Goal: Transaction & Acquisition: Purchase product/service

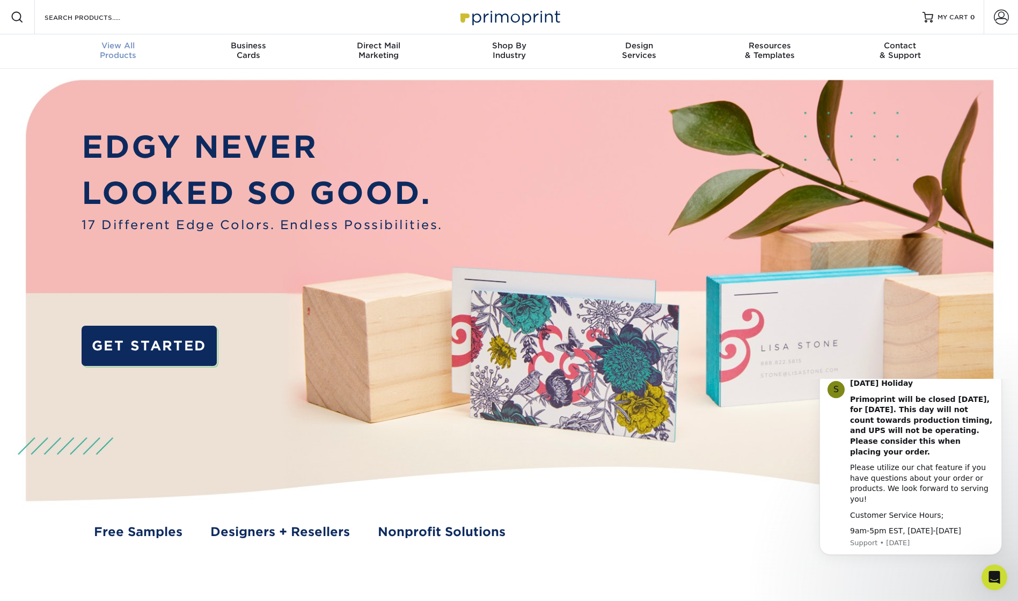
click at [107, 53] on div "View All Products" at bounding box center [118, 50] width 130 height 19
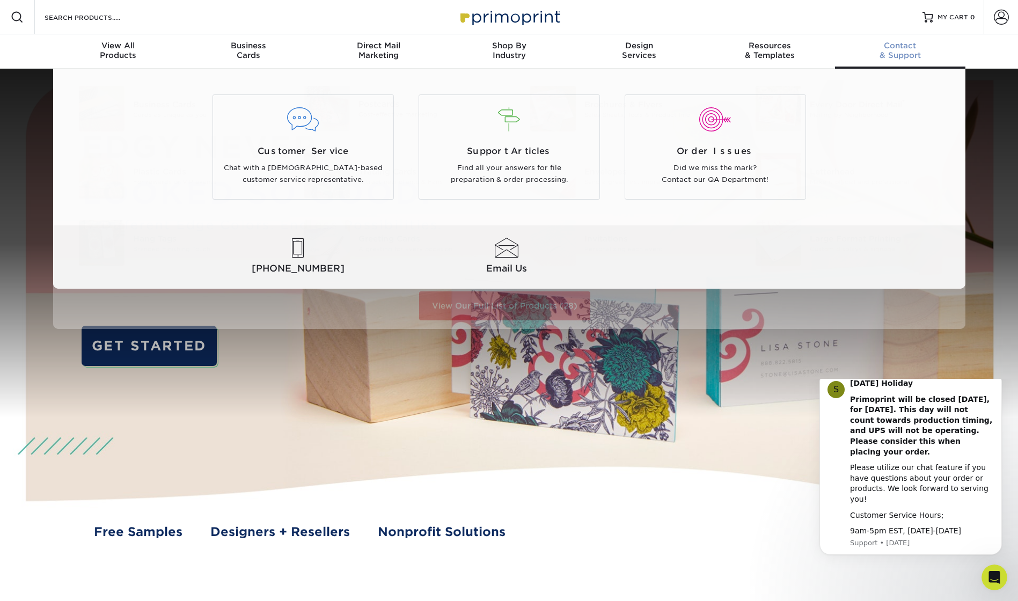
click at [889, 53] on div "Contact & Support" at bounding box center [900, 50] width 130 height 19
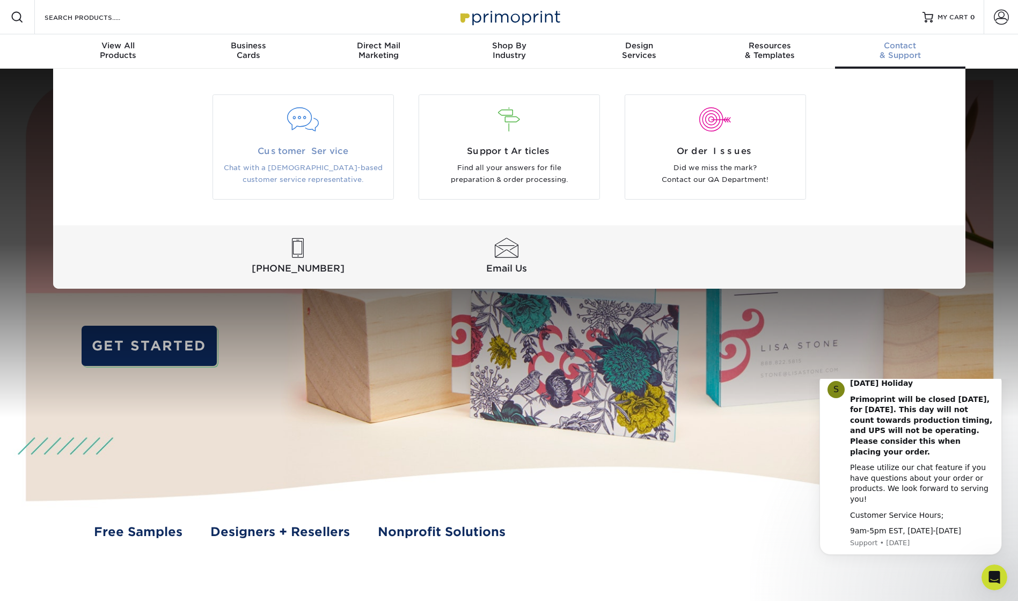
click at [323, 164] on p "Chat with a [DEMOGRAPHIC_DATA]-based customer service representative." at bounding box center [303, 174] width 164 height 24
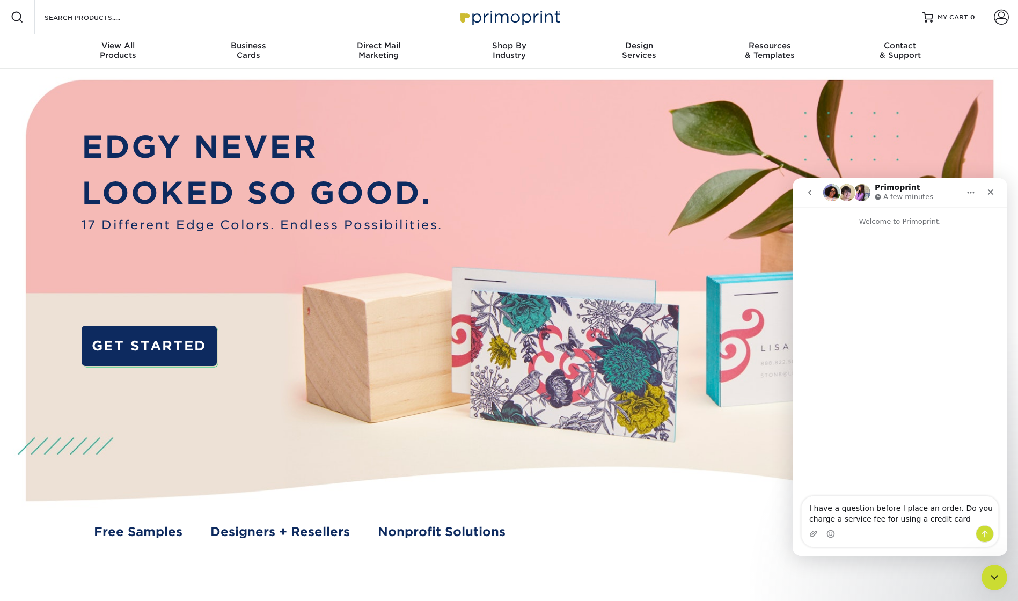
type textarea "I have a question before I place an order. Do you charge a service fee for usin…"
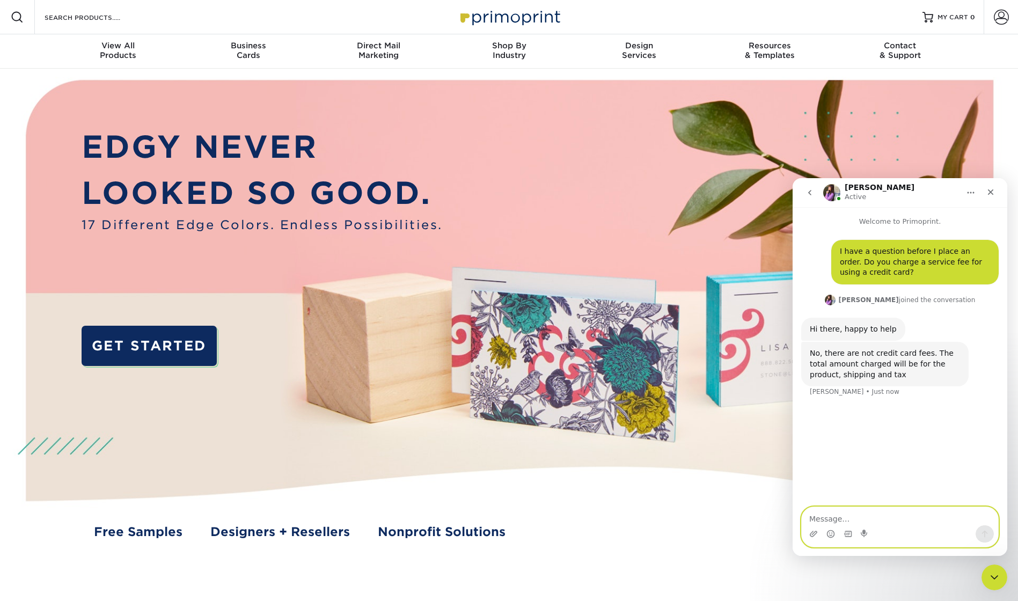
click at [824, 516] on textarea "Message…" at bounding box center [900, 516] width 196 height 18
type textarea "Perfect thank you"
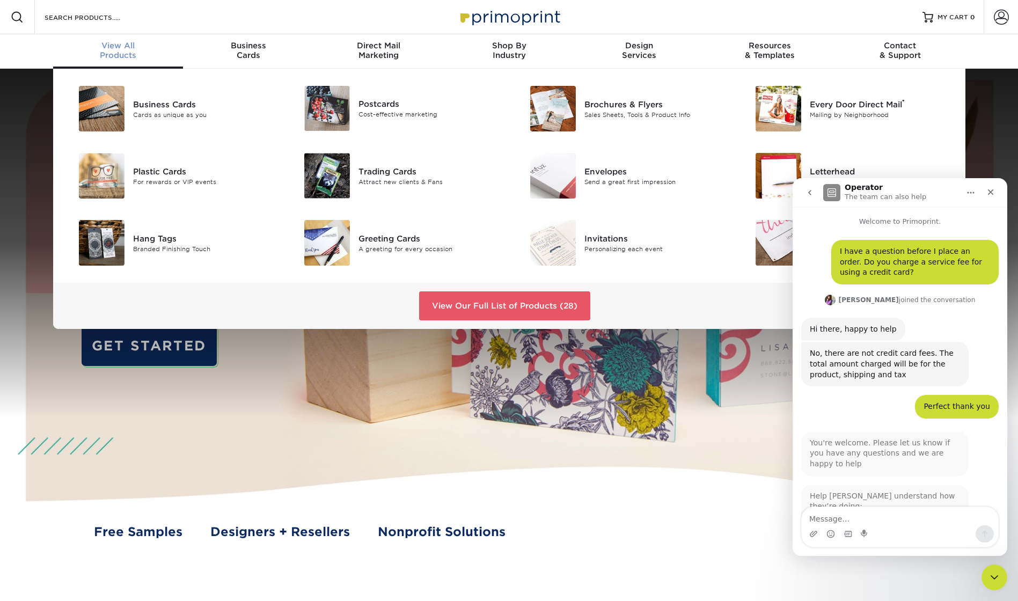
scroll to position [2, 0]
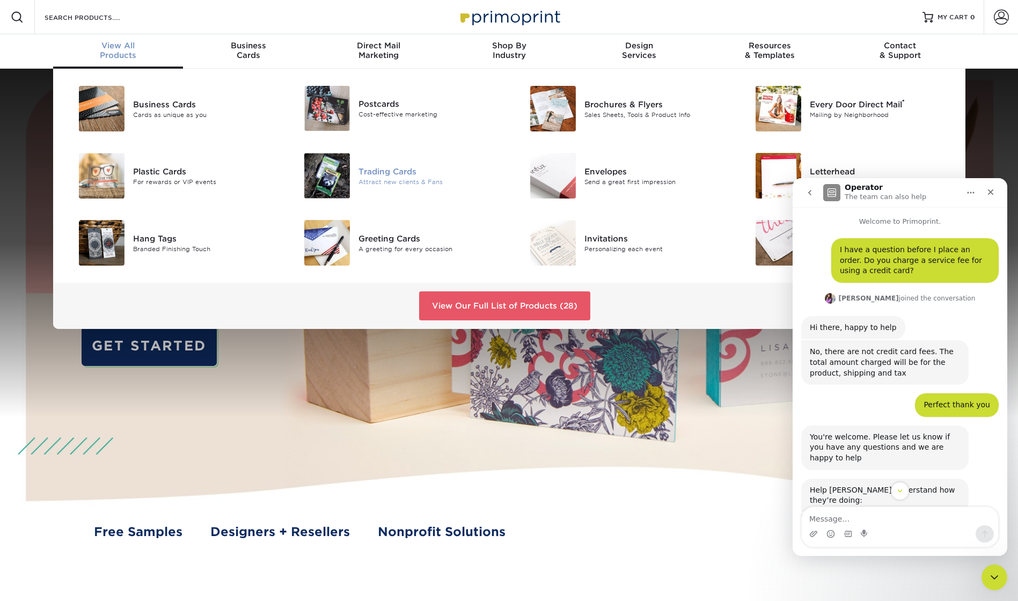
click at [389, 171] on div "Trading Cards" at bounding box center [430, 171] width 142 height 12
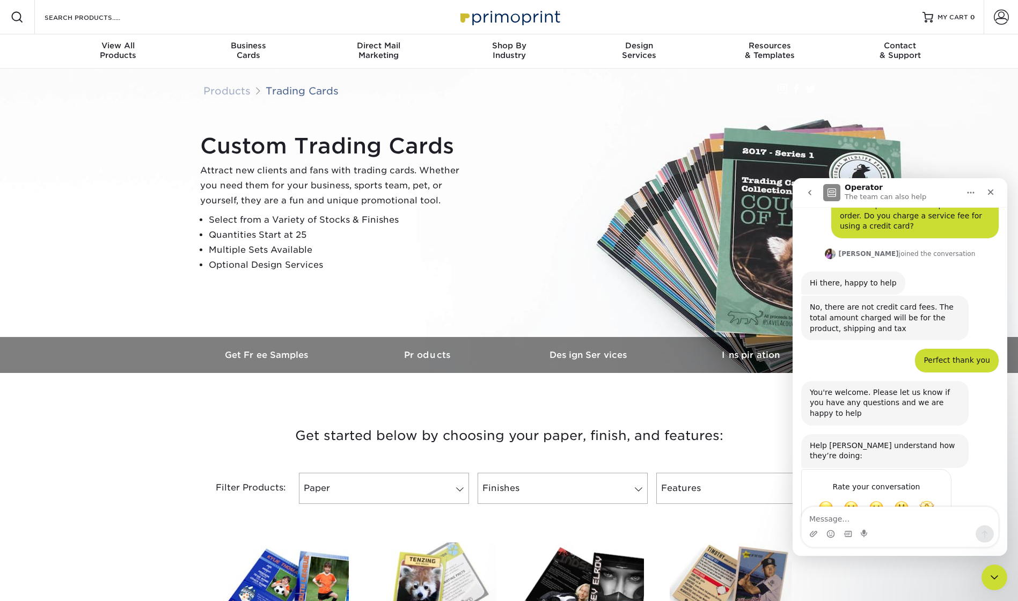
scroll to position [62, 0]
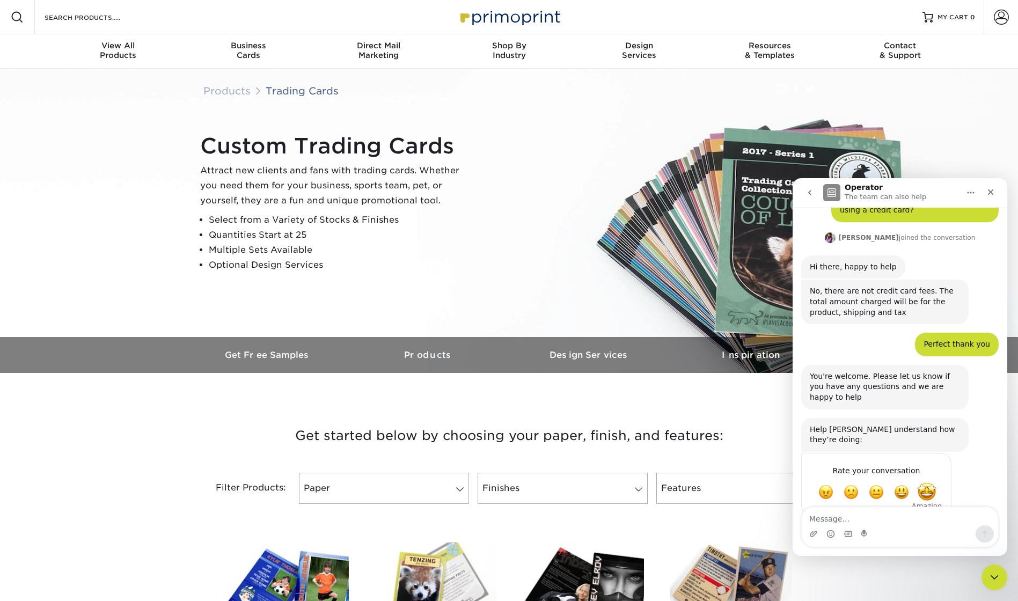
click at [925, 483] on span "Amazing" at bounding box center [926, 492] width 19 height 19
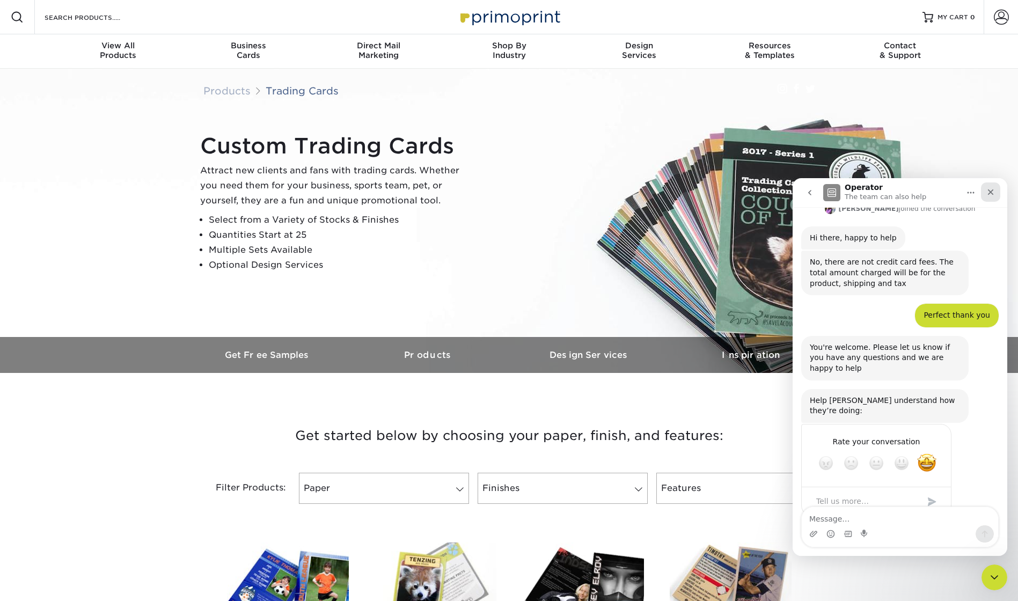
click at [992, 190] on icon "Close" at bounding box center [991, 192] width 9 height 9
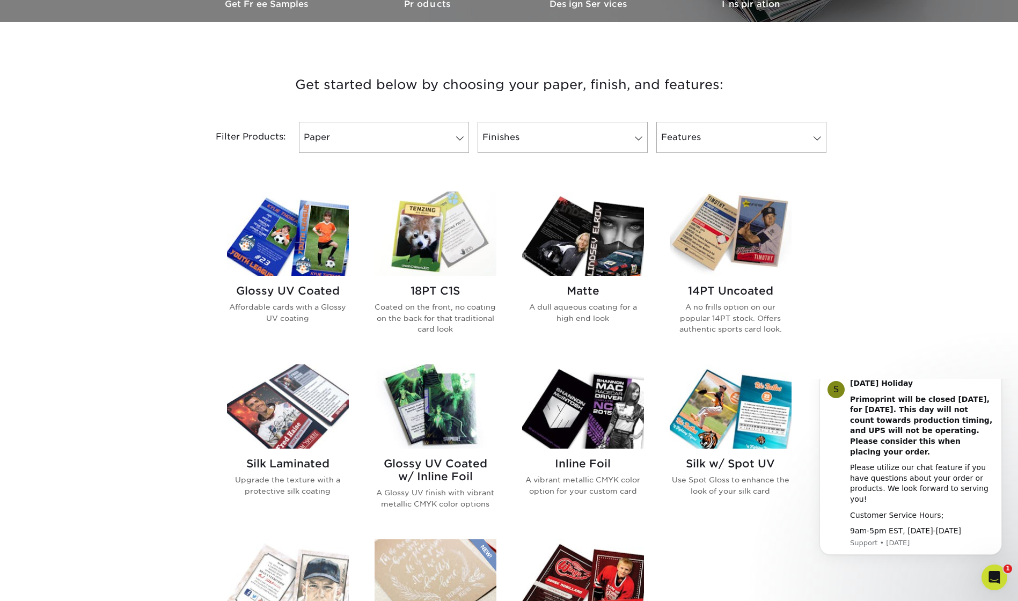
scroll to position [376, 0]
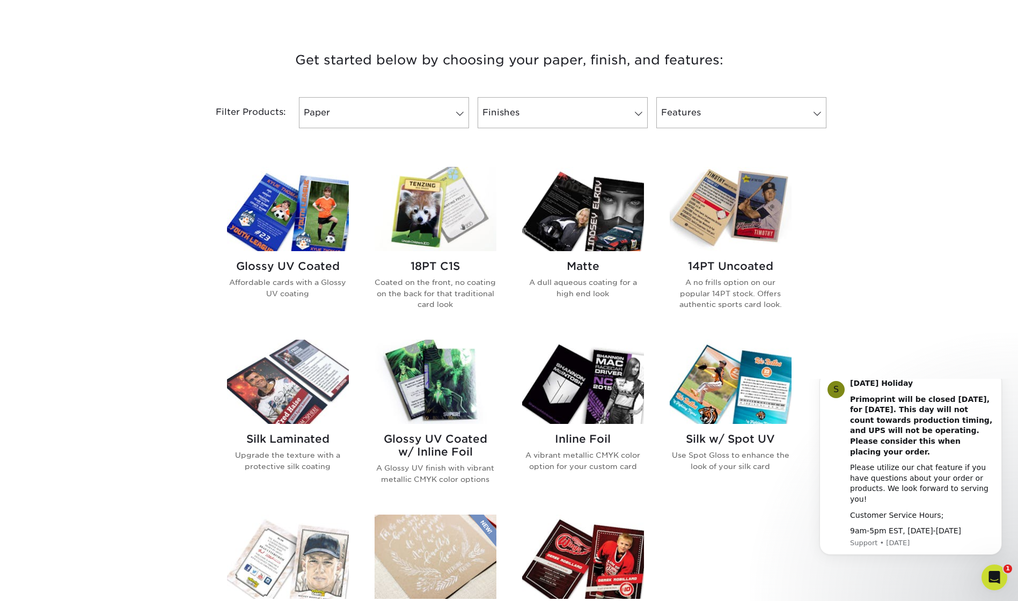
click at [278, 269] on h2 "Glossy UV Coated" at bounding box center [288, 266] width 122 height 13
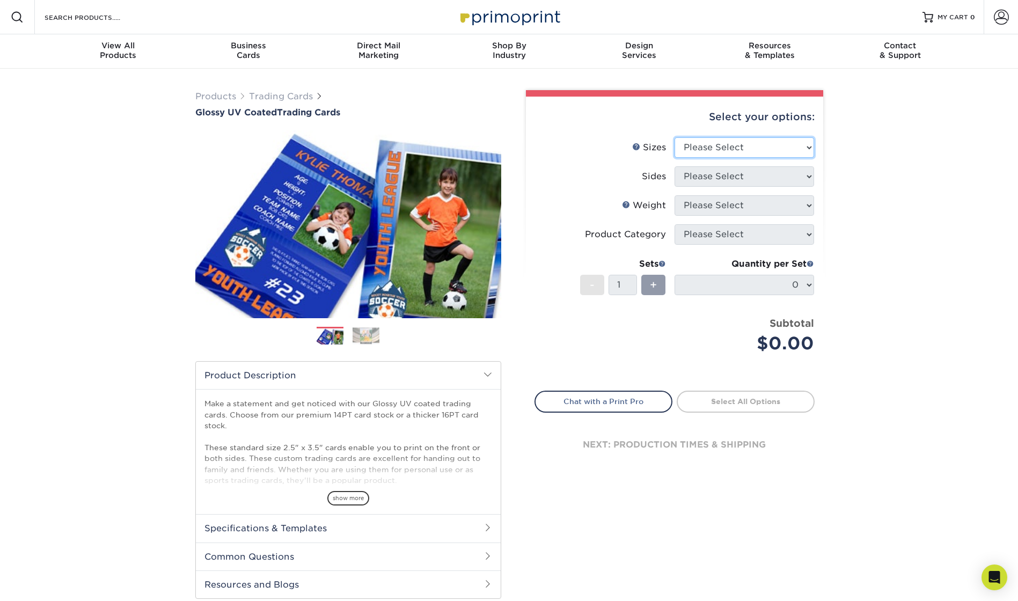
click at [732, 141] on select "Please Select 2.5" x 3.5"" at bounding box center [745, 147] width 140 height 20
select select "2.50x3.50"
click at [675, 137] on select "Please Select 2.5" x 3.5"" at bounding box center [745, 147] width 140 height 20
click at [725, 177] on select "Please Select Print Both Sides Print Front Only" at bounding box center [745, 176] width 140 height 20
select select "13abbda7-1d64-4f25-8bb2-c179b224825d"
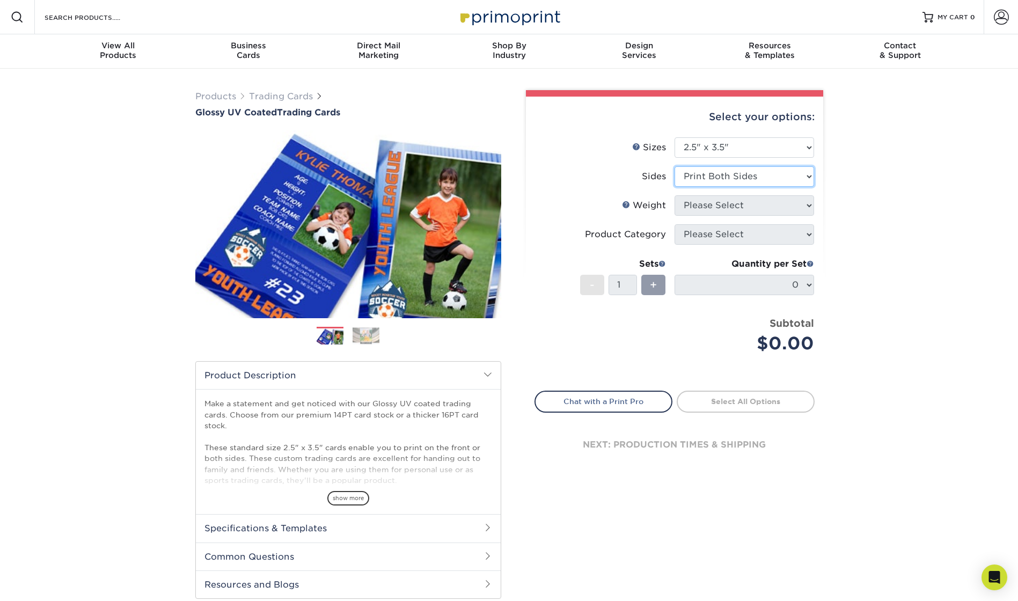
click at [675, 166] on select "Please Select Print Both Sides Print Front Only" at bounding box center [745, 176] width 140 height 20
click at [738, 205] on select "Please Select 16PT 14PT 18PT C1S" at bounding box center [745, 205] width 140 height 20
select select "18PTC1S"
click at [675, 195] on select "Please Select 16PT 14PT 18PT C1S" at bounding box center [745, 205] width 140 height 20
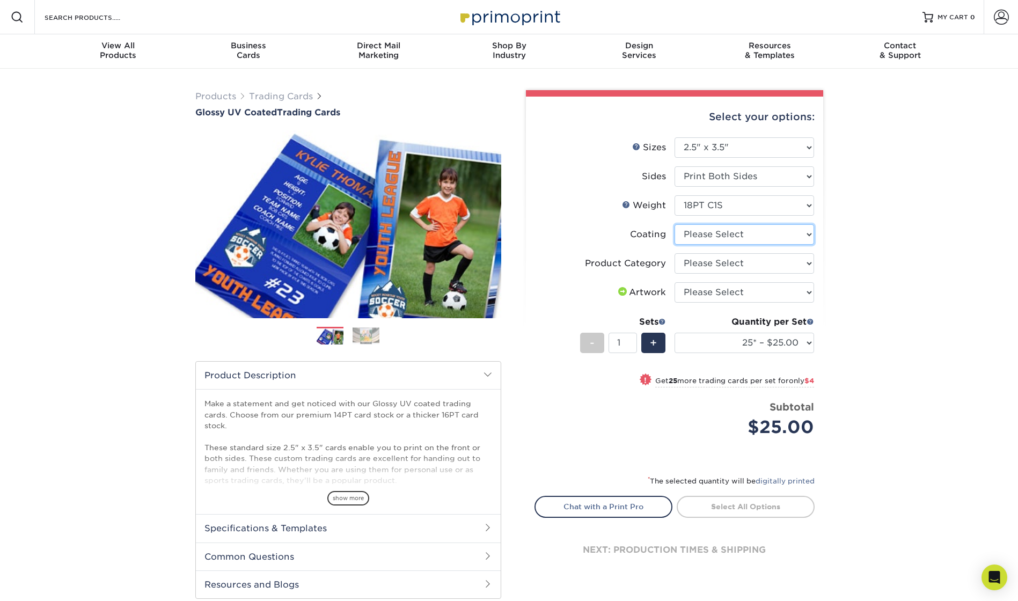
click at [753, 235] on select at bounding box center [745, 234] width 140 height 20
select select "1e8116af-acfc-44b1-83dc-8181aa338834"
click at [675, 224] on select at bounding box center [745, 234] width 140 height 20
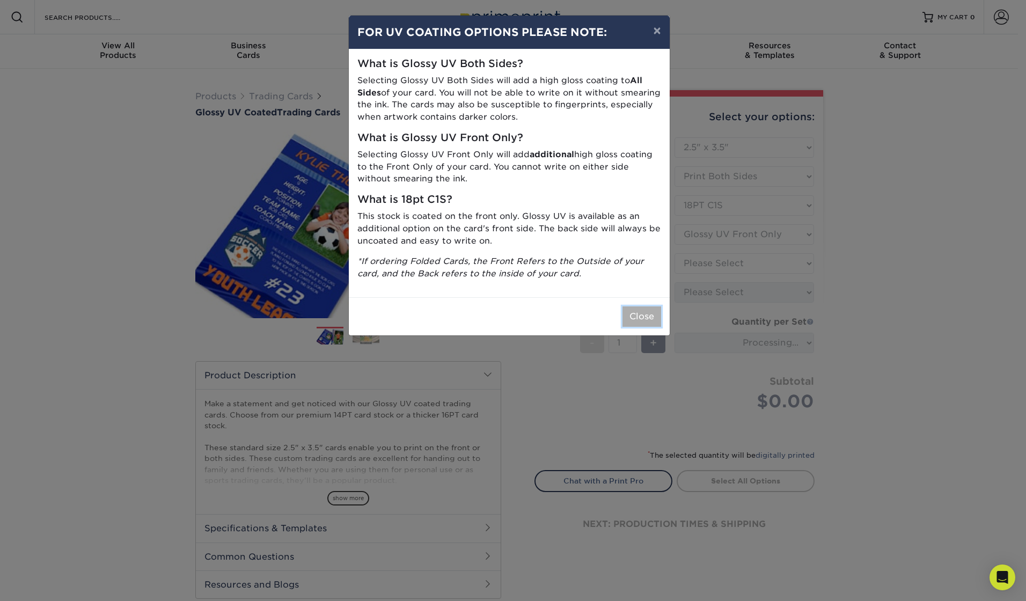
click at [631, 314] on button "Close" at bounding box center [642, 316] width 39 height 20
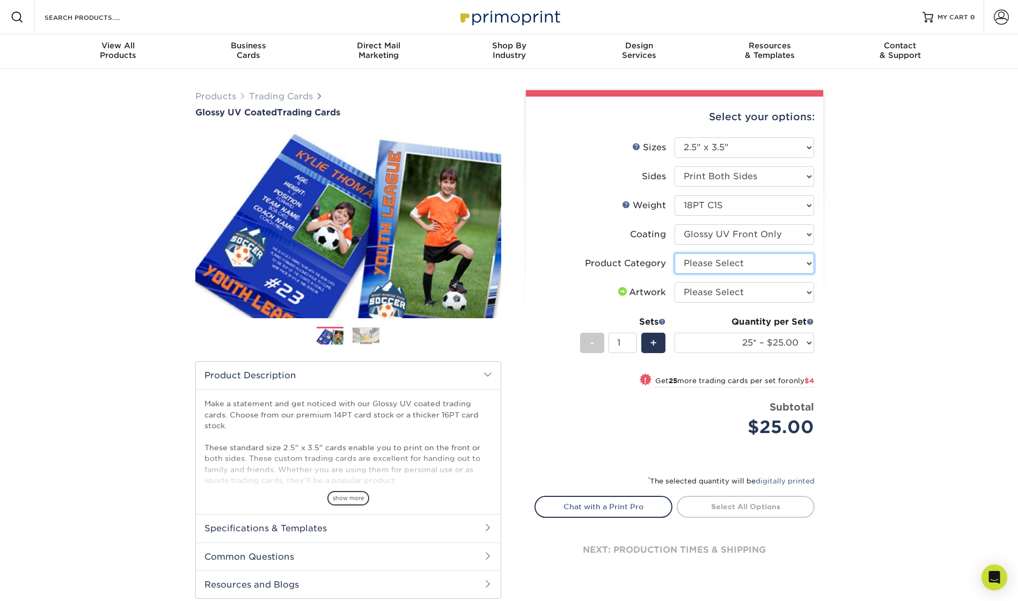
click at [741, 265] on select "Please Select Trading Cards" at bounding box center [745, 263] width 140 height 20
select select "c2f9bce9-36c2-409d-b101-c29d9d031e18"
click at [675, 253] on select "Please Select Trading Cards" at bounding box center [745, 263] width 140 height 20
click at [740, 296] on select "Please Select I will upload files I need a design - $100" at bounding box center [745, 292] width 140 height 20
select select "upload"
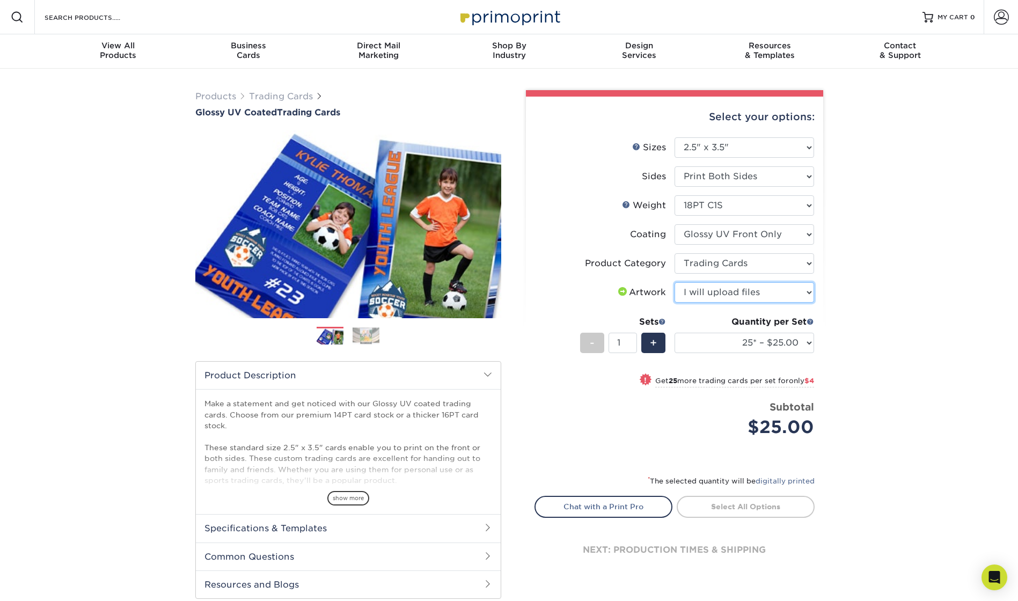
click at [675, 282] on select "Please Select I will upload files I need a design - $100" at bounding box center [745, 292] width 140 height 20
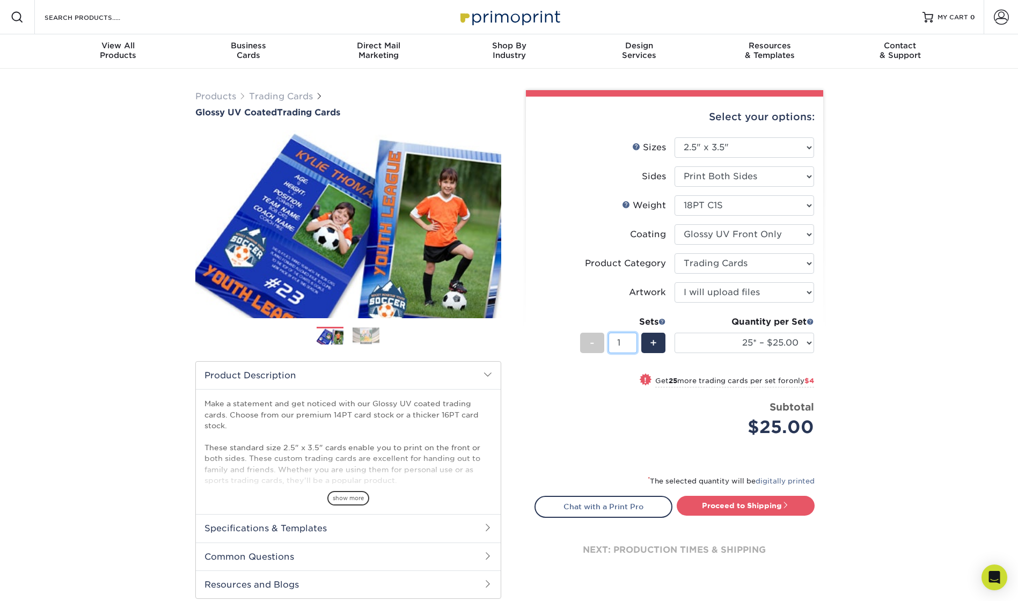
drag, startPoint x: 622, startPoint y: 344, endPoint x: 615, endPoint y: 343, distance: 7.1
click at [615, 343] on input "1" at bounding box center [623, 343] width 28 height 20
type input "20"
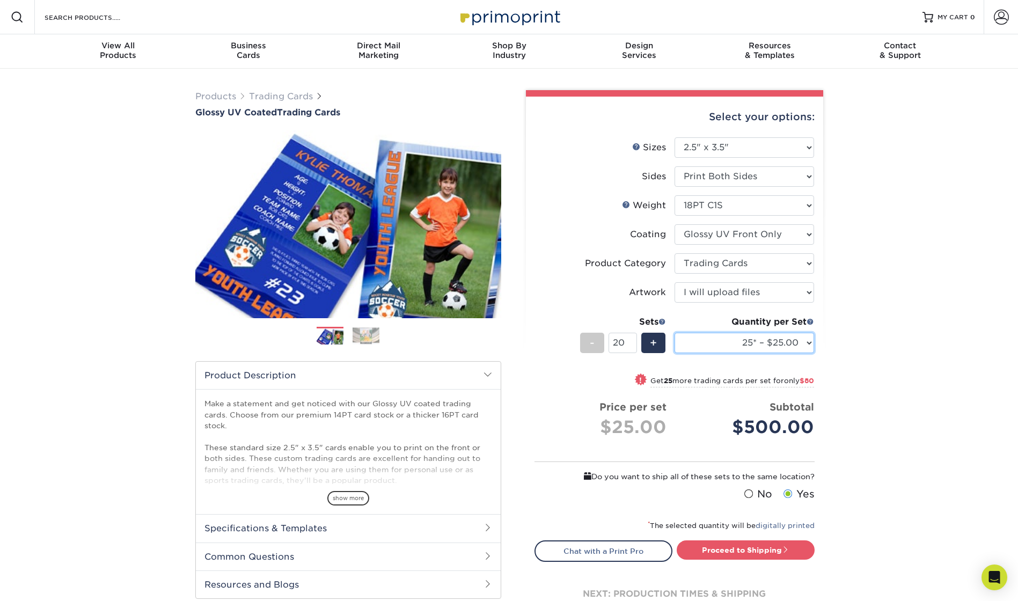
click at [743, 342] on select "25* – $25.00 50* – $29.00 75* – $37.00 100* – $41.00 250* – $48.00 500 – $58.00…" at bounding box center [745, 343] width 140 height 20
select select "5000 – $212.00"
click at [675, 333] on select "25* – $25.00 50* – $29.00 75* – $37.00 100* – $41.00 250* – $48.00 500 – $58.00…" at bounding box center [745, 343] width 140 height 20
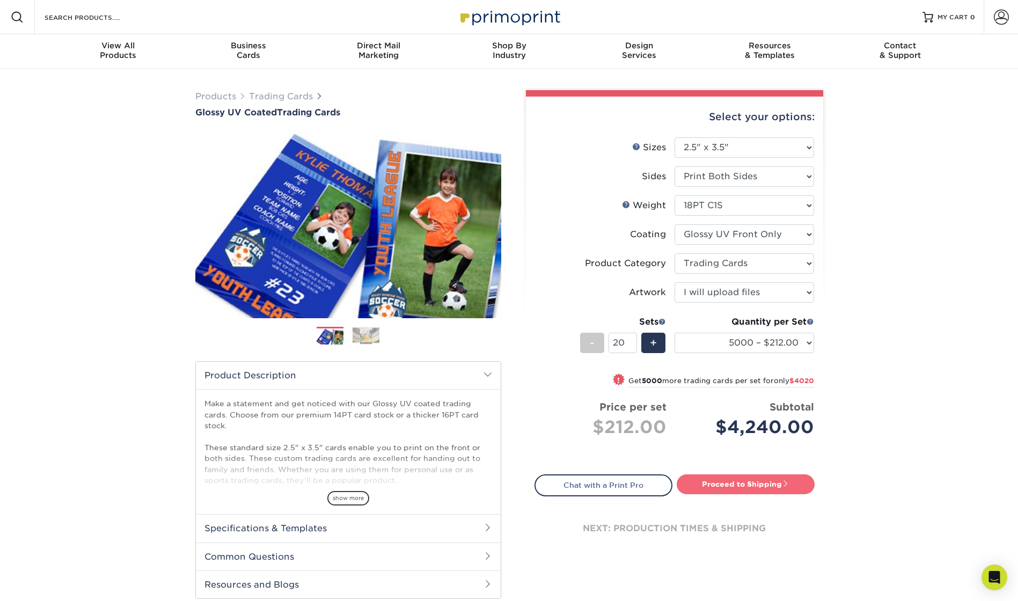
click at [757, 480] on link "Proceed to Shipping" at bounding box center [746, 483] width 138 height 19
type input "Set 1"
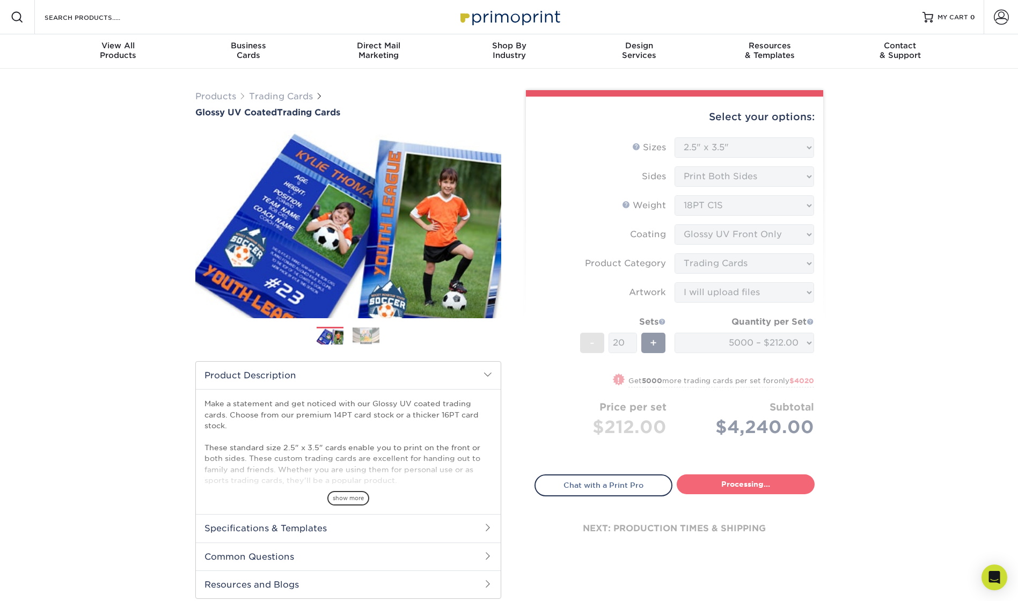
select select "86c4f591-d13e-45d2-85f7-3203eb8c5cca"
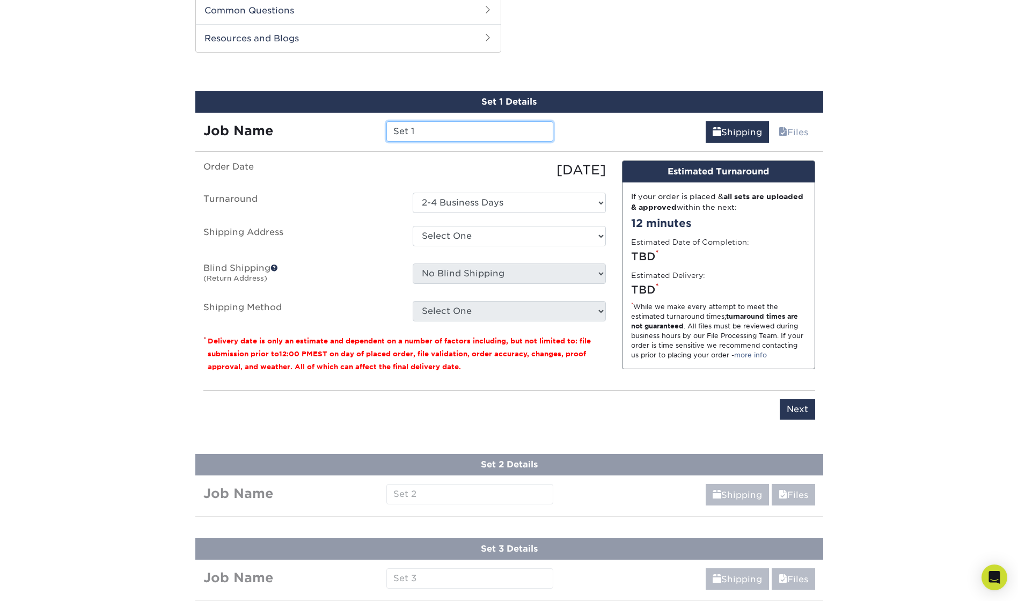
drag, startPoint x: 424, startPoint y: 129, endPoint x: 371, endPoint y: 133, distance: 52.2
click at [371, 133] on div "Job Name Set 1" at bounding box center [378, 131] width 367 height 20
type input "[PERSON_NAME]"
drag, startPoint x: 442, startPoint y: 233, endPoint x: 439, endPoint y: 223, distance: 10.2
click at [439, 224] on ul "Order Date 10/09/2025 Turnaround Select One 2-4 Business Days Shipping Address …" at bounding box center [404, 240] width 403 height 161
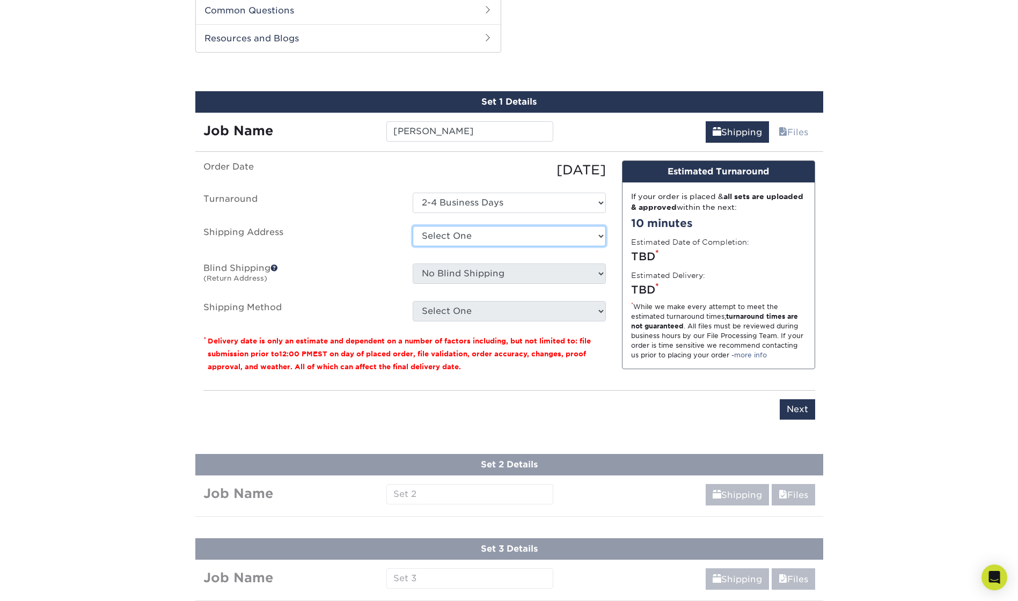
click at [413, 226] on select "Select One + Add New Address - Login" at bounding box center [509, 236] width 193 height 20
click at [487, 238] on select "Select One + Add New Address - Login" at bounding box center [509, 236] width 193 height 20
select select "newaddress"
click at [413, 226] on select "Select One + Add New Address - Login" at bounding box center [509, 236] width 193 height 20
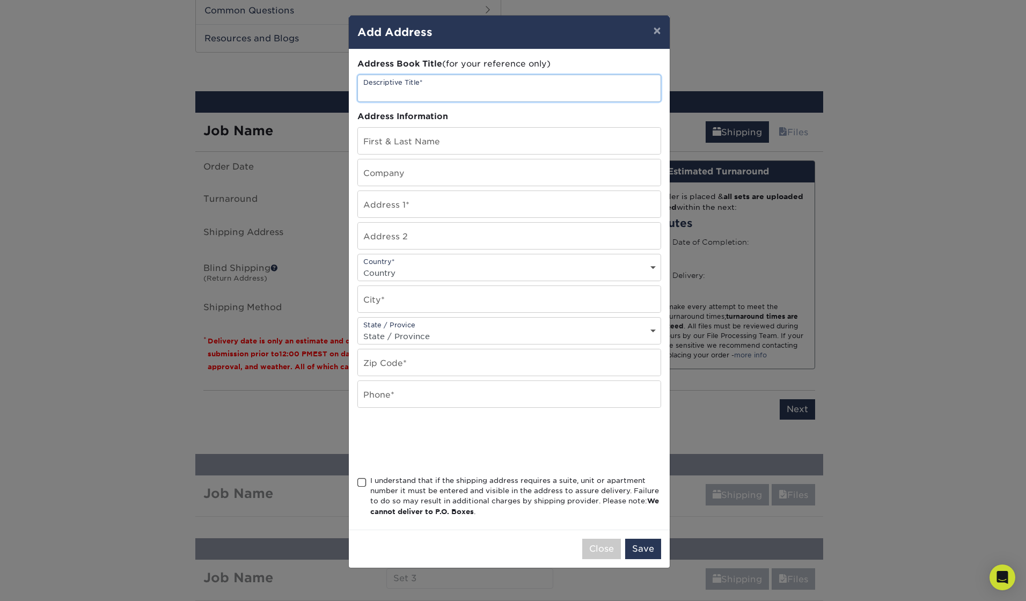
click at [407, 90] on input "text" at bounding box center [509, 88] width 303 height 26
type input "[GEOGRAPHIC_DATA]"
type input "[PERSON_NAME]"
type input "King County 911 Program Office"
type input "20811 84th Ave S"
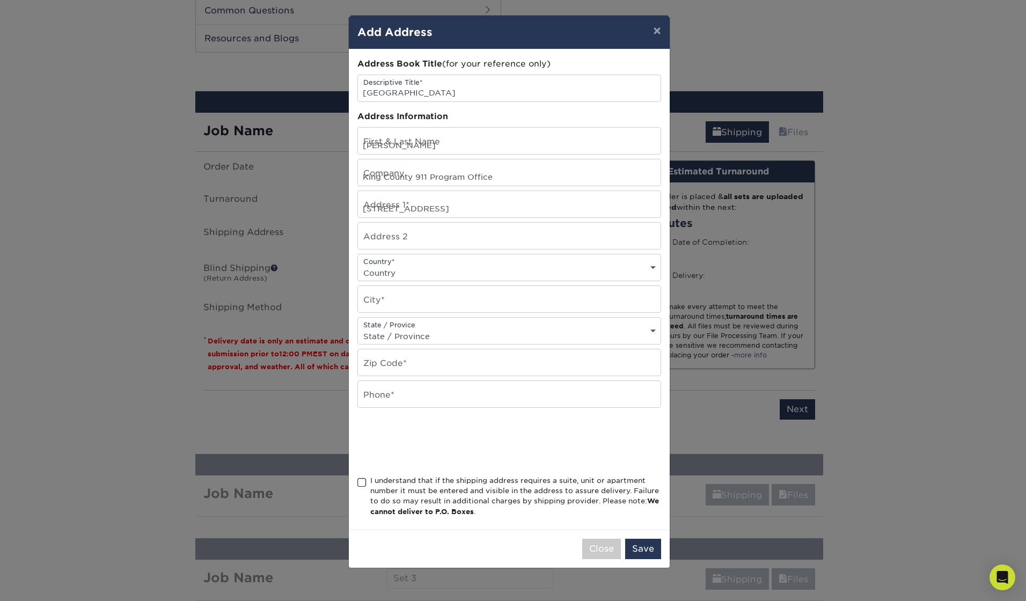
type input "Suite 105"
select select "US"
type input "Kent"
select select "WA"
type input "98032"
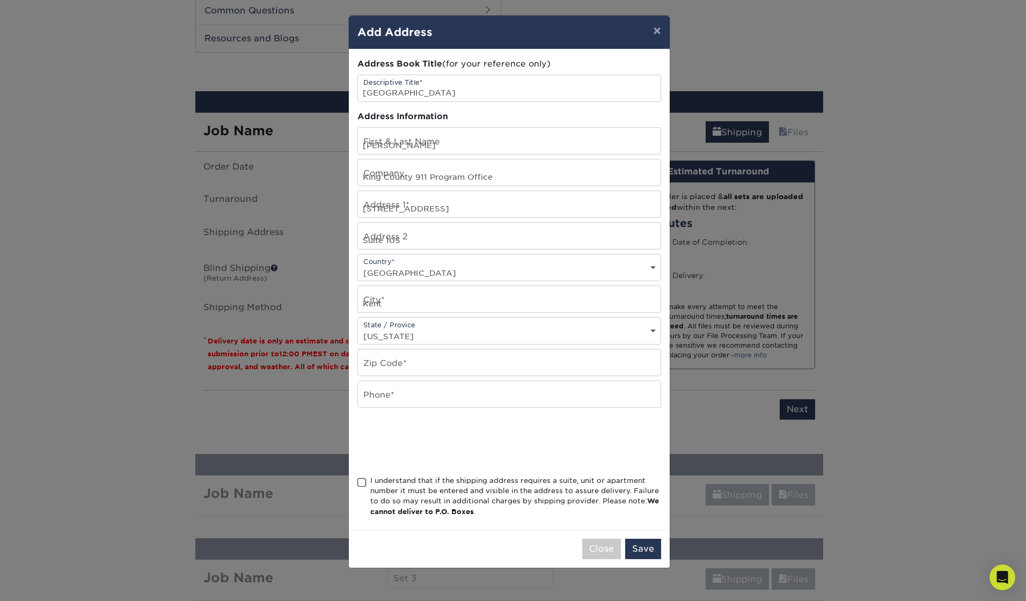
type input "2062633550"
click at [360, 485] on span at bounding box center [361, 483] width 9 height 10
click at [0, 0] on input "I understand that if the shipping address requires a suite, unit or apartment n…" at bounding box center [0, 0] width 0 height 0
click at [652, 549] on button "Save" at bounding box center [643, 549] width 36 height 20
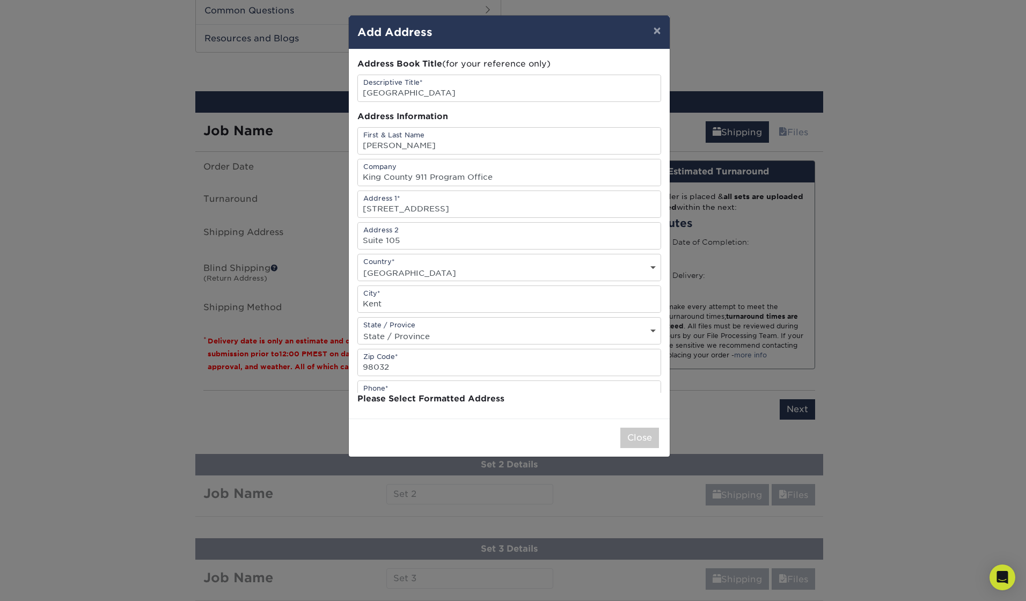
click at [597, 549] on div "× Add Address Address Book Title (for your reference only) Descriptive Title* K…" at bounding box center [513, 300] width 1026 height 601
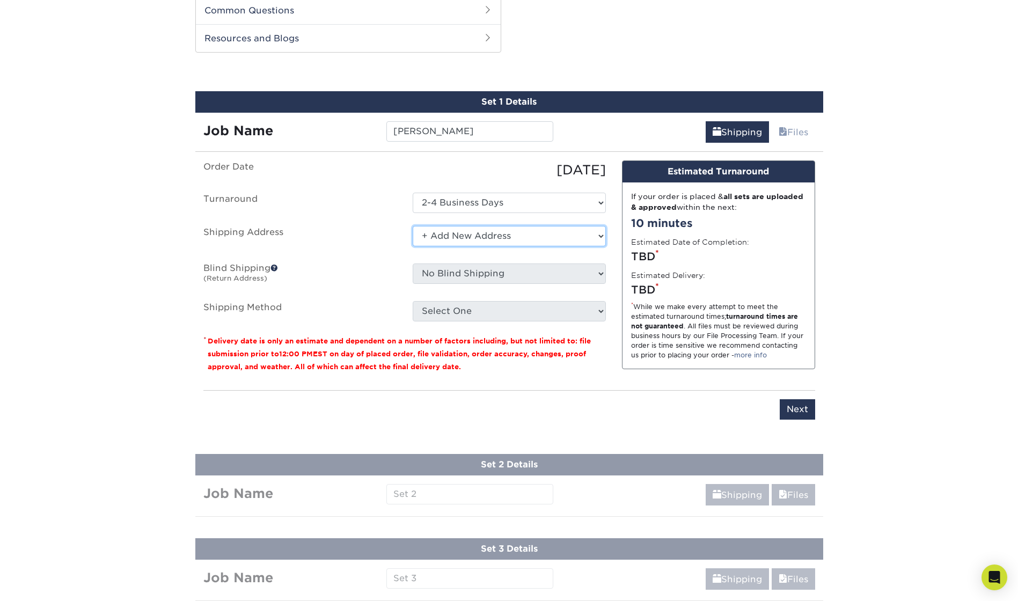
click at [501, 235] on select "Select One + Add New Address - Login" at bounding box center [509, 236] width 193 height 20
click at [413, 226] on select "Select One + Add New Address - Login" at bounding box center [509, 236] width 193 height 20
click at [473, 323] on fieldset "Order Date 10/09/2025 Turnaround Select One 2-4 Business Days Shipping Address …" at bounding box center [404, 247] width 403 height 174
click at [359, 281] on label "Blind Shipping (Return Address)" at bounding box center [299, 276] width 209 height 25
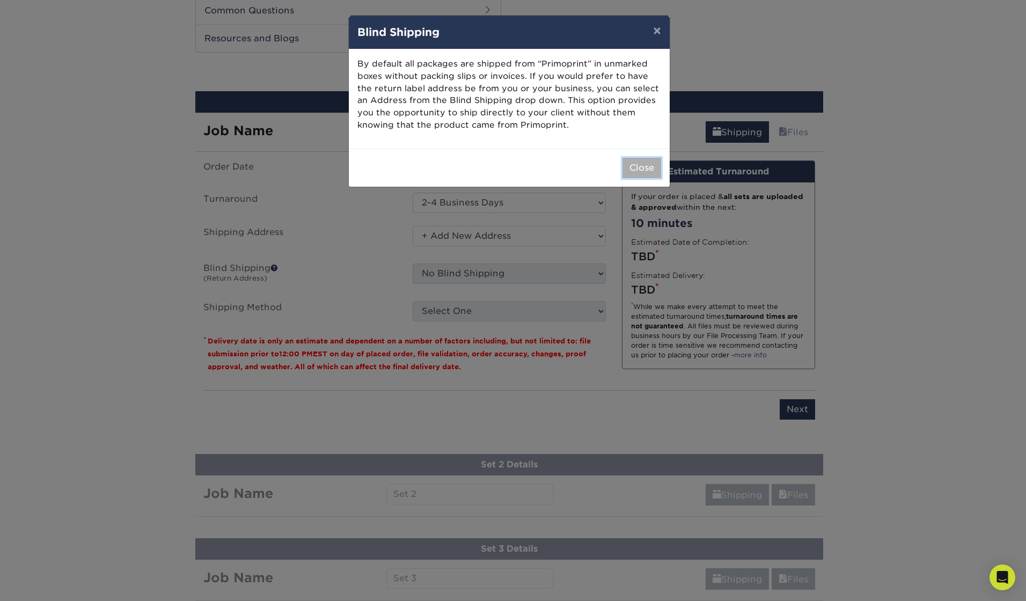
click at [643, 171] on button "Close" at bounding box center [642, 168] width 39 height 20
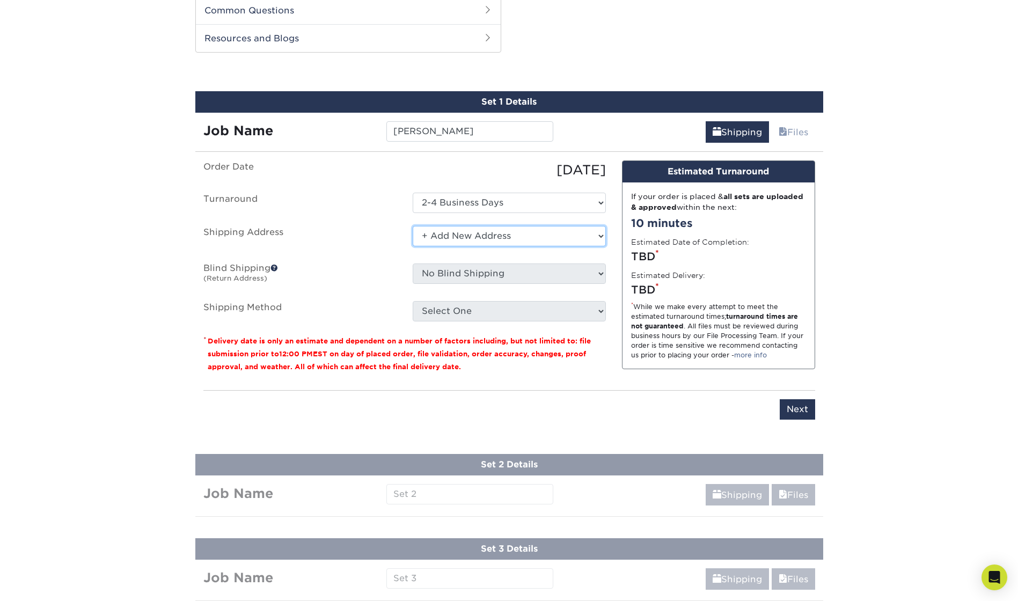
click at [499, 230] on select "Select One + Add New Address - Login" at bounding box center [509, 236] width 193 height 20
click at [413, 226] on select "Select One + Add New Address - Login" at bounding box center [509, 236] width 193 height 20
click at [451, 236] on select "Select One + Add New Address - Login" at bounding box center [509, 236] width 193 height 20
click at [413, 226] on select "Select One + Add New Address - Login" at bounding box center [509, 236] width 193 height 20
click at [472, 232] on select "Select One + Add New Address - Login" at bounding box center [509, 236] width 193 height 20
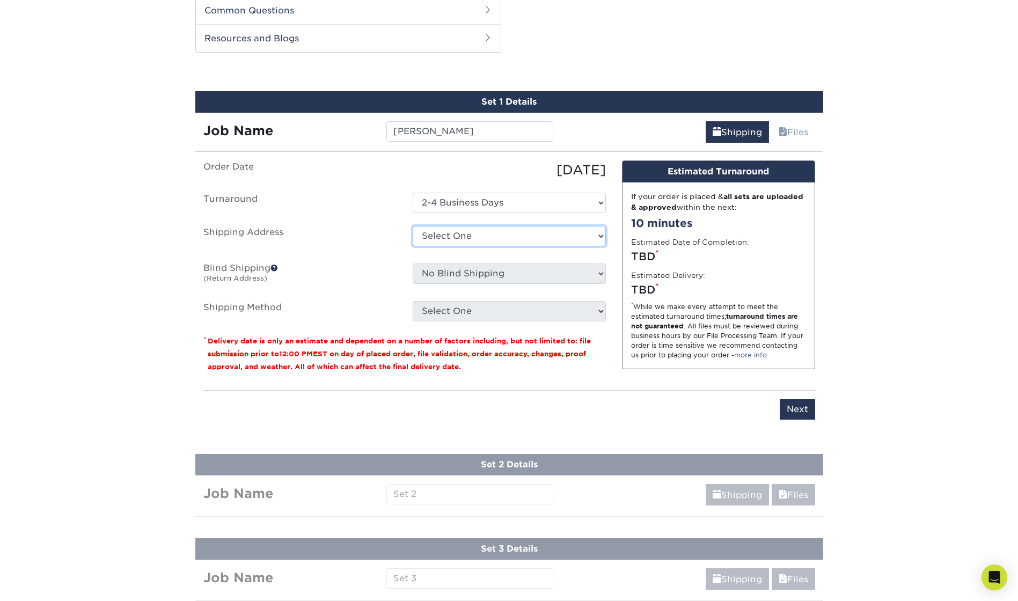
select select "newaddress"
click at [413, 226] on select "Select One + Add New Address - Login" at bounding box center [509, 236] width 193 height 20
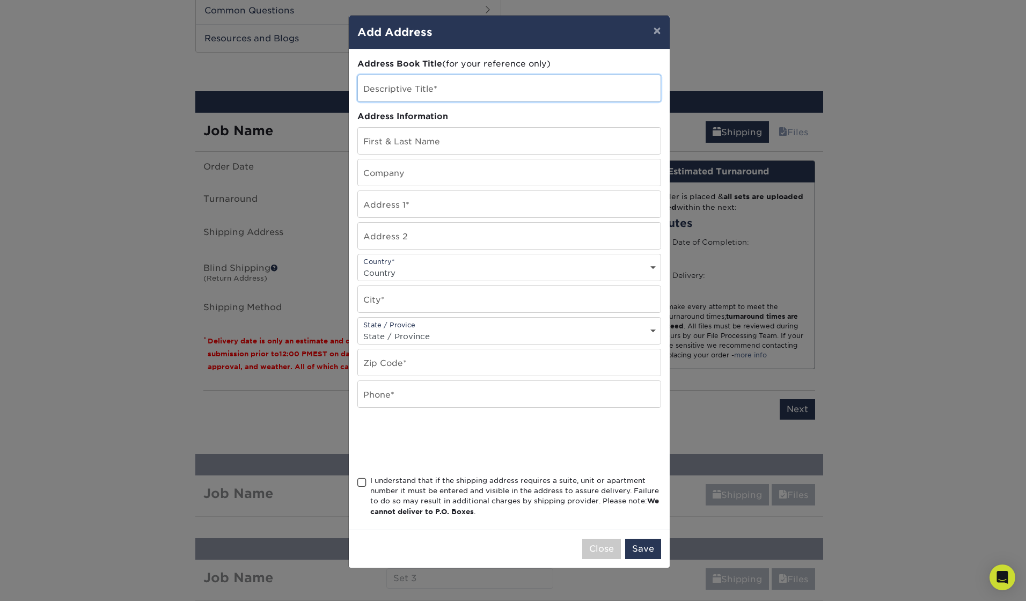
click at [420, 85] on input "text" at bounding box center [509, 88] width 303 height 26
type input "King County"
type input "[PERSON_NAME]"
type input "King County 911 Program Office"
type input "[STREET_ADDRESS]"
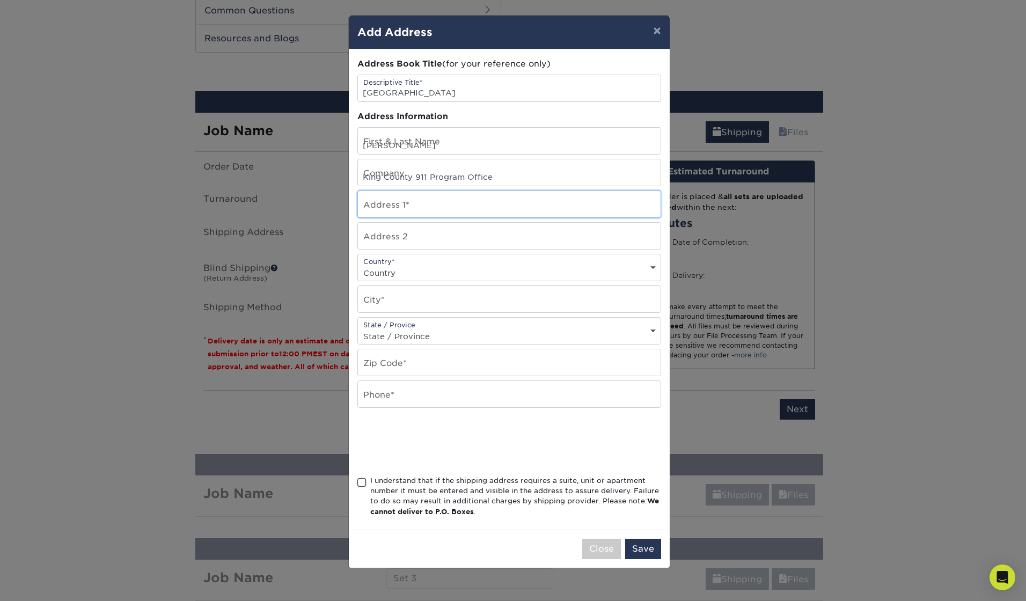
type input "Suite 105"
select select "US"
type input "Kent"
select select "WA"
type input "98032"
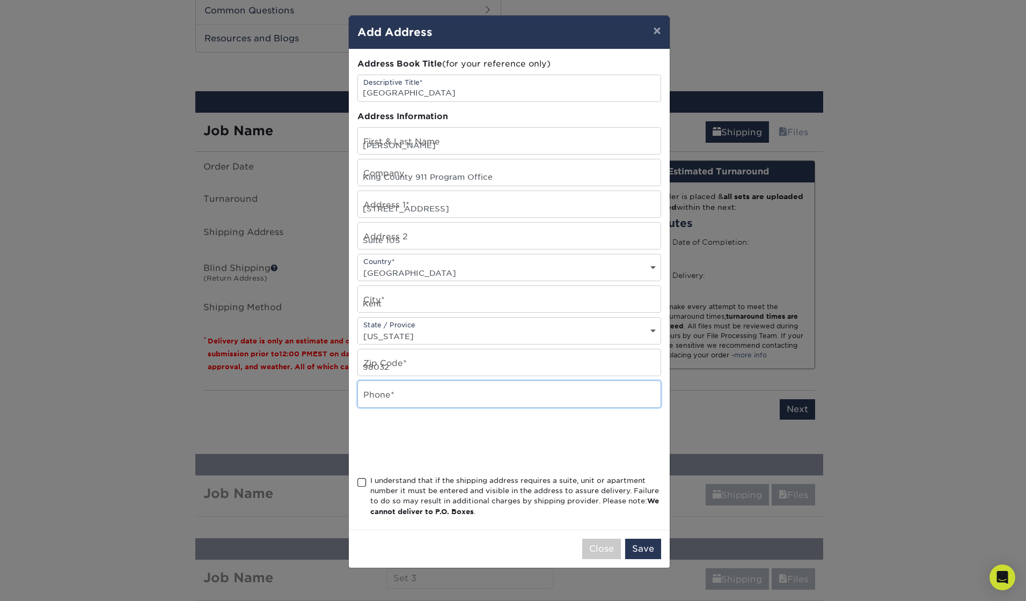
type input "2062633550"
click at [360, 483] on span at bounding box center [361, 483] width 9 height 10
click at [0, 0] on input "I understand that if the shipping address requires a suite, unit or apartment n…" at bounding box center [0, 0] width 0 height 0
click at [646, 553] on button "Save" at bounding box center [643, 549] width 36 height 20
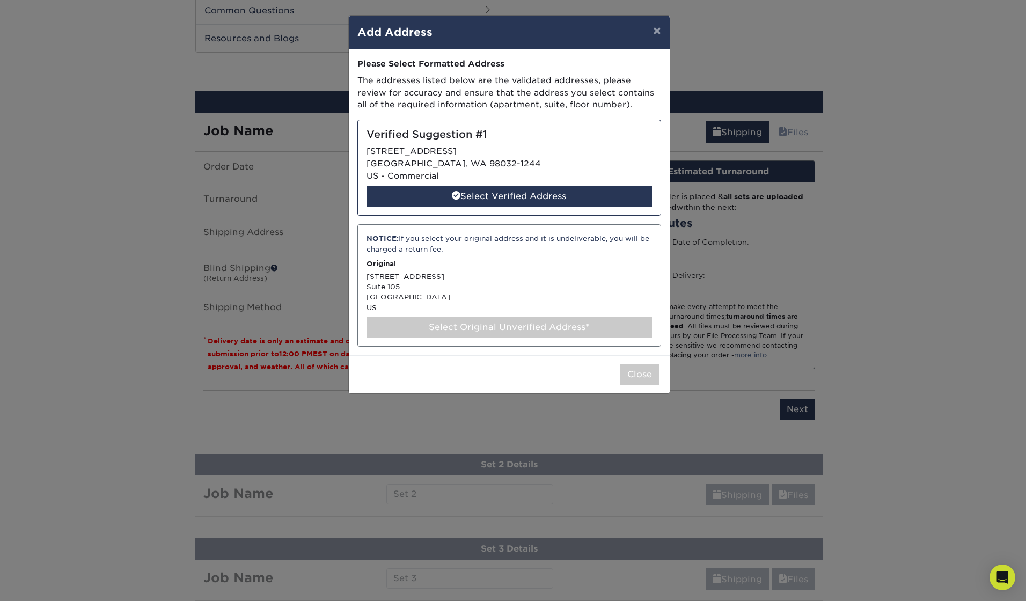
click at [454, 328] on div "Select Original Unverified Address*" at bounding box center [510, 327] width 286 height 20
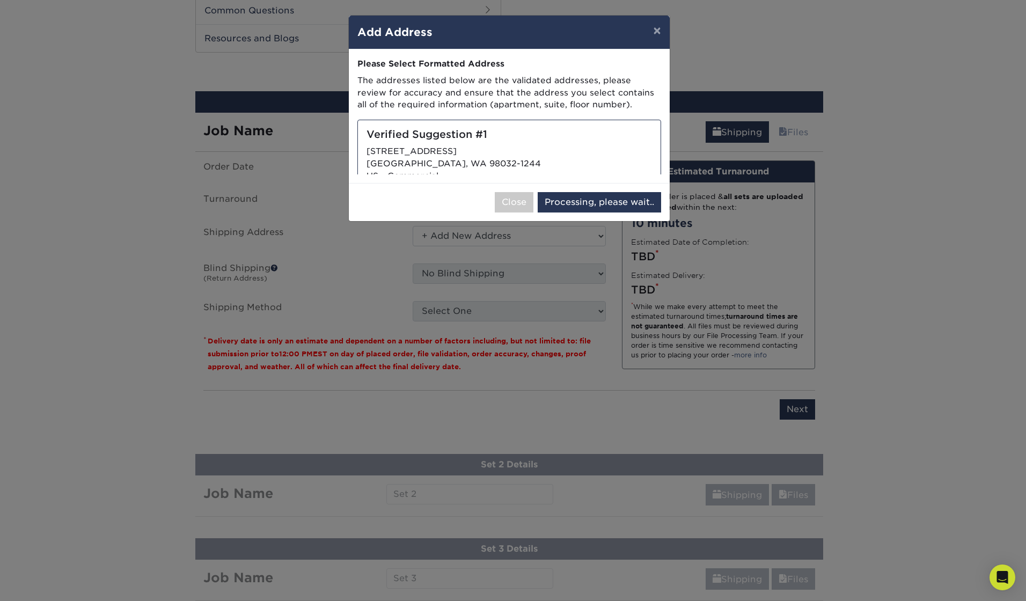
select select "286831"
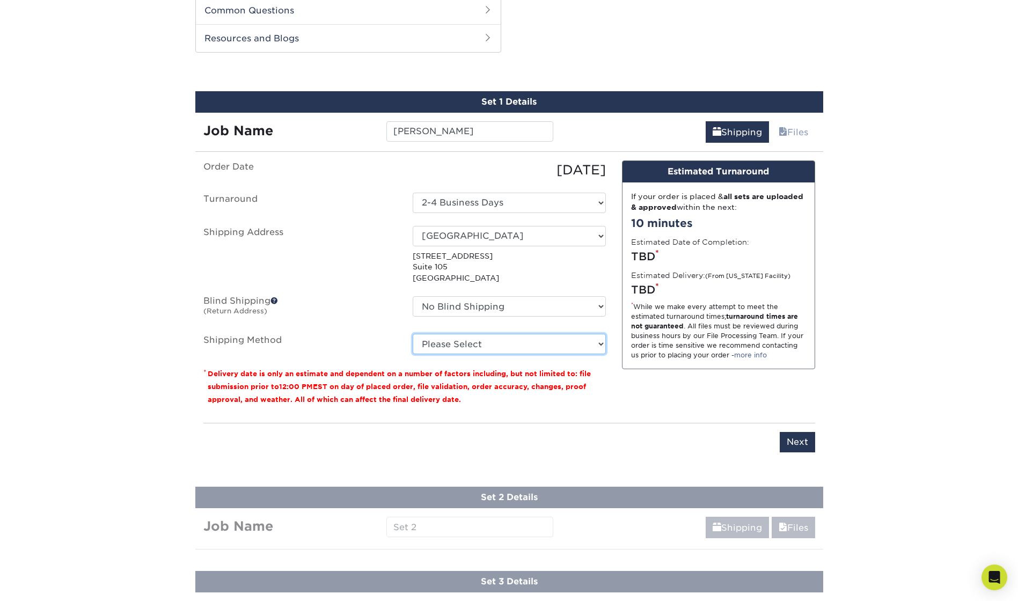
click at [440, 346] on select "Please Select Ground Shipping (+$24.21) 3 Day Shipping Service (+$43.75) 2 Day …" at bounding box center [509, 344] width 193 height 20
select select "03"
click at [413, 334] on select "Please Select Ground Shipping (+$24.21) 3 Day Shipping Service (+$43.75) 2 Day …" at bounding box center [509, 344] width 193 height 20
click at [636, 405] on div "Design Estimated Turnaround If your order is placed & all sets are uploaded & a…" at bounding box center [718, 287] width 209 height 254
click at [784, 439] on input "Next" at bounding box center [797, 442] width 35 height 20
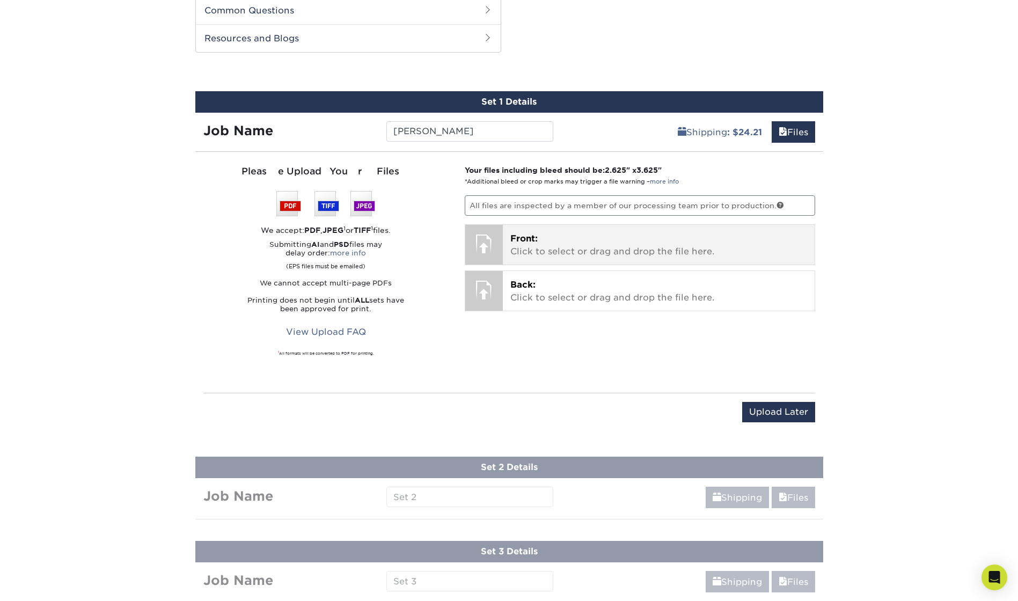
click at [563, 249] on p "Front: Click to select or drag and drop the file here." at bounding box center [658, 245] width 297 height 26
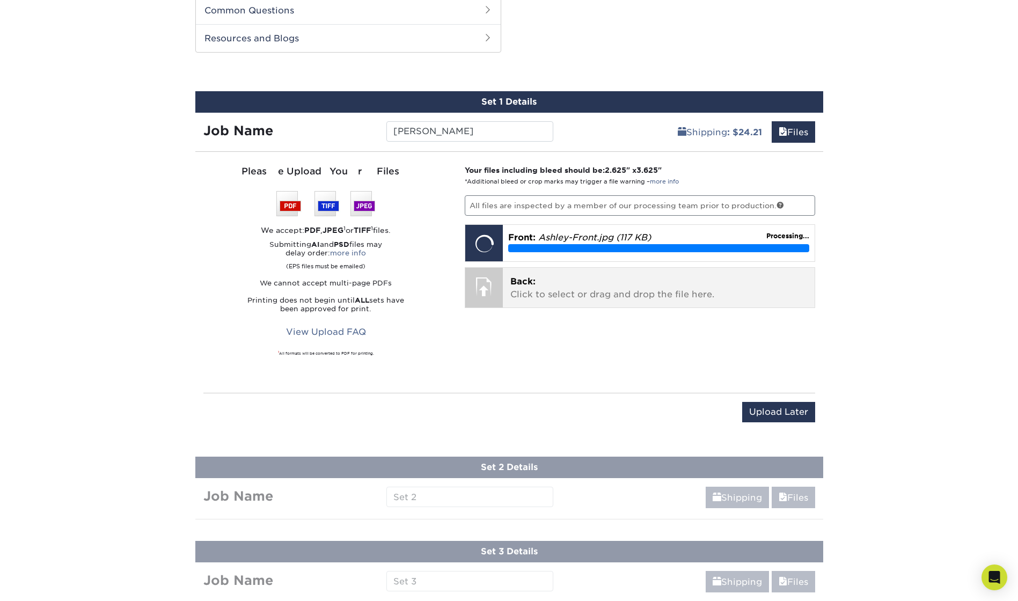
click at [537, 290] on p "Back: Click to select or drag and drop the file here." at bounding box center [658, 288] width 297 height 26
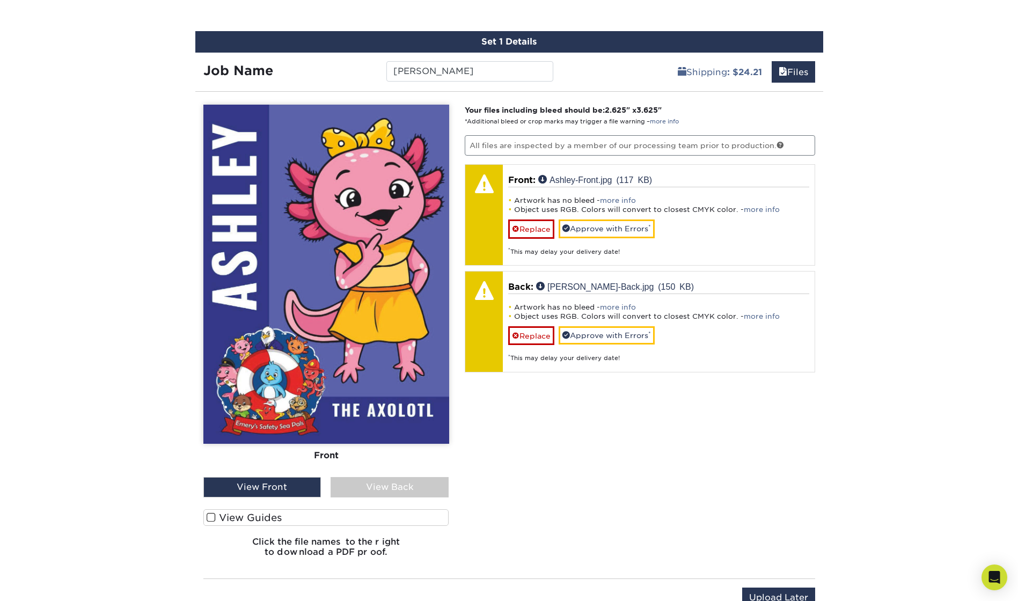
scroll to position [600, 0]
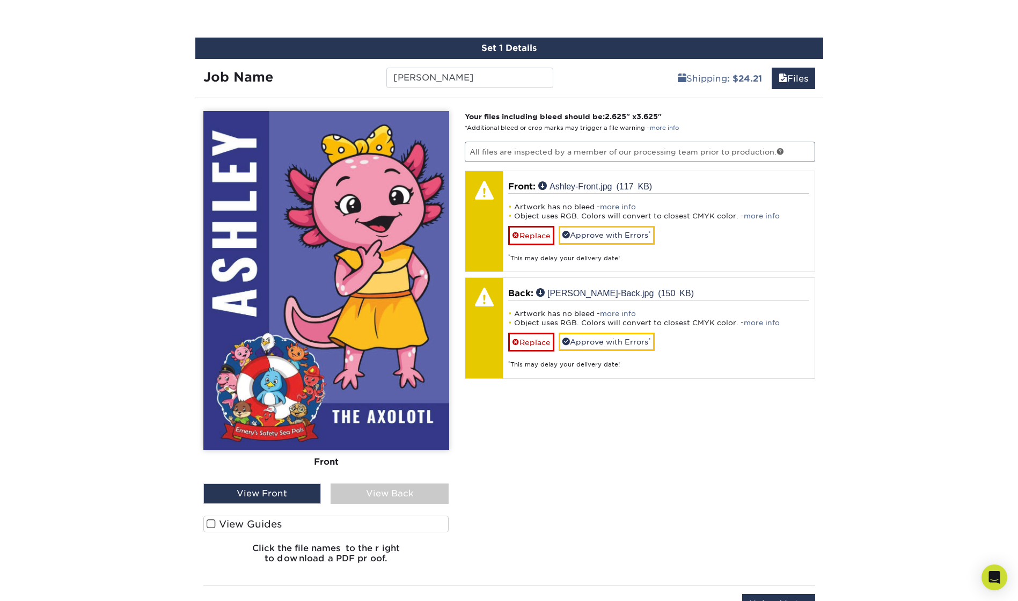
click at [396, 494] on div "View Back" at bounding box center [390, 494] width 118 height 20
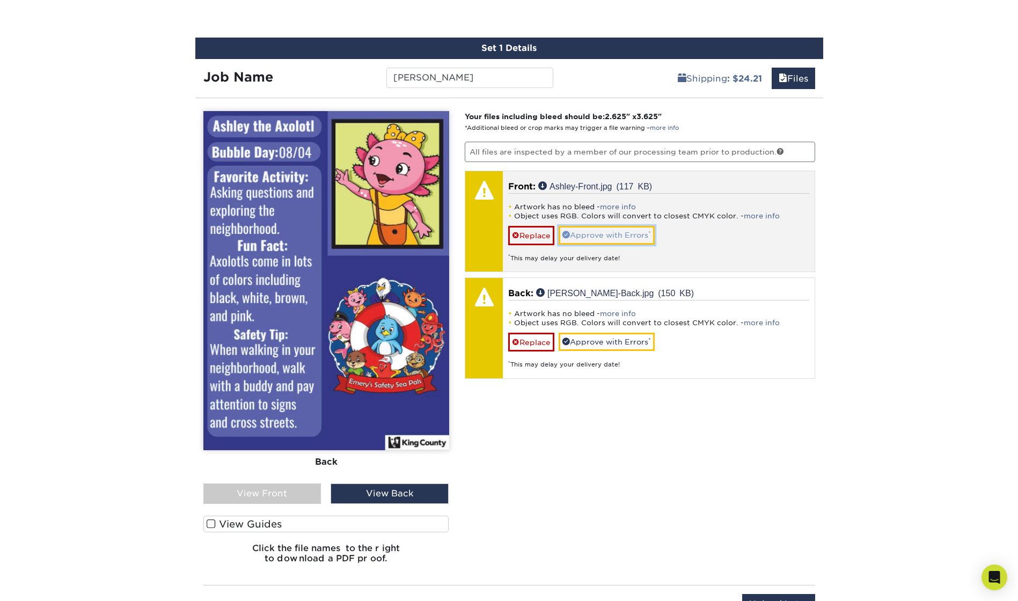
click at [605, 235] on link "Approve with Errors *" at bounding box center [607, 235] width 96 height 18
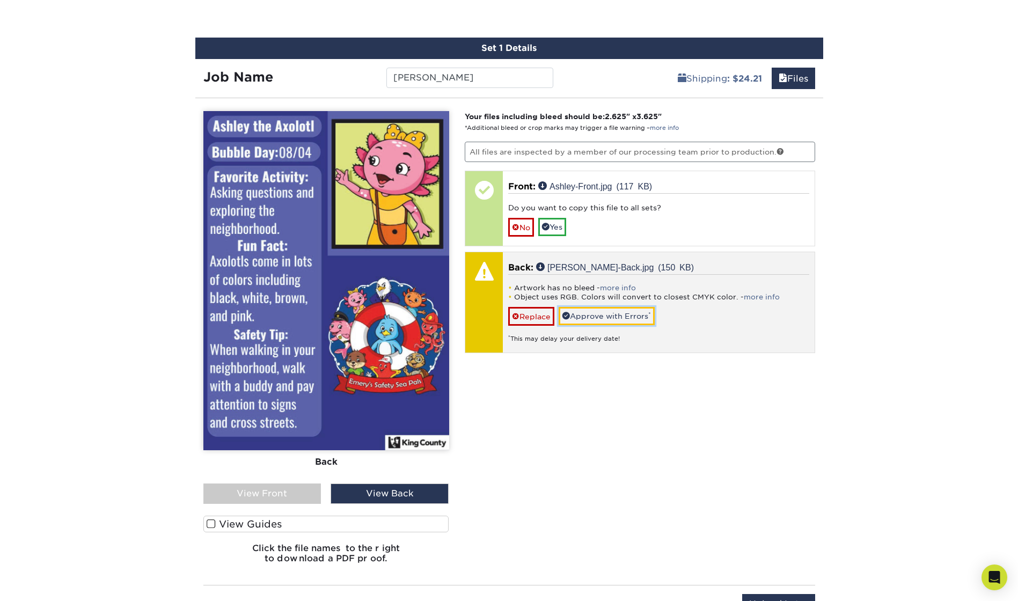
click at [602, 315] on link "Approve with Errors *" at bounding box center [607, 316] width 96 height 18
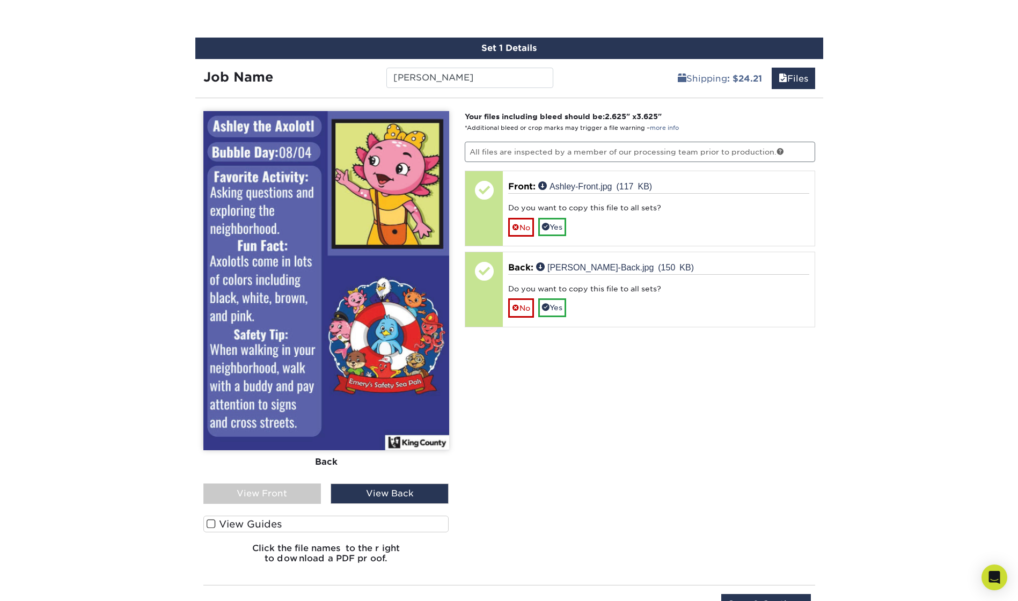
click at [285, 490] on div "View Front" at bounding box center [262, 494] width 118 height 20
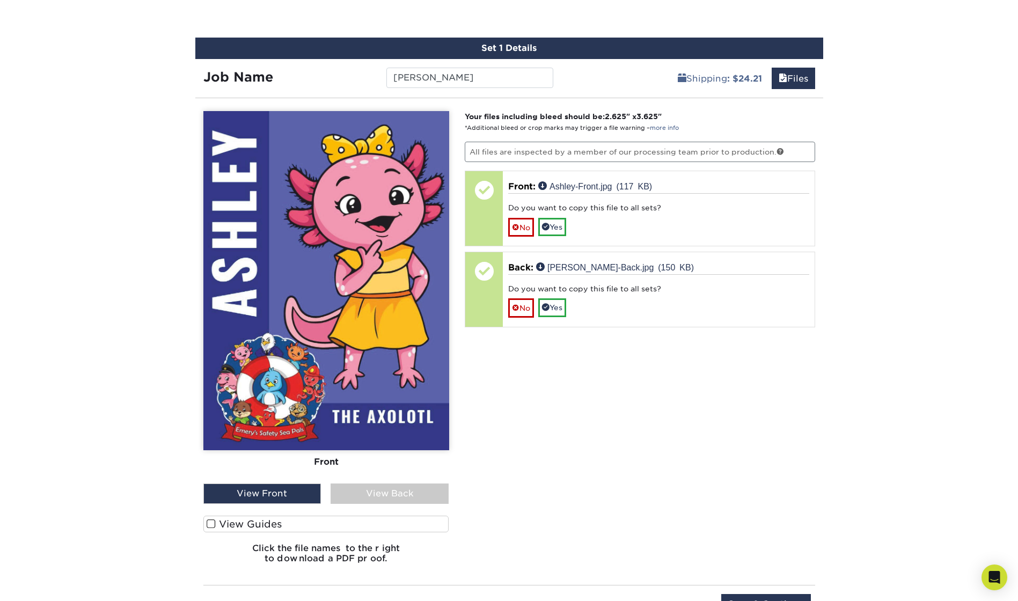
click at [364, 494] on div "View Back" at bounding box center [390, 494] width 118 height 20
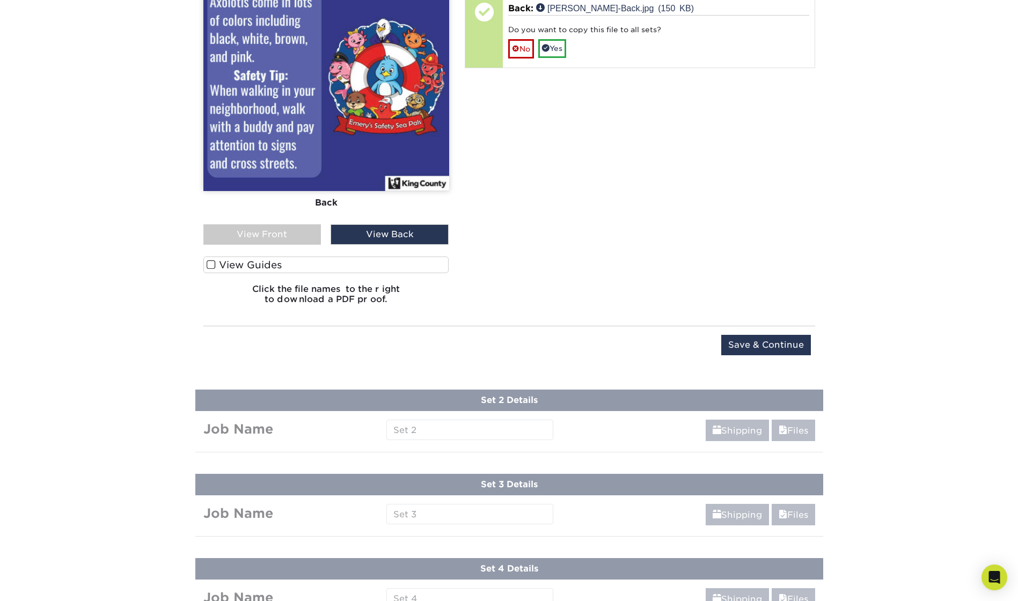
scroll to position [868, 0]
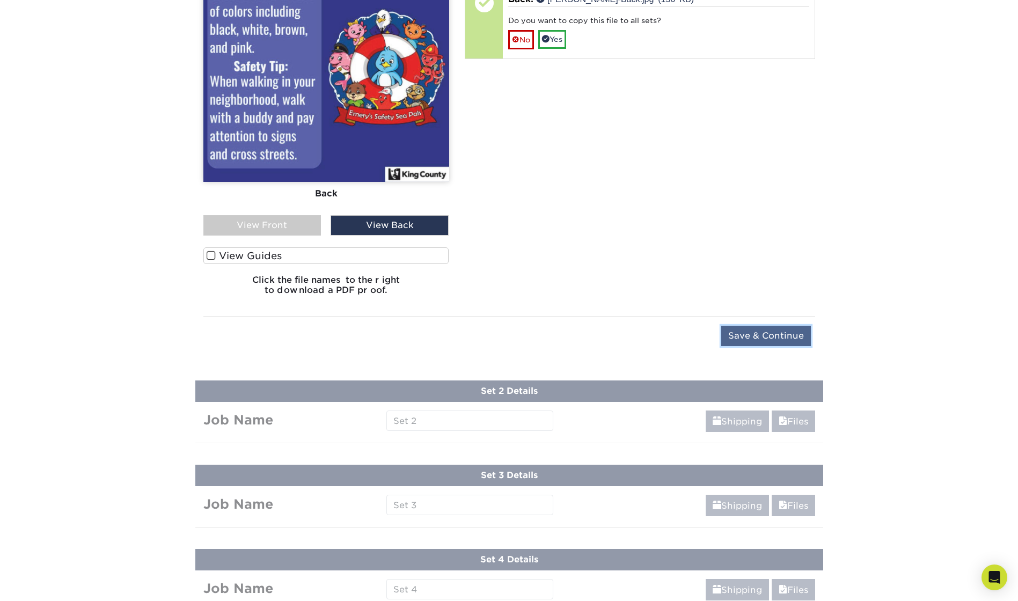
click at [776, 338] on input "Save & Continue" at bounding box center [766, 336] width 90 height 20
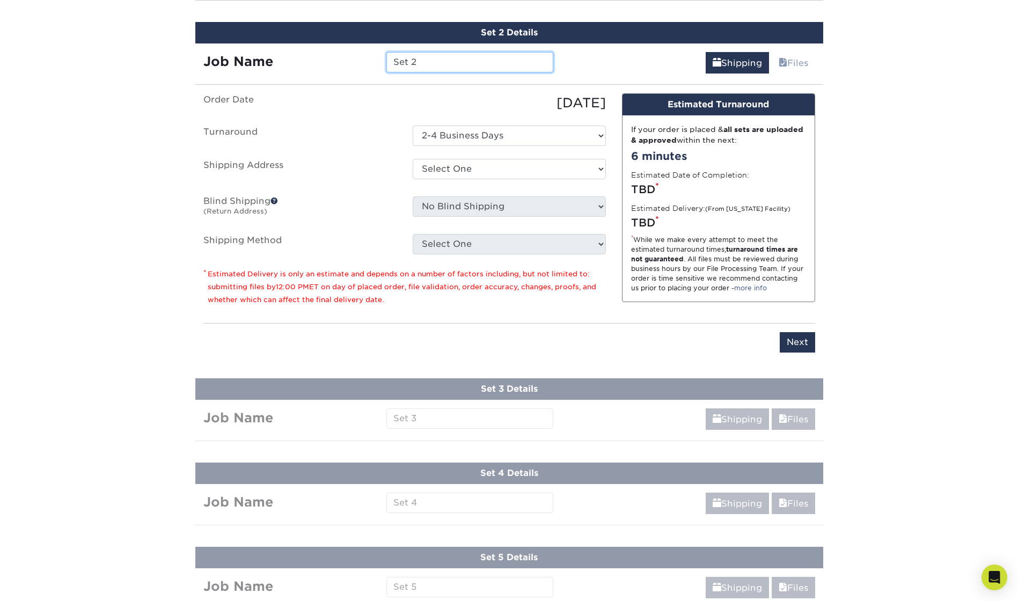
scroll to position [695, 0]
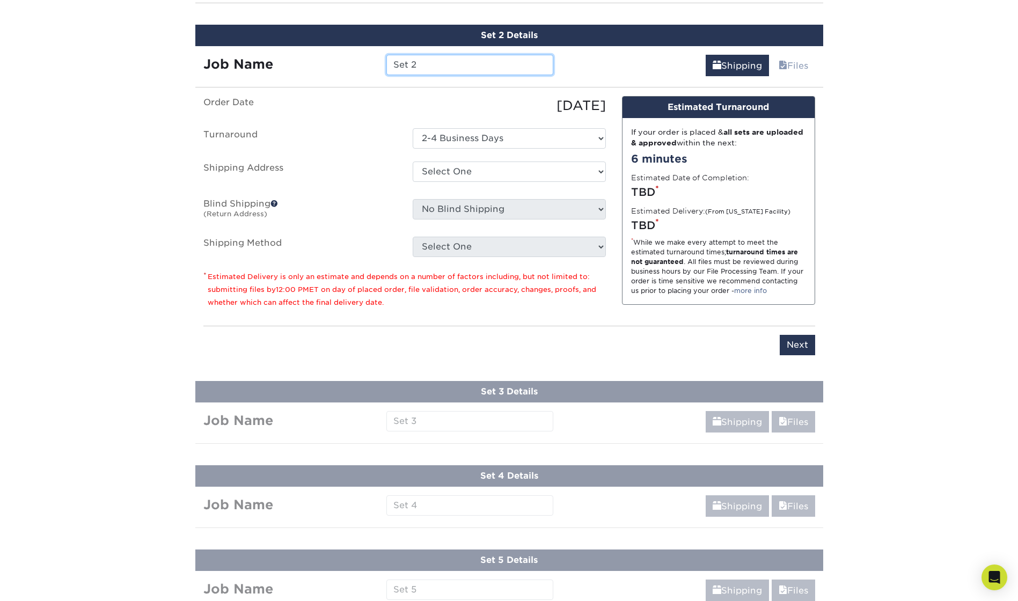
drag, startPoint x: 432, startPoint y: 61, endPoint x: 368, endPoint y: 60, distance: 64.4
click at [368, 60] on div "Job Name Set 2" at bounding box center [378, 65] width 367 height 20
type input "[PERSON_NAME]"
click at [504, 176] on select "Select One + Add New Address - Login" at bounding box center [509, 172] width 193 height 20
select select "newaddress"
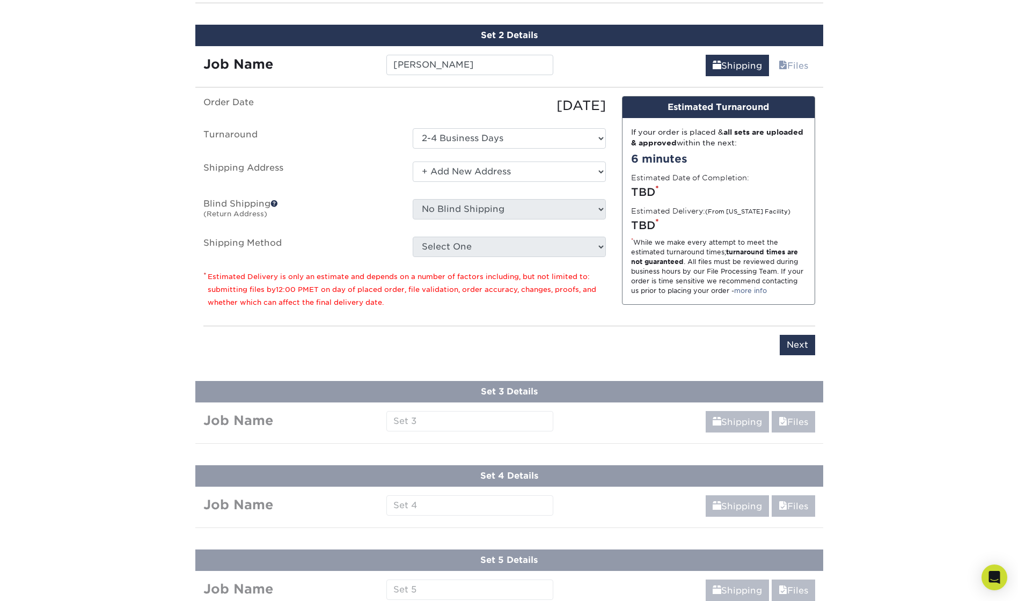
click at [413, 162] on select "Select One + Add New Address - Login" at bounding box center [509, 172] width 193 height 20
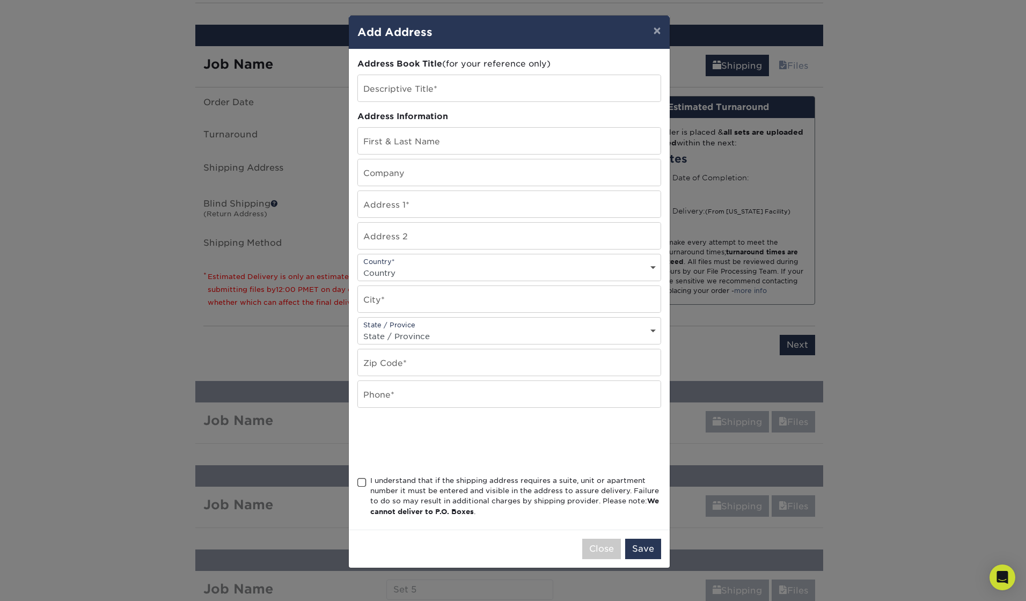
click at [452, 71] on div "Address Book Title (for your reference only) Descriptive Title* Address Informa…" at bounding box center [509, 289] width 304 height 463
click at [442, 90] on input "text" at bounding box center [509, 88] width 303 height 26
type input "911 Program Office"
type input "[PERSON_NAME]"
type input "King County 911 Program Office"
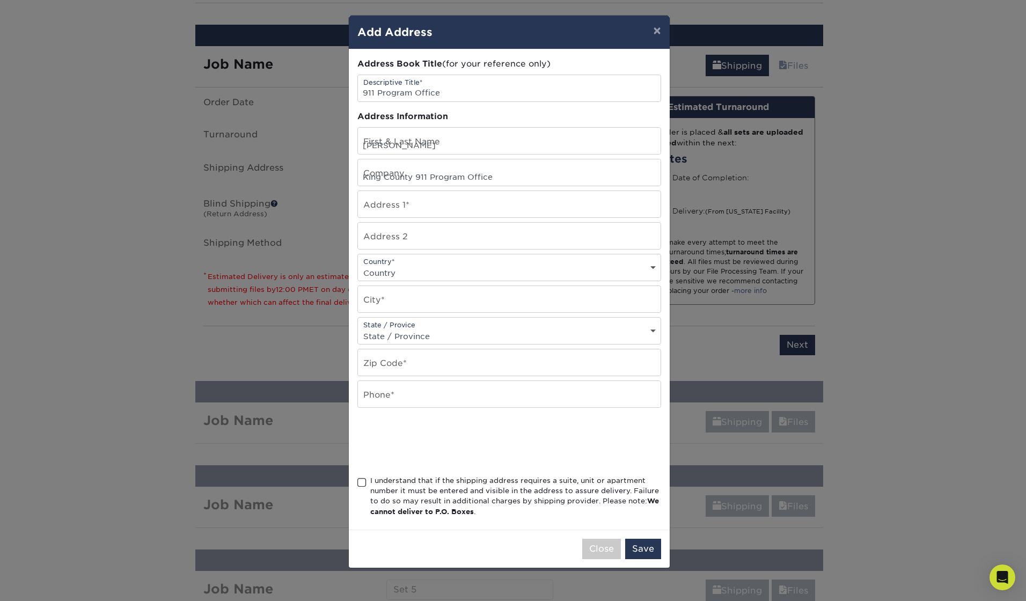
type input "[STREET_ADDRESS]"
type input "Suite 105"
type input "Kent"
type input "98032"
type input "2062633550"
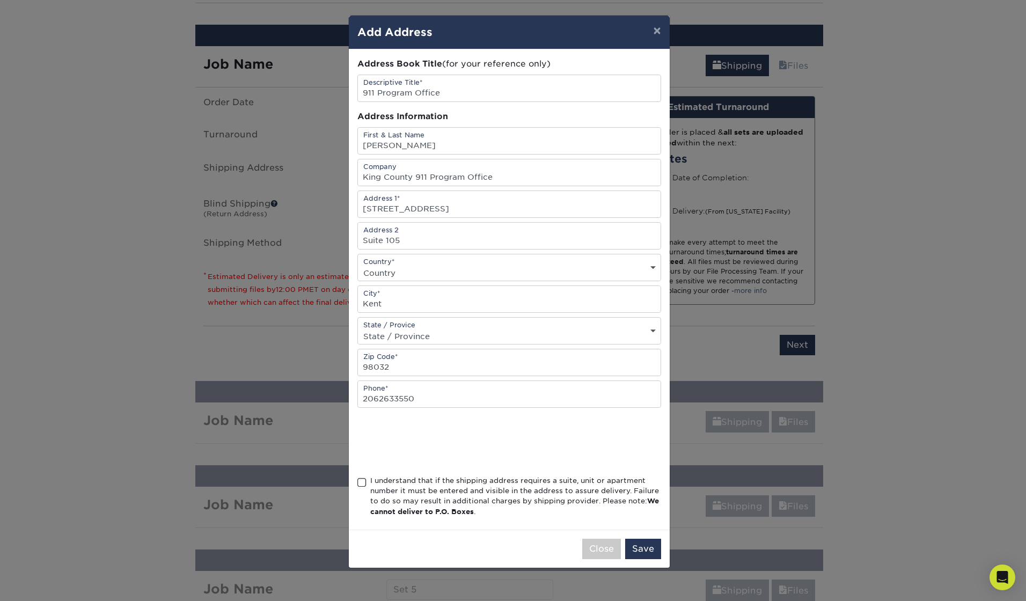
click at [364, 486] on span at bounding box center [361, 483] width 9 height 10
click at [0, 0] on input "I understand that if the shipping address requires a suite, unit or apartment n…" at bounding box center [0, 0] width 0 height 0
click at [649, 545] on button "Save" at bounding box center [643, 549] width 36 height 20
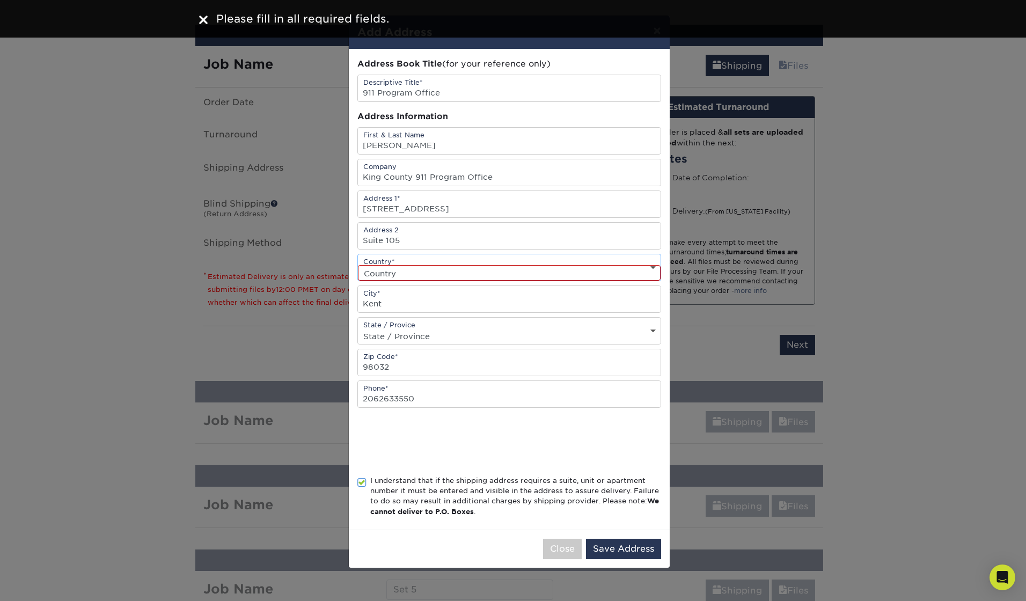
click at [404, 272] on select "Country United States Canada ----------------------------- Afghanistan Albania …" at bounding box center [509, 273] width 303 height 16
select select "US"
click at [358, 265] on select "Country United States Canada ----------------------------- Afghanistan Albania …" at bounding box center [509, 273] width 303 height 16
click at [631, 548] on button "Save Address" at bounding box center [623, 549] width 75 height 20
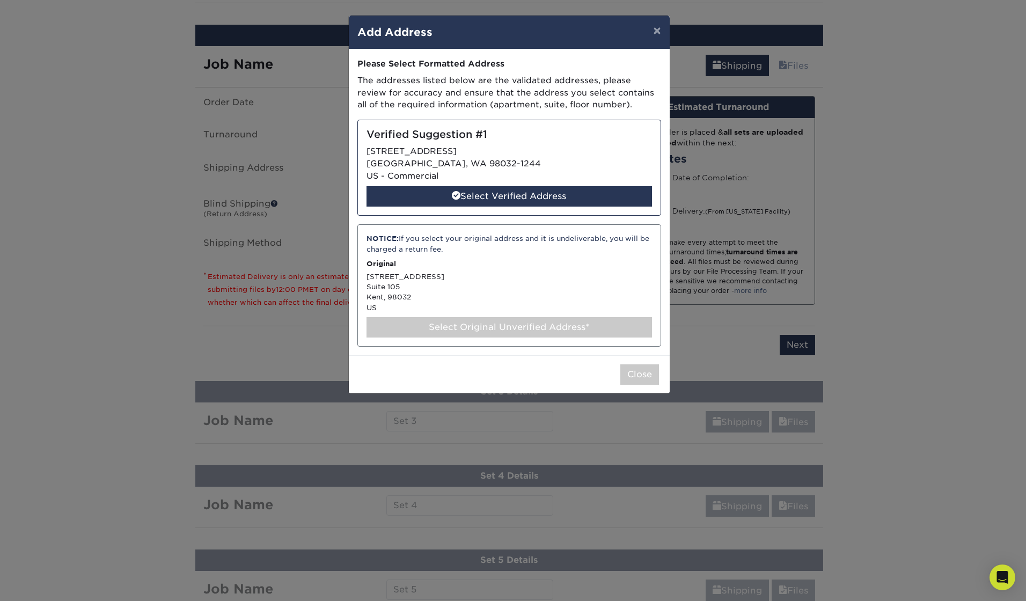
click at [458, 322] on div "Select Original Unverified Address*" at bounding box center [510, 327] width 286 height 20
click at [463, 325] on div "Select Original Unverified Address*" at bounding box center [510, 327] width 286 height 20
click at [463, 331] on div "Select Original Unverified Address*" at bounding box center [510, 327] width 286 height 20
click at [490, 332] on div "Select Original Unverified Address*" at bounding box center [510, 327] width 286 height 20
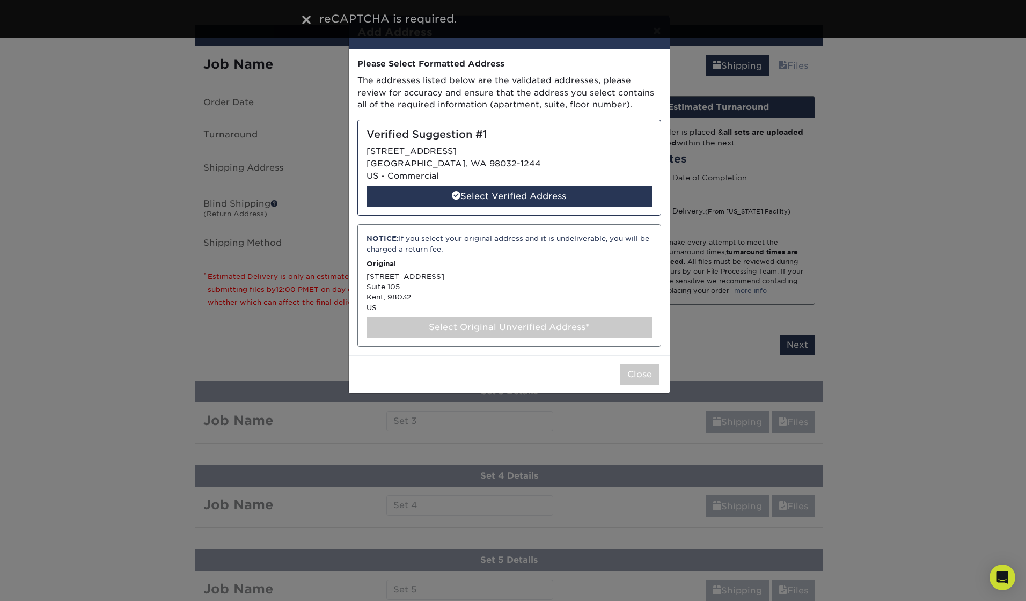
click at [510, 267] on p "Original" at bounding box center [510, 264] width 286 height 10
click at [520, 330] on div "Select Original Unverified Address*" at bounding box center [510, 327] width 286 height 20
click at [639, 375] on button "Close" at bounding box center [639, 374] width 39 height 20
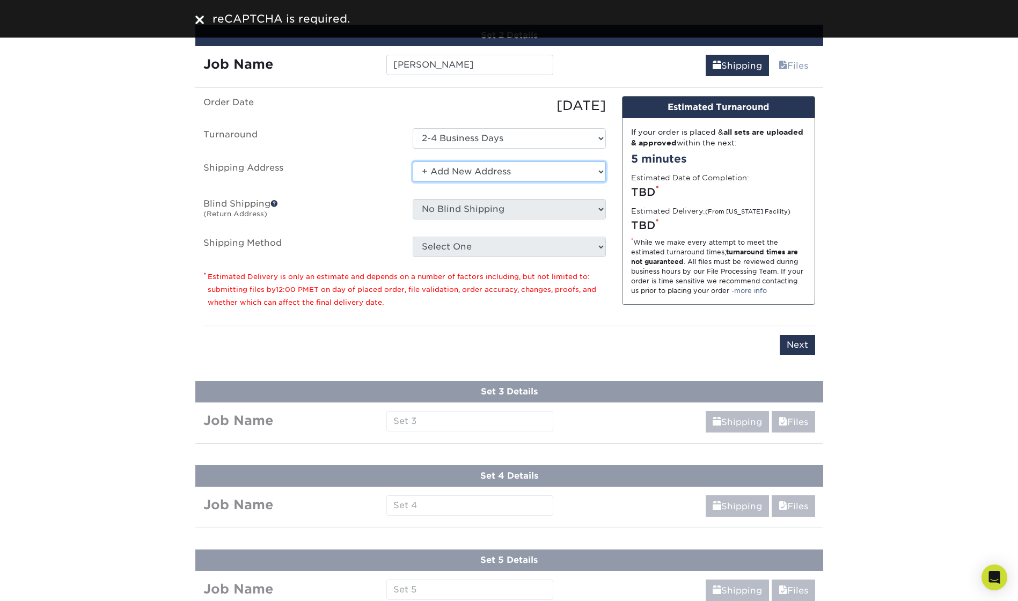
click at [465, 175] on select "Select One + Add New Address - Login" at bounding box center [509, 172] width 193 height 20
click at [413, 162] on select "Select One + Add New Address - Login" at bounding box center [509, 172] width 193 height 20
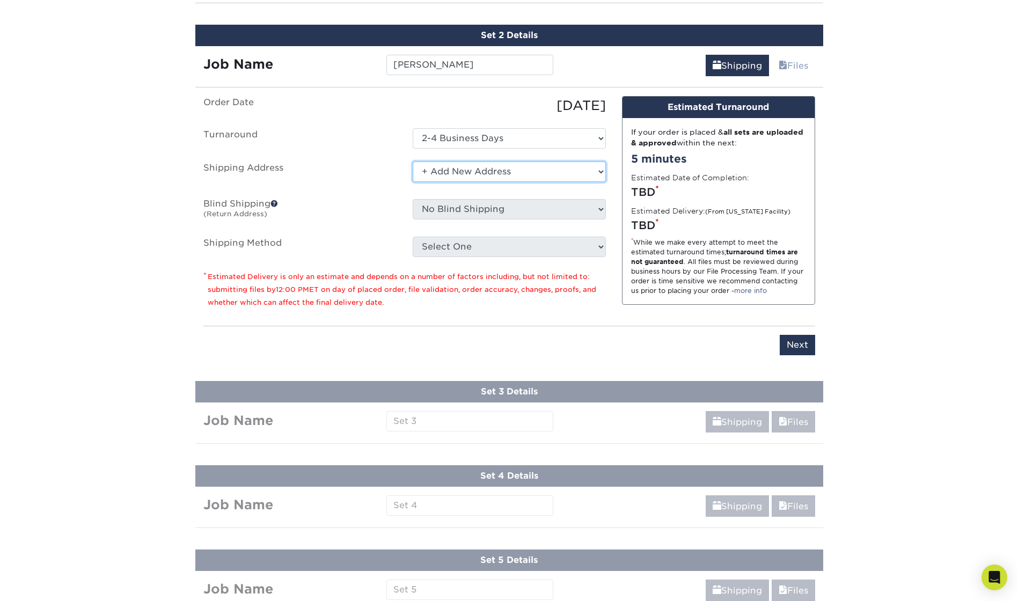
click at [458, 165] on select "Select One + Add New Address - Login" at bounding box center [509, 172] width 193 height 20
click at [413, 162] on select "Select One + Add New Address - Login" at bounding box center [509, 172] width 193 height 20
click at [462, 171] on select "Select One + Add New Address - Login" at bounding box center [509, 172] width 193 height 20
click at [456, 172] on select "Select One + Add New Address - Login" at bounding box center [509, 172] width 193 height 20
click at [400, 155] on ul "Order Date 10/09/2025 Turnaround Select One 2-4 Business Days Shipping Address …" at bounding box center [404, 176] width 403 height 161
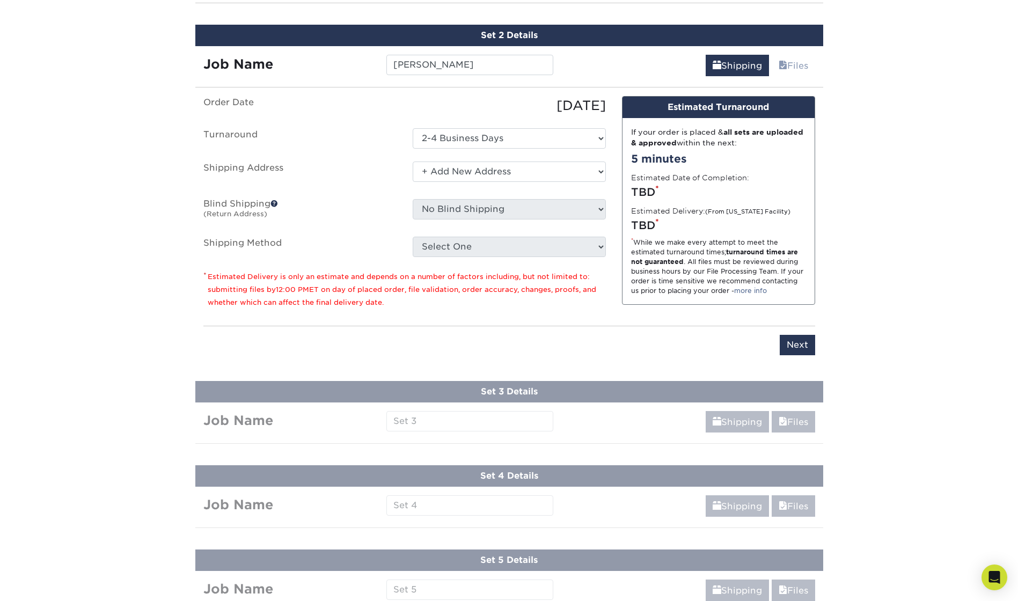
click at [519, 106] on div "10/09/2025" at bounding box center [509, 105] width 209 height 19
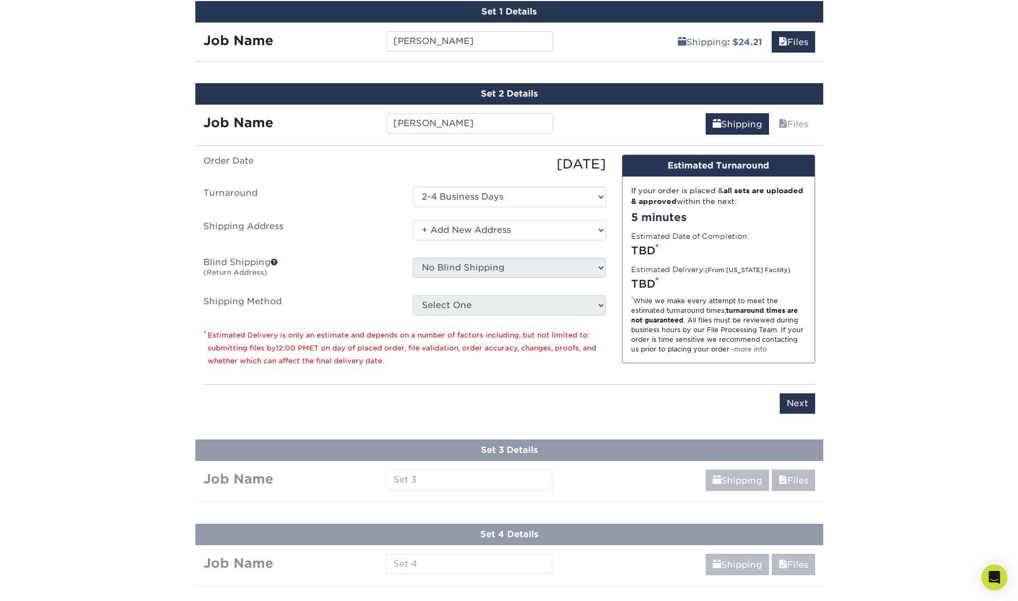
scroll to position [641, 0]
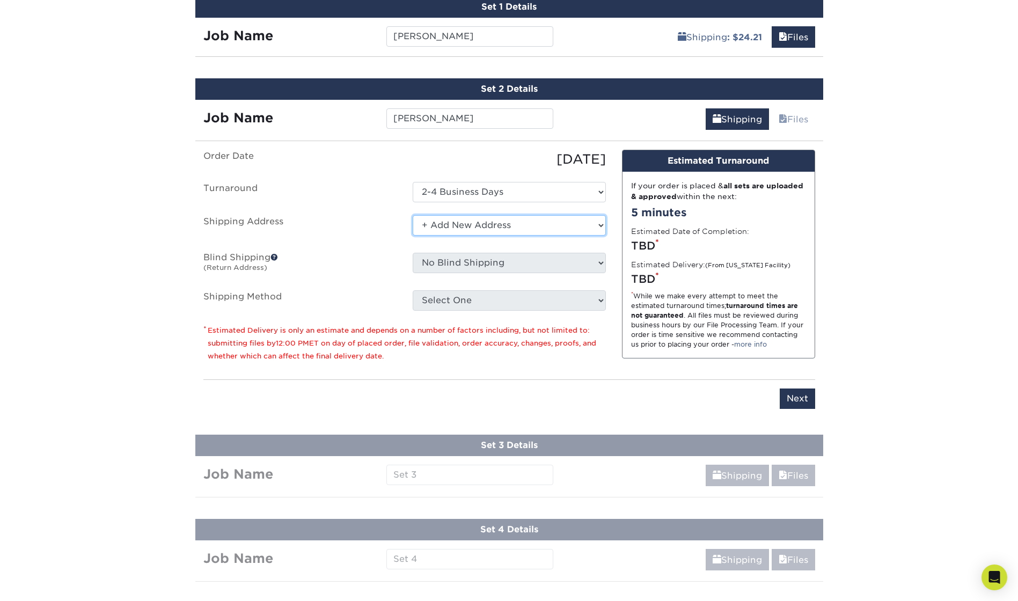
click at [479, 226] on select "Select One + Add New Address - Login" at bounding box center [509, 225] width 193 height 20
click at [413, 215] on select "Select One + Add New Address - Login" at bounding box center [509, 225] width 193 height 20
click at [445, 231] on select "Select One + Add New Address - Login" at bounding box center [509, 225] width 193 height 20
click at [413, 236] on select "Select One + Add New Address - Login" at bounding box center [509, 225] width 193 height 20
select select "-1"
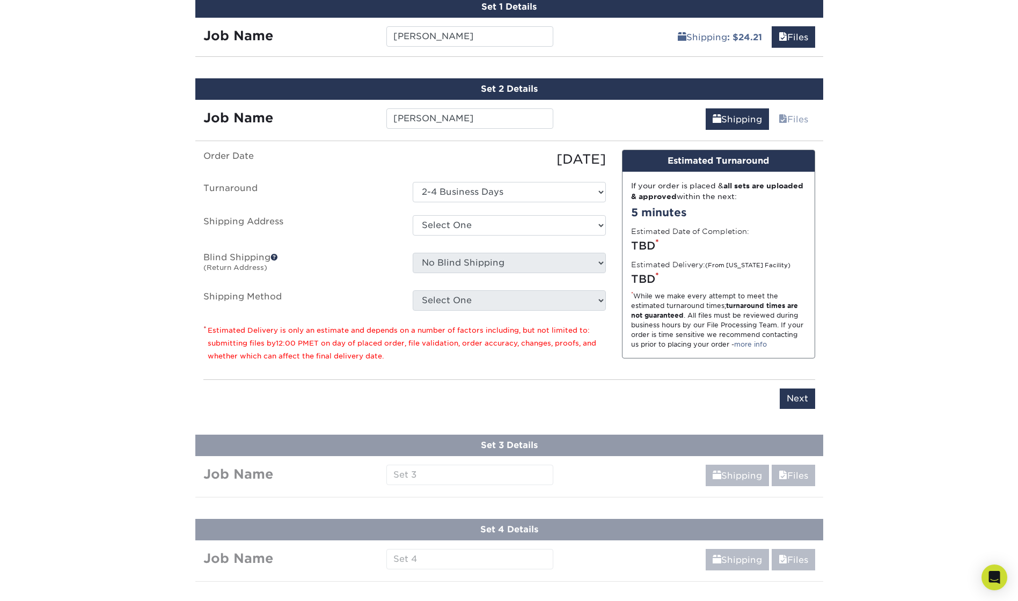
scroll to position [0, 0]
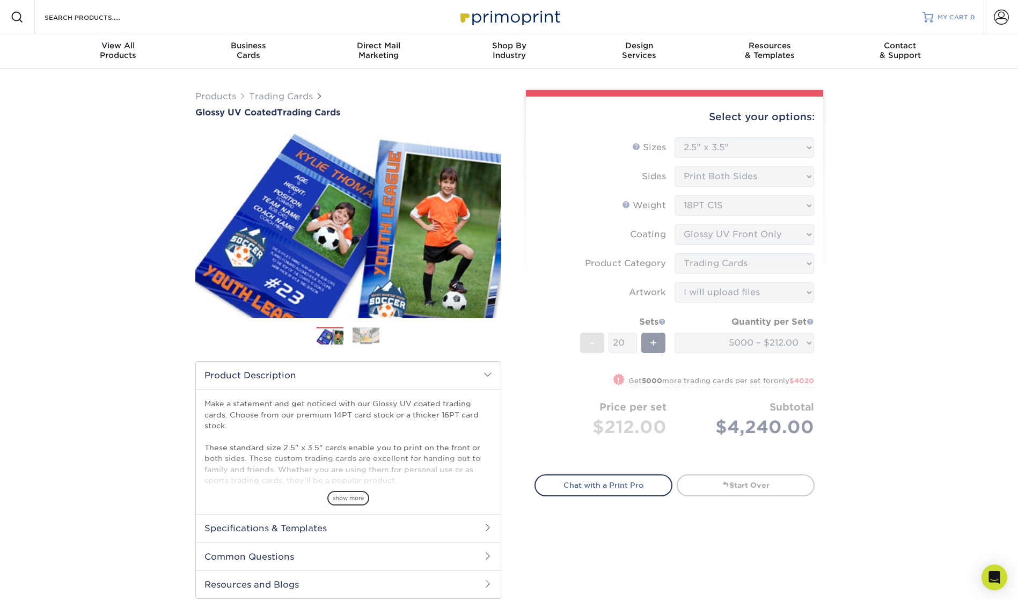
click at [943, 14] on span "MY CART" at bounding box center [953, 17] width 31 height 9
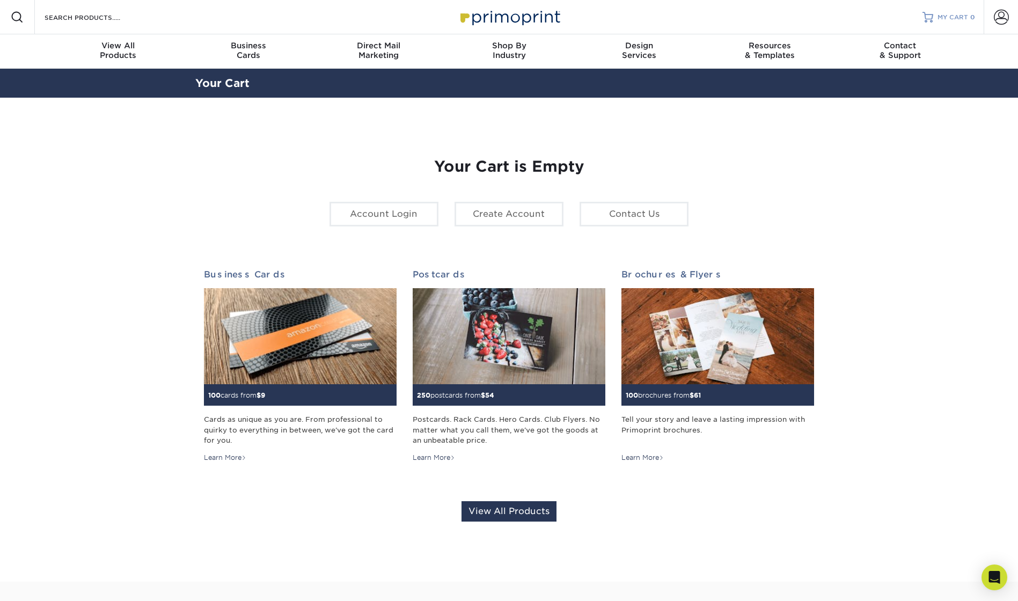
click at [936, 23] on link "MY CART 0" at bounding box center [949, 17] width 53 height 34
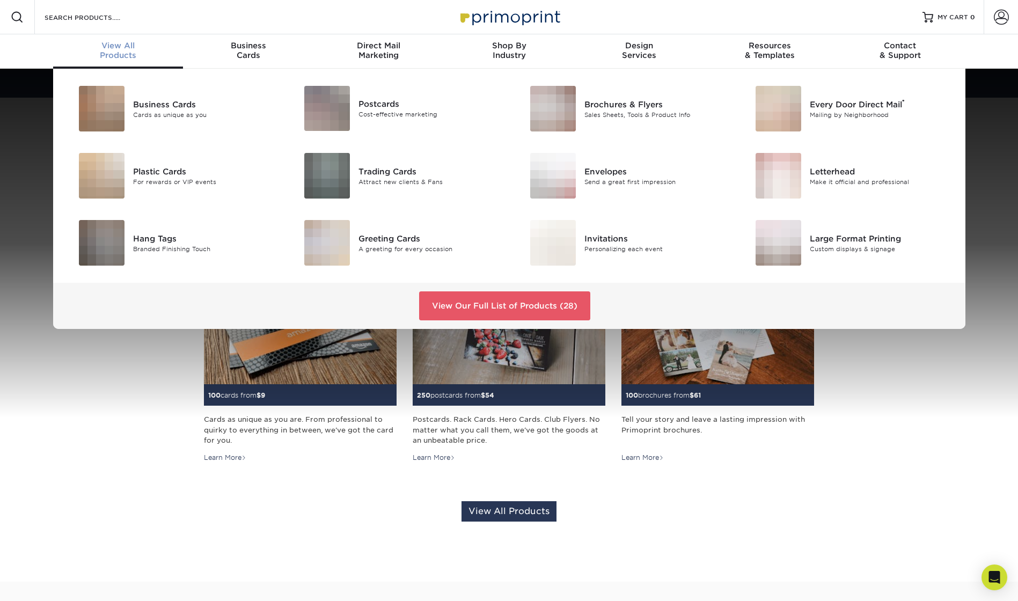
click at [119, 54] on div "View All Products" at bounding box center [118, 50] width 130 height 19
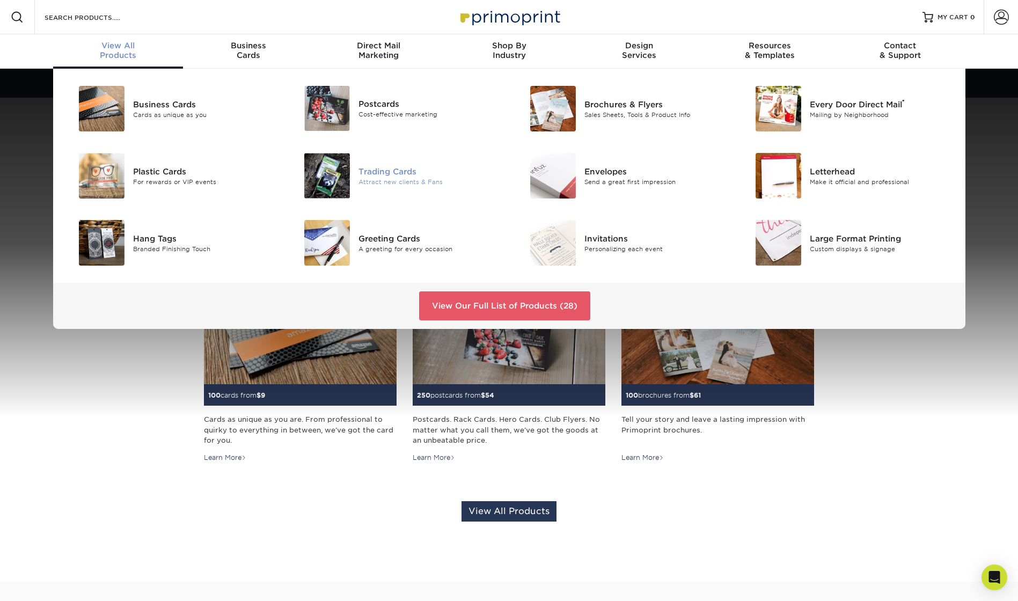
click at [396, 175] on div "Trading Cards" at bounding box center [430, 171] width 142 height 12
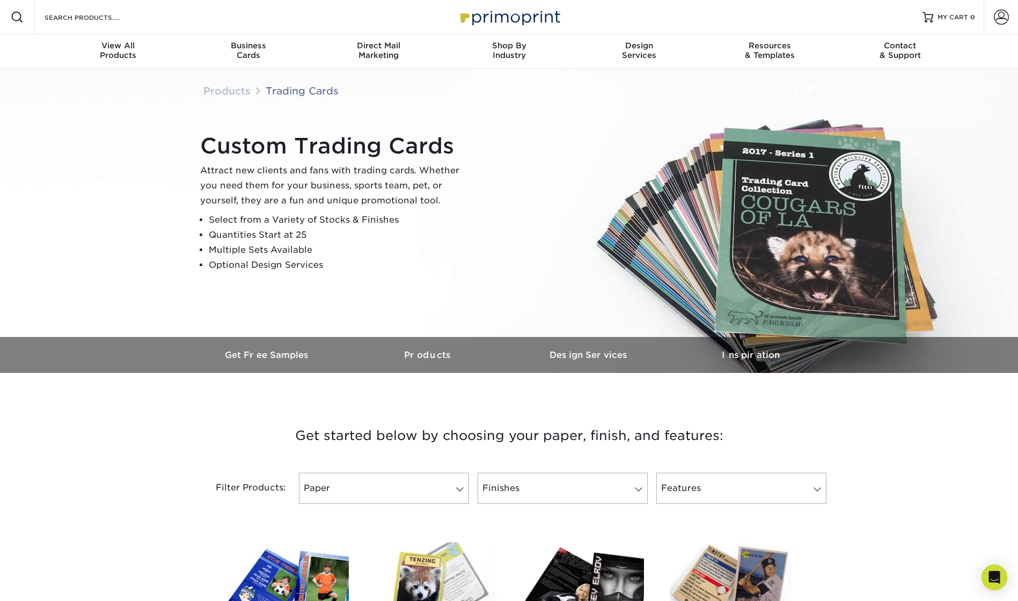
drag, startPoint x: 222, startPoint y: 419, endPoint x: 257, endPoint y: 410, distance: 36.6
click at [223, 417] on h3 "Get started below by choosing your paper, finish, and features:" at bounding box center [509, 436] width 628 height 48
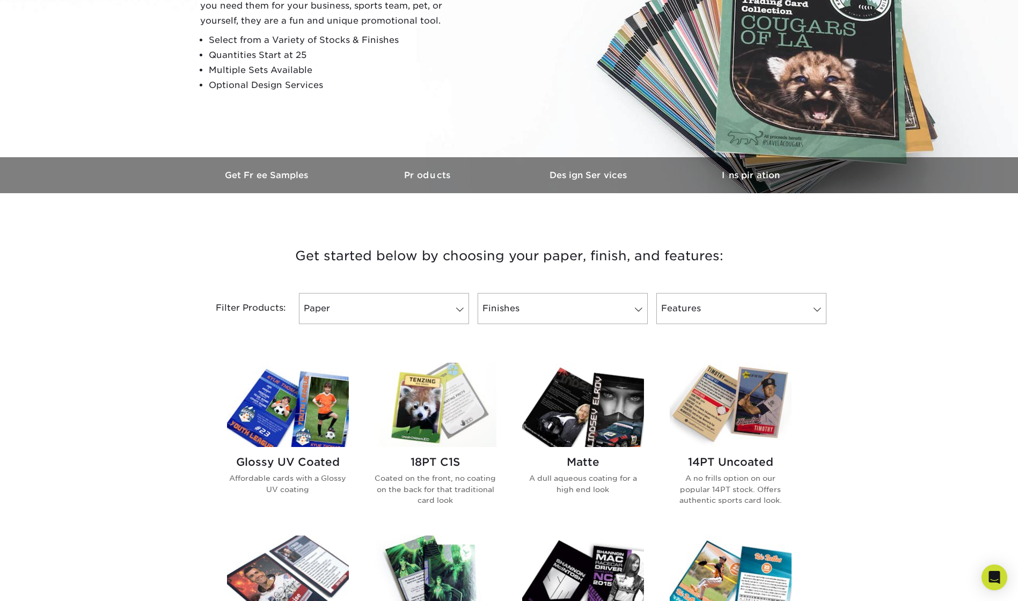
scroll to position [215, 0]
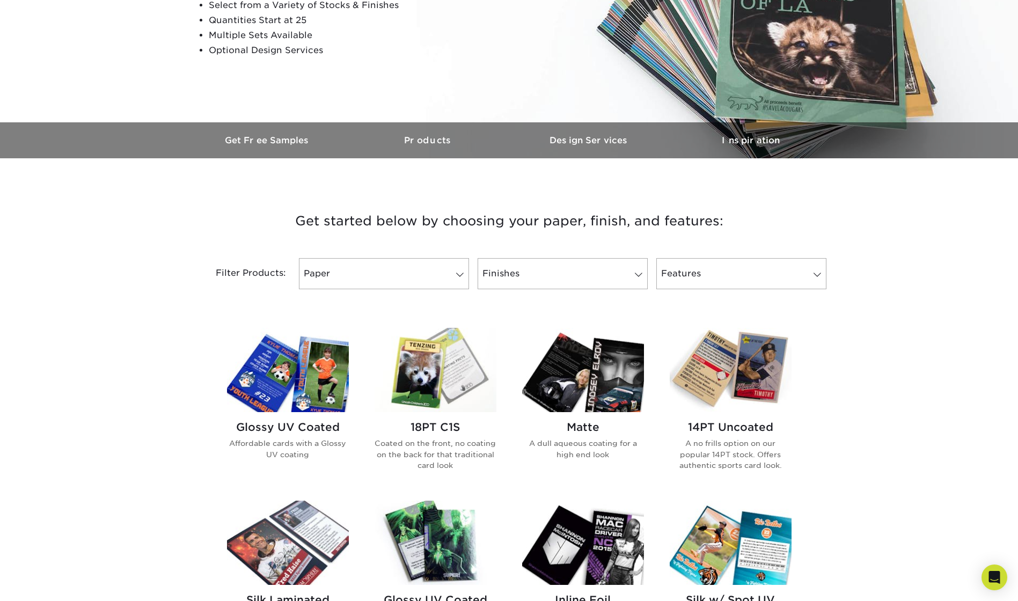
click at [286, 422] on h2 "Glossy UV Coated" at bounding box center [288, 427] width 122 height 13
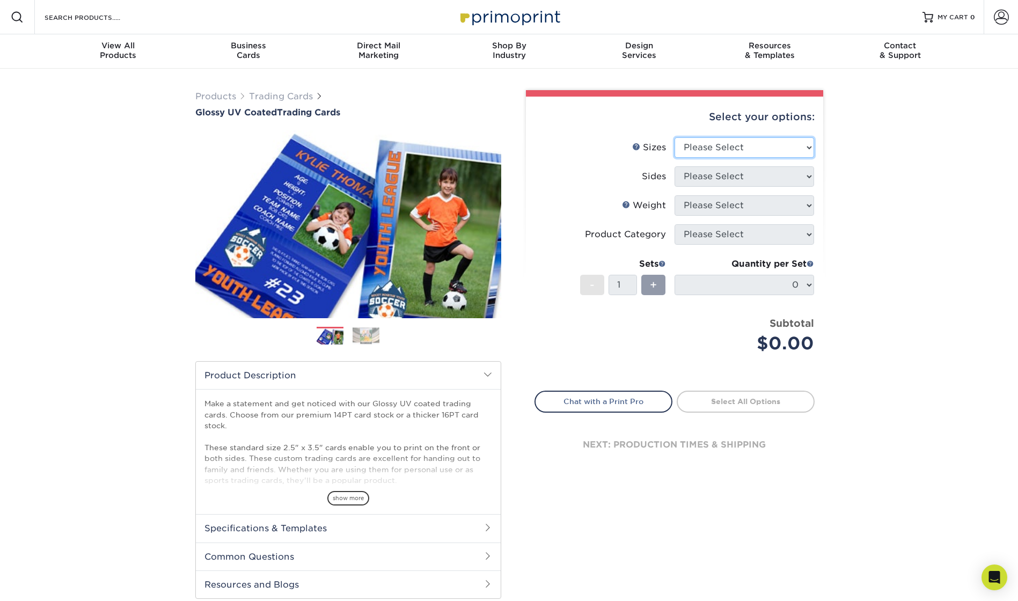
click at [740, 144] on select "Please Select 2.5" x 3.5"" at bounding box center [745, 147] width 140 height 20
select select "2.50x3.50"
click at [675, 137] on select "Please Select 2.5" x 3.5"" at bounding box center [745, 147] width 140 height 20
click at [746, 179] on select "Please Select Print Both Sides Print Front Only" at bounding box center [745, 176] width 140 height 20
select select "13abbda7-1d64-4f25-8bb2-c179b224825d"
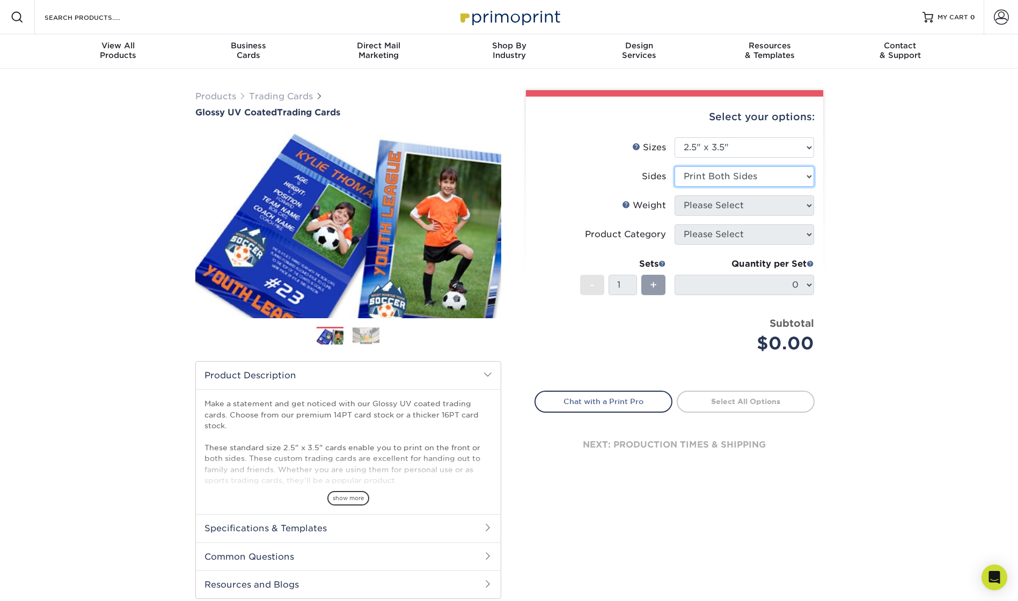
click at [675, 166] on select "Please Select Print Both Sides Print Front Only" at bounding box center [745, 176] width 140 height 20
click at [748, 209] on select "Please Select 16PT 14PT 18PT C1S" at bounding box center [745, 205] width 140 height 20
select select "18PTC1S"
click at [675, 195] on select "Please Select 16PT 14PT 18PT C1S" at bounding box center [745, 205] width 140 height 20
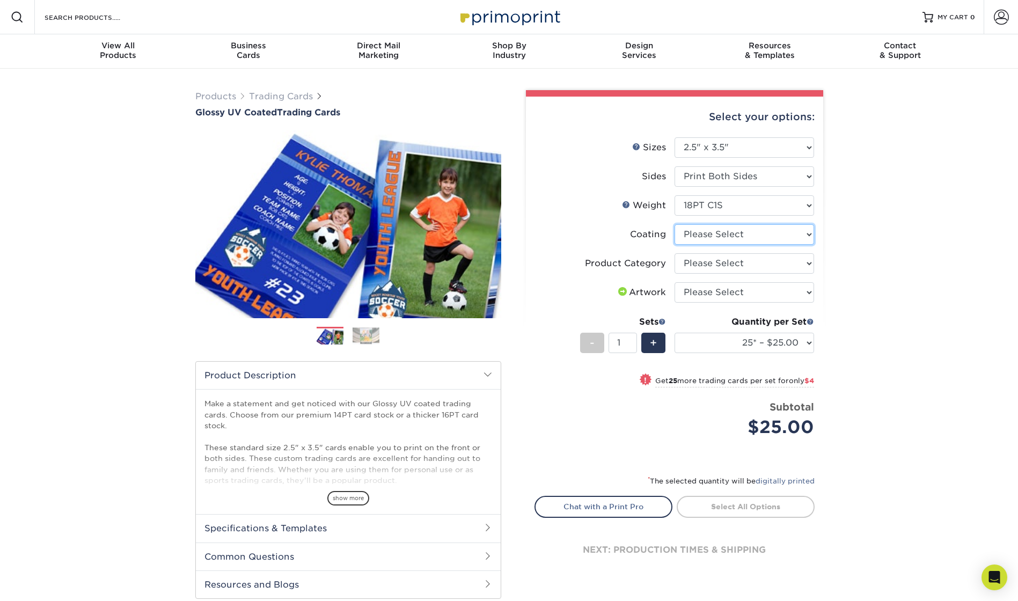
click at [697, 232] on select at bounding box center [745, 234] width 140 height 20
select select "1e8116af-acfc-44b1-83dc-8181aa338834"
click at [675, 224] on select at bounding box center [745, 234] width 140 height 20
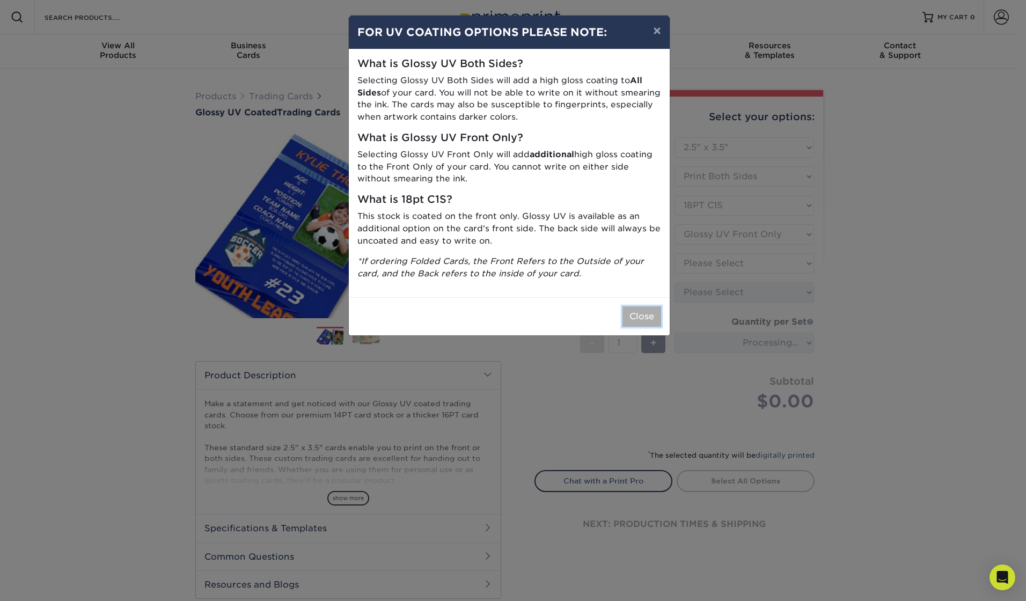
click at [637, 311] on button "Close" at bounding box center [642, 316] width 39 height 20
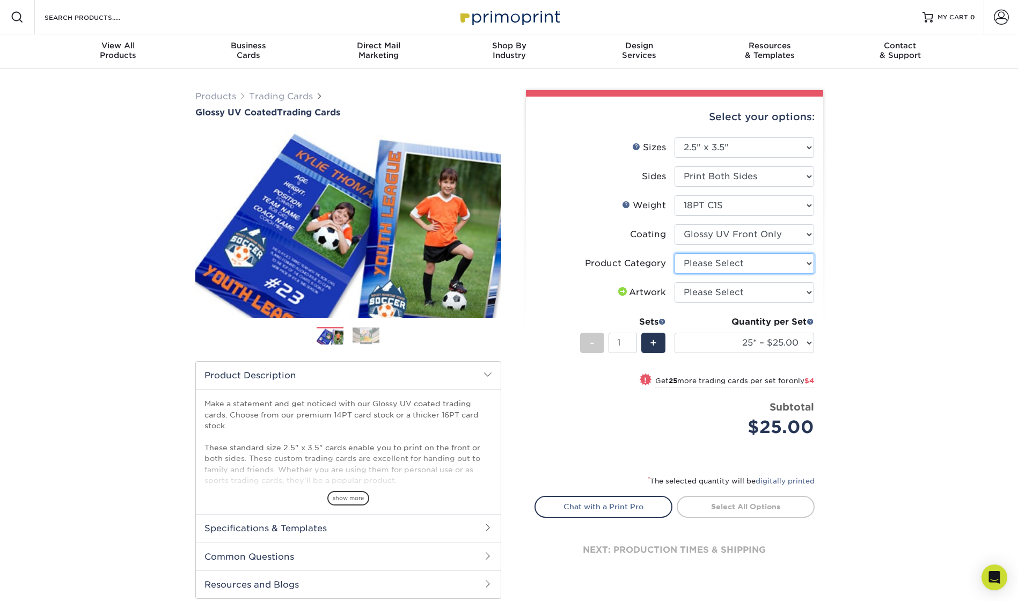
click at [748, 264] on select "Please Select Trading Cards" at bounding box center [745, 263] width 140 height 20
select select "c2f9bce9-36c2-409d-b101-c29d9d031e18"
click at [675, 253] on select "Please Select Trading Cards" at bounding box center [745, 263] width 140 height 20
click at [747, 292] on select "Please Select I will upload files I need a design - $100" at bounding box center [745, 292] width 140 height 20
select select "upload"
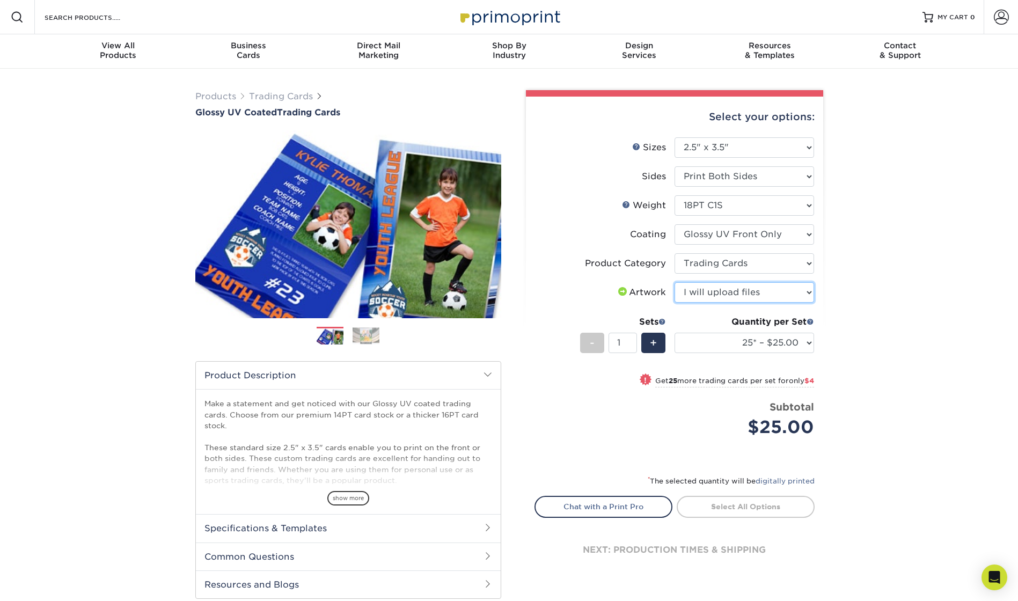
click at [675, 282] on select "Please Select I will upload files I need a design - $100" at bounding box center [745, 292] width 140 height 20
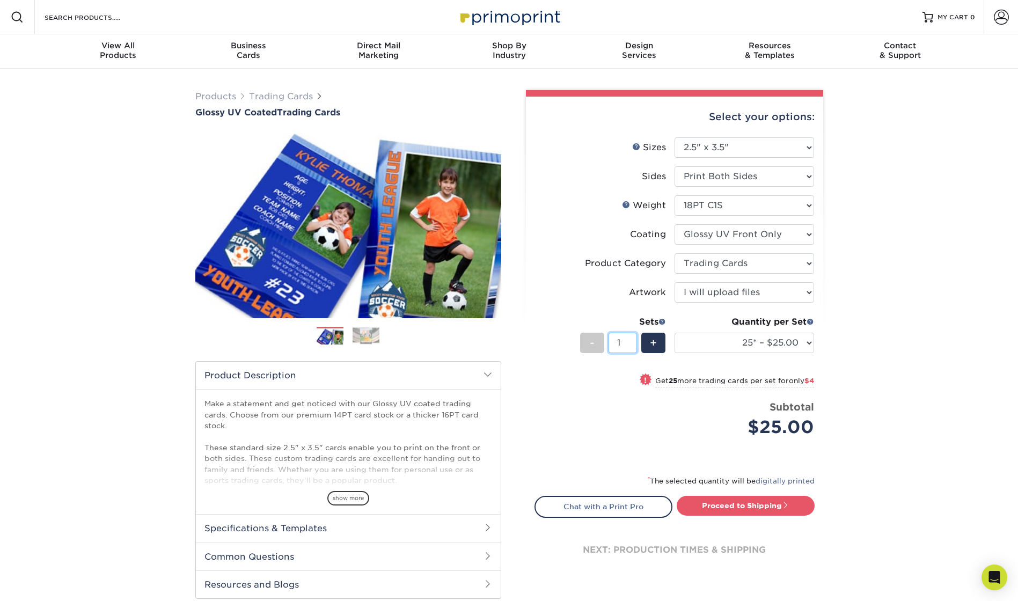
drag, startPoint x: 626, startPoint y: 342, endPoint x: 616, endPoint y: 345, distance: 10.4
click at [616, 345] on input "1" at bounding box center [623, 343] width 28 height 20
type input "20"
click at [748, 340] on select "25* – $25.00 50* – $29.00 75* – $37.00 100* – $41.00 250* – $48.00 500 – $58.00…" at bounding box center [745, 343] width 140 height 20
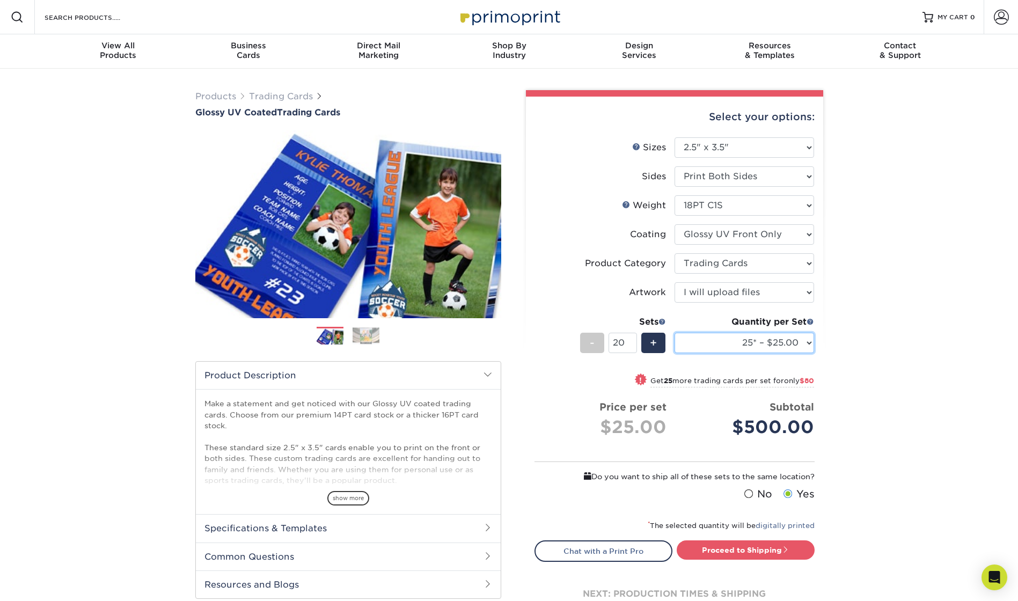
select select "5000 – $212.00"
click at [675, 333] on select "25* – $25.00 50* – $29.00 75* – $37.00 100* – $41.00 250* – $48.00 500 – $58.00…" at bounding box center [745, 343] width 140 height 20
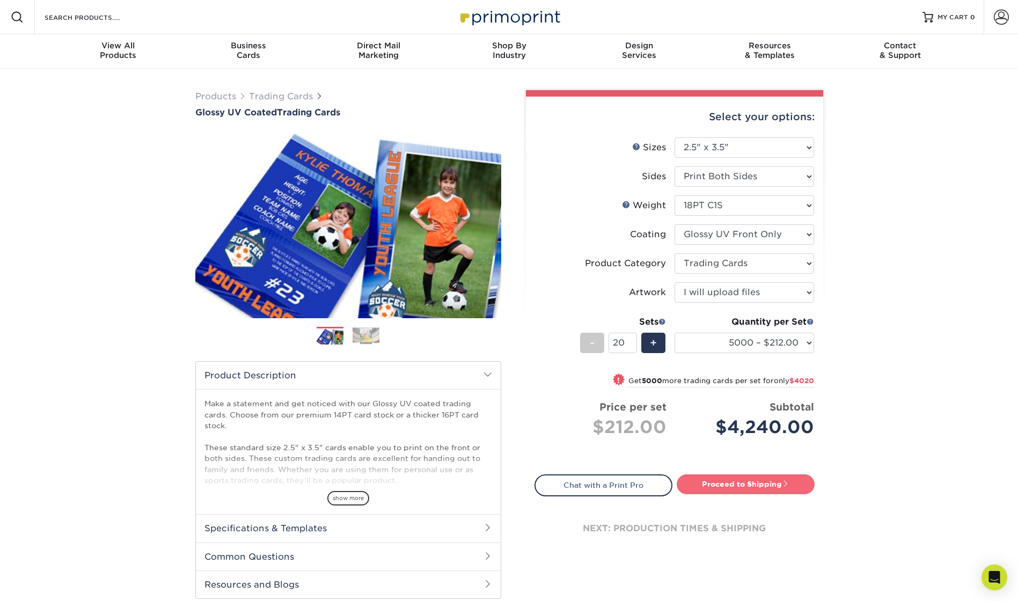
click at [747, 485] on link "Proceed to Shipping" at bounding box center [746, 483] width 138 height 19
type input "Set 1"
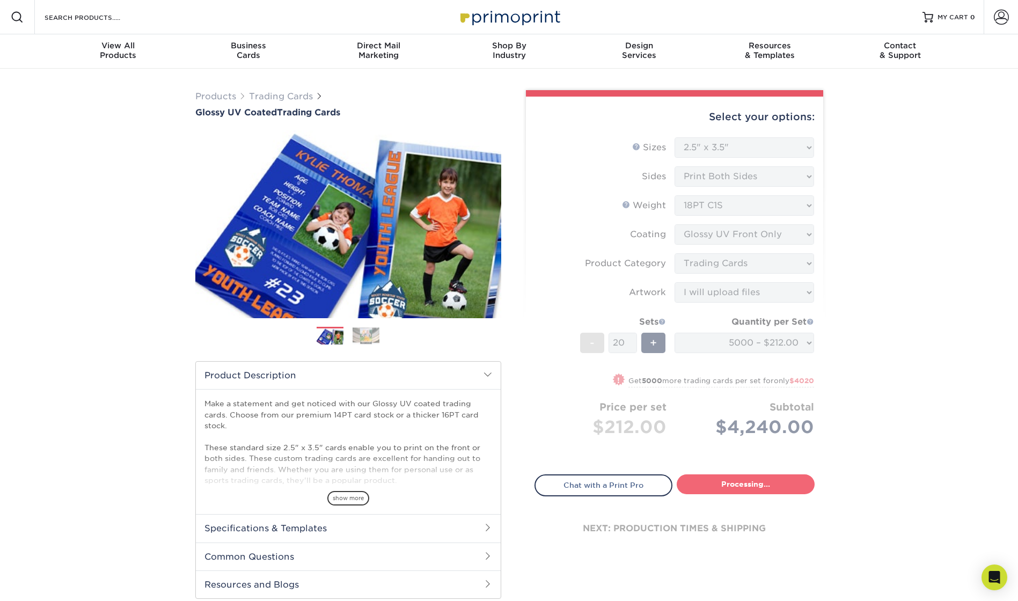
select select "86c4f591-d13e-45d2-85f7-3203eb8c5cca"
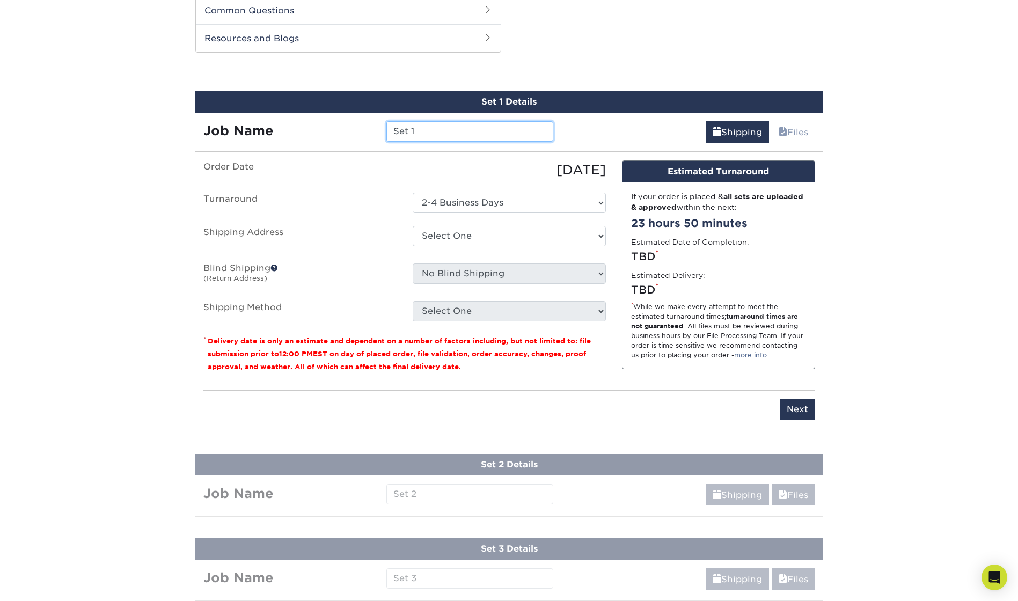
drag, startPoint x: 426, startPoint y: 129, endPoint x: 364, endPoint y: 128, distance: 61.2
click at [364, 128] on div "Job Name Set 1" at bounding box center [378, 131] width 367 height 20
type input "[PERSON_NAME]"
click at [543, 237] on select "Select One King County + Add New Address - Login" at bounding box center [509, 236] width 193 height 20
click at [413, 226] on select "Select One King County + Add New Address - Login" at bounding box center [509, 236] width 193 height 20
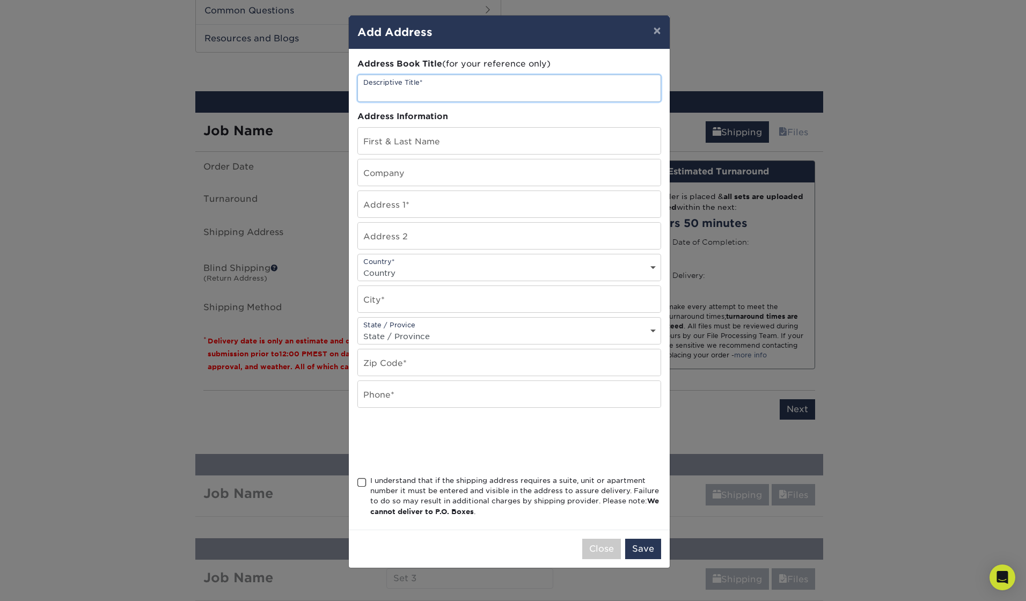
click at [427, 79] on input "text" at bounding box center [509, 88] width 303 height 26
click at [660, 28] on button "×" at bounding box center [657, 31] width 25 height 30
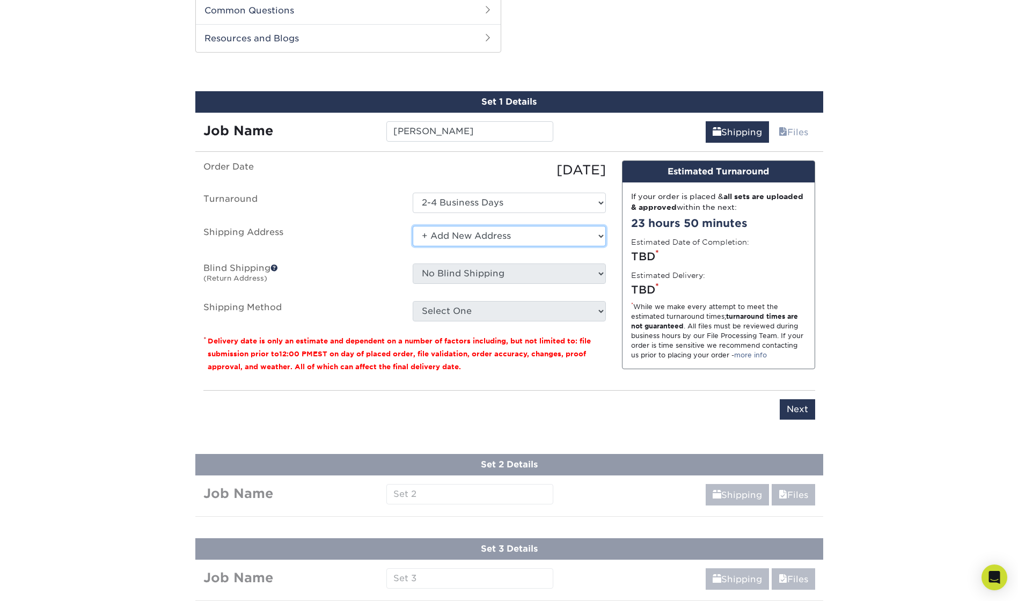
drag, startPoint x: 579, startPoint y: 244, endPoint x: 576, endPoint y: 236, distance: 7.8
click at [578, 239] on select "Select One King County + Add New Address - Login" at bounding box center [509, 236] width 193 height 20
select select "286831"
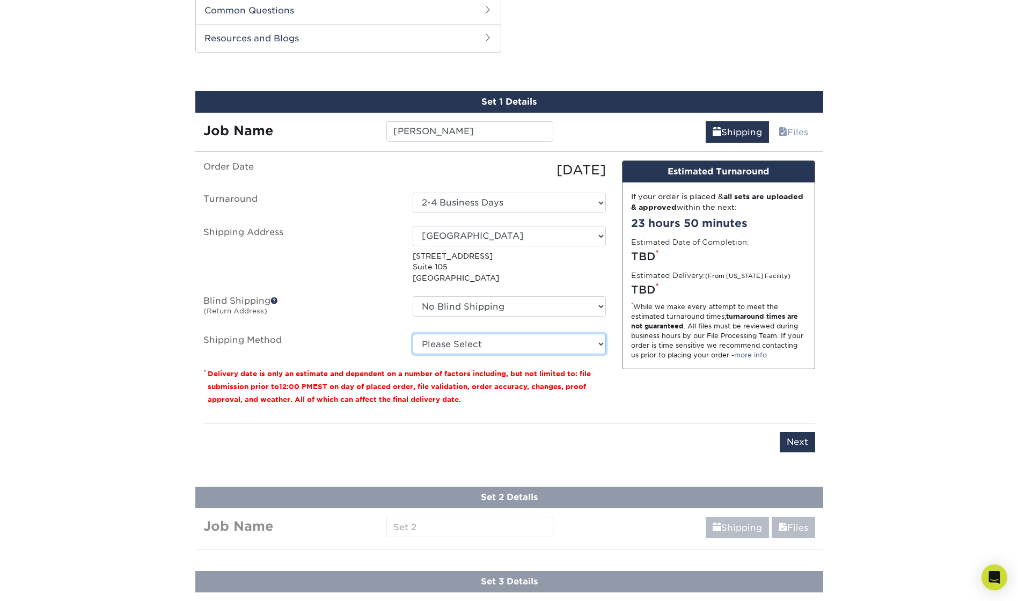
click at [492, 341] on select "Please Select Ground Shipping (+$24.21) 3 Day Shipping Service (+$43.75) 2 Day …" at bounding box center [509, 344] width 193 height 20
select select "03"
click at [413, 334] on select "Please Select Ground Shipping (+$24.21) 3 Day Shipping Service (+$43.75) 2 Day …" at bounding box center [509, 344] width 193 height 20
click at [600, 407] on div "Order Date 10/09/2025 Turnaround Select One 2-4 Business Days Shipping Address …" at bounding box center [404, 287] width 419 height 254
click at [800, 443] on input "Next" at bounding box center [797, 442] width 35 height 20
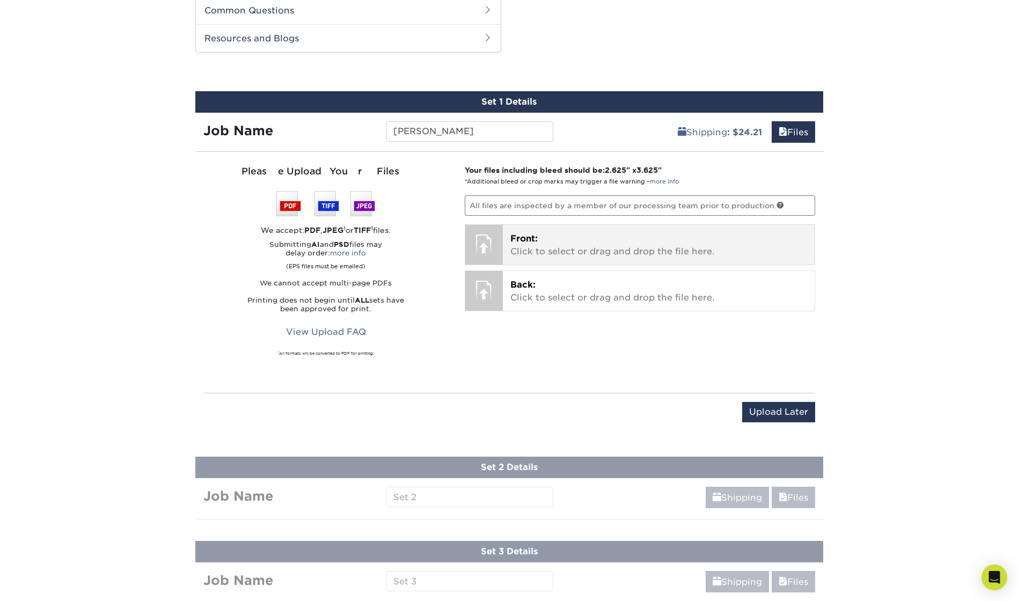
click at [560, 244] on p "Front: Click to select or drag and drop the file here." at bounding box center [658, 245] width 297 height 26
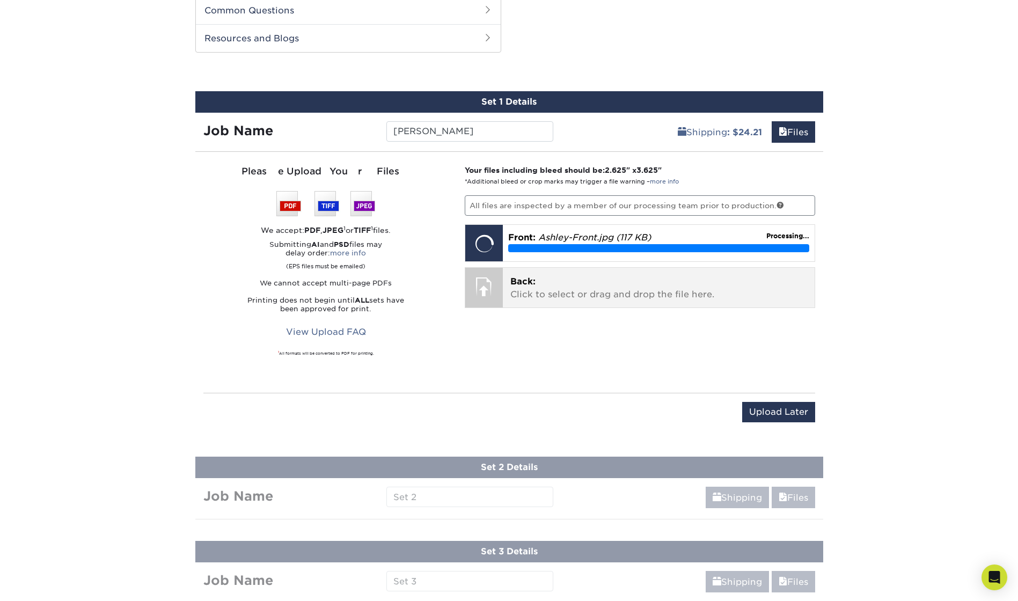
click at [544, 290] on p "Back: Click to select or drag and drop the file here." at bounding box center [658, 288] width 297 height 26
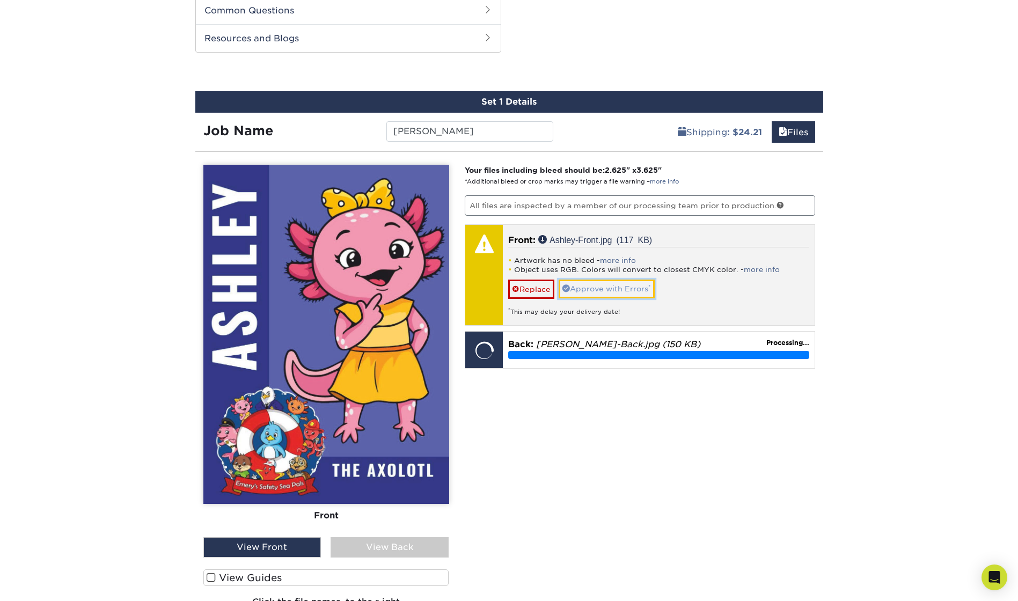
click at [600, 286] on link "Approve with Errors *" at bounding box center [607, 289] width 96 height 18
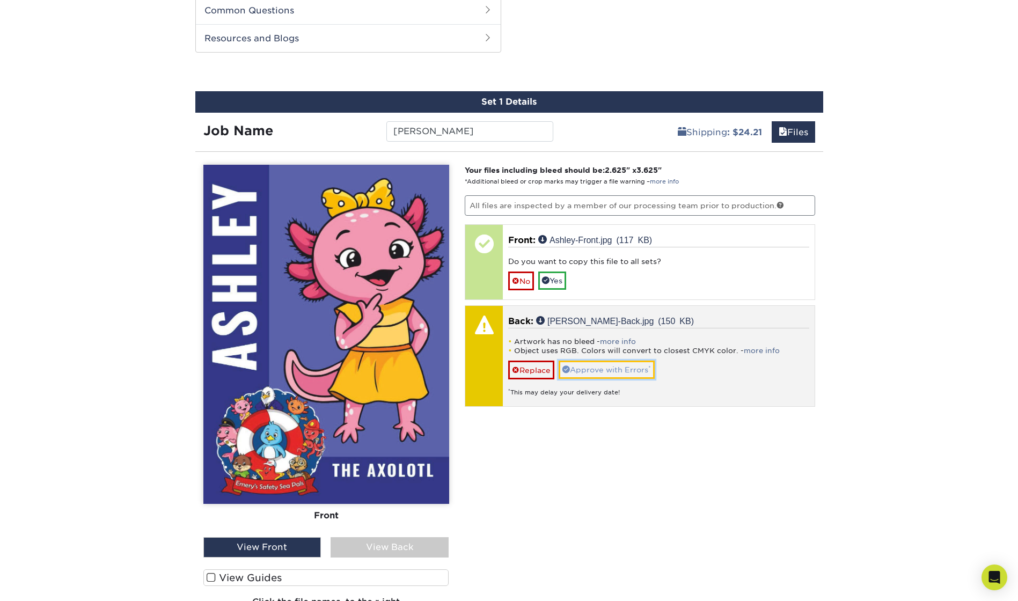
click at [615, 367] on link "Approve with Errors *" at bounding box center [607, 370] width 96 height 18
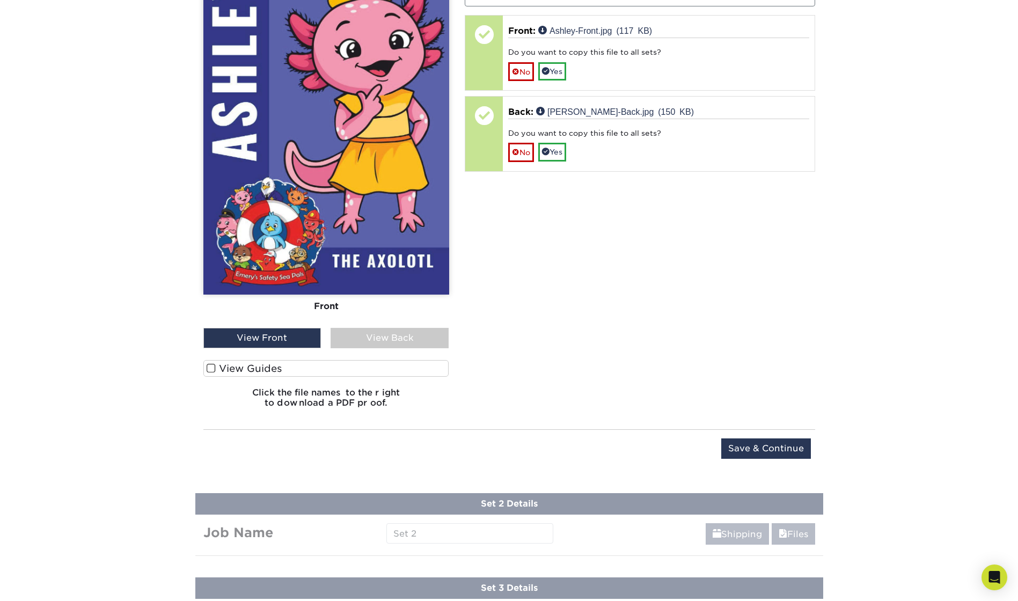
scroll to position [761, 0]
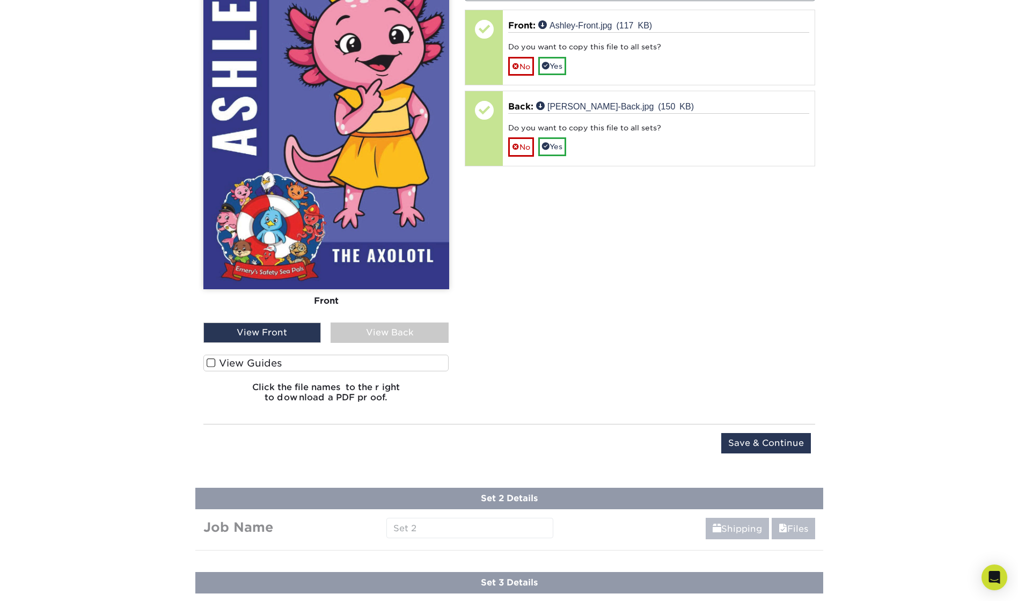
click at [367, 336] on div "View Back" at bounding box center [390, 333] width 118 height 20
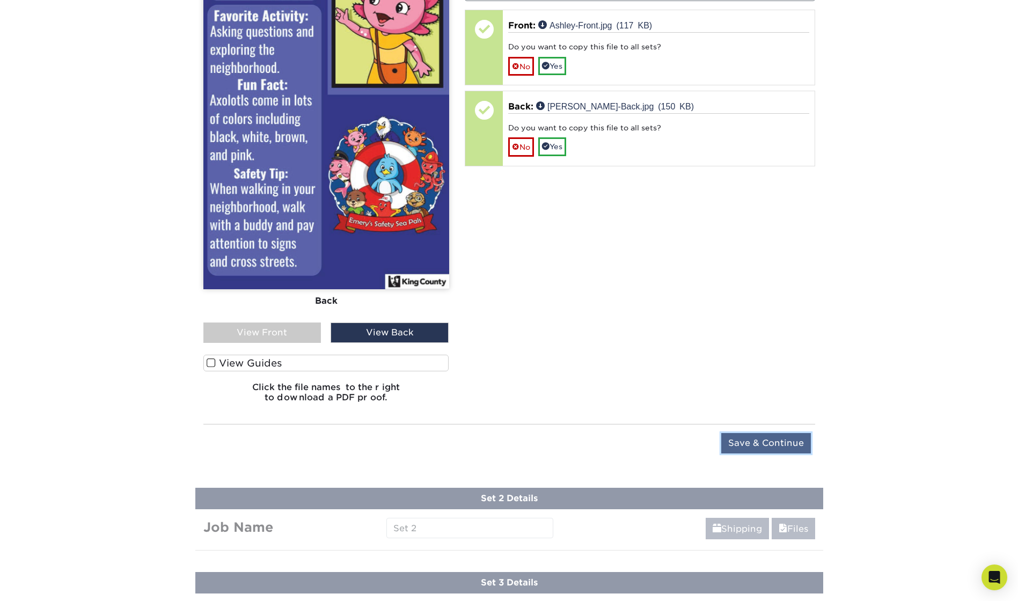
click at [748, 442] on input "Save & Continue" at bounding box center [766, 443] width 90 height 20
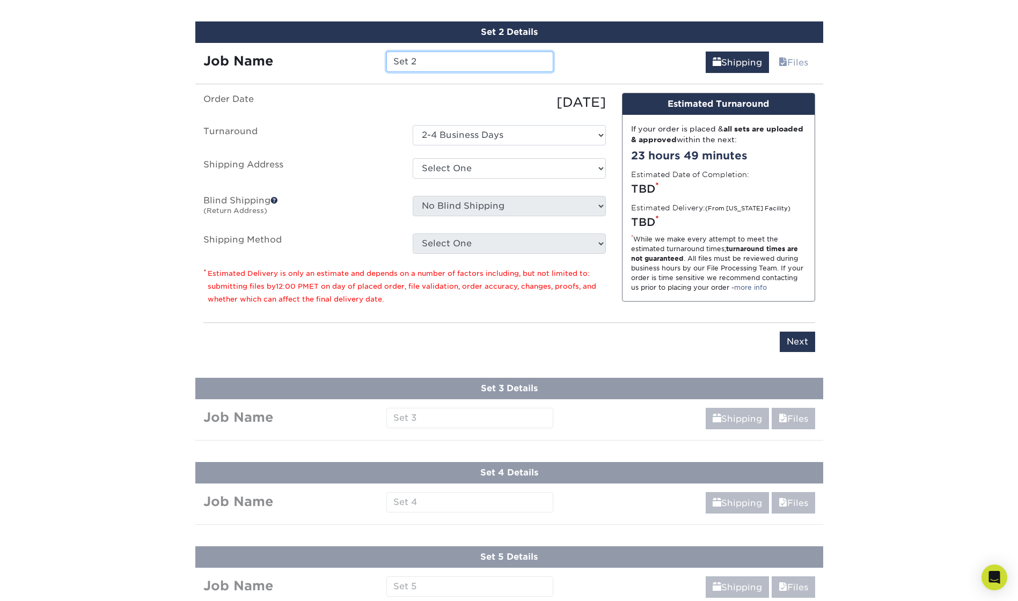
scroll to position [695, 0]
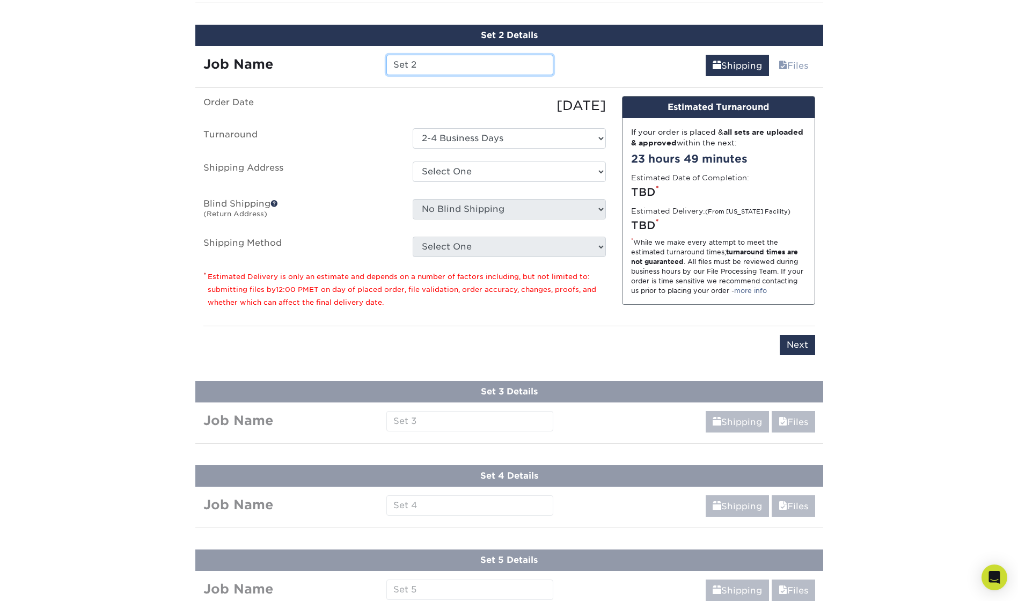
drag, startPoint x: 424, startPoint y: 68, endPoint x: 391, endPoint y: 59, distance: 33.5
click at [391, 59] on input "Set 2" at bounding box center [469, 65] width 167 height 20
type input "[PERSON_NAME]"
click at [464, 177] on select "Select One King County + Add New Address - Login" at bounding box center [509, 172] width 193 height 20
select select "286831"
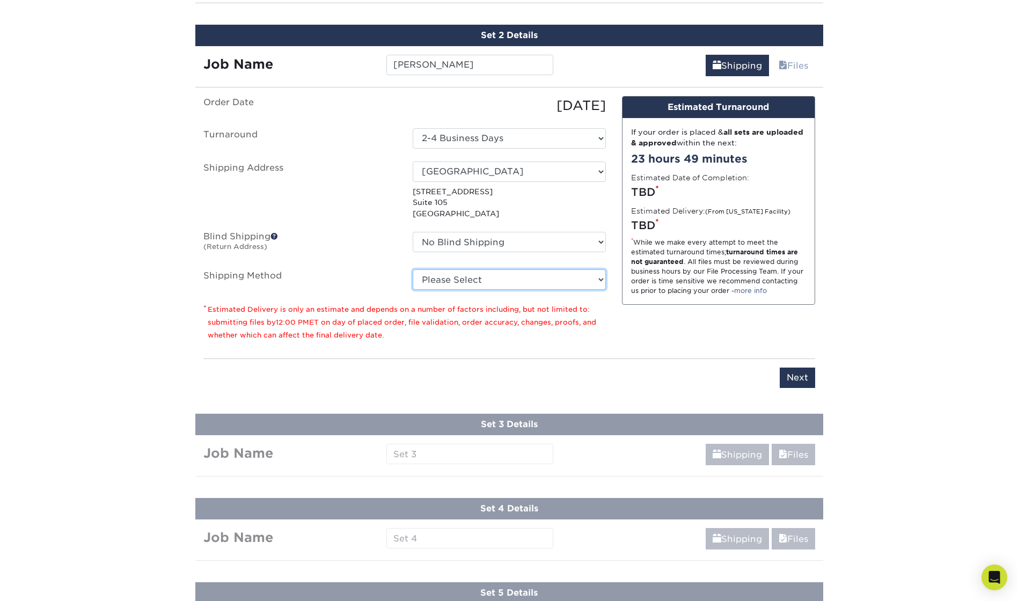
click at [451, 279] on select "Please Select Ground Shipping (+$24.21) 3 Day Shipping Service (+$43.75) 2 Day …" at bounding box center [509, 279] width 193 height 20
select select "03"
click at [413, 269] on select "Please Select Ground Shipping (+$24.21) 3 Day Shipping Service (+$43.75) 2 Day …" at bounding box center [509, 279] width 193 height 20
click at [799, 385] on input "Next" at bounding box center [797, 378] width 35 height 20
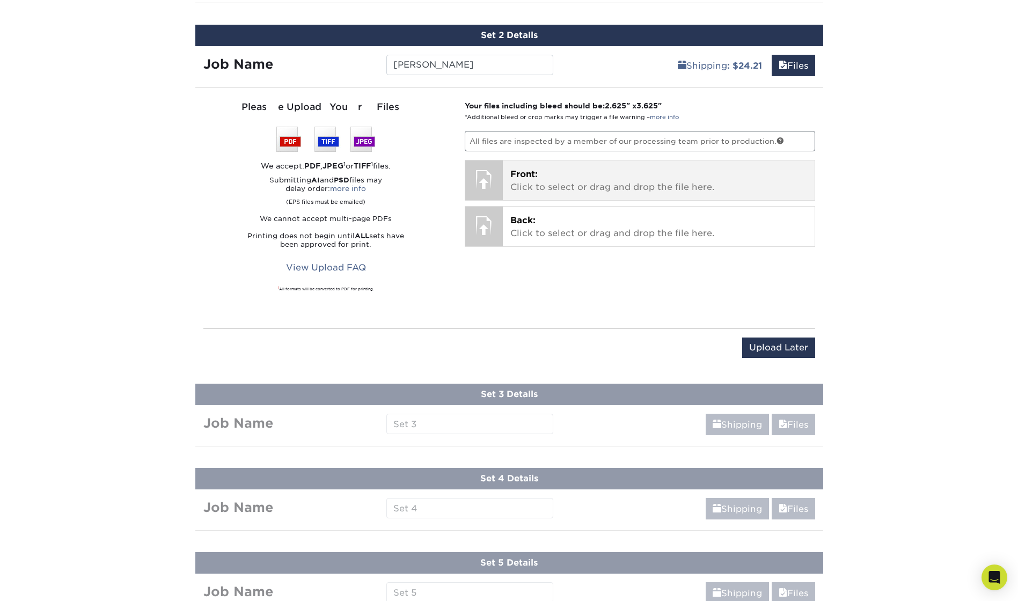
click at [496, 178] on div at bounding box center [484, 179] width 38 height 38
click at [554, 176] on p "Front: Click to select or drag and drop the file here." at bounding box center [658, 181] width 297 height 26
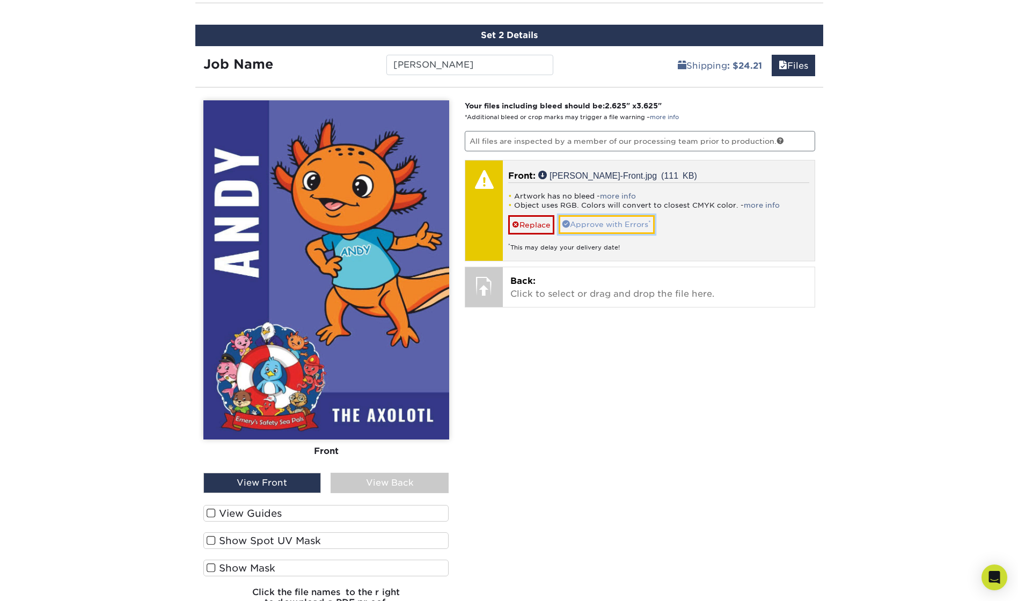
click at [620, 227] on link "Approve with Errors *" at bounding box center [607, 224] width 96 height 18
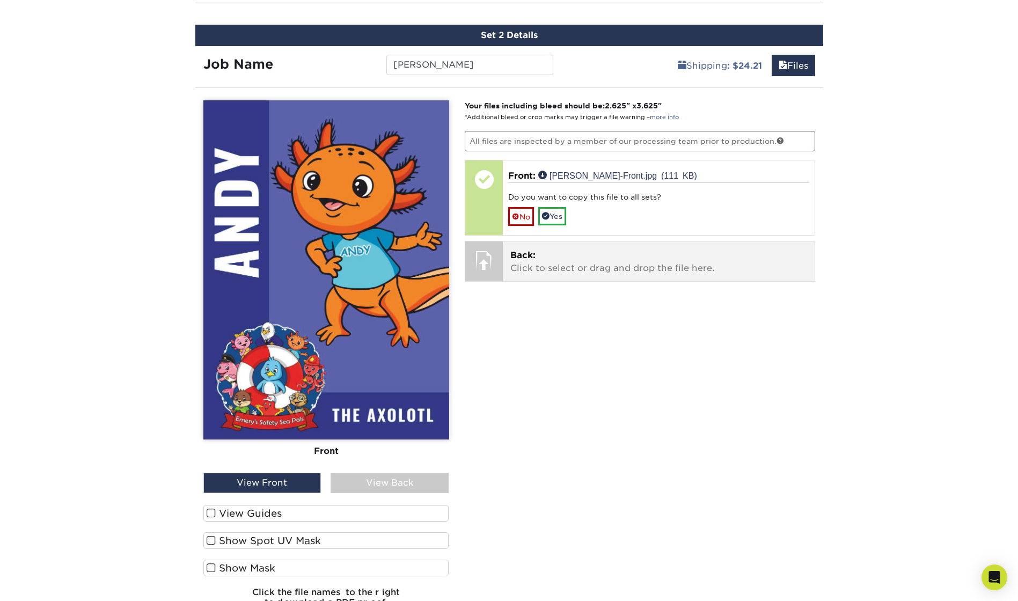
click at [561, 261] on p "Back: Click to select or drag and drop the file here." at bounding box center [658, 262] width 297 height 26
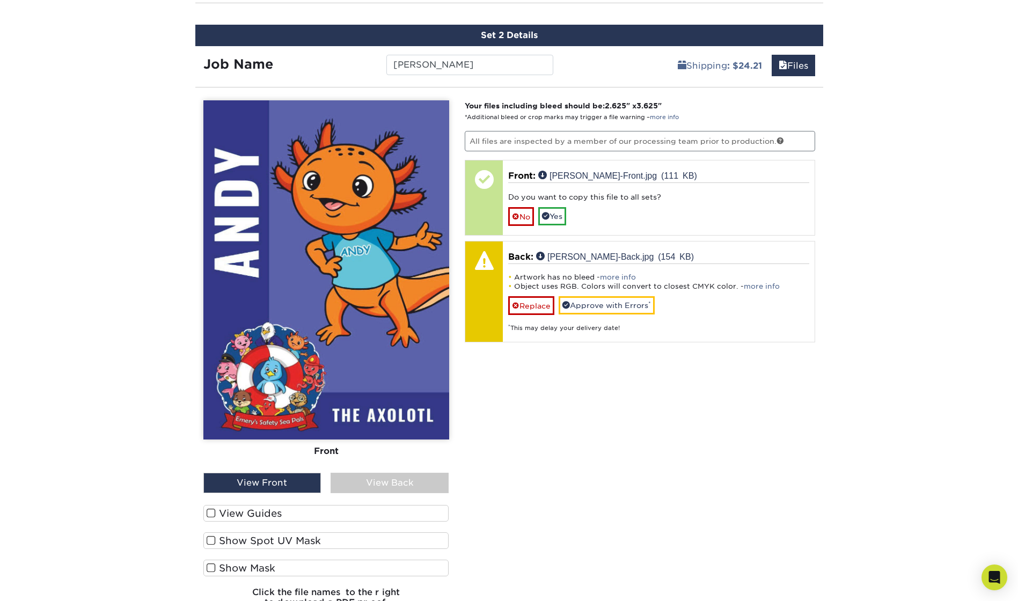
click at [400, 484] on div "View Back" at bounding box center [390, 483] width 118 height 20
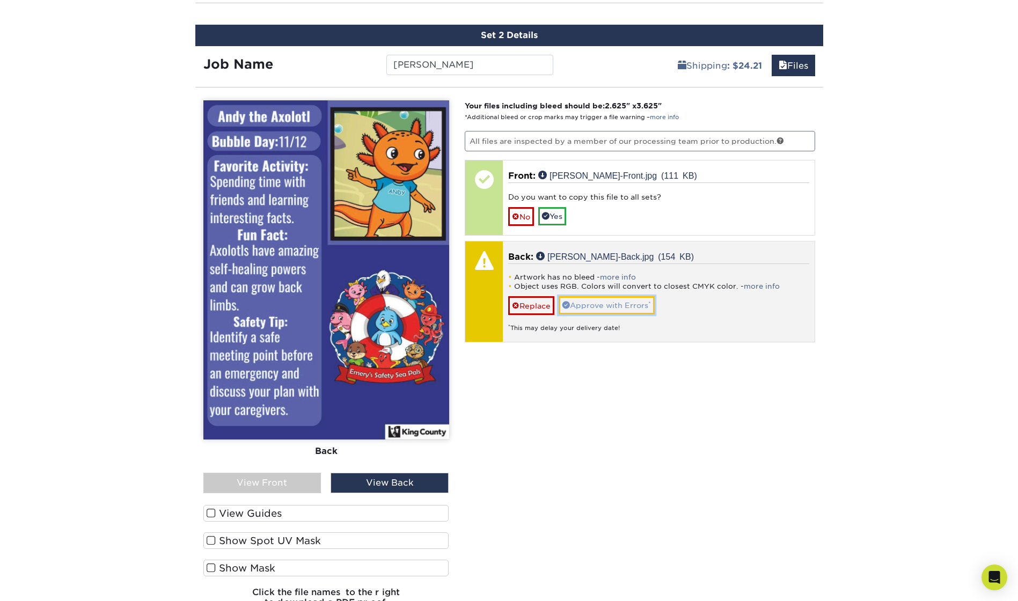
click at [601, 311] on link "Approve with Errors *" at bounding box center [607, 305] width 96 height 18
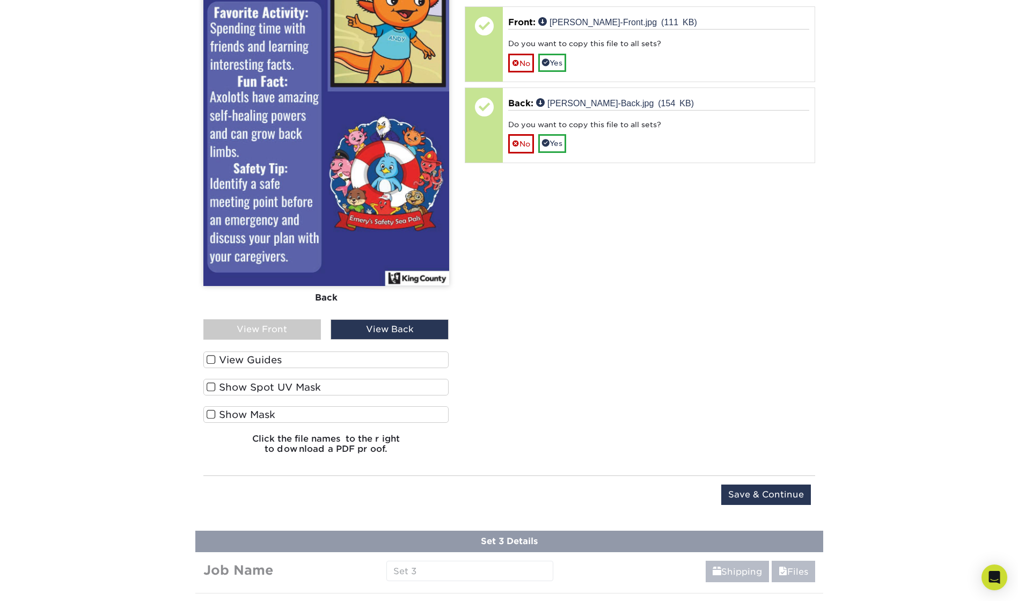
scroll to position [910, 0]
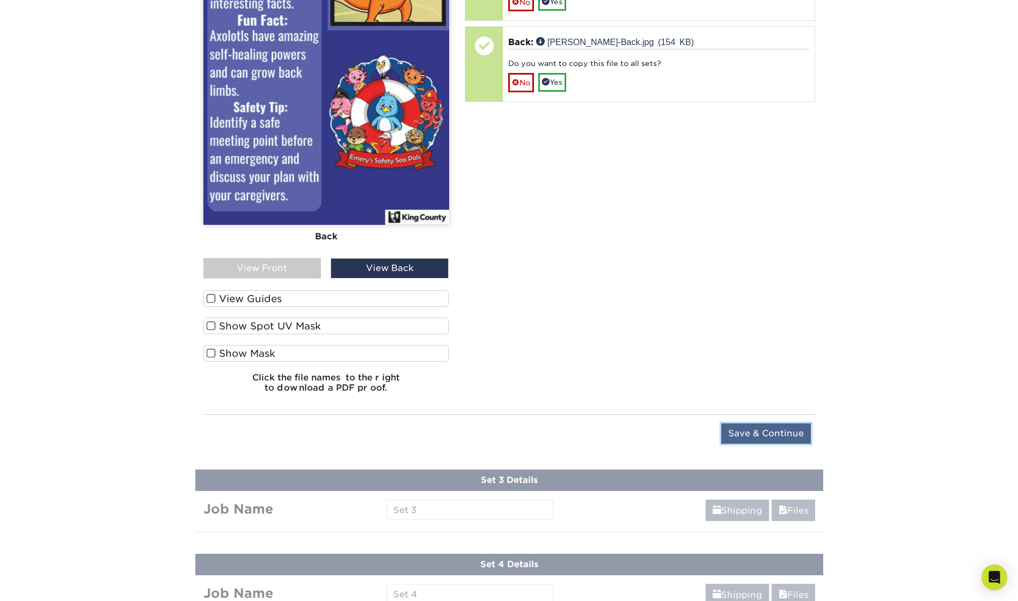
click at [772, 437] on input "Save & Continue" at bounding box center [766, 434] width 90 height 20
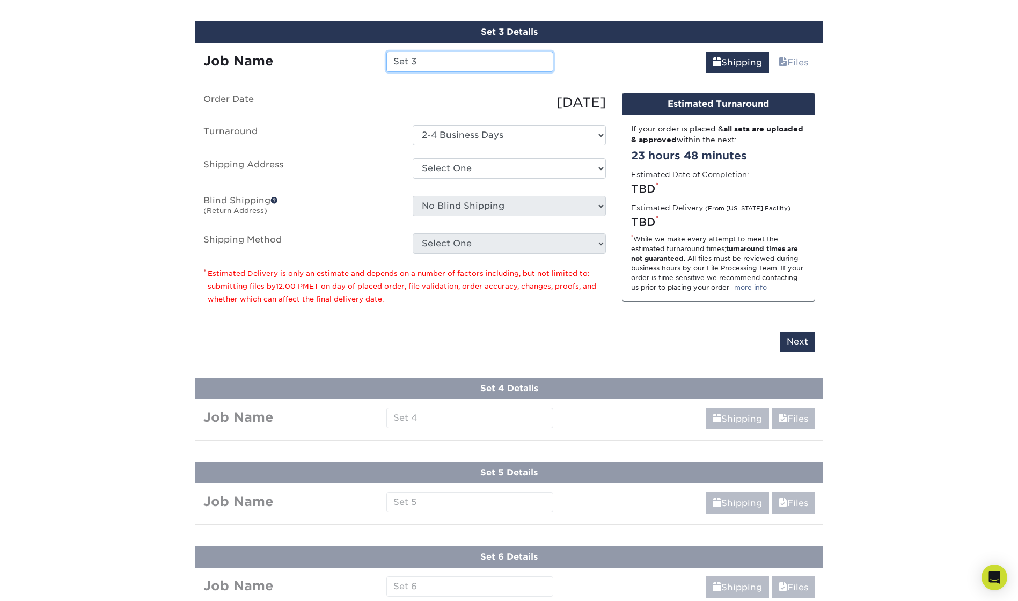
scroll to position [779, 0]
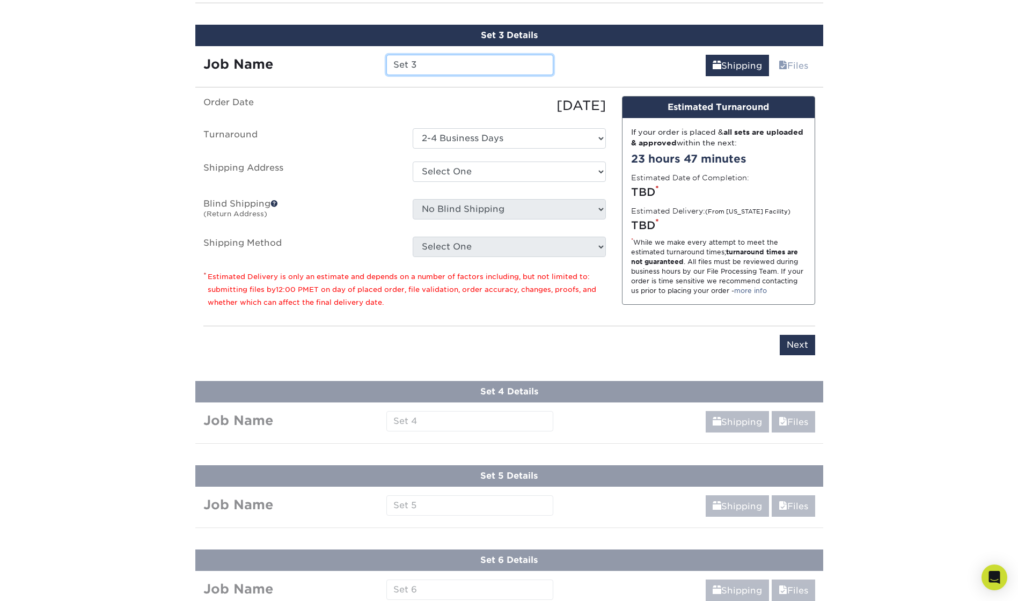
click at [426, 62] on input "Set 3" at bounding box center [469, 65] width 167 height 20
type input "S"
type input "Octavia"
click at [486, 171] on select "Select One King County + Add New Address - Login" at bounding box center [509, 172] width 193 height 20
select select "286831"
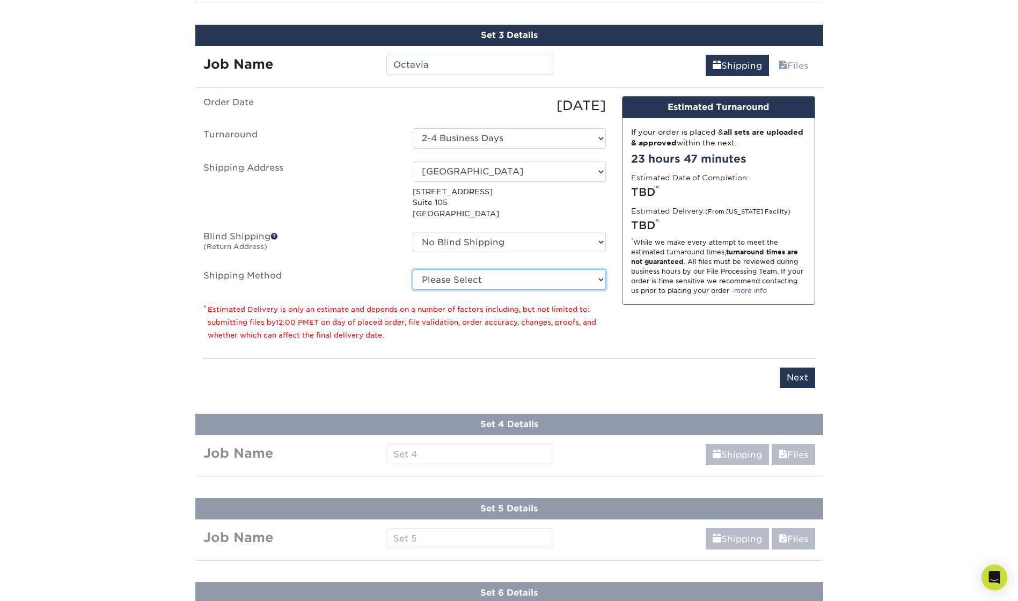
click at [457, 281] on select "Please Select Ground Shipping (+$24.21) 3 Day Shipping Service (+$43.75) 2 Day …" at bounding box center [509, 279] width 193 height 20
select select "03"
click at [413, 269] on select "Please Select Ground Shipping (+$24.21) 3 Day Shipping Service (+$43.75) 2 Day …" at bounding box center [509, 279] width 193 height 20
click at [789, 378] on input "Next" at bounding box center [797, 378] width 35 height 20
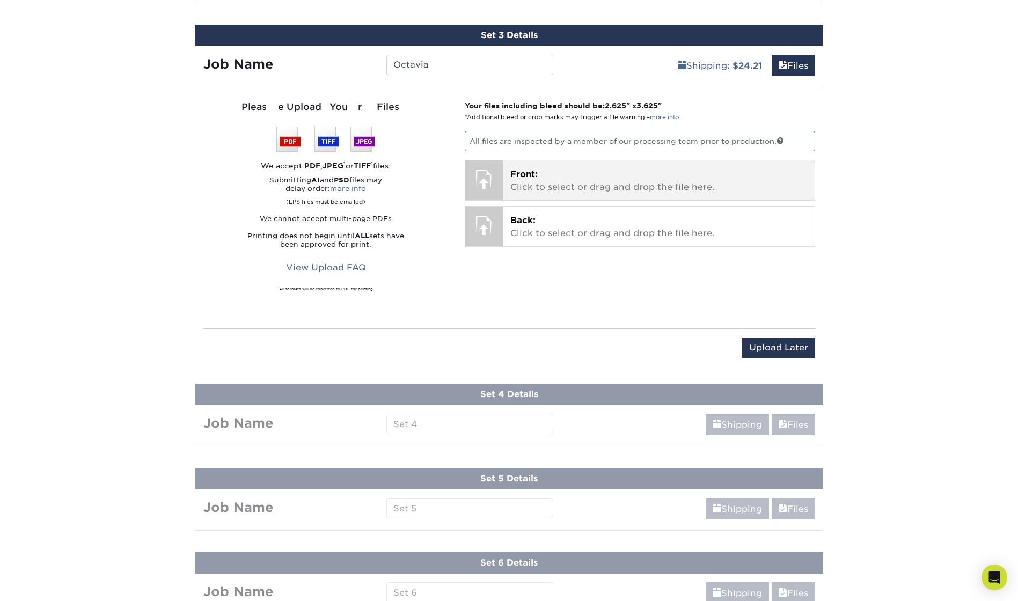
click at [546, 185] on p "Front: Click to select or drag and drop the file here." at bounding box center [658, 181] width 297 height 26
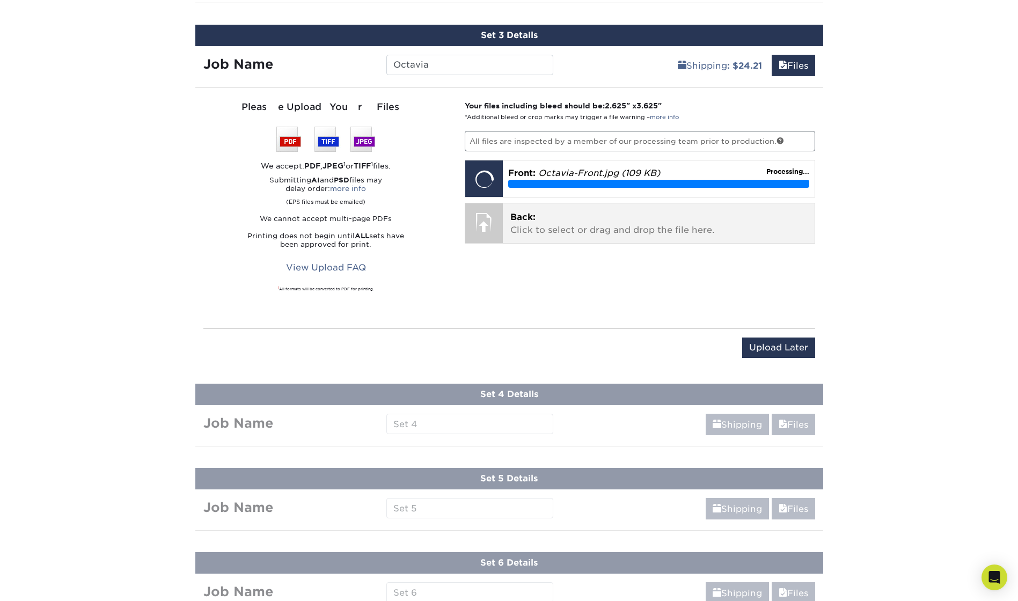
click at [564, 232] on p "Back: Click to select or drag and drop the file here." at bounding box center [658, 224] width 297 height 26
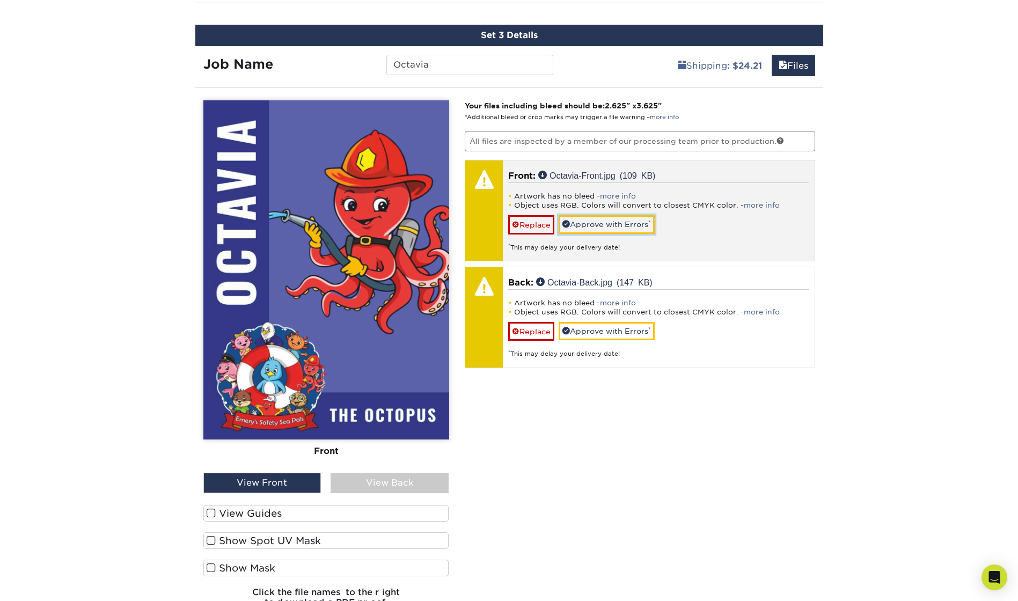
click at [617, 230] on link "Approve with Errors *" at bounding box center [607, 224] width 96 height 18
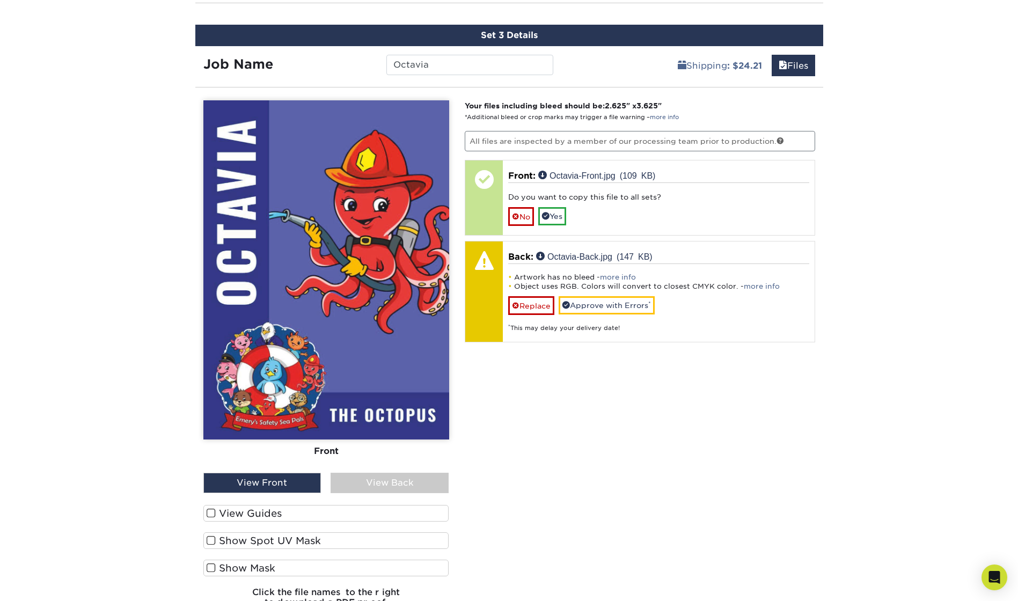
click at [401, 487] on div "View Back" at bounding box center [390, 483] width 118 height 20
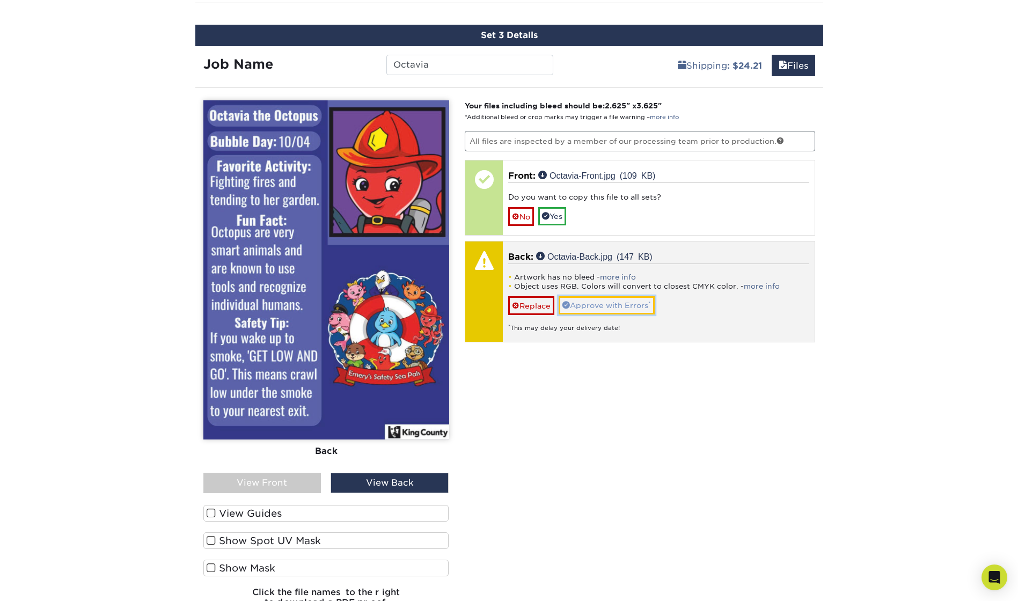
click at [618, 300] on link "Approve with Errors *" at bounding box center [607, 305] width 96 height 18
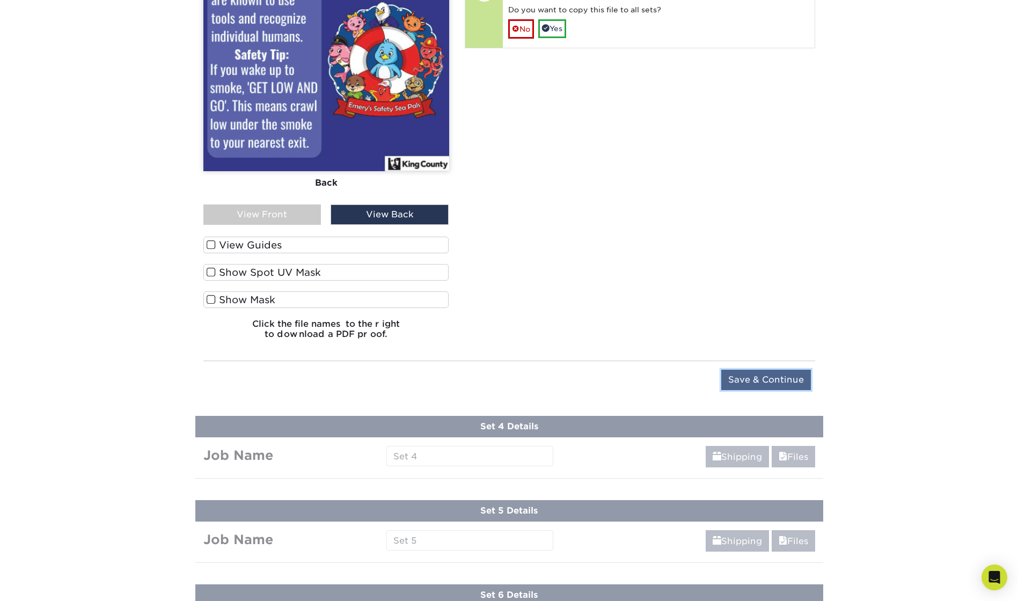
click at [758, 377] on input "Save & Continue" at bounding box center [766, 380] width 90 height 20
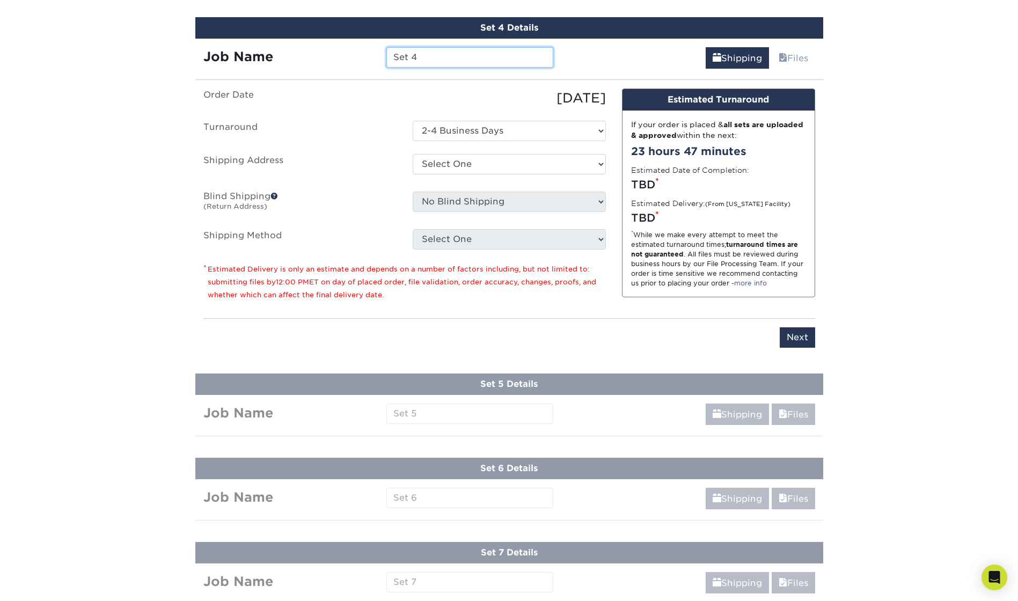
scroll to position [864, 0]
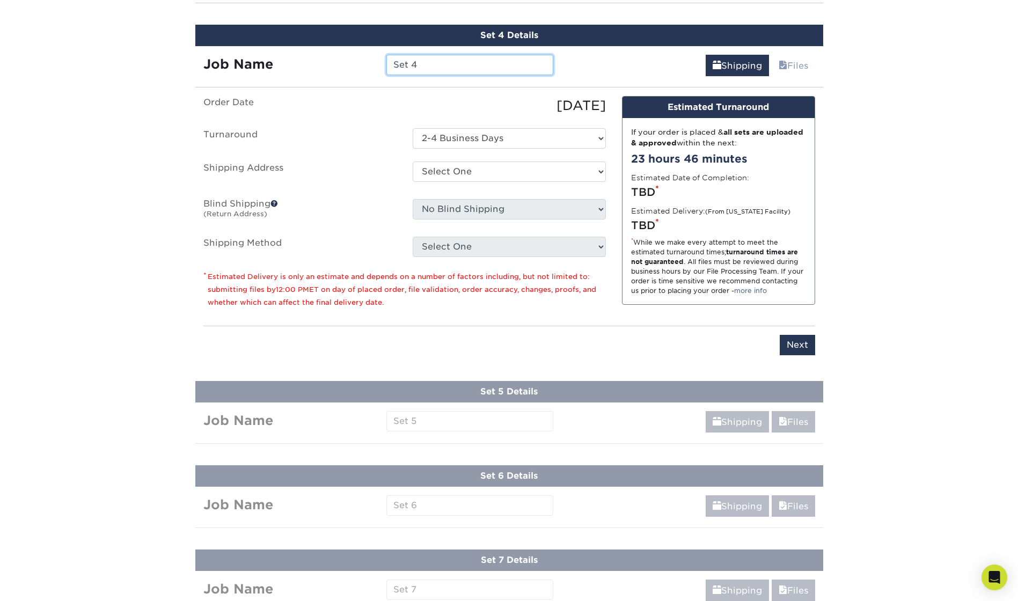
drag, startPoint x: 393, startPoint y: 61, endPoint x: 363, endPoint y: 61, distance: 30.6
click at [363, 61] on div "Job Name Set 4" at bounding box center [378, 65] width 367 height 20
type input "[PERSON_NAME]"
click at [442, 164] on select "Select One King County + Add New Address - Login" at bounding box center [509, 172] width 193 height 20
select select "286831"
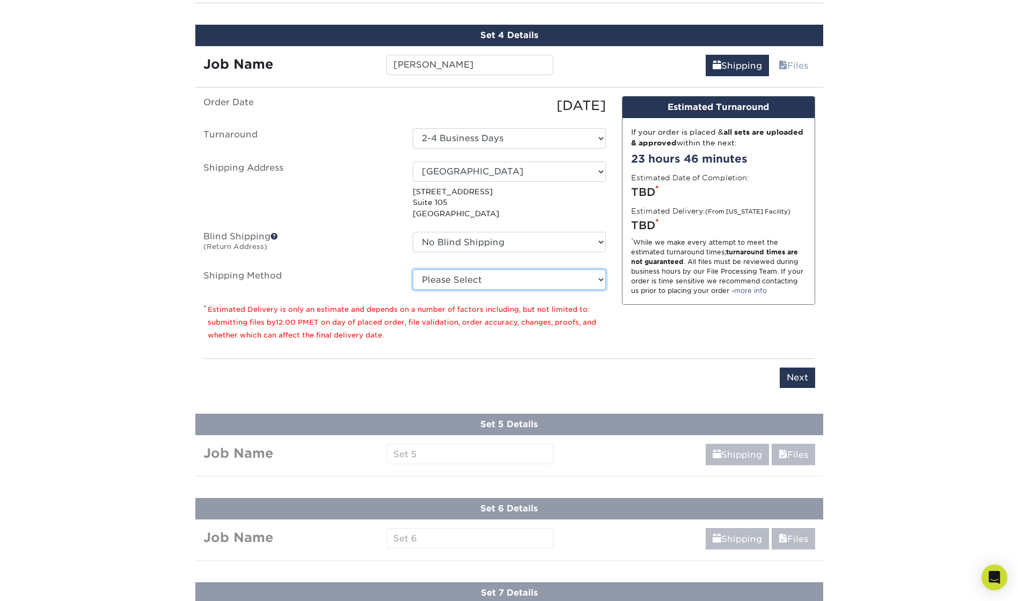
click at [505, 279] on select "Please Select Ground Shipping (+$24.21) 3 Day Shipping Service (+$43.75) 2 Day …" at bounding box center [509, 279] width 193 height 20
select select "03"
click at [413, 269] on select "Please Select Ground Shipping (+$24.21) 3 Day Shipping Service (+$43.75) 2 Day …" at bounding box center [509, 279] width 193 height 20
click at [794, 374] on input "Next" at bounding box center [797, 378] width 35 height 20
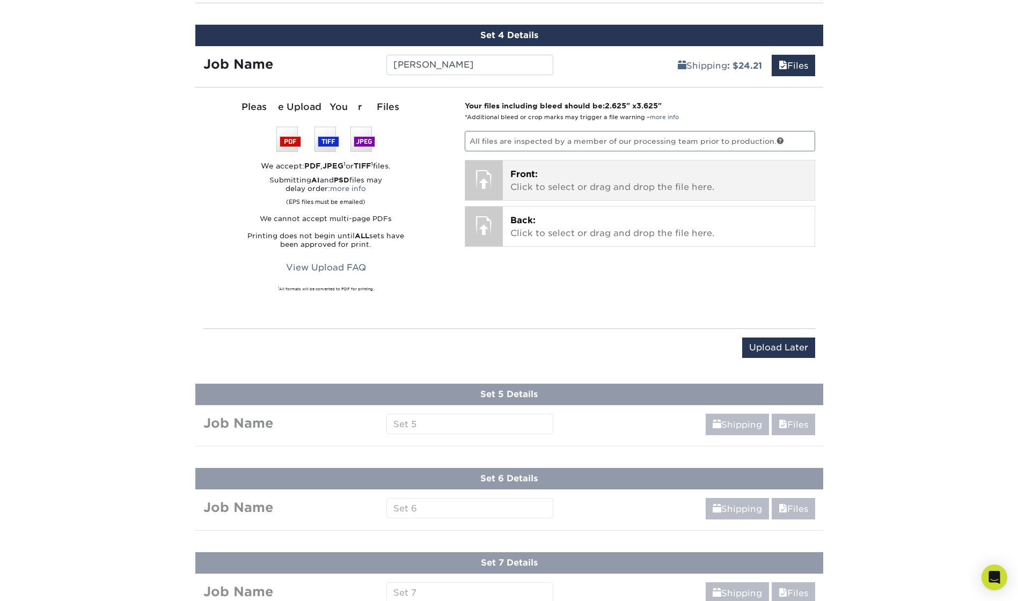
click at [587, 186] on p "Front: Click to select or drag and drop the file here." at bounding box center [658, 181] width 297 height 26
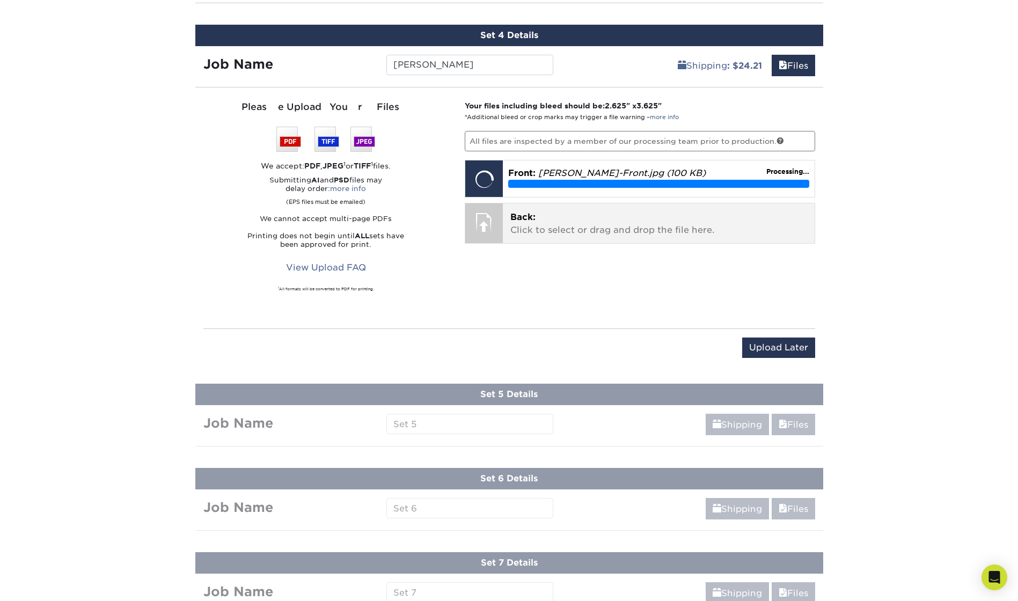
click at [619, 217] on p "Back: Click to select or drag and drop the file here." at bounding box center [658, 224] width 297 height 26
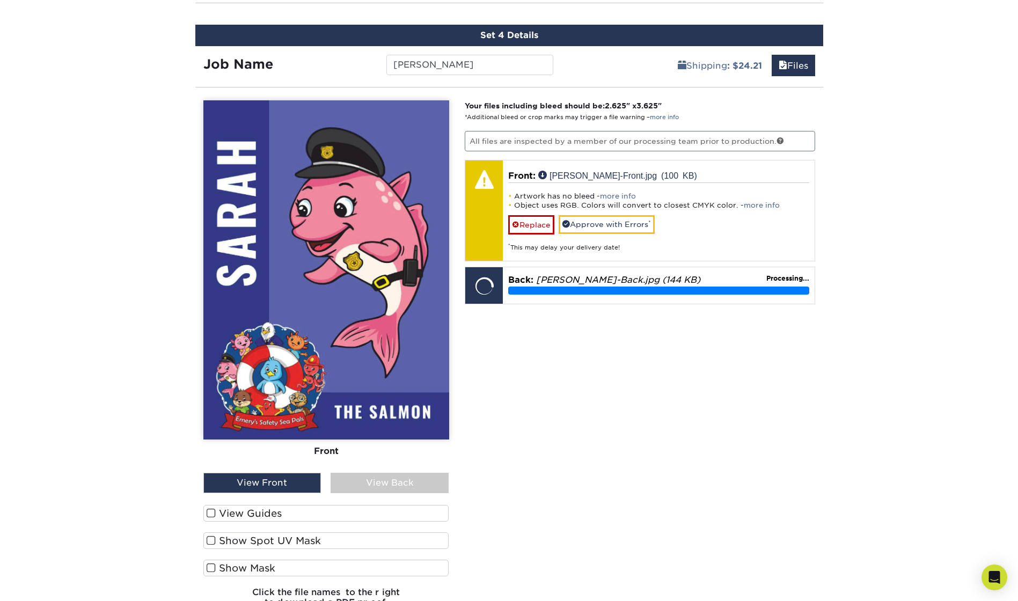
click at [389, 483] on div "View Back" at bounding box center [390, 483] width 118 height 20
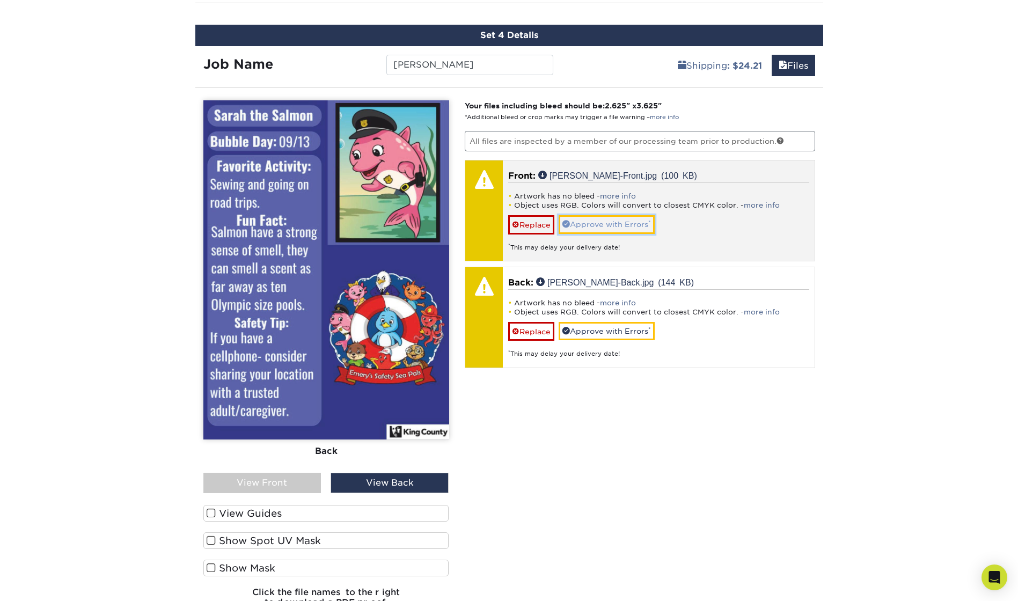
click at [613, 221] on link "Approve with Errors *" at bounding box center [607, 224] width 96 height 18
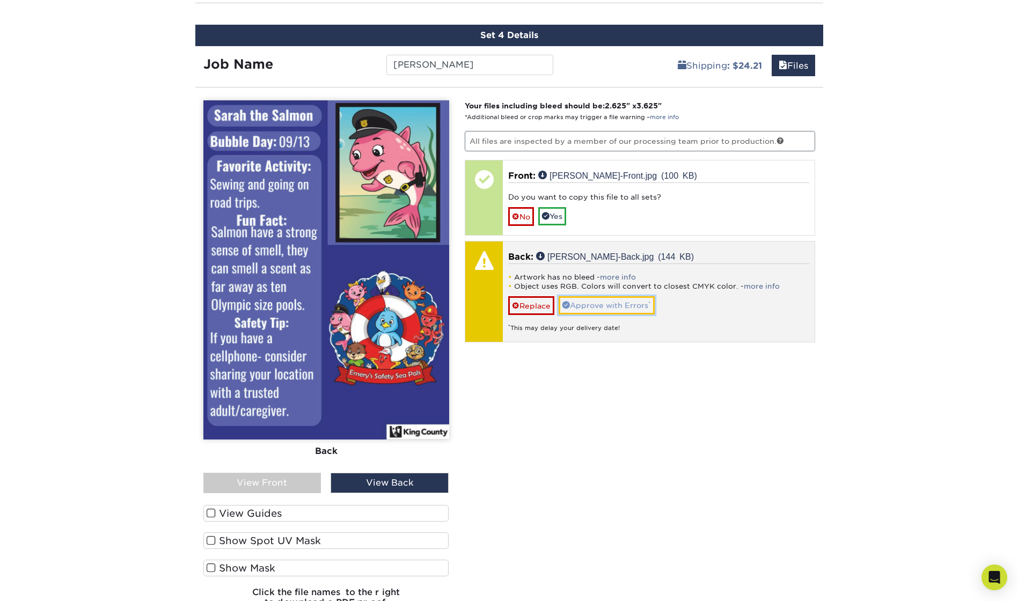
click at [609, 304] on link "Approve with Errors *" at bounding box center [607, 305] width 96 height 18
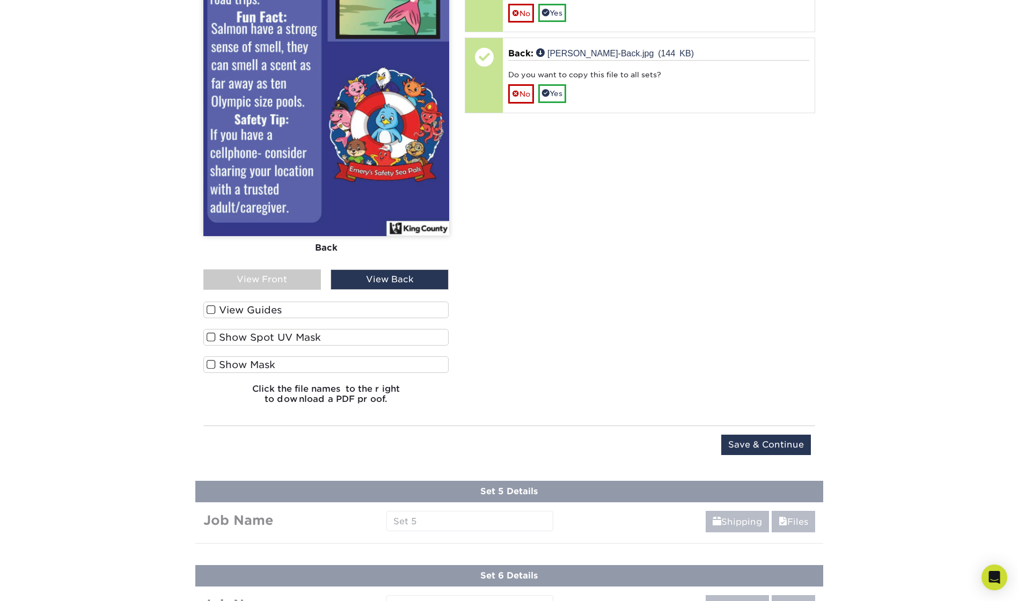
scroll to position [1078, 0]
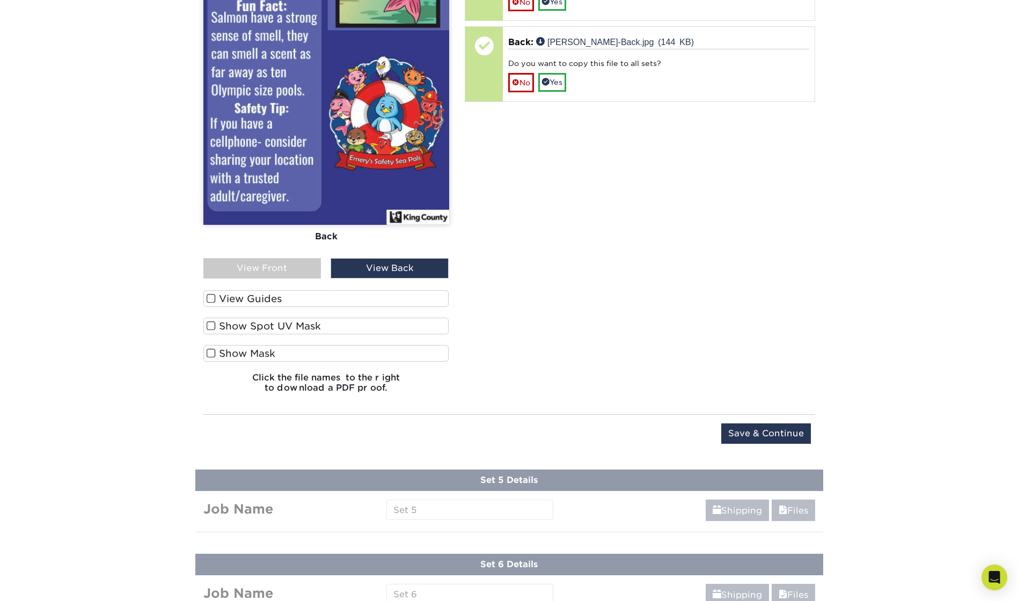
click at [212, 326] on span at bounding box center [211, 326] width 9 height 10
click at [0, 0] on input "Show Spot UV Mask" at bounding box center [0, 0] width 0 height 0
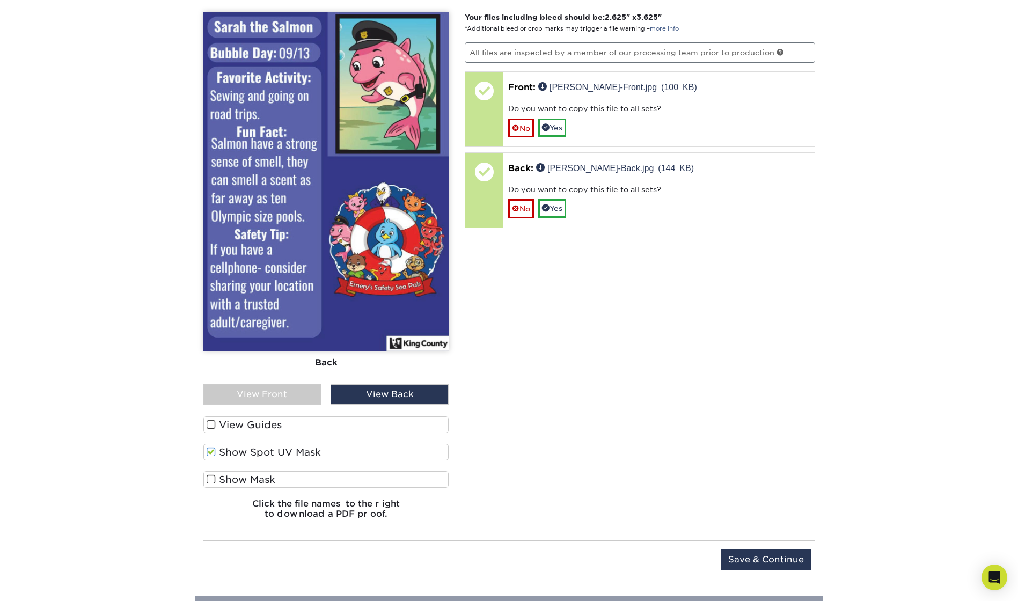
scroll to position [971, 0]
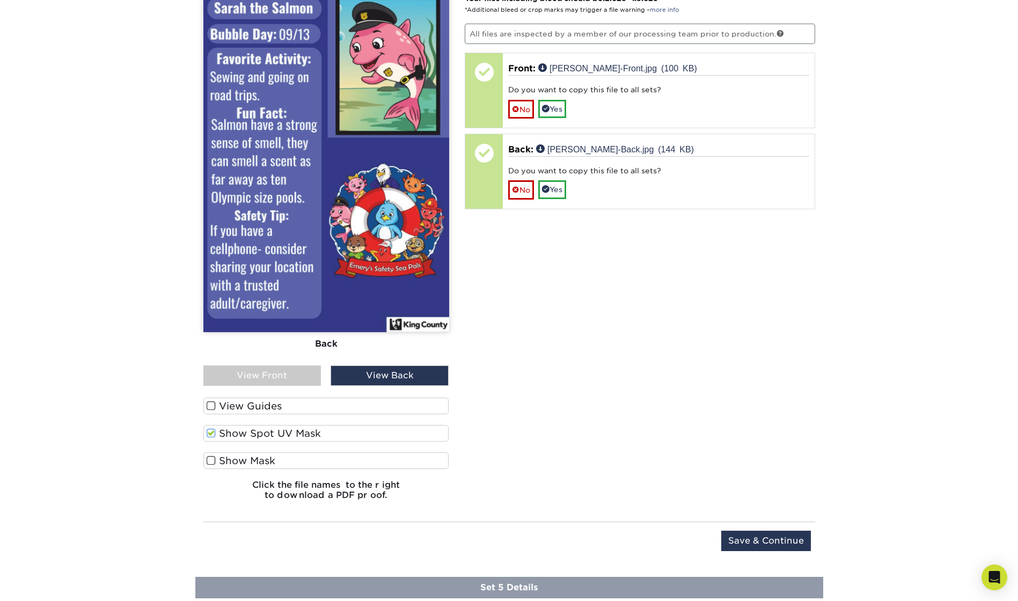
click at [210, 435] on span at bounding box center [211, 433] width 9 height 10
click at [0, 0] on input "Show Spot UV Mask" at bounding box center [0, 0] width 0 height 0
click at [743, 538] on input "Save & Continue" at bounding box center [766, 541] width 90 height 20
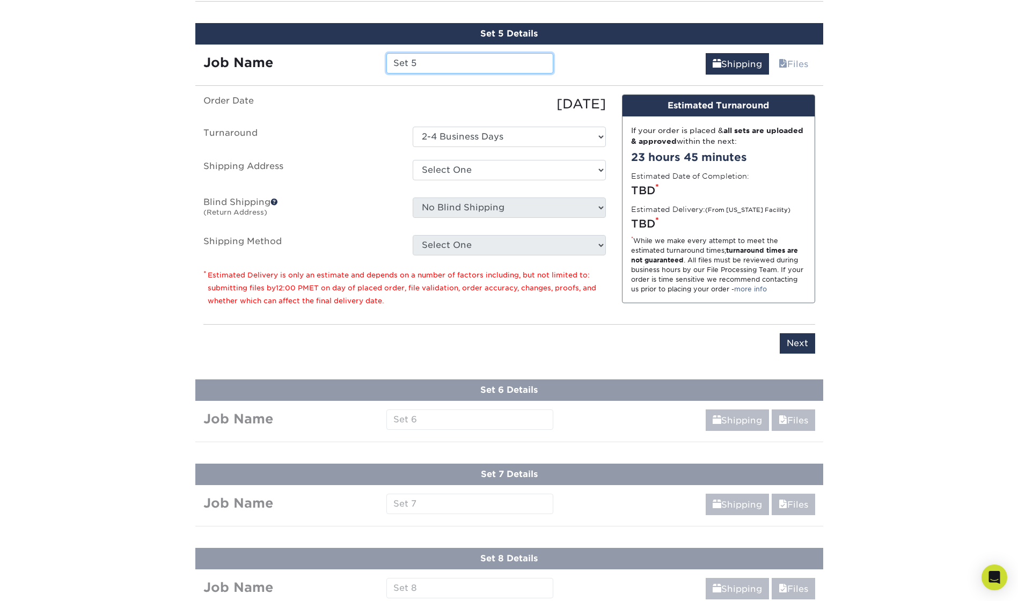
scroll to position [948, 0]
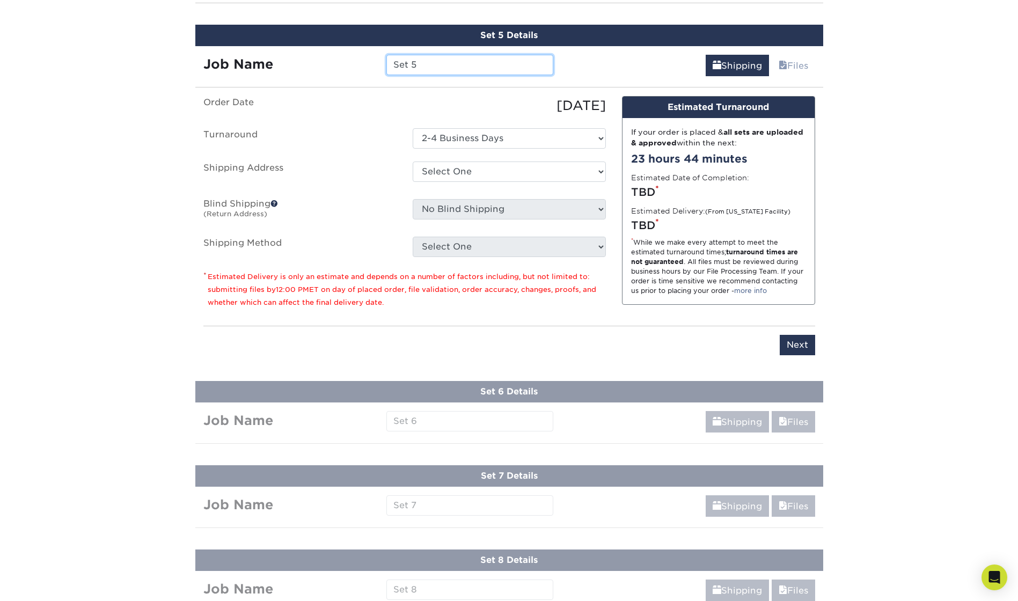
drag, startPoint x: 425, startPoint y: 67, endPoint x: 382, endPoint y: 60, distance: 43.5
click at [382, 60] on div "Set 5" at bounding box center [469, 65] width 183 height 20
type input "[PERSON_NAME]"
click at [486, 170] on select "Select One King County + Add New Address - Login" at bounding box center [509, 172] width 193 height 20
select select "286831"
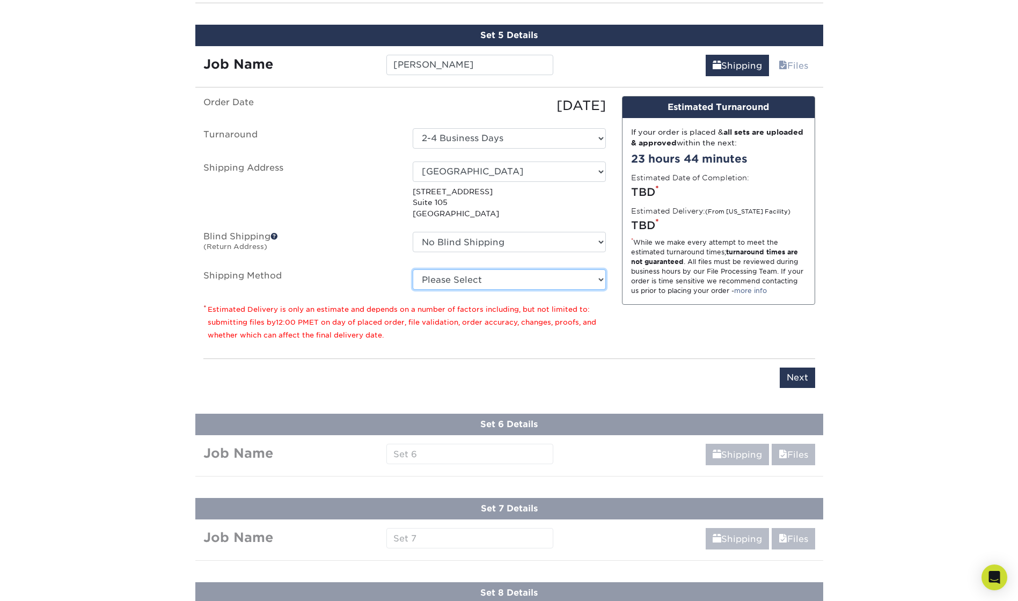
click at [510, 279] on select "Please Select Ground Shipping (+$24.21) 3 Day Shipping Service (+$43.75) 2 Day …" at bounding box center [509, 279] width 193 height 20
click at [413, 269] on select "Please Select Ground Shipping (+$24.21) 3 Day Shipping Service (+$43.75) 2 Day …" at bounding box center [509, 279] width 193 height 20
click at [453, 275] on select "Please Select Ground Shipping (+$24.21) 3 Day Shipping Service (+$43.75) 2 Day …" at bounding box center [509, 279] width 193 height 20
select select "03"
click at [413, 269] on select "Please Select Ground Shipping (+$24.21) 3 Day Shipping Service (+$43.75) 2 Day …" at bounding box center [509, 279] width 193 height 20
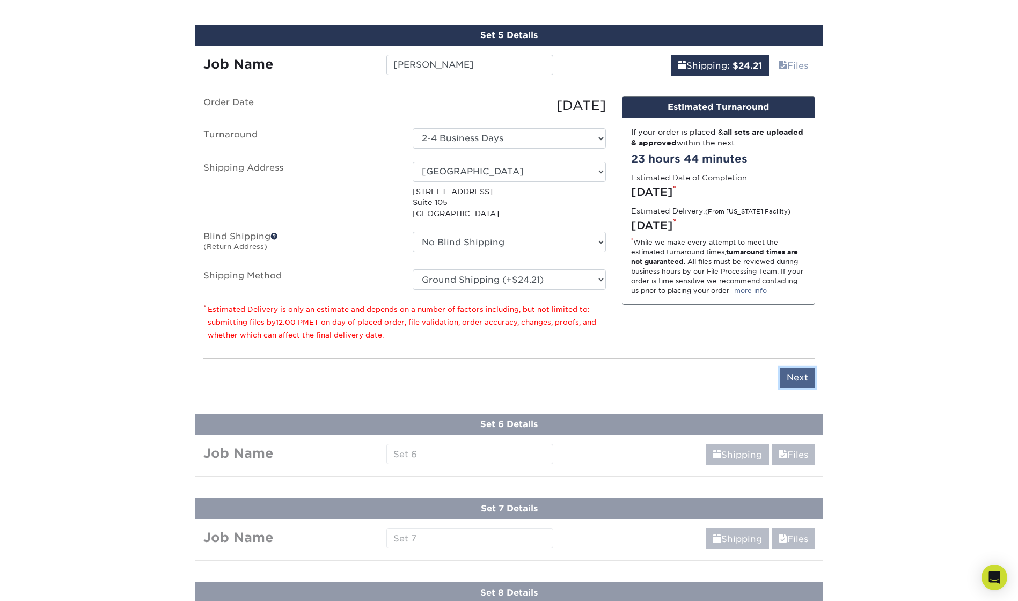
click at [793, 377] on input "Next" at bounding box center [797, 378] width 35 height 20
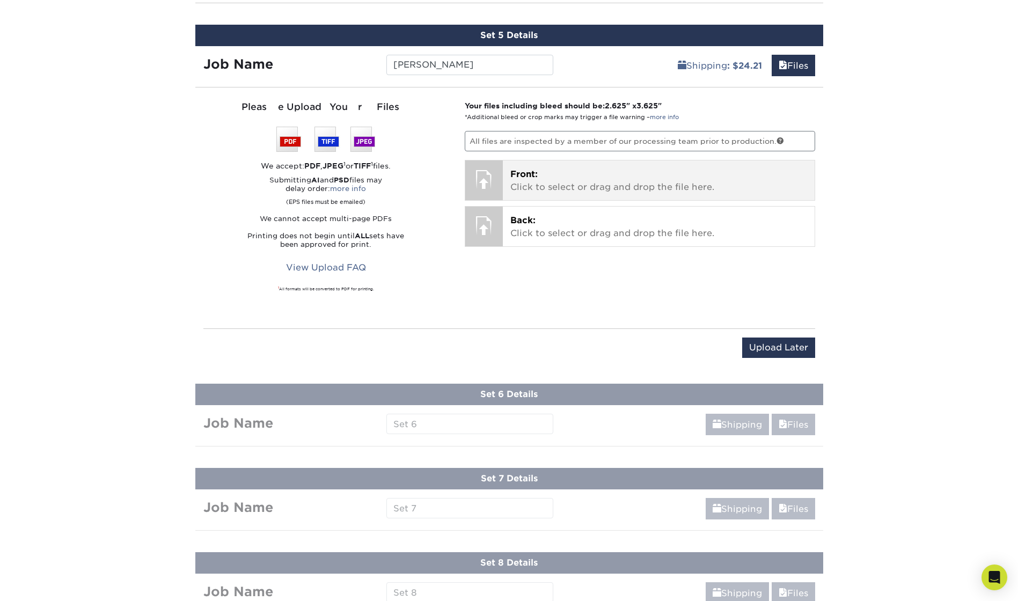
click at [553, 190] on p "Front: Click to select or drag and drop the file here." at bounding box center [658, 181] width 297 height 26
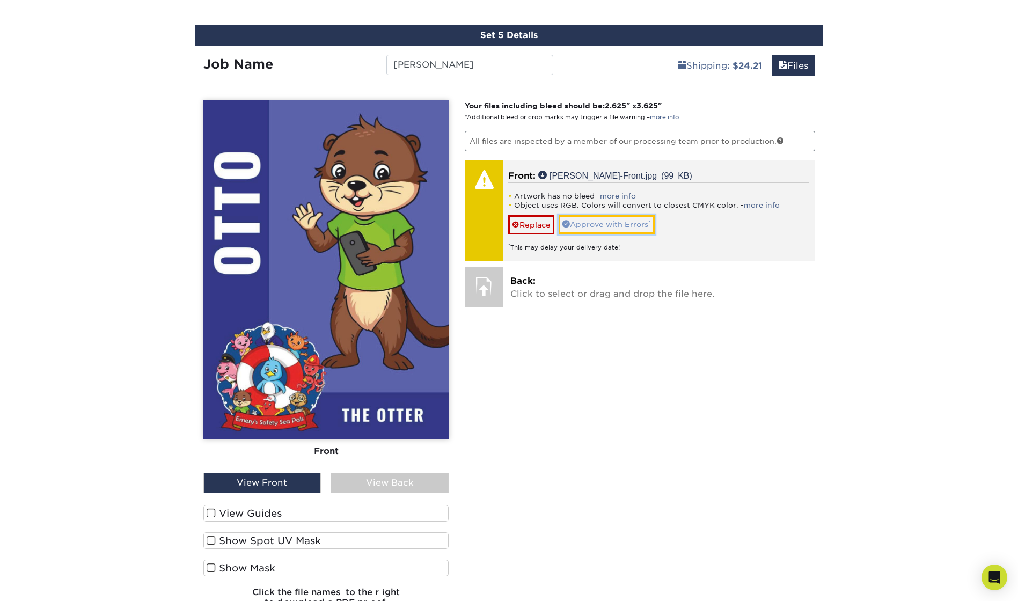
click at [634, 222] on link "Approve with Errors *" at bounding box center [607, 224] width 96 height 18
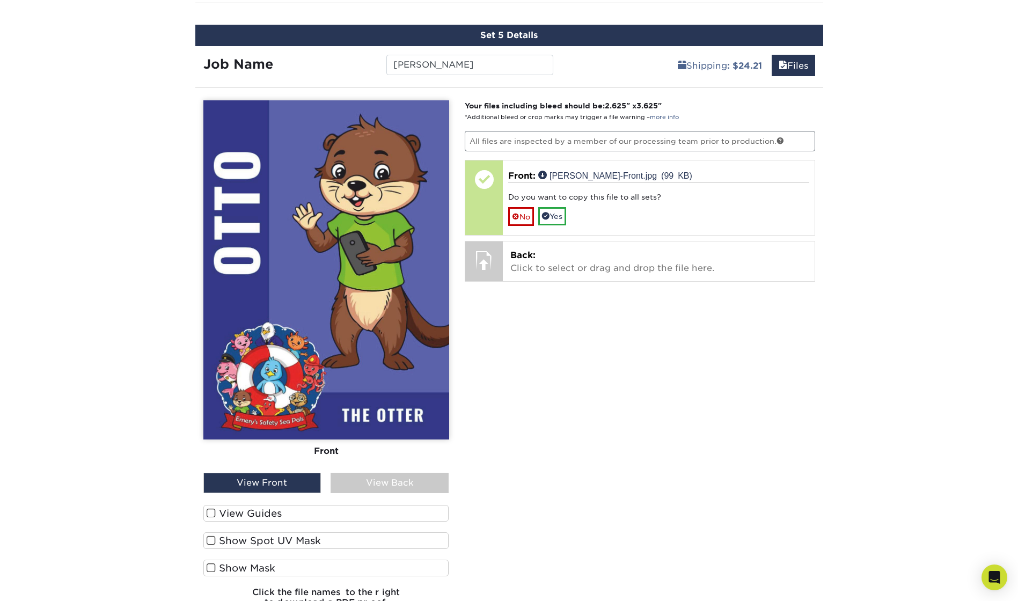
click at [420, 480] on div "View Back" at bounding box center [390, 483] width 118 height 20
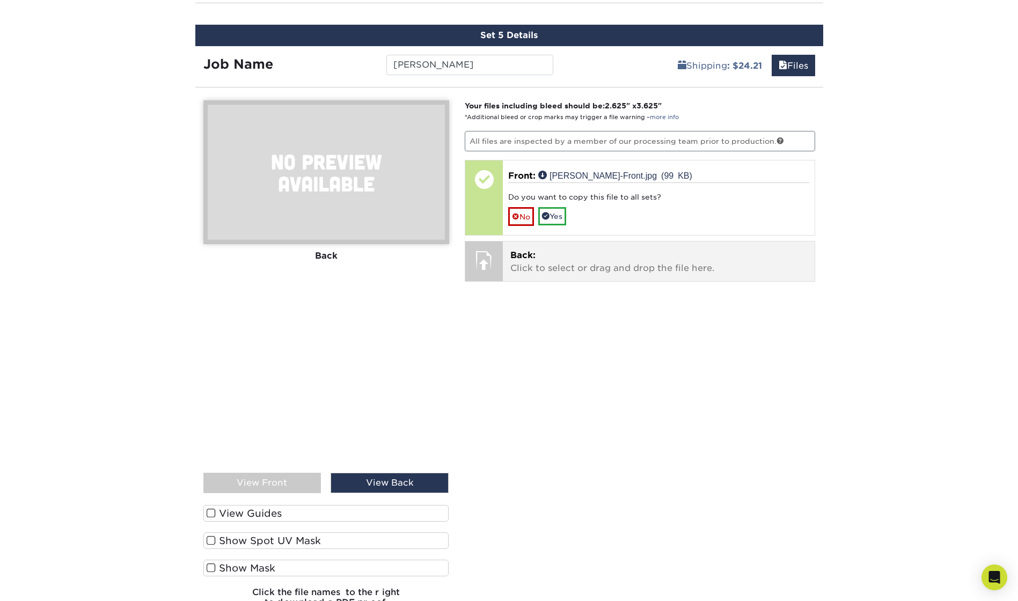
click at [543, 255] on p "Back: Click to select or drag and drop the file here." at bounding box center [658, 262] width 297 height 26
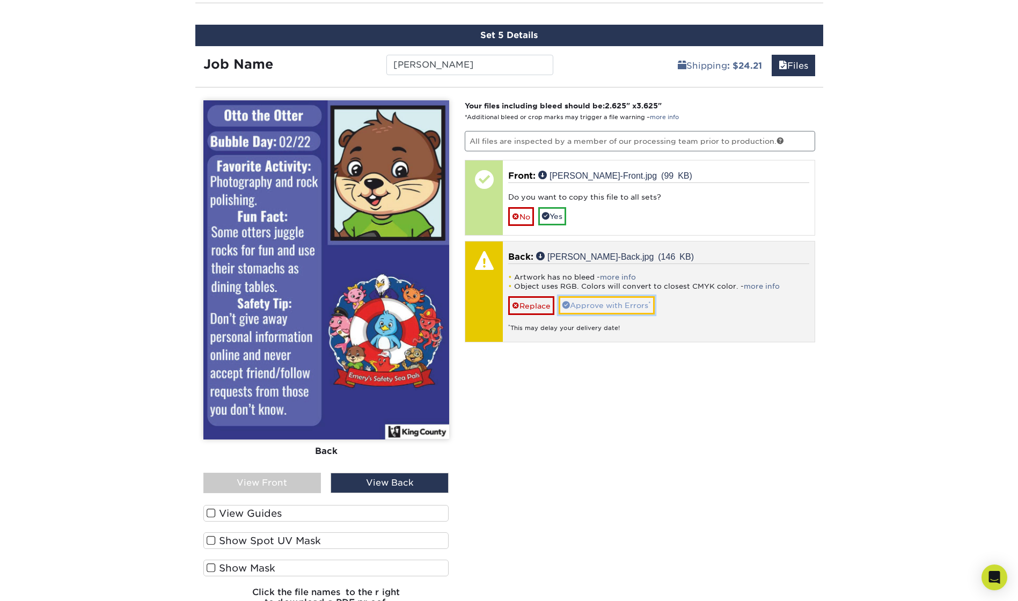
click at [610, 307] on link "Approve with Errors *" at bounding box center [607, 305] width 96 height 18
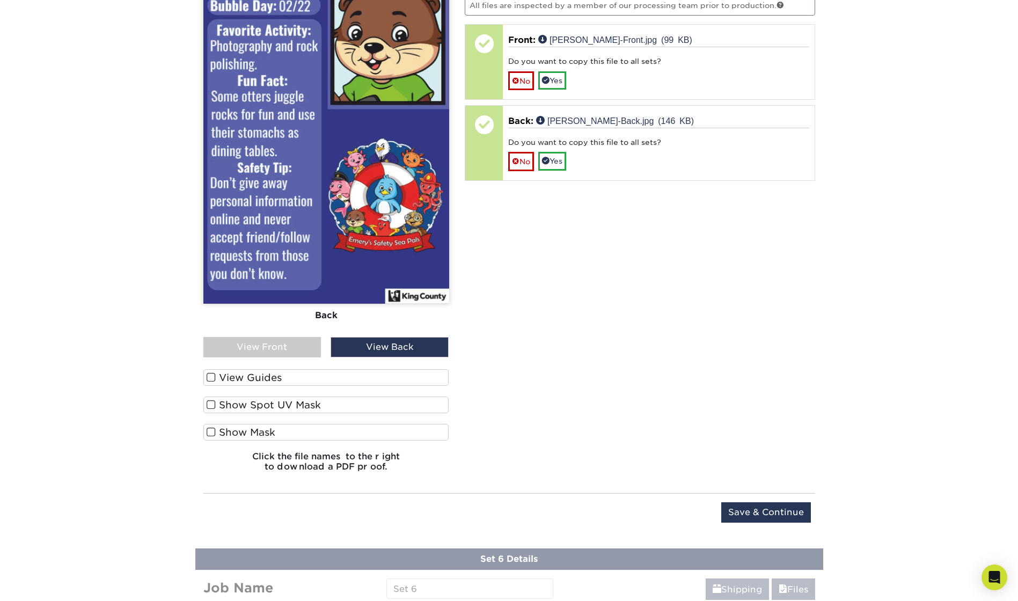
scroll to position [1163, 0]
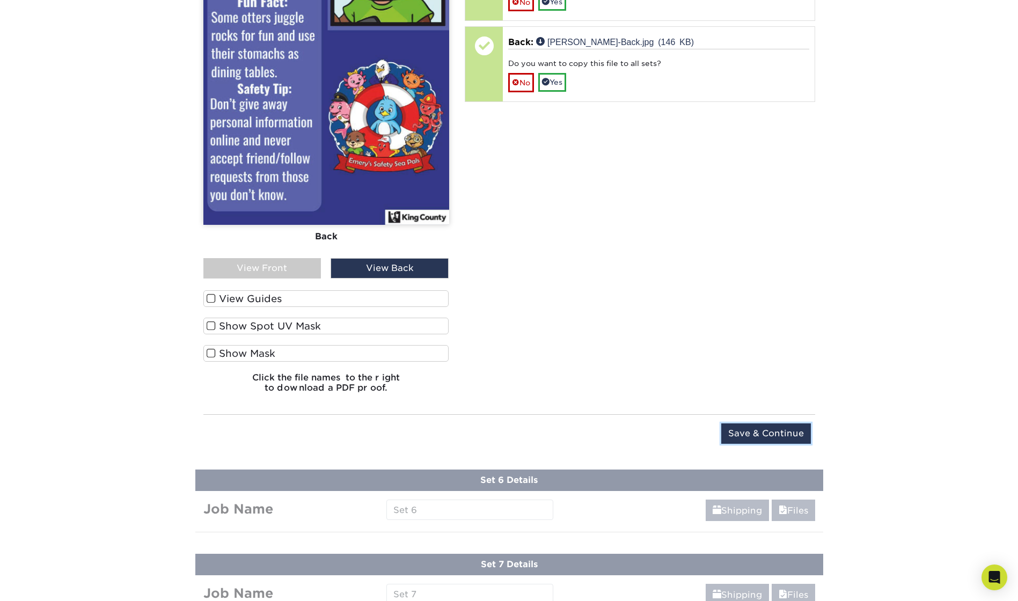
click at [762, 437] on input "Save & Continue" at bounding box center [766, 434] width 90 height 20
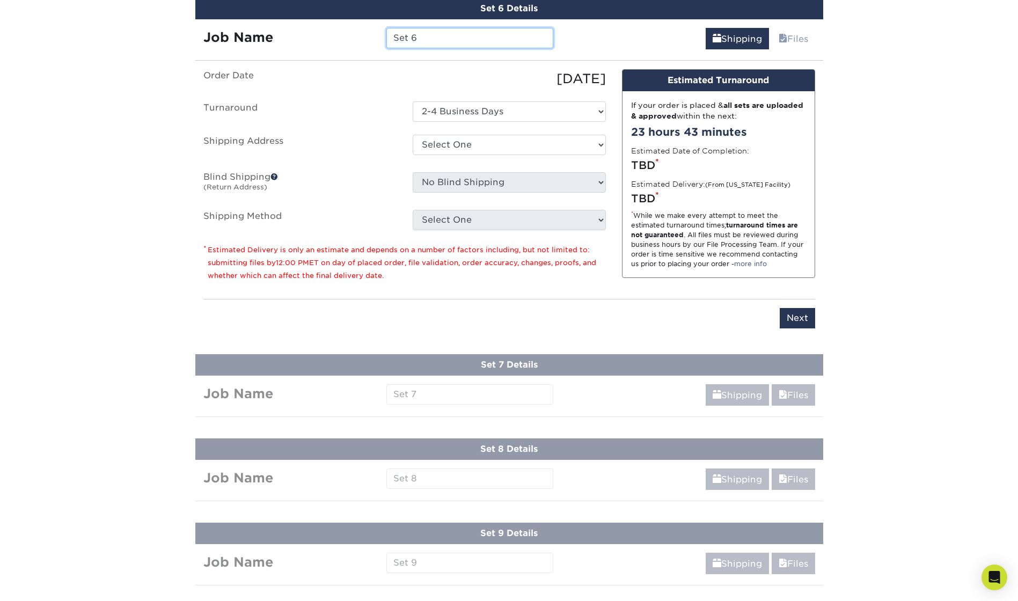
scroll to position [1032, 0]
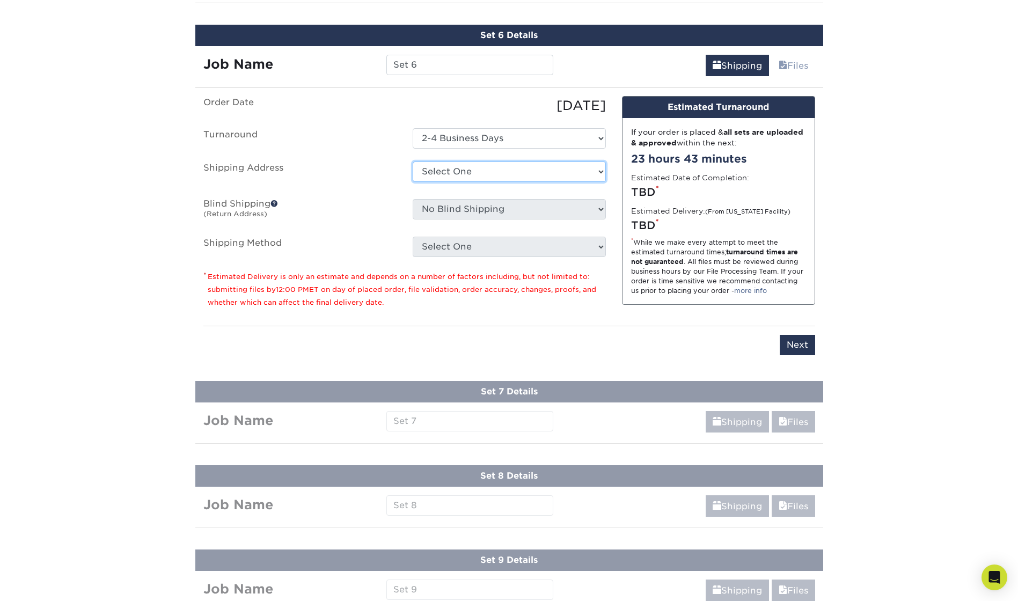
click at [498, 170] on select "Select One King County + Add New Address - Login" at bounding box center [509, 172] width 193 height 20
select select "286831"
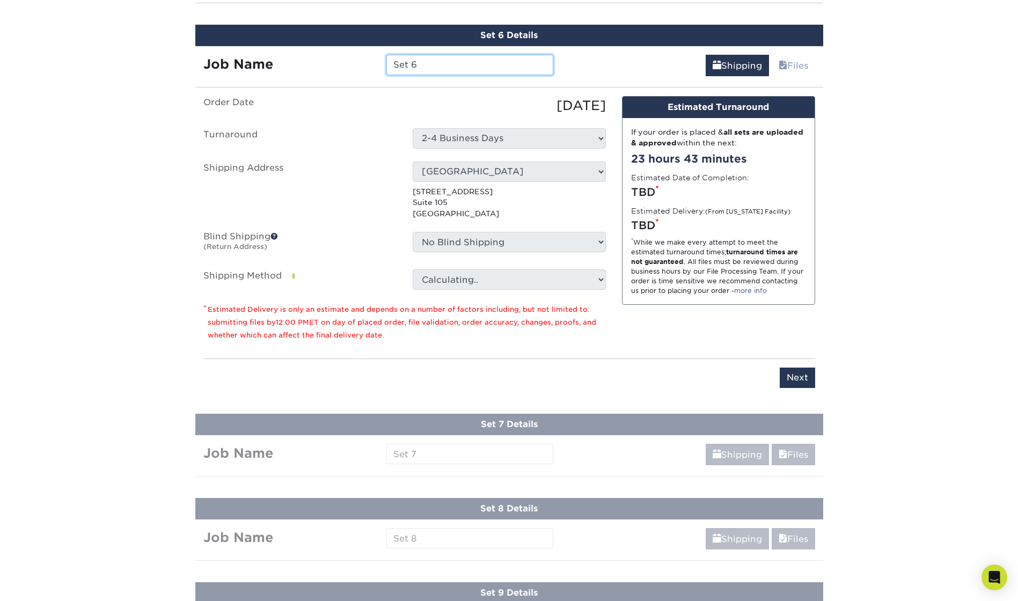
drag, startPoint x: 419, startPoint y: 61, endPoint x: 368, endPoint y: 58, distance: 51.6
click at [368, 58] on div "Job Name Set 6" at bounding box center [378, 65] width 367 height 20
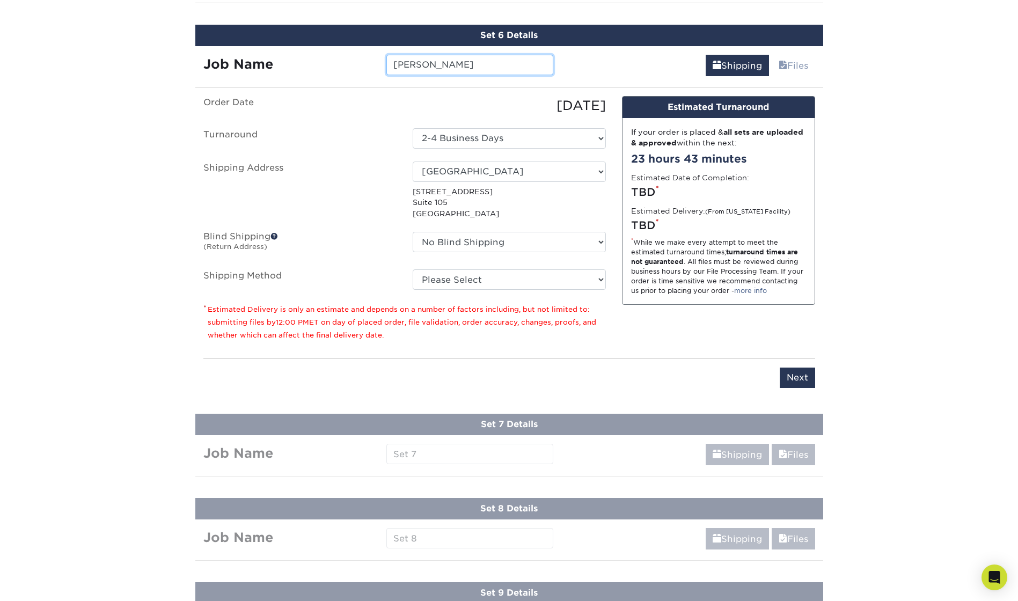
type input "[PERSON_NAME]"
click at [437, 282] on select "Please Select Ground Shipping (+$24.21) 3 Day Shipping Service (+$43.75) 2 Day …" at bounding box center [509, 279] width 193 height 20
select select "03"
click at [413, 269] on select "Please Select Ground Shipping (+$24.21) 3 Day Shipping Service (+$43.75) 2 Day …" at bounding box center [509, 279] width 193 height 20
click at [794, 376] on input "Next" at bounding box center [797, 378] width 35 height 20
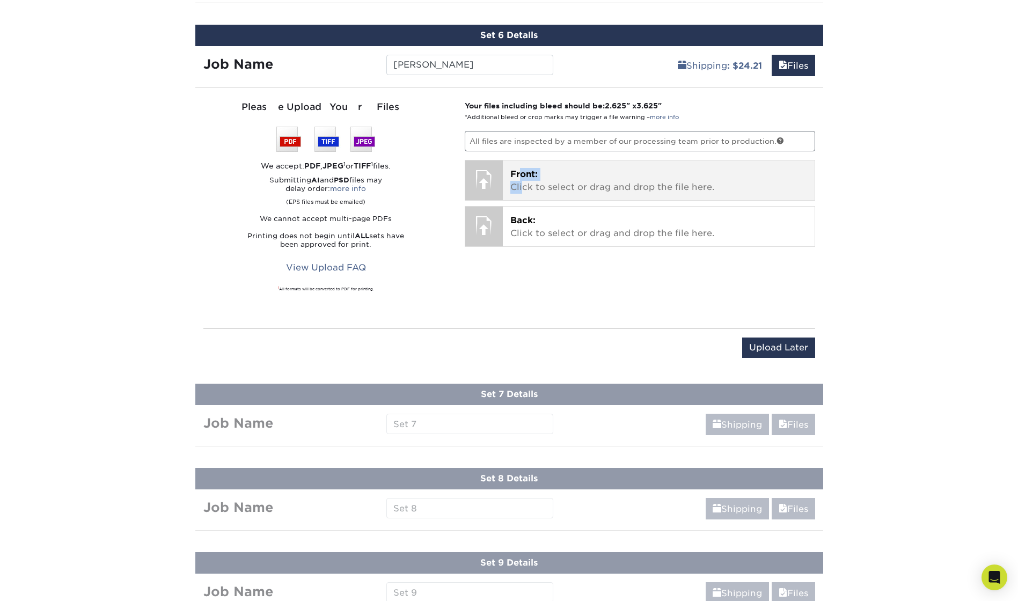
click at [523, 184] on p "Front: Click to select or drag and drop the file here." at bounding box center [658, 181] width 297 height 26
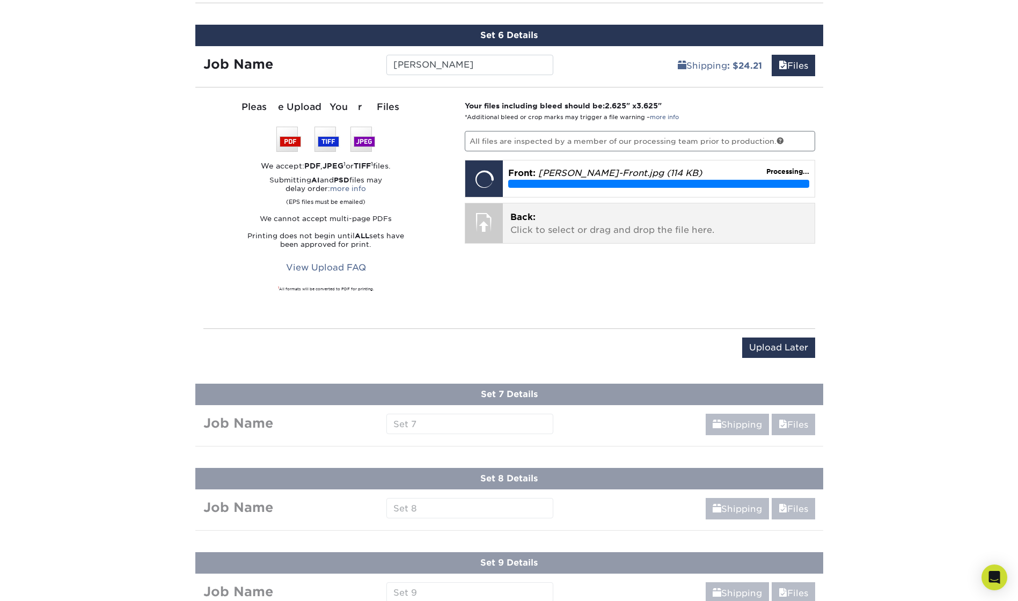
click at [582, 224] on p "Back: Click to select or drag and drop the file here." at bounding box center [658, 224] width 297 height 26
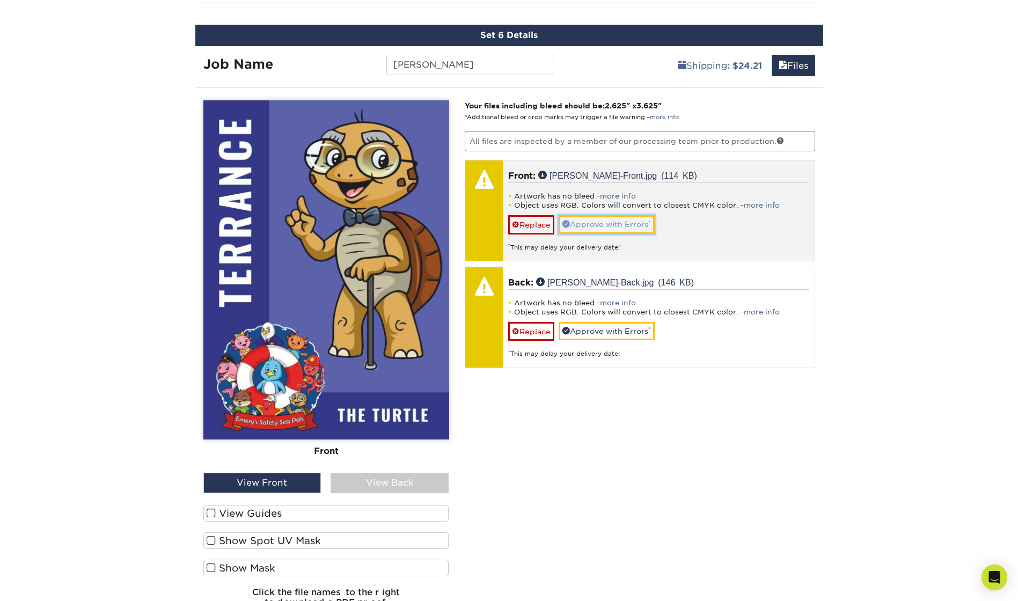
click at [597, 225] on link "Approve with Errors *" at bounding box center [607, 224] width 96 height 18
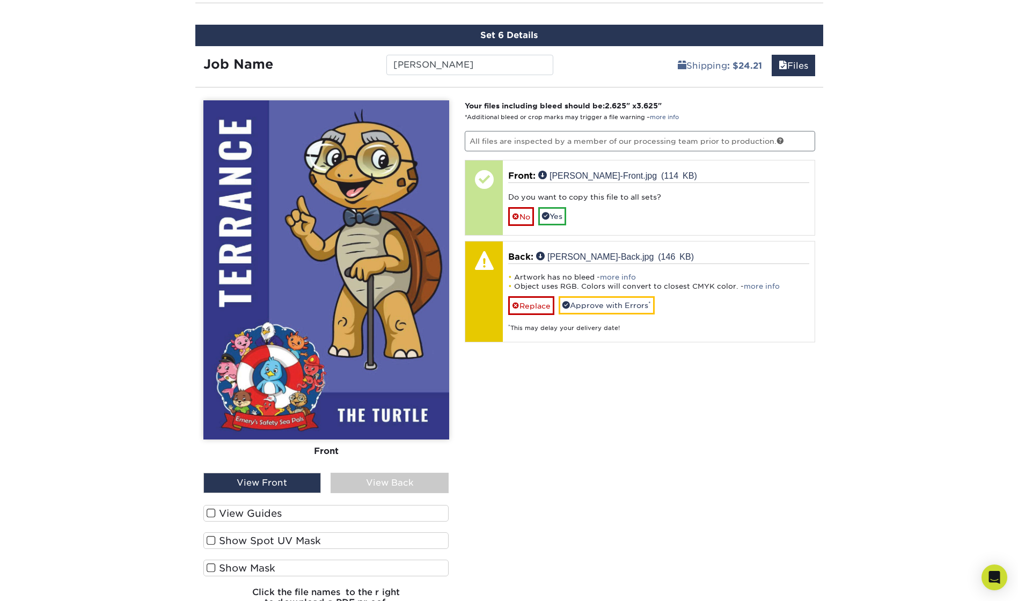
click at [387, 483] on div "View Back" at bounding box center [390, 483] width 118 height 20
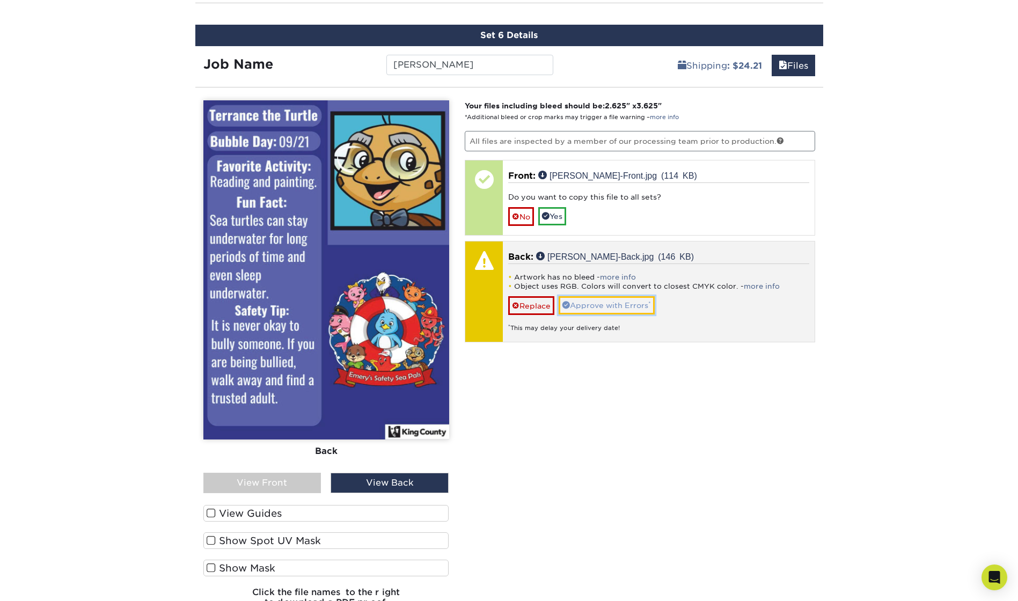
click at [592, 308] on link "Approve with Errors *" at bounding box center [607, 305] width 96 height 18
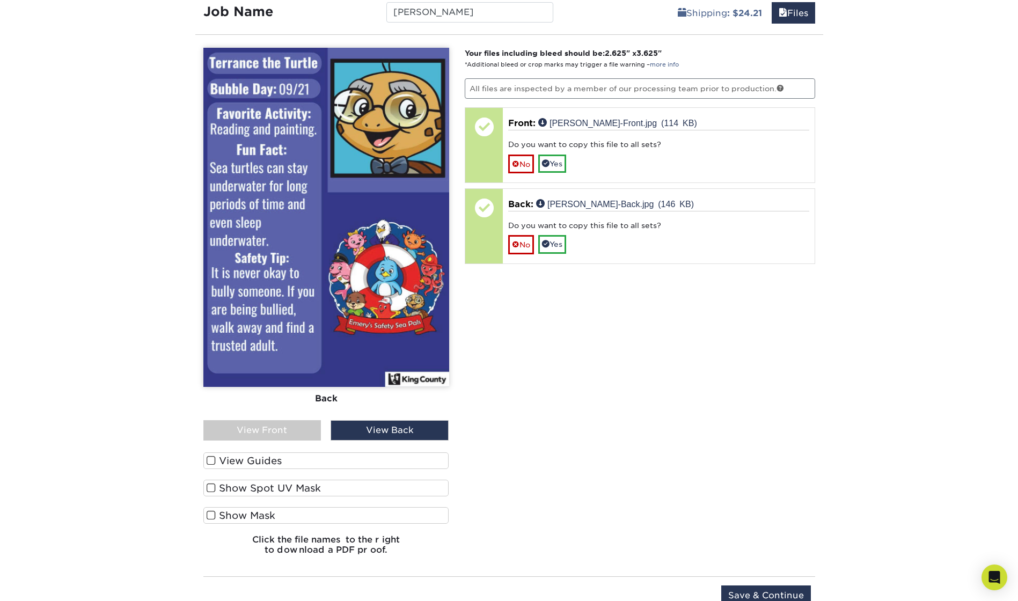
scroll to position [1247, 0]
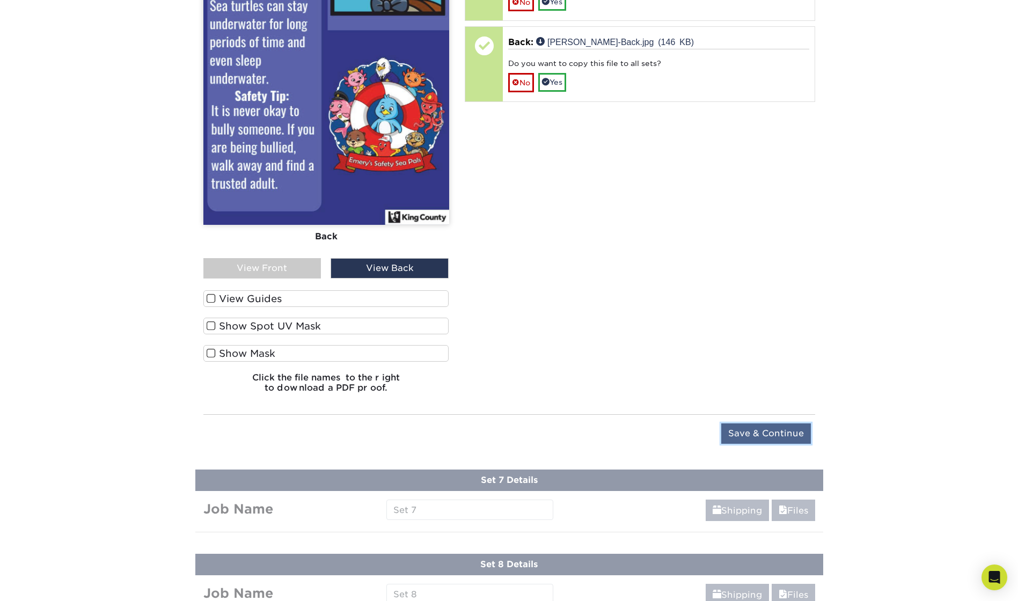
click at [760, 430] on input "Save & Continue" at bounding box center [766, 434] width 90 height 20
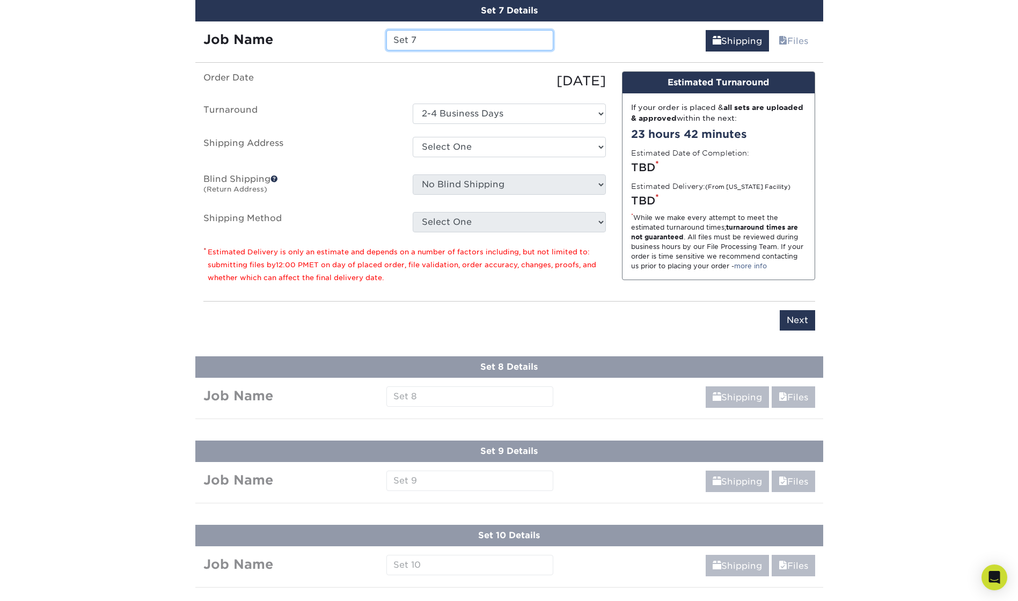
scroll to position [1116, 0]
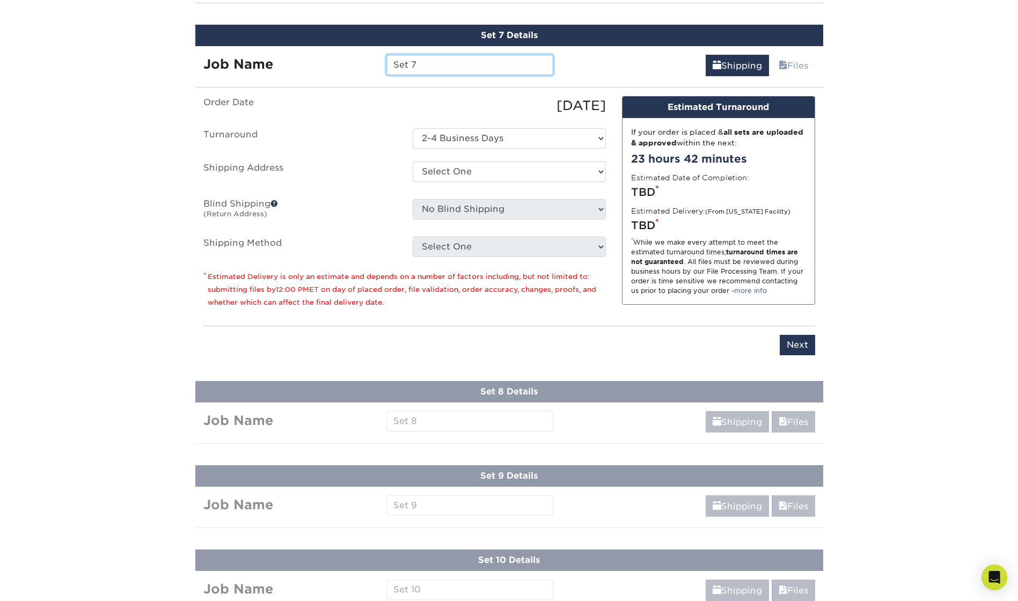
drag, startPoint x: 436, startPoint y: 66, endPoint x: 387, endPoint y: 63, distance: 49.0
click at [387, 63] on input "Set 7" at bounding box center [469, 65] width 167 height 20
type input "[PERSON_NAME]"
click at [437, 173] on select "Select One King County + Add New Address - Login" at bounding box center [509, 172] width 193 height 20
select select "286831"
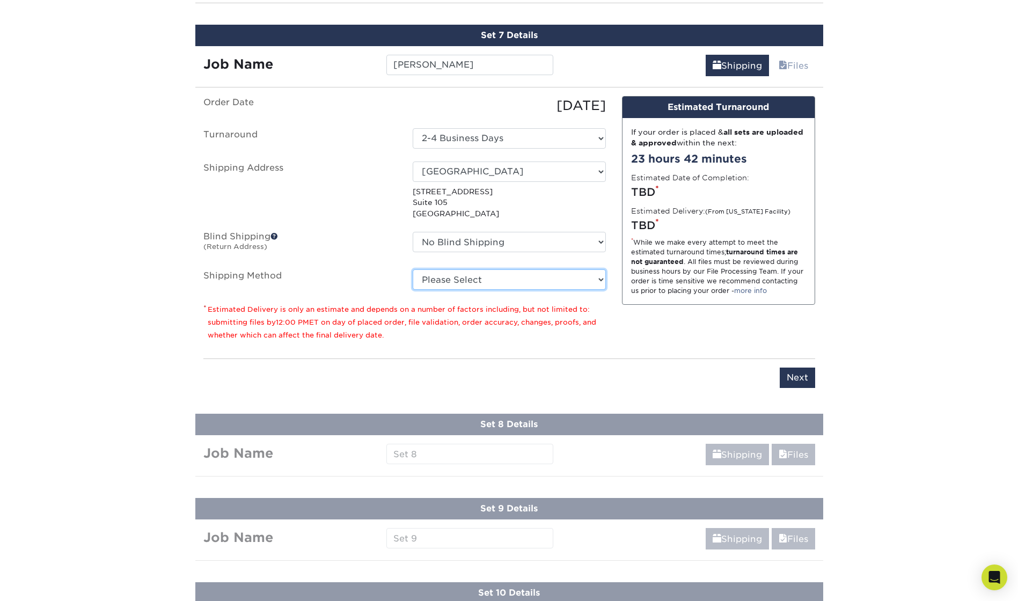
click at [503, 281] on select "Please Select Ground Shipping (+$24.21) 3 Day Shipping Service (+$43.75) 2 Day …" at bounding box center [509, 279] width 193 height 20
select select "03"
click at [413, 269] on select "Please Select Ground Shipping (+$24.21) 3 Day Shipping Service (+$43.75) 2 Day …" at bounding box center [509, 279] width 193 height 20
click at [795, 377] on input "Next" at bounding box center [797, 378] width 35 height 20
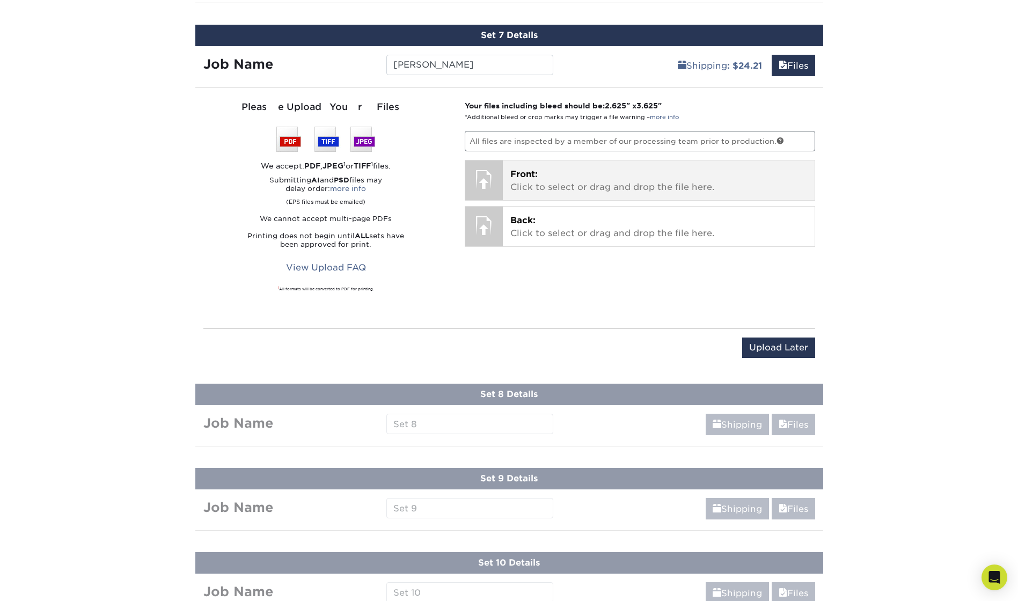
click at [553, 164] on div "Front: Click to select or drag and drop the file here. Choose file" at bounding box center [659, 180] width 312 height 40
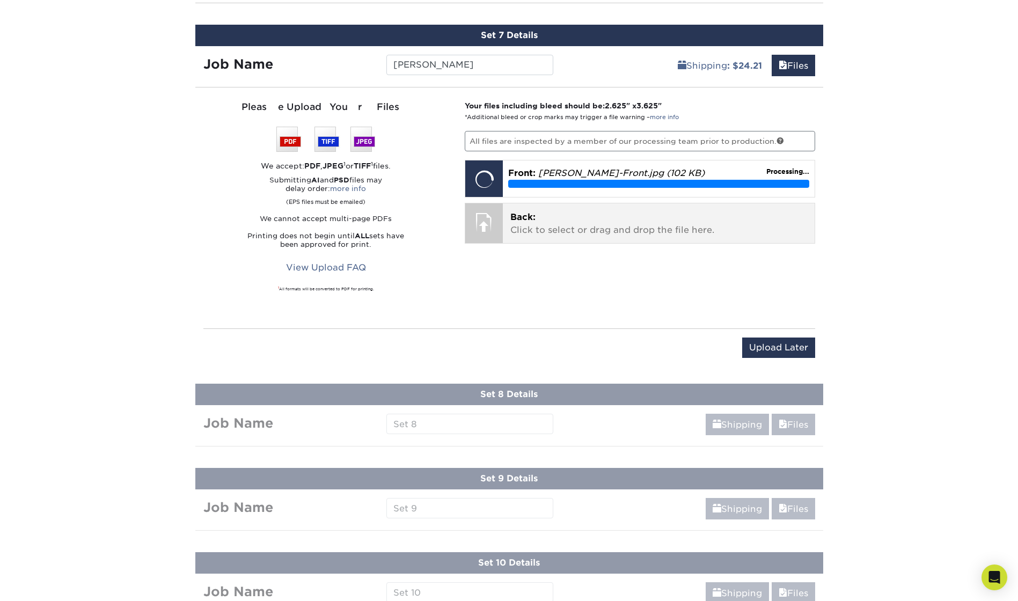
click at [553, 234] on p "Back: Click to select or drag and drop the file here." at bounding box center [658, 224] width 297 height 26
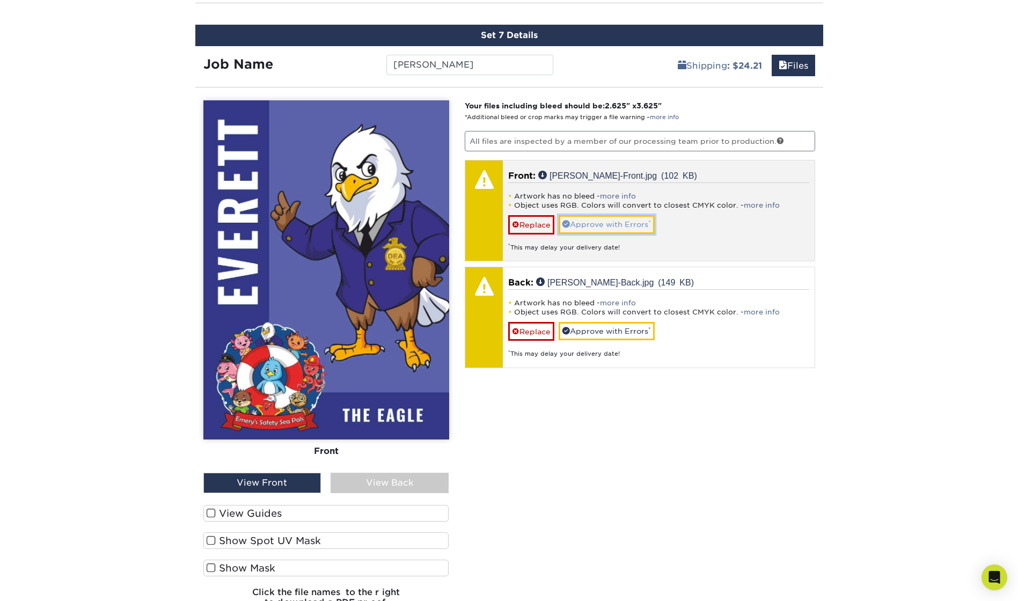
click at [601, 220] on link "Approve with Errors *" at bounding box center [607, 224] width 96 height 18
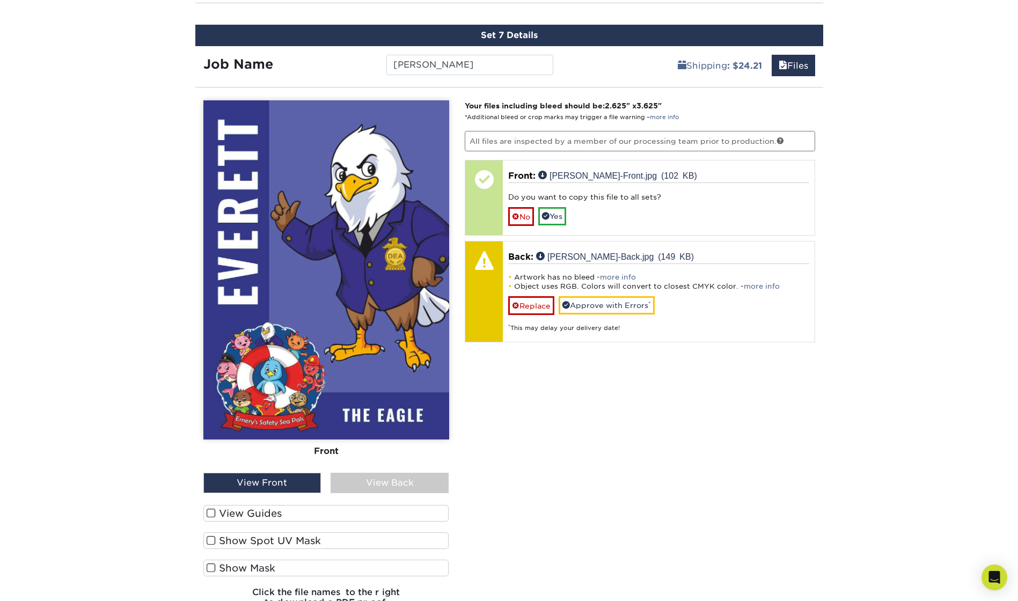
click at [386, 473] on div "View Back" at bounding box center [390, 483] width 118 height 20
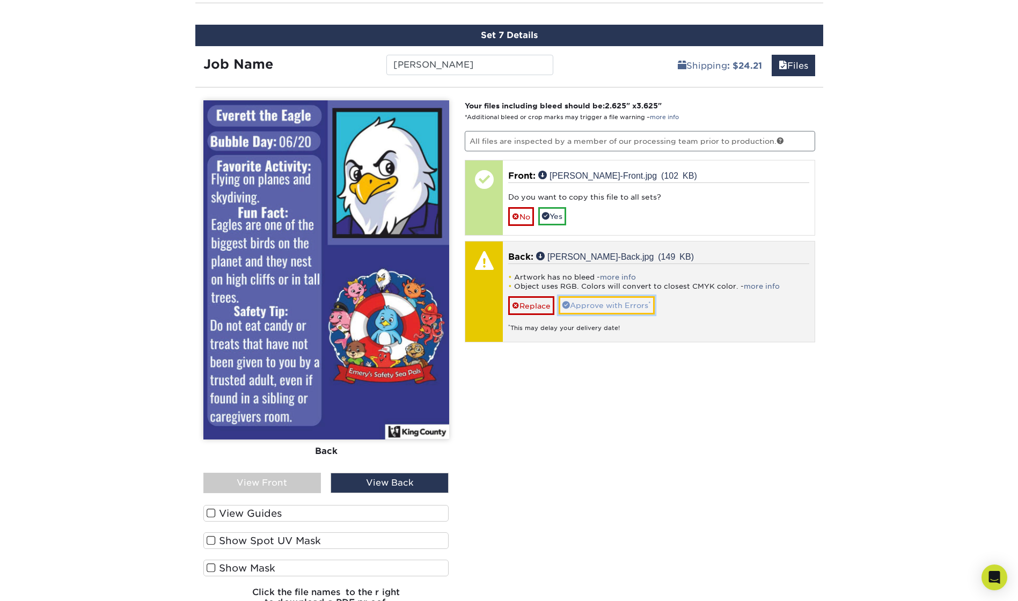
click at [585, 305] on link "Approve with Errors *" at bounding box center [607, 305] width 96 height 18
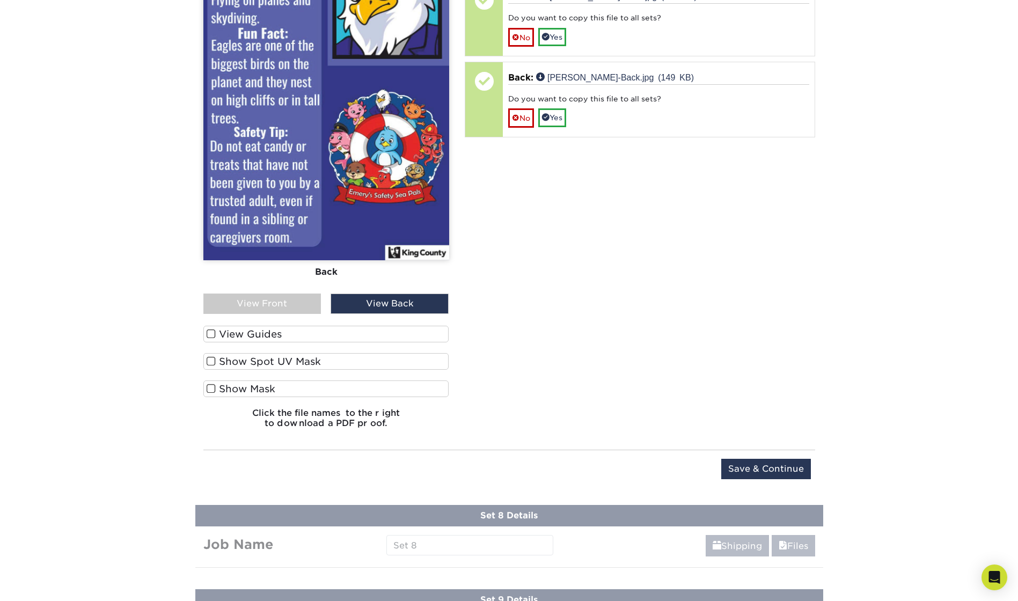
scroll to position [1331, 0]
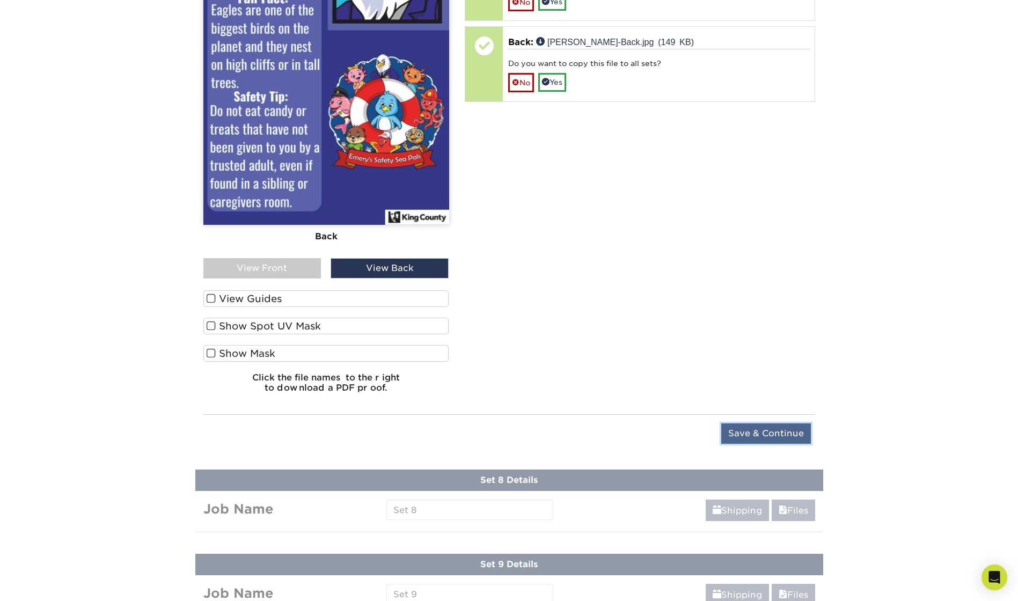
click at [743, 430] on input "Save & Continue" at bounding box center [766, 434] width 90 height 20
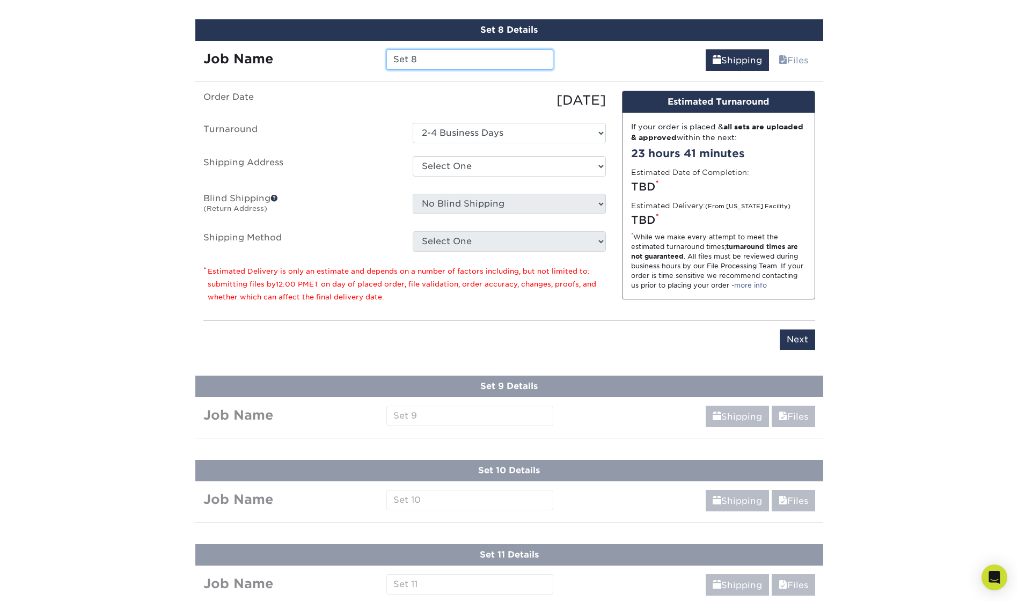
scroll to position [1201, 0]
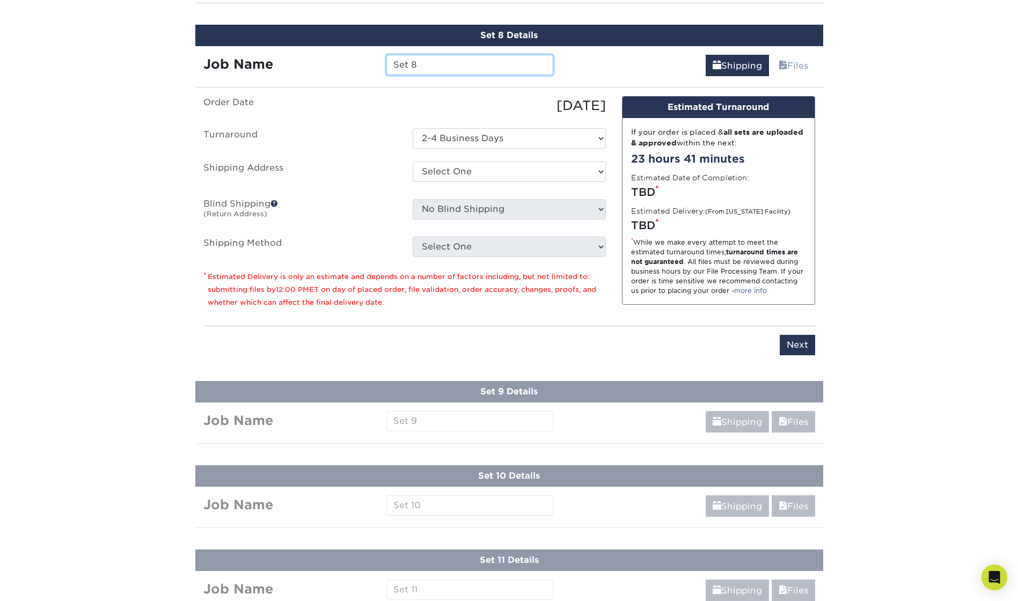
drag, startPoint x: 441, startPoint y: 70, endPoint x: 383, endPoint y: 55, distance: 60.4
click at [383, 55] on div "Set 8" at bounding box center [469, 65] width 183 height 20
type input "Sherlock"
click at [495, 173] on select "Select One King County + Add New Address - Login" at bounding box center [509, 172] width 193 height 20
select select "286831"
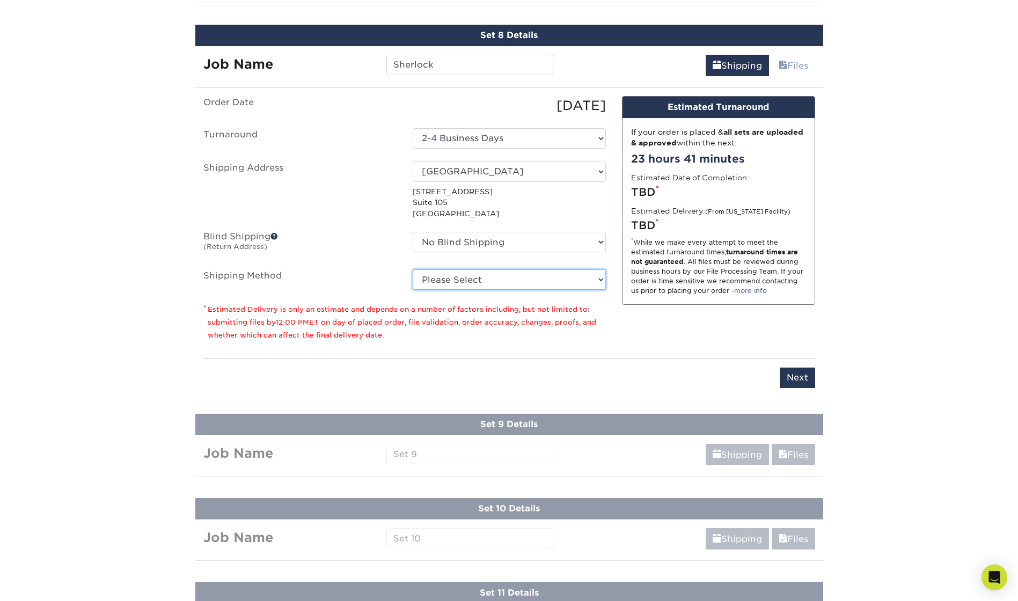
click at [508, 281] on select "Please Select Ground Shipping (+$24.21) 3 Day Shipping Service (+$43.75) 2 Day …" at bounding box center [509, 279] width 193 height 20
select select "03"
click at [413, 269] on select "Please Select Ground Shipping (+$24.21) 3 Day Shipping Service (+$43.75) 2 Day …" at bounding box center [509, 279] width 193 height 20
click at [801, 375] on input "Next" at bounding box center [797, 378] width 35 height 20
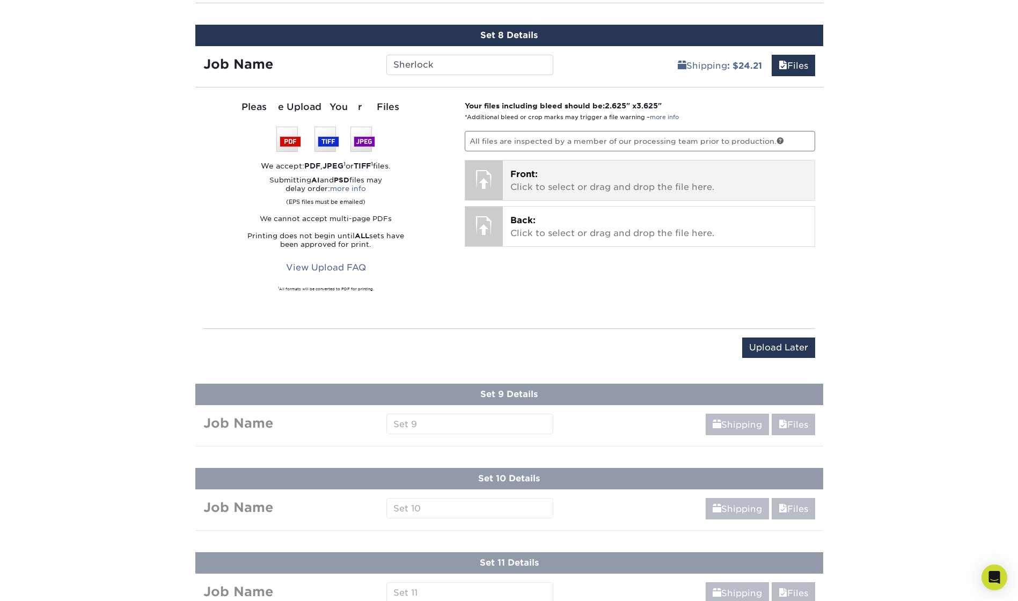
click at [525, 180] on p "Front: Click to select or drag and drop the file here." at bounding box center [658, 181] width 297 height 26
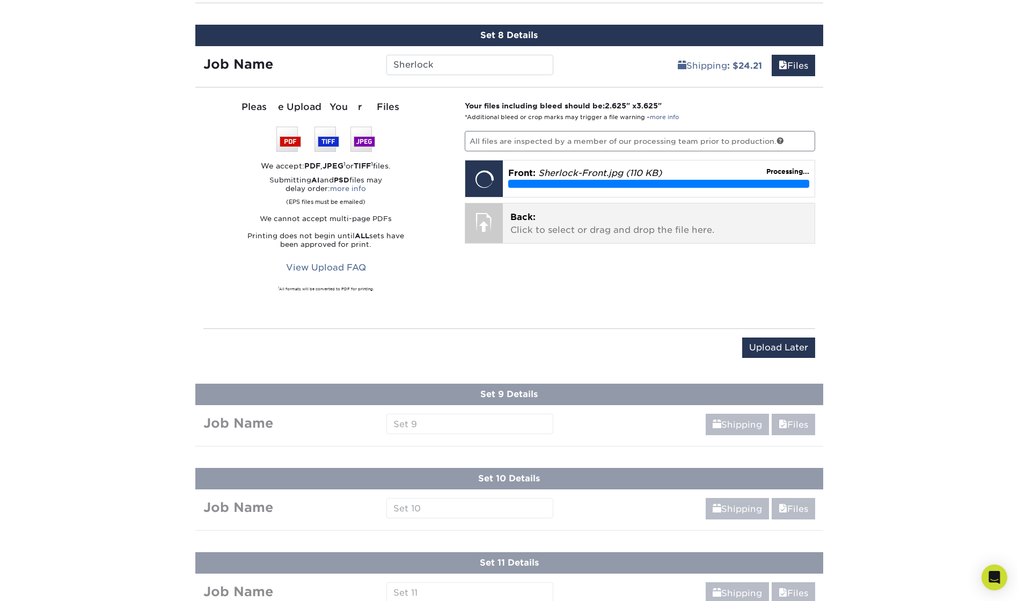
click at [576, 223] on p "Back: Click to select or drag and drop the file here." at bounding box center [658, 224] width 297 height 26
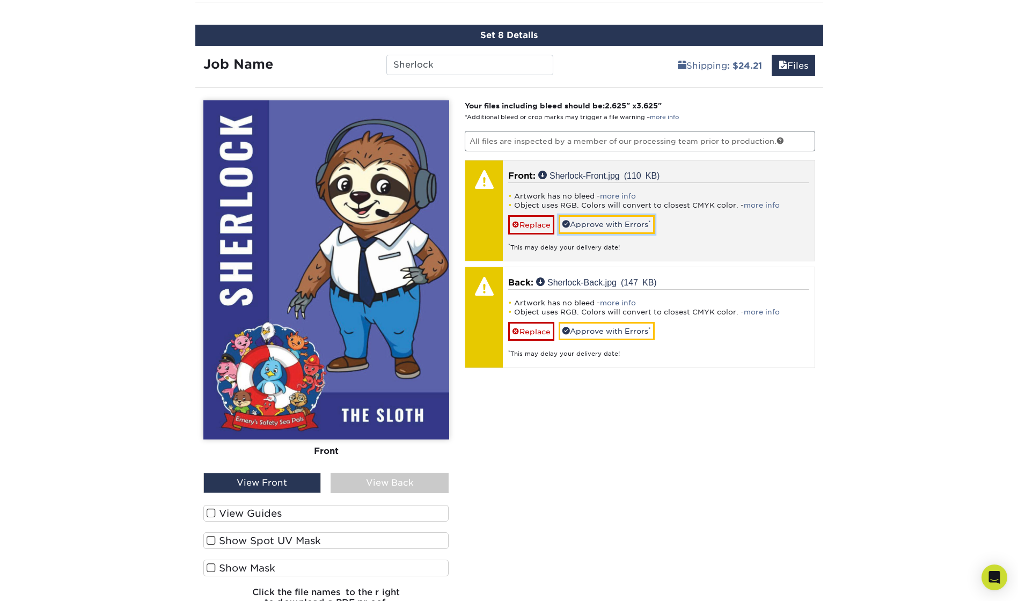
click at [601, 220] on link "Approve with Errors *" at bounding box center [607, 224] width 96 height 18
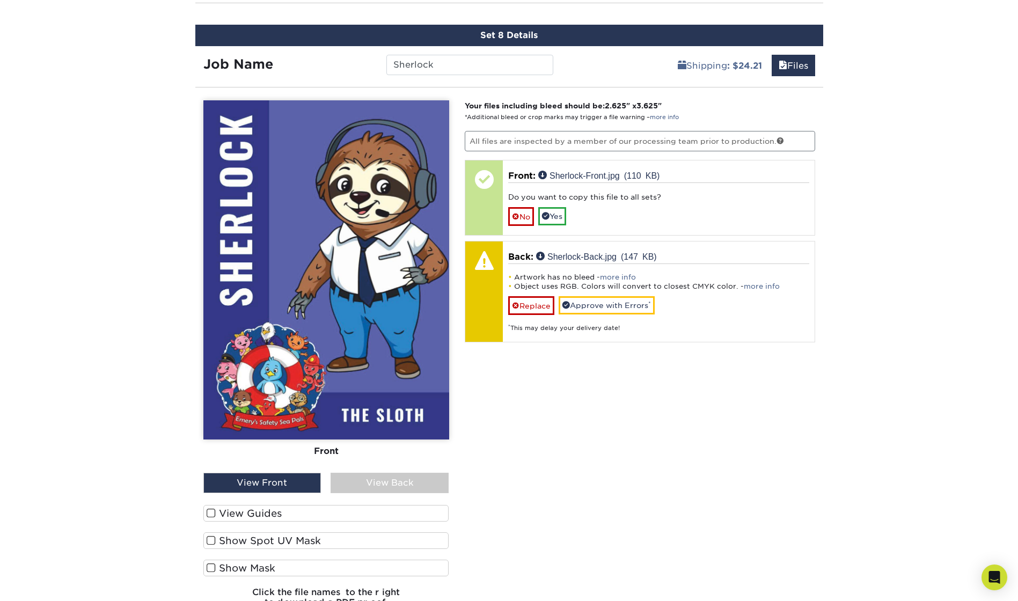
click at [367, 484] on div "View Back" at bounding box center [390, 483] width 118 height 20
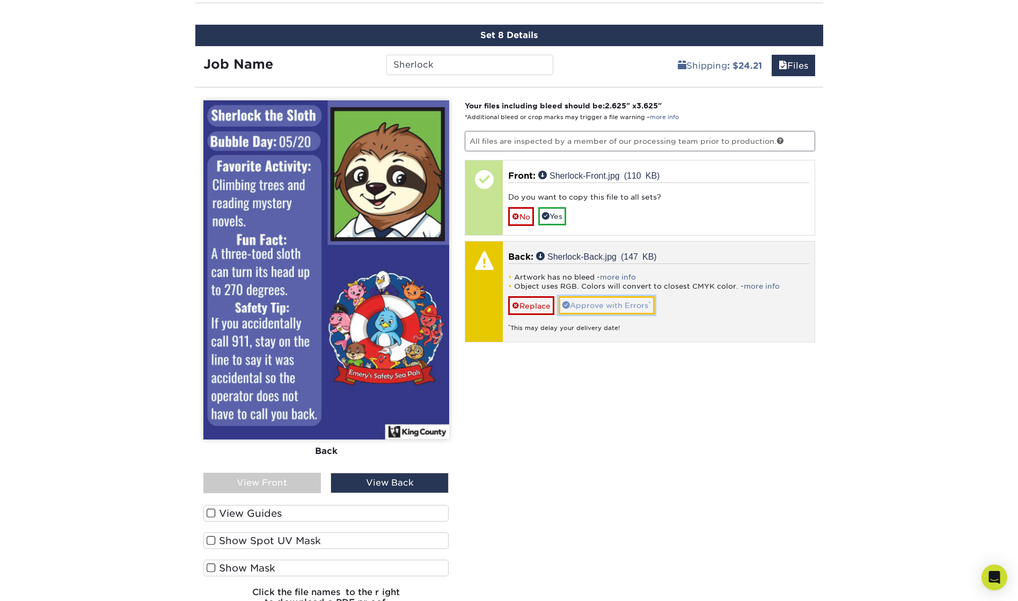
click at [609, 304] on link "Approve with Errors *" at bounding box center [607, 305] width 96 height 18
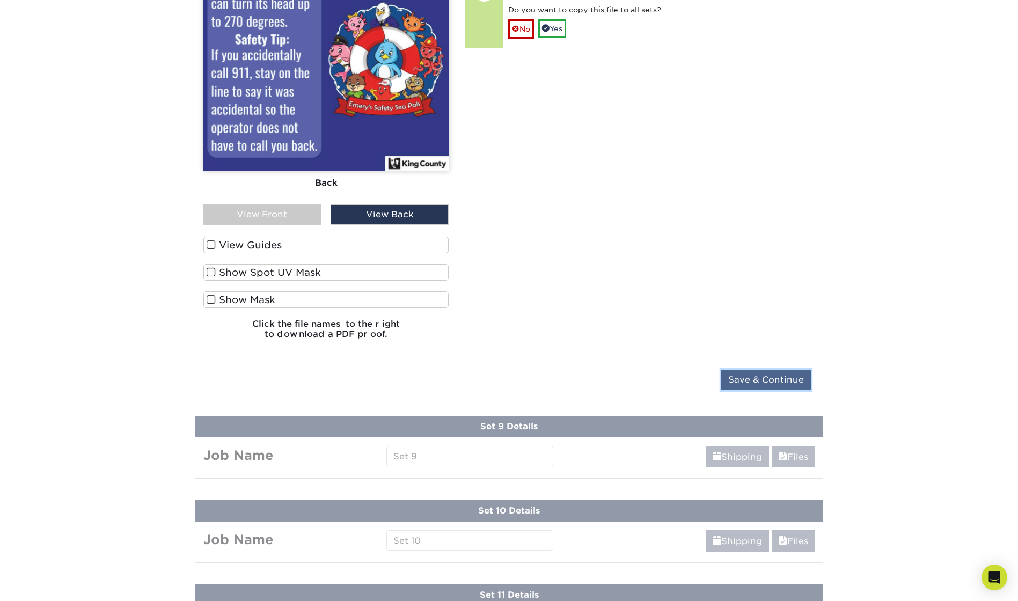
click at [781, 379] on input "Save & Continue" at bounding box center [766, 380] width 90 height 20
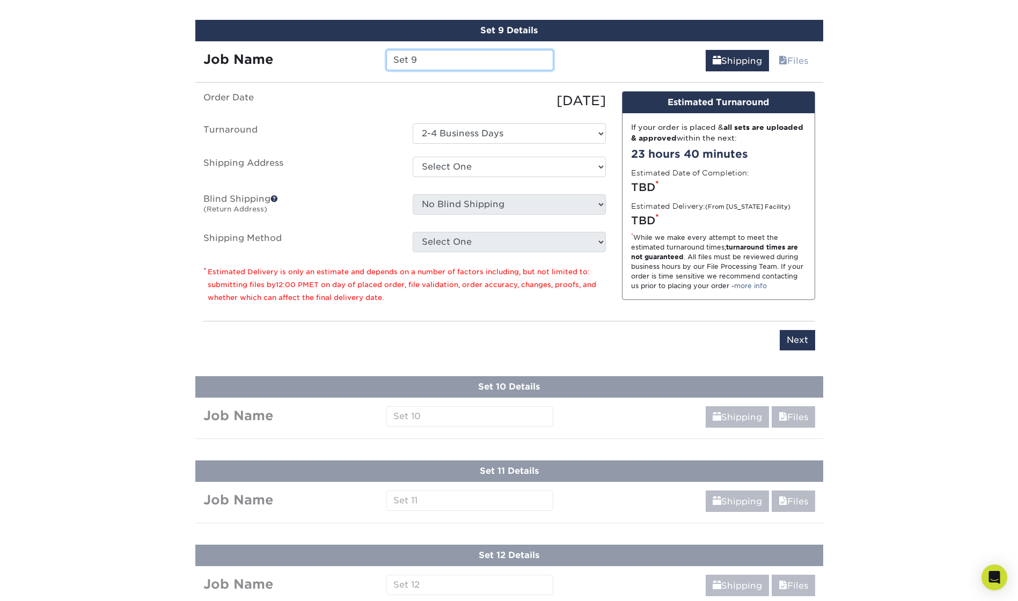
scroll to position [1285, 0]
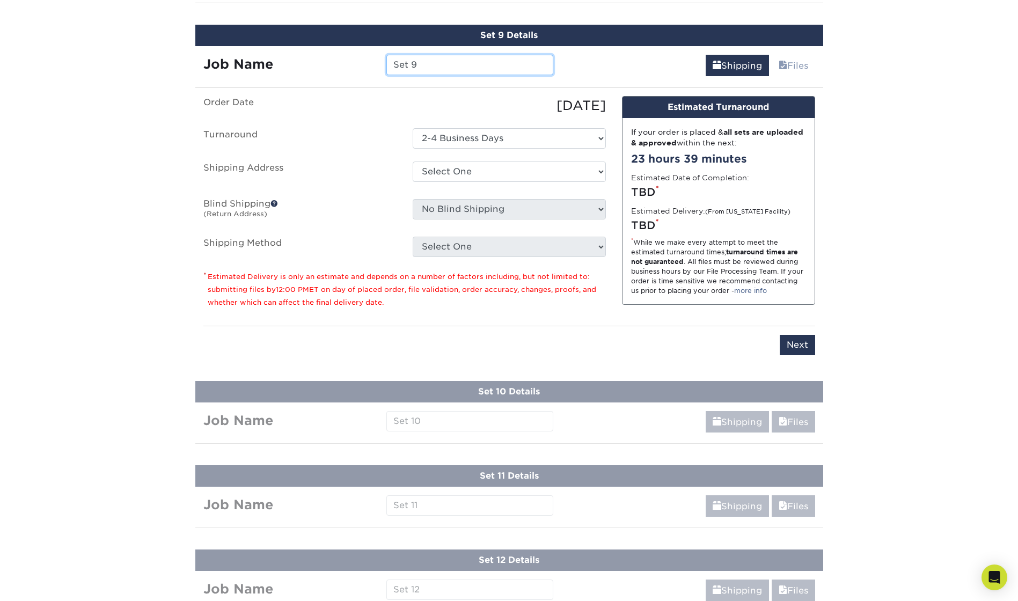
drag, startPoint x: 421, startPoint y: 65, endPoint x: 381, endPoint y: 62, distance: 39.9
click at [381, 62] on div "Set 9" at bounding box center [469, 65] width 183 height 20
type input "Shredder"
click at [429, 169] on select "Select One King County + Add New Address - Login" at bounding box center [509, 172] width 193 height 20
select select "286831"
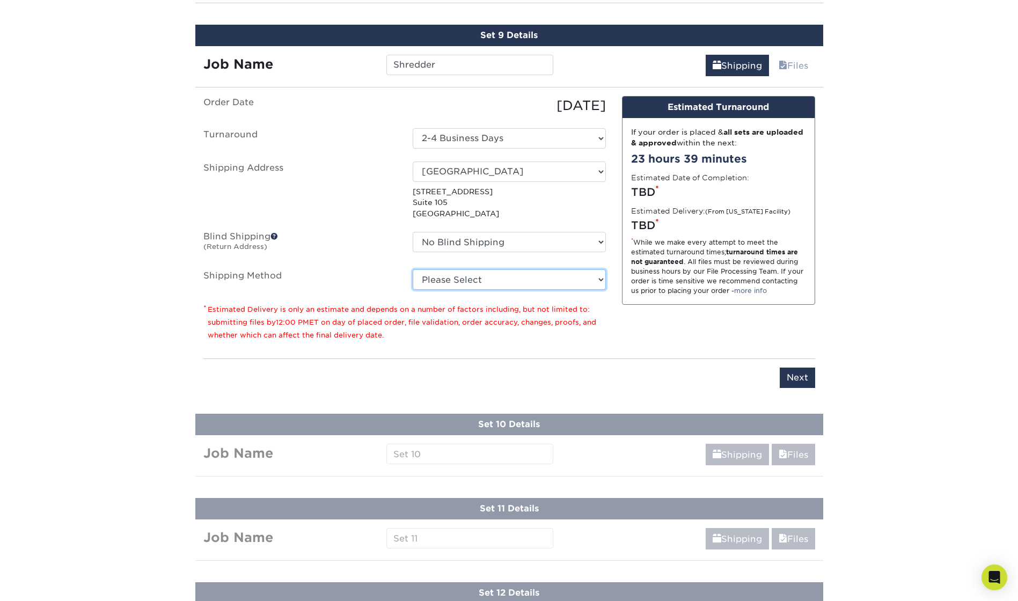
click at [456, 283] on select "Please Select Ground Shipping (+$24.21) 3 Day Shipping Service (+$43.75) 2 Day …" at bounding box center [509, 279] width 193 height 20
select select "03"
click at [413, 269] on select "Please Select Ground Shipping (+$24.21) 3 Day Shipping Service (+$43.75) 2 Day …" at bounding box center [509, 279] width 193 height 20
click at [796, 381] on input "Next" at bounding box center [797, 378] width 35 height 20
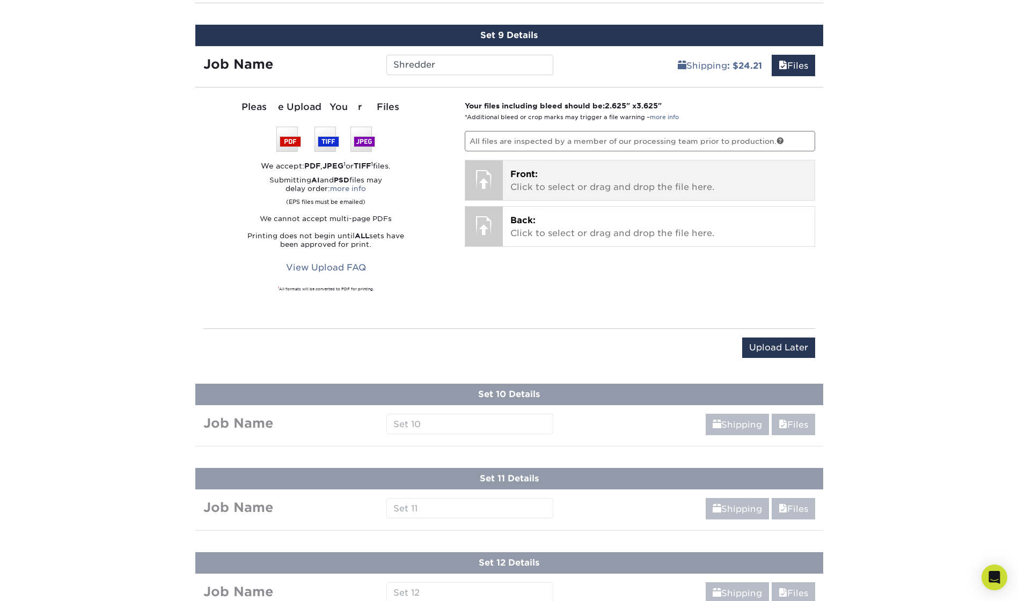
click at [628, 179] on p "Front: Click to select or drag and drop the file here." at bounding box center [658, 181] width 297 height 26
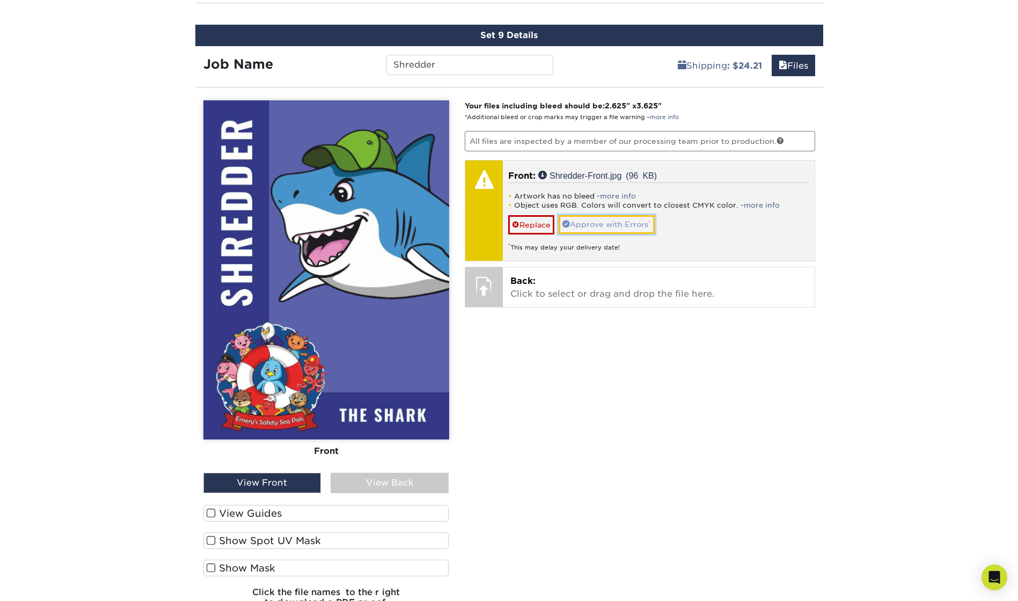
click at [602, 224] on link "Approve with Errors *" at bounding box center [607, 224] width 96 height 18
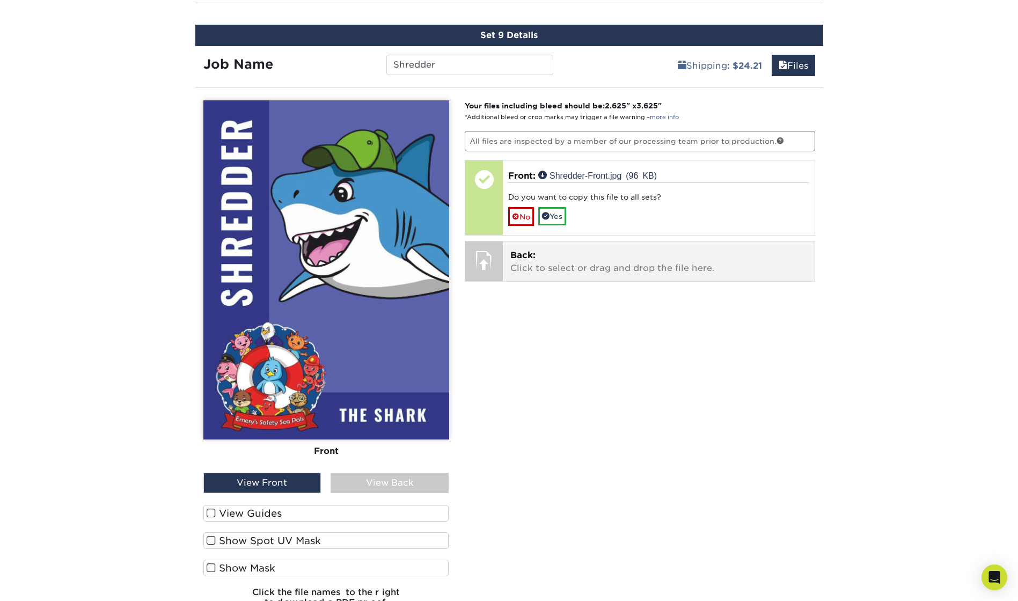
click at [552, 255] on p "Back: Click to select or drag and drop the file here." at bounding box center [658, 262] width 297 height 26
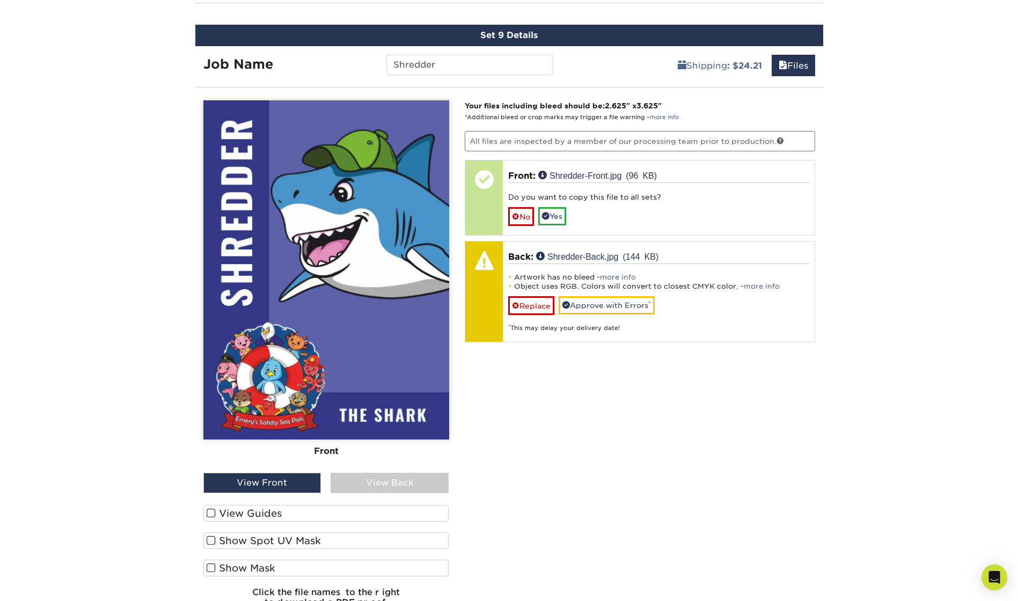
click at [387, 483] on div "View Back" at bounding box center [390, 483] width 118 height 20
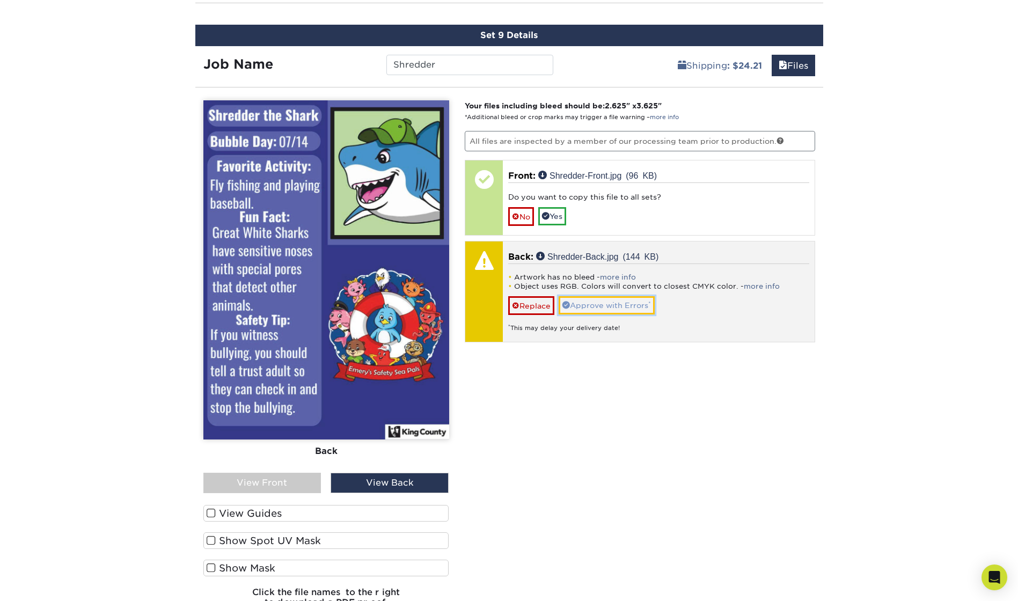
click at [607, 305] on link "Approve with Errors *" at bounding box center [607, 305] width 96 height 18
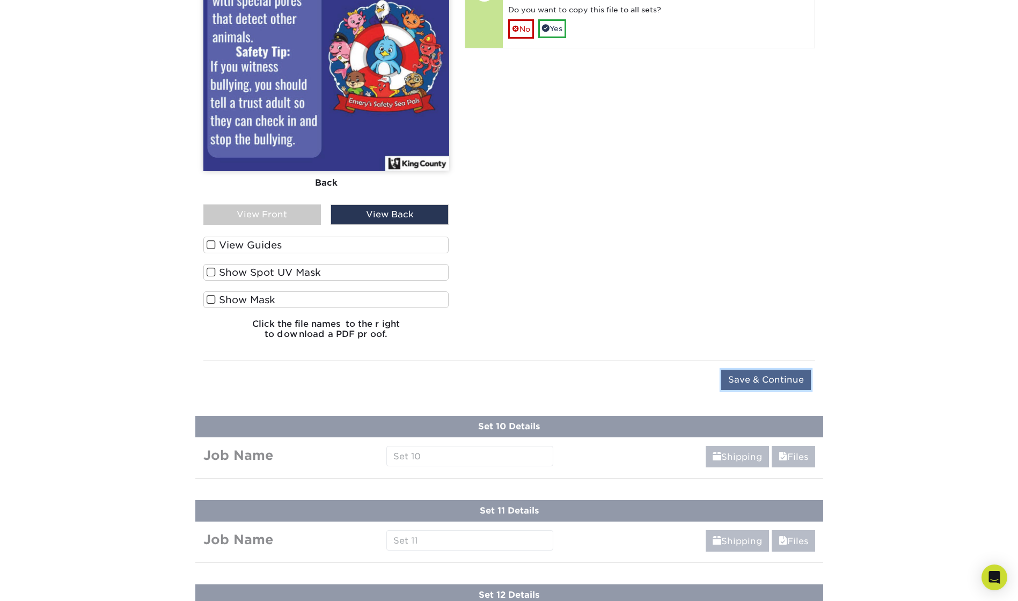
click at [736, 376] on input "Save & Continue" at bounding box center [766, 380] width 90 height 20
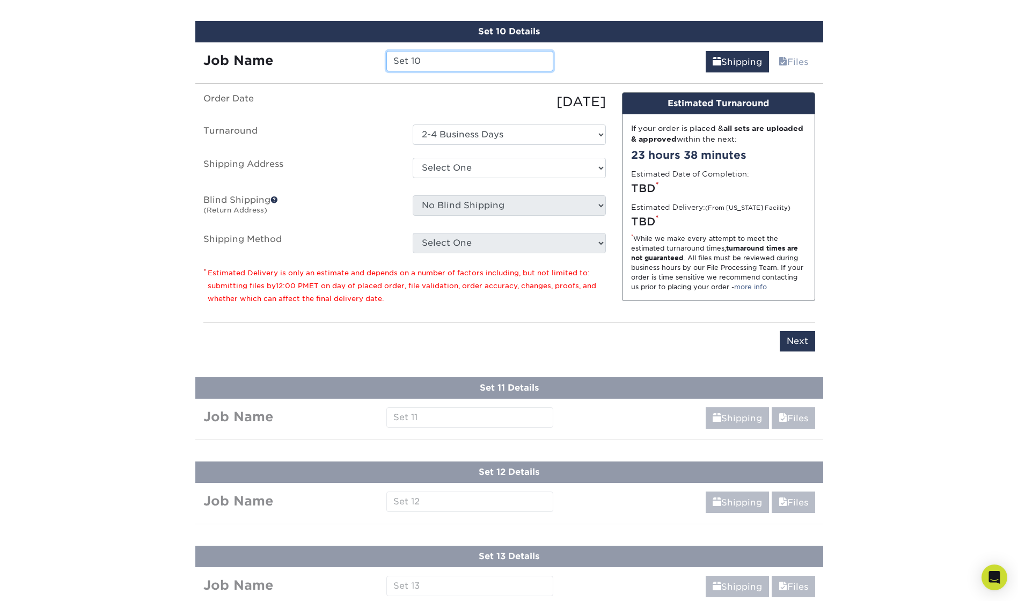
scroll to position [1369, 0]
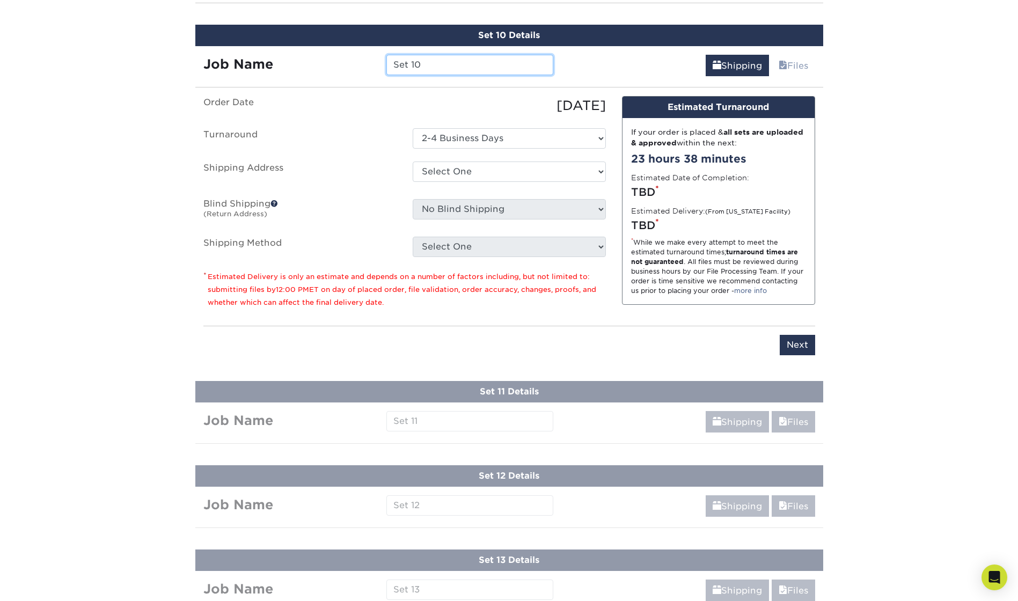
drag, startPoint x: 469, startPoint y: 65, endPoint x: 375, endPoint y: 80, distance: 95.1
click at [375, 81] on div "Set 10 Details Job Name Set 10 Shipping Files Continue You've choosen mailing s…" at bounding box center [509, 197] width 628 height 344
type input "Sunny"
click at [481, 166] on select "Select One King County + Add New Address - Login" at bounding box center [509, 172] width 193 height 20
select select "286831"
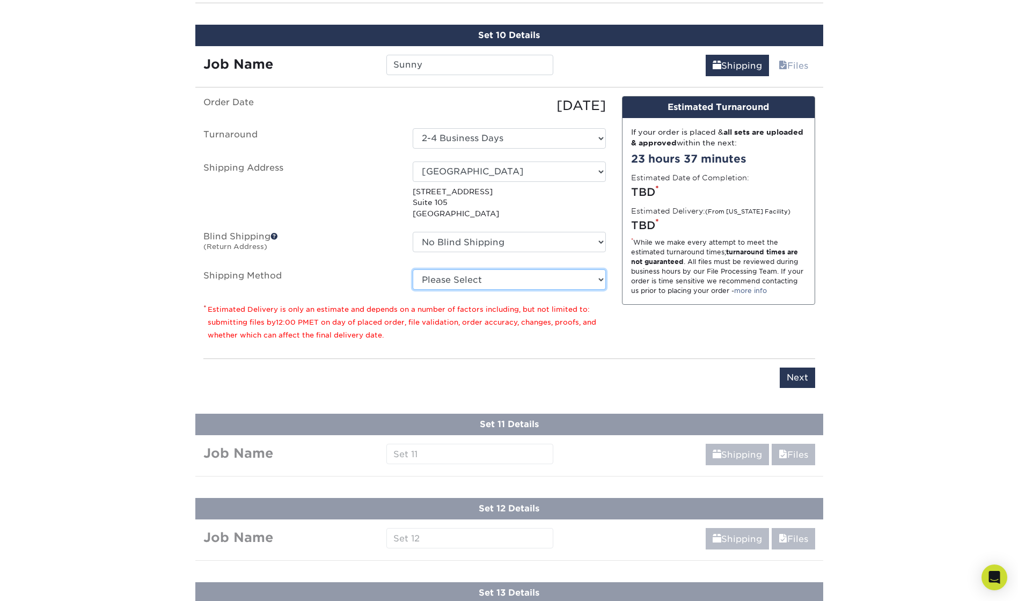
click at [475, 275] on select "Please Select Ground Shipping (+$24.21) 3 Day Shipping Service (+$43.75) 2 Day …" at bounding box center [509, 279] width 193 height 20
select select "03"
click at [413, 269] on select "Please Select Ground Shipping (+$24.21) 3 Day Shipping Service (+$43.75) 2 Day …" at bounding box center [509, 279] width 193 height 20
click at [801, 378] on input "Next" at bounding box center [797, 378] width 35 height 20
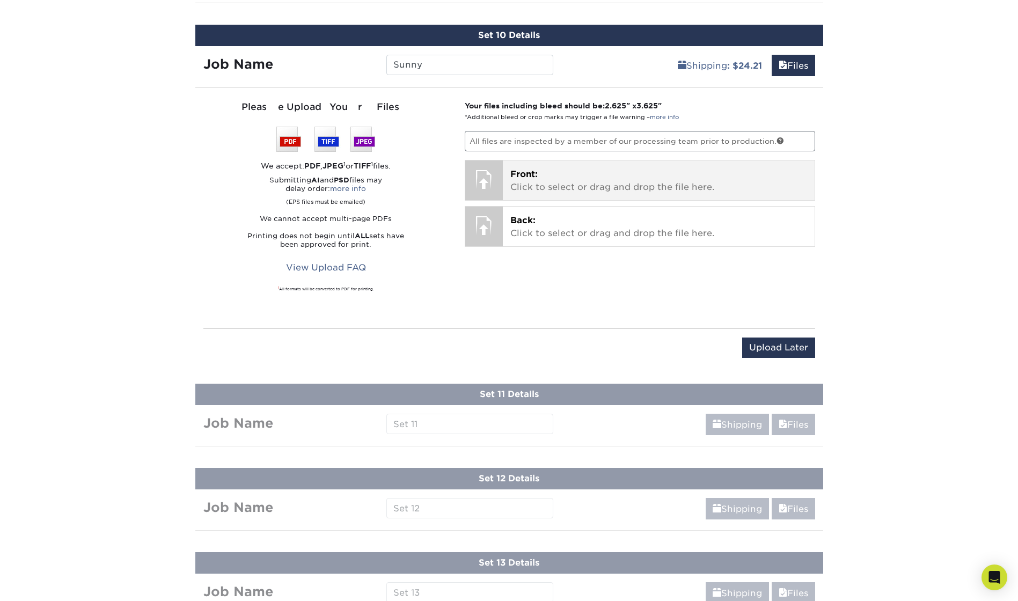
click at [563, 182] on p "Front: Click to select or drag and drop the file here." at bounding box center [658, 181] width 297 height 26
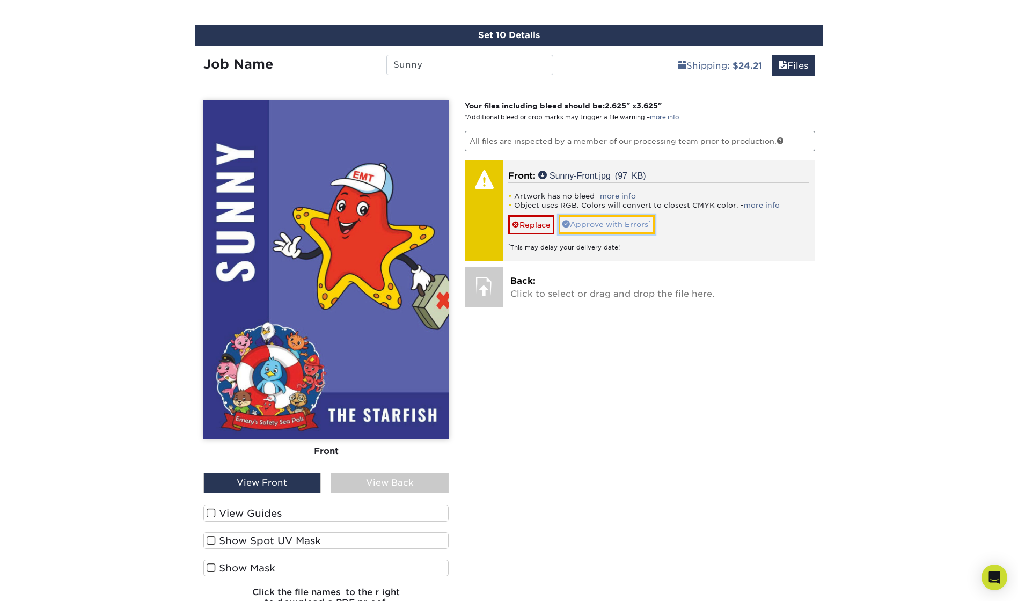
click at [575, 223] on link "Approve with Errors *" at bounding box center [607, 224] width 96 height 18
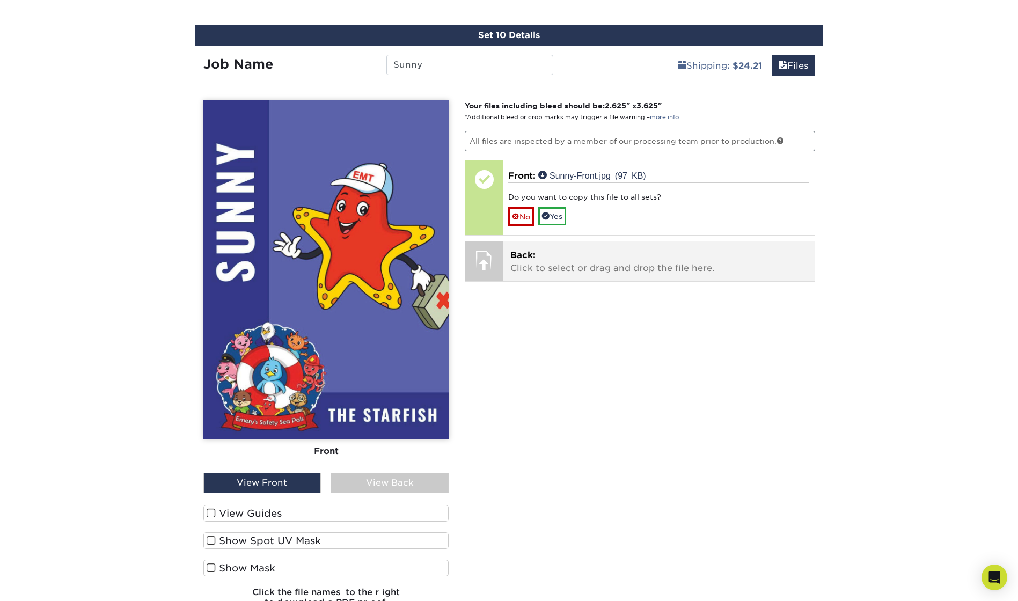
click at [519, 270] on p "Back: Click to select or drag and drop the file here." at bounding box center [658, 262] width 297 height 26
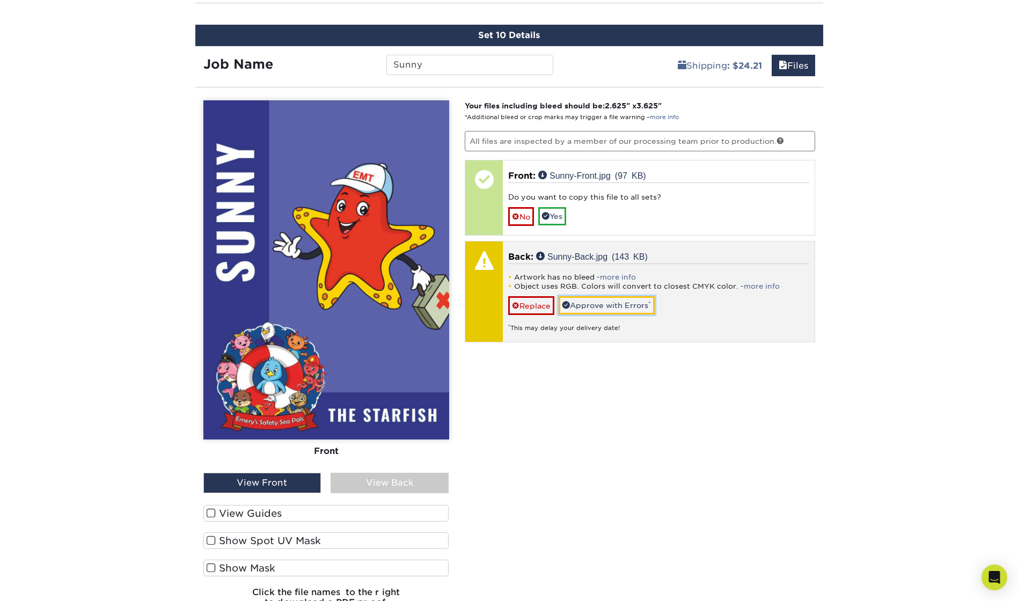
click at [592, 311] on link "Approve with Errors *" at bounding box center [607, 305] width 96 height 18
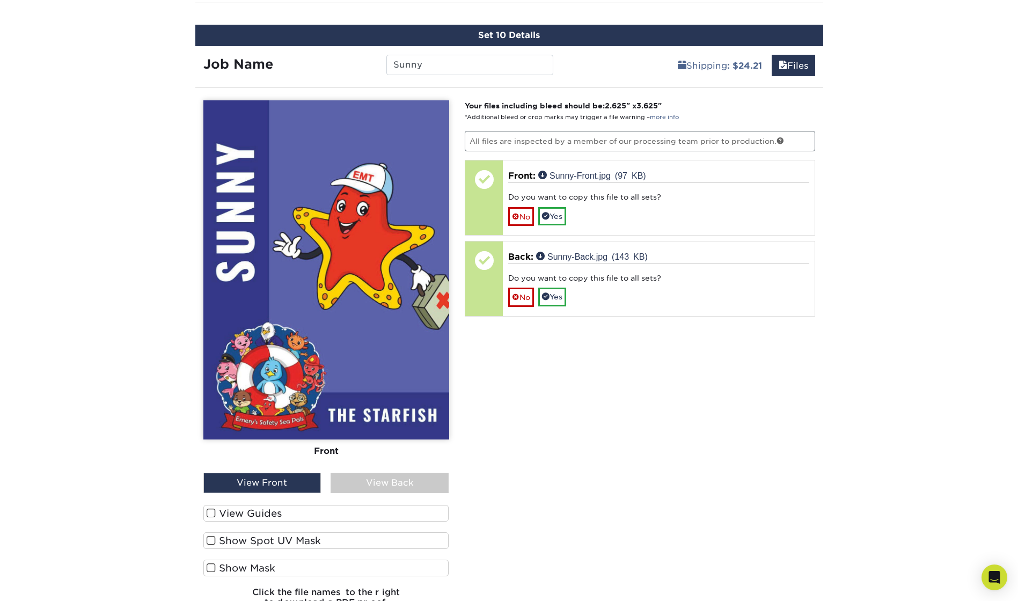
click at [389, 486] on div "View Back" at bounding box center [390, 483] width 118 height 20
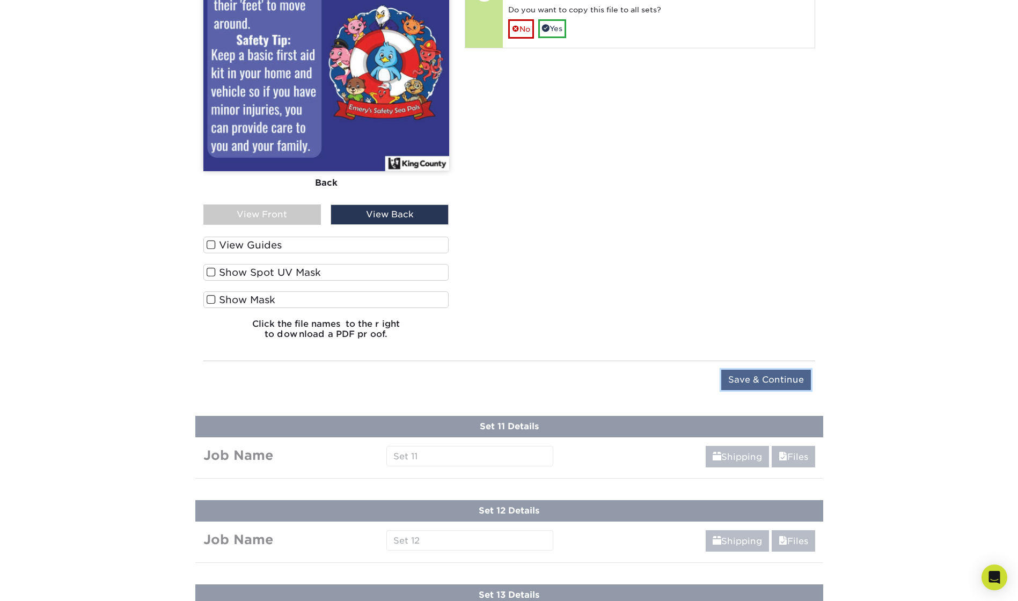
click at [757, 382] on input "Save & Continue" at bounding box center [766, 380] width 90 height 20
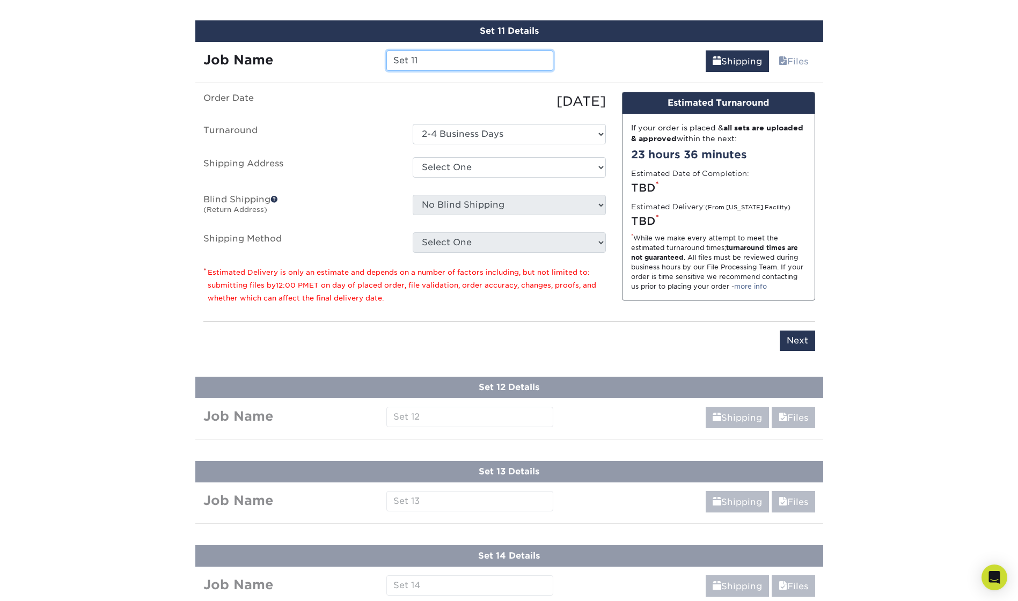
scroll to position [1454, 0]
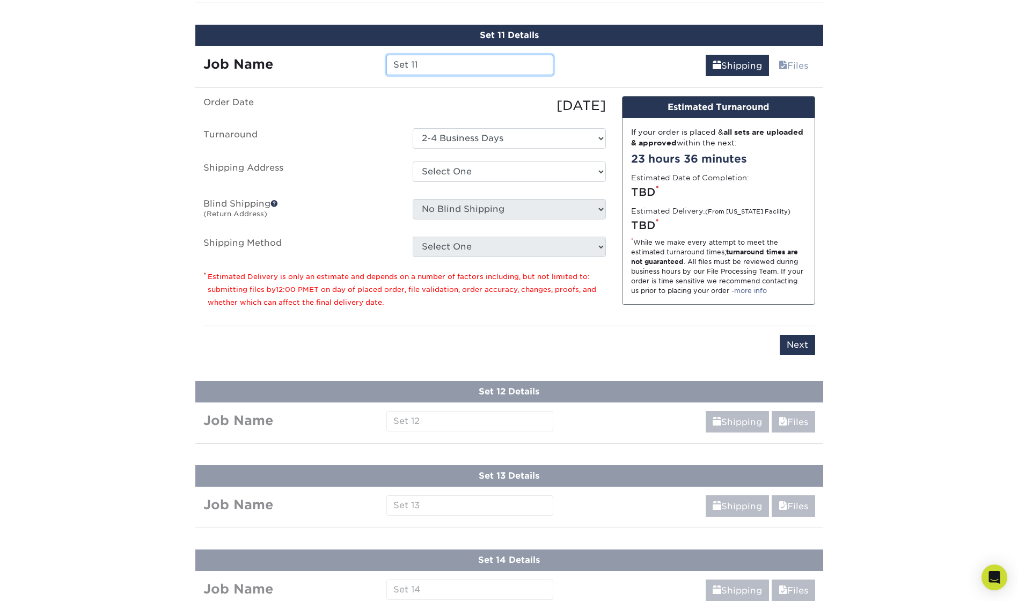
drag, startPoint x: 417, startPoint y: 64, endPoint x: 392, endPoint y: 56, distance: 26.0
click at [392, 56] on input "Set 11" at bounding box center [469, 65] width 167 height 20
type input "[PERSON_NAME]"
click at [488, 169] on select "Select One King County + Add New Address - Login" at bounding box center [509, 172] width 193 height 20
select select "286831"
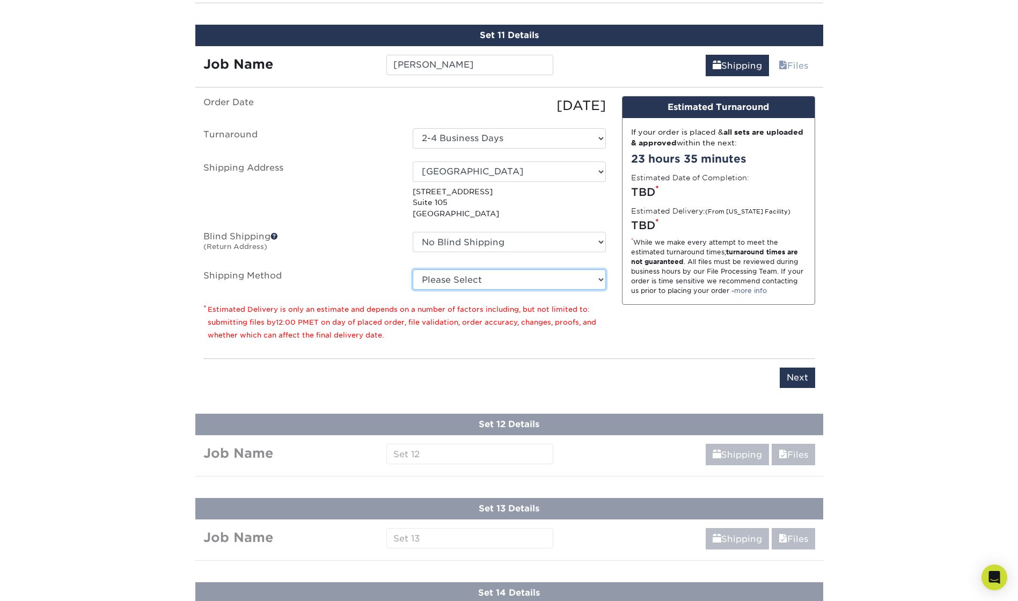
click at [478, 281] on select "Please Select Ground Shipping (+$24.21) 3 Day Shipping Service (+$43.75) 2 Day …" at bounding box center [509, 279] width 193 height 20
select select "03"
click at [413, 269] on select "Please Select Ground Shipping (+$24.21) 3 Day Shipping Service (+$43.75) 2 Day …" at bounding box center [509, 279] width 193 height 20
click at [793, 378] on input "Next" at bounding box center [797, 378] width 35 height 20
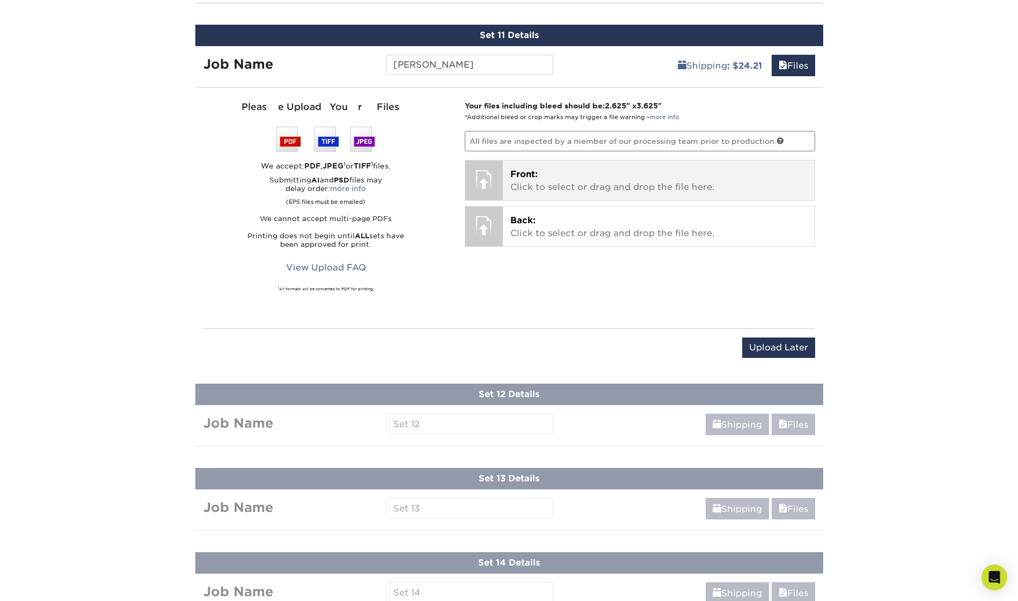
click at [583, 182] on p "Front: Click to select or drag and drop the file here." at bounding box center [658, 181] width 297 height 26
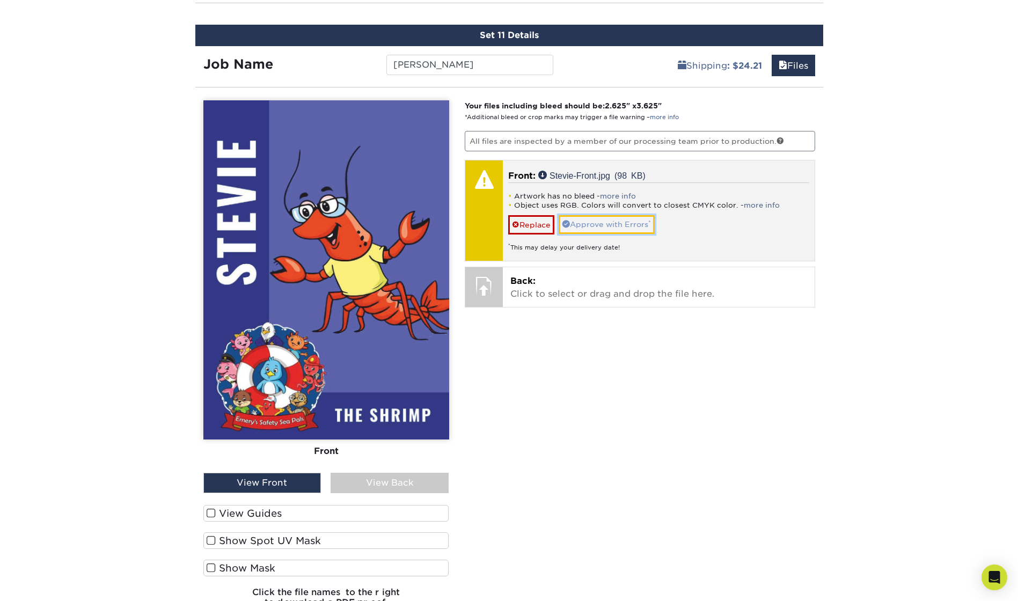
click at [589, 228] on link "Approve with Errors *" at bounding box center [607, 224] width 96 height 18
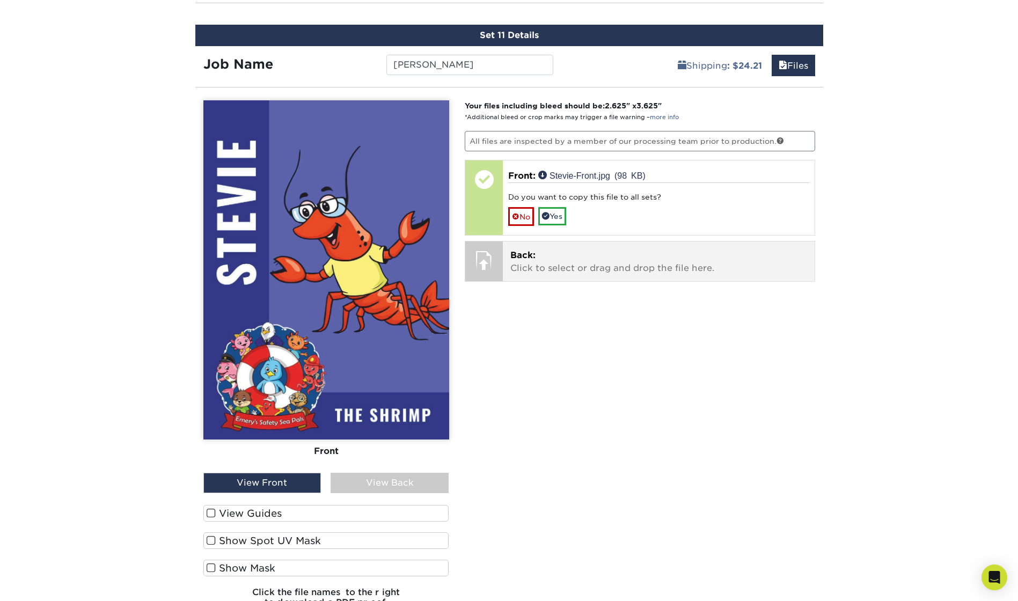
click at [529, 253] on span "Back:" at bounding box center [522, 255] width 25 height 10
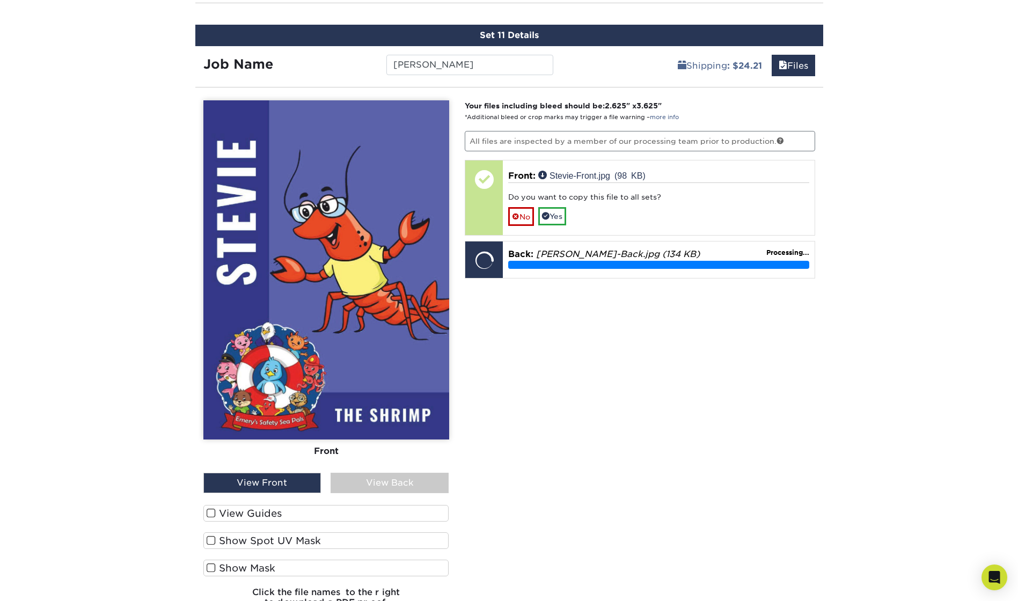
click at [410, 484] on div "View Back" at bounding box center [390, 483] width 118 height 20
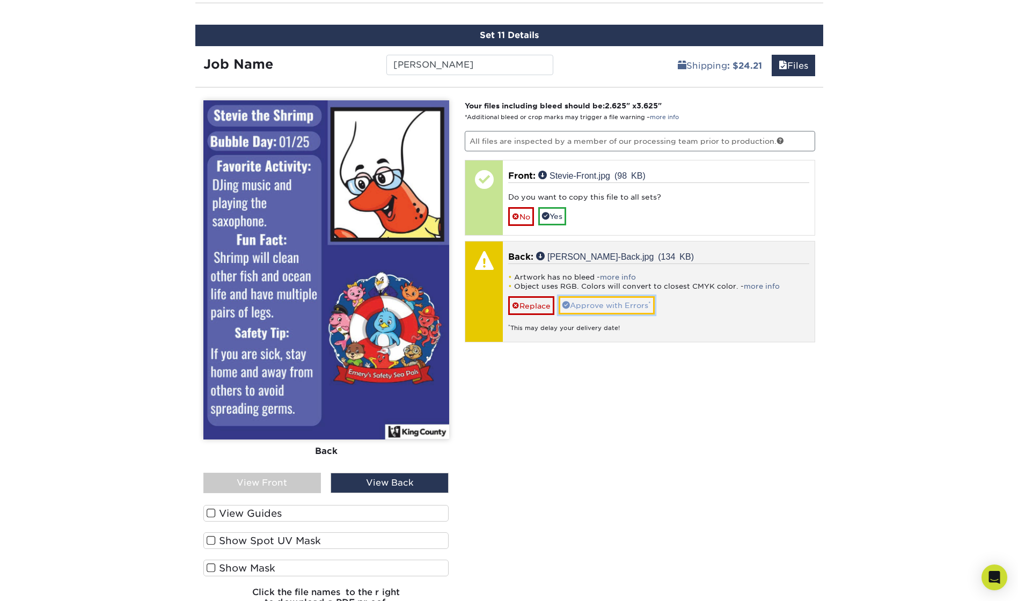
click at [601, 302] on link "Approve with Errors *" at bounding box center [607, 305] width 96 height 18
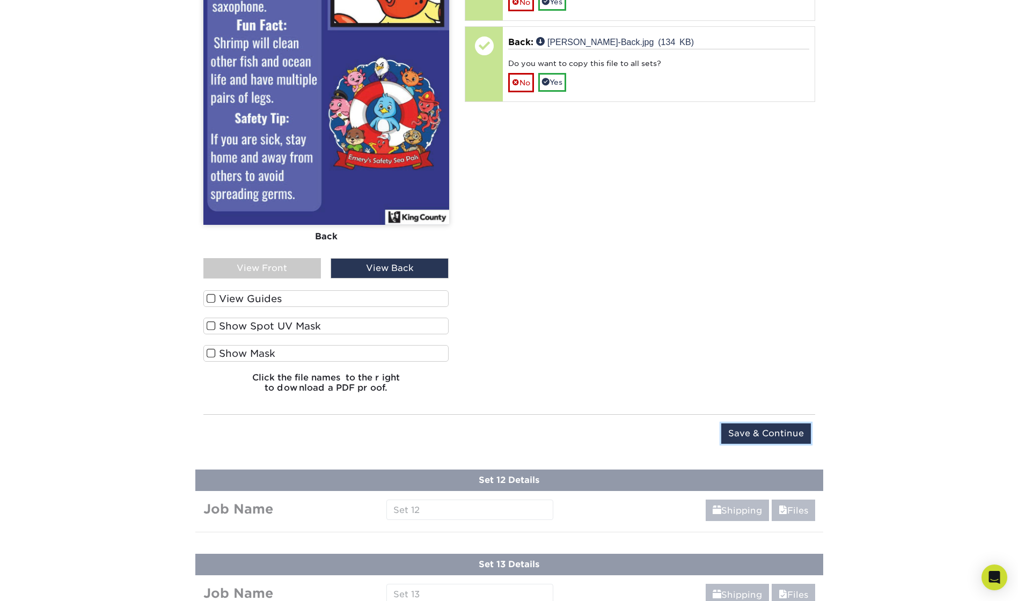
click at [758, 440] on input "Save & Continue" at bounding box center [766, 434] width 90 height 20
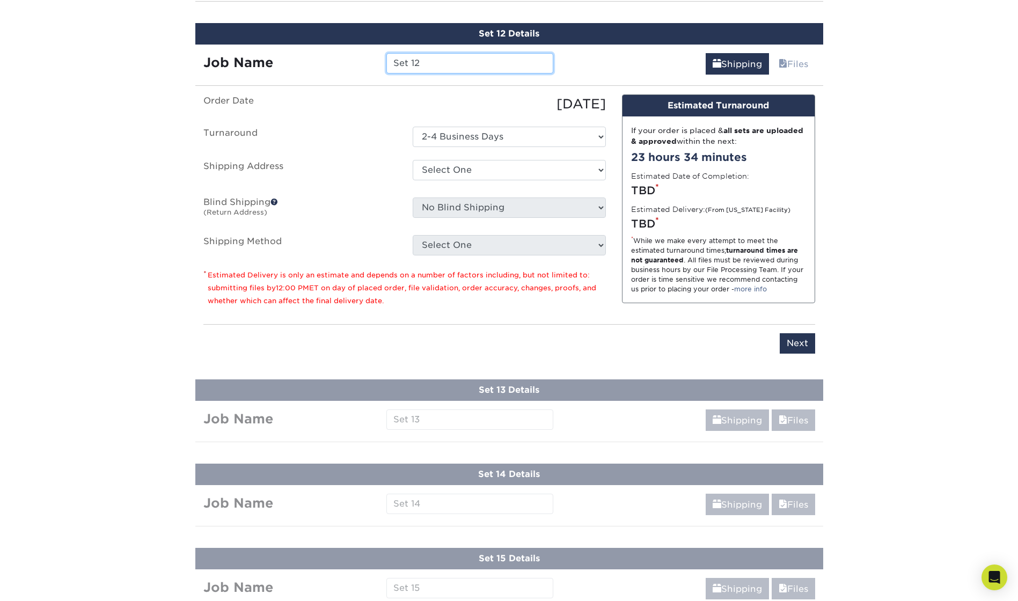
scroll to position [1538, 0]
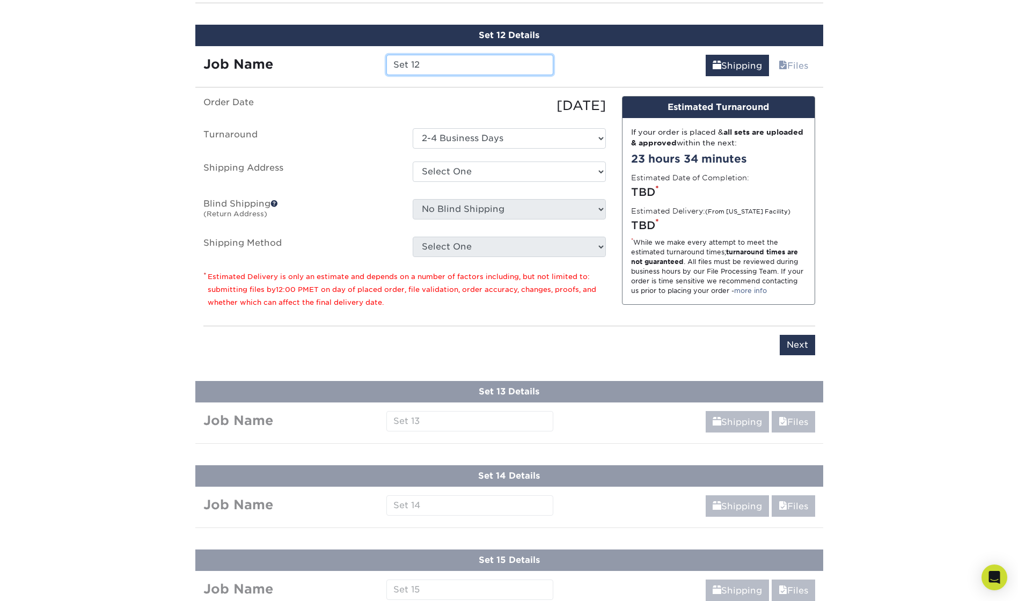
drag, startPoint x: 430, startPoint y: 61, endPoint x: 371, endPoint y: 68, distance: 60.0
click at [371, 68] on div "Job Name Set 12" at bounding box center [378, 65] width 367 height 20
type input "[PERSON_NAME]"
click at [481, 166] on select "Select One King County + Add New Address - Login" at bounding box center [509, 172] width 193 height 20
select select "286831"
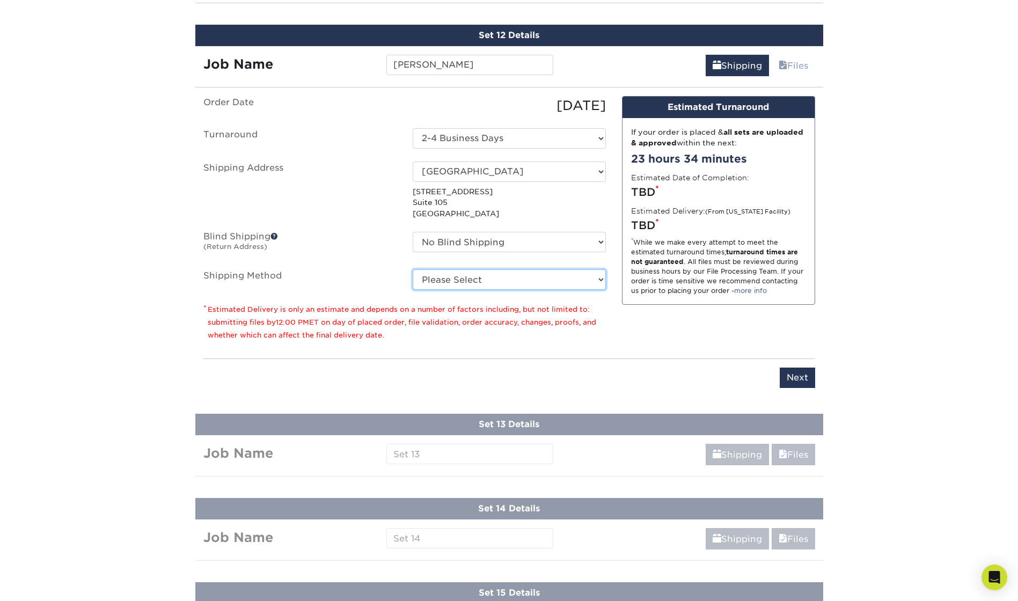
click at [427, 275] on select "Please Select Ground Shipping (+$24.21) 3 Day Shipping Service (+$43.75) 2 Day …" at bounding box center [509, 279] width 193 height 20
select select "03"
click at [413, 269] on select "Please Select Ground Shipping (+$24.21) 3 Day Shipping Service (+$43.75) 2 Day …" at bounding box center [509, 279] width 193 height 20
click at [793, 378] on input "Next" at bounding box center [797, 378] width 35 height 20
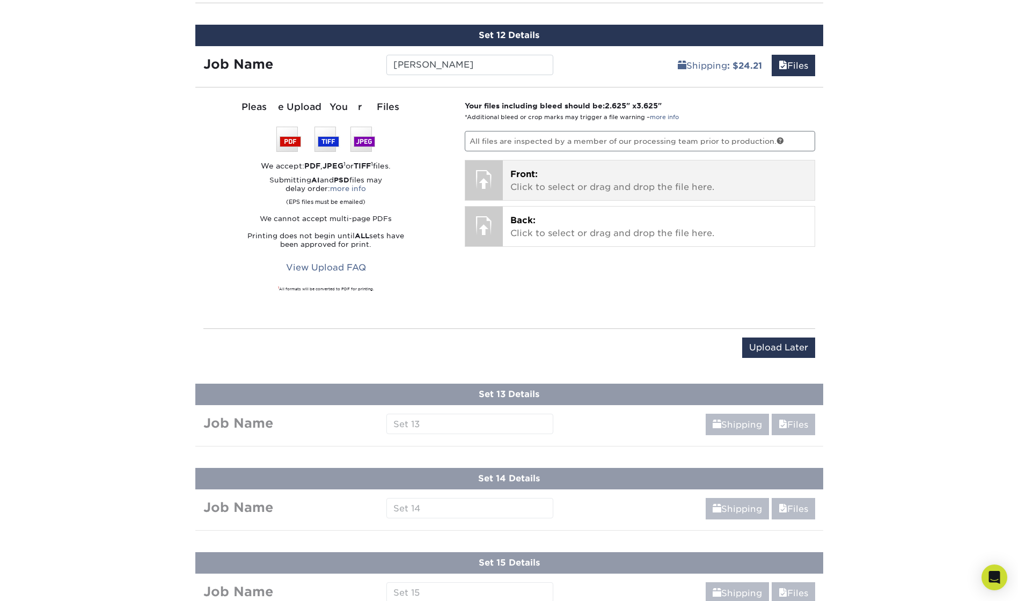
click at [538, 173] on span "Front:" at bounding box center [523, 174] width 27 height 10
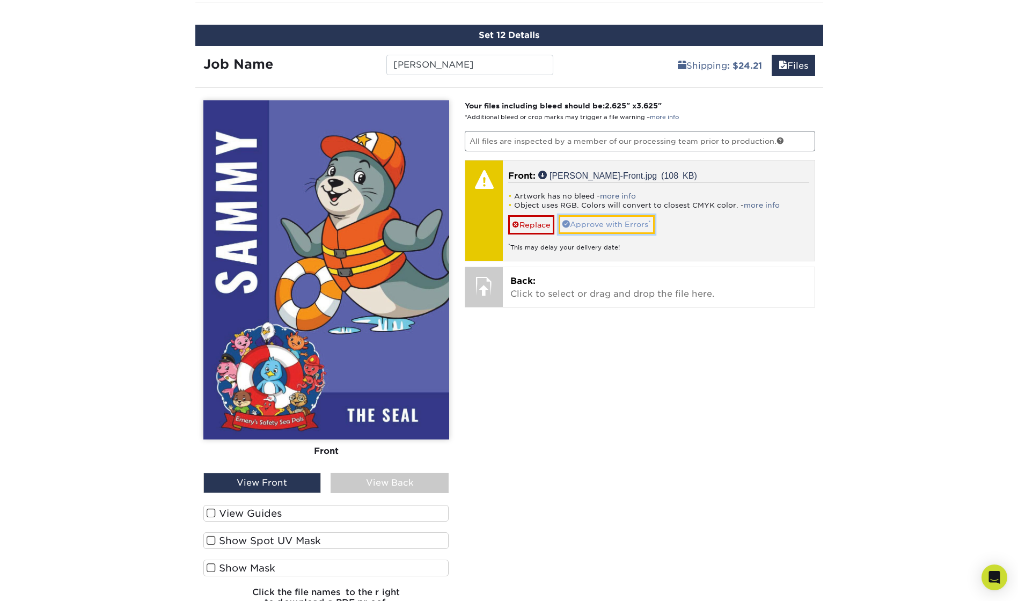
click at [610, 224] on link "Approve with Errors *" at bounding box center [607, 224] width 96 height 18
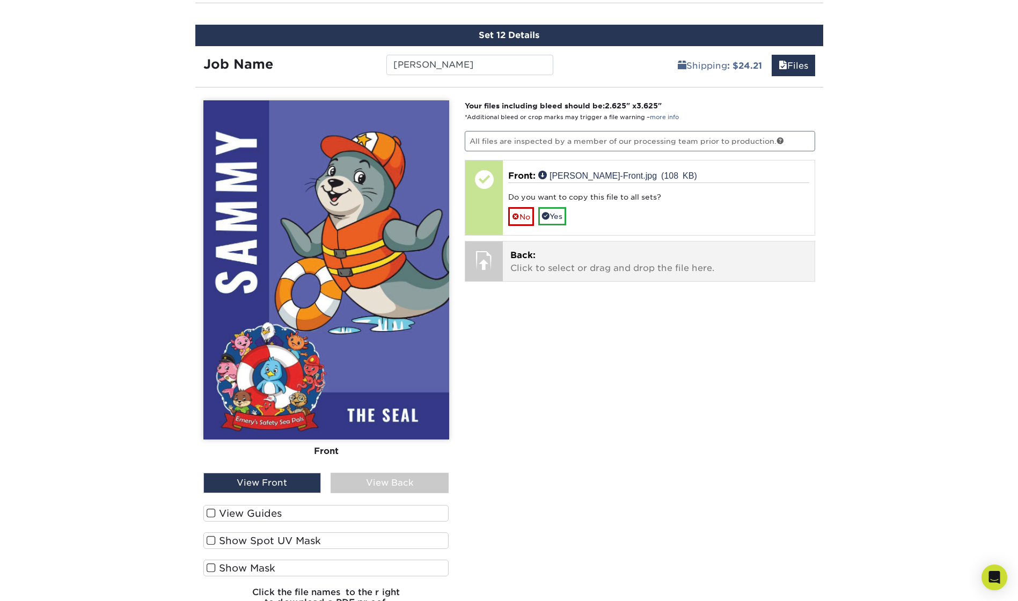
click at [546, 257] on p "Back: Click to select or drag and drop the file here." at bounding box center [658, 262] width 297 height 26
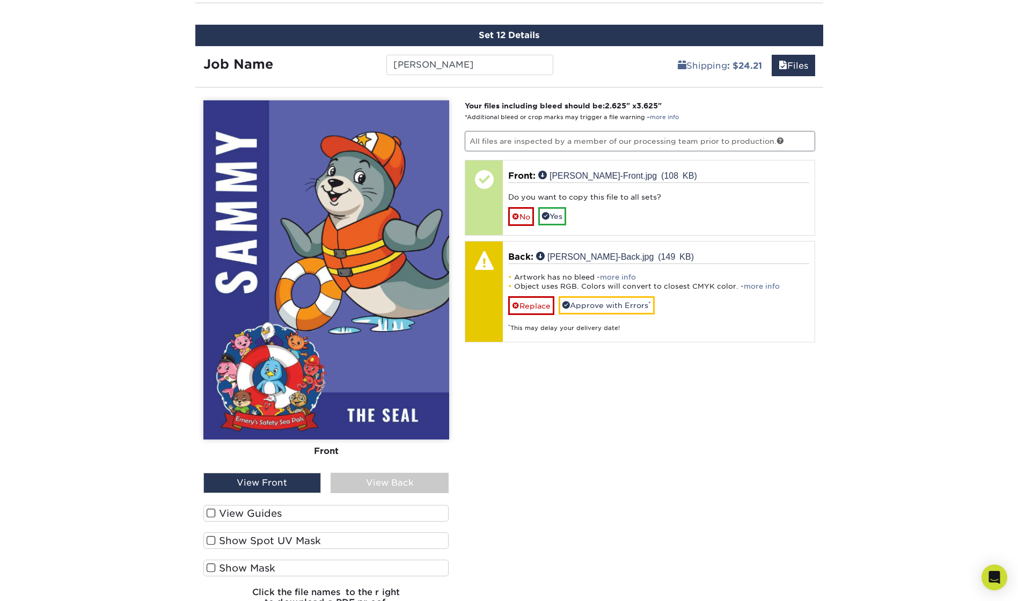
click at [415, 489] on div "View Back" at bounding box center [390, 483] width 118 height 20
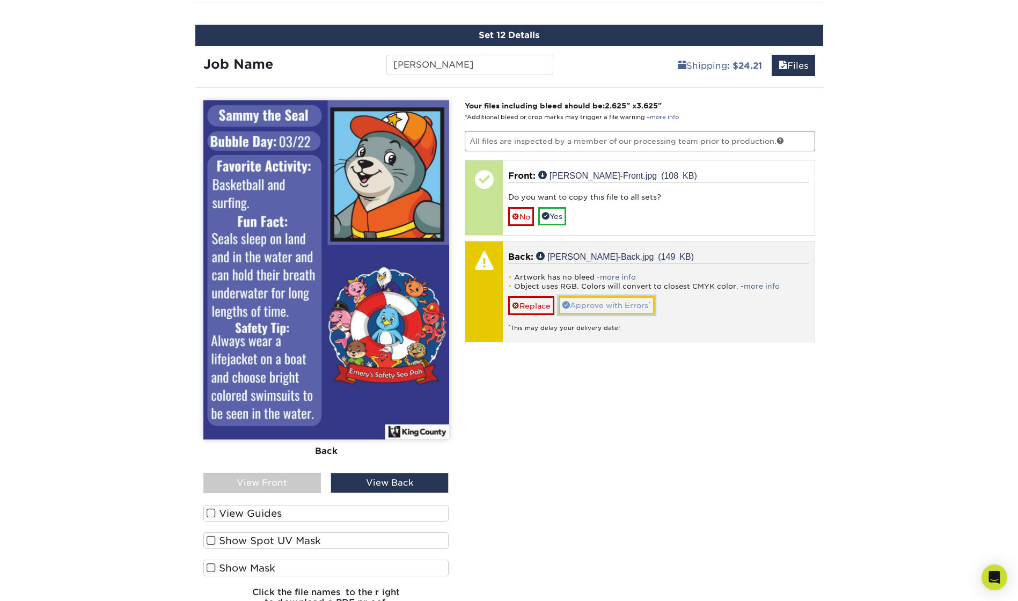
click at [592, 307] on link "Approve with Errors *" at bounding box center [607, 305] width 96 height 18
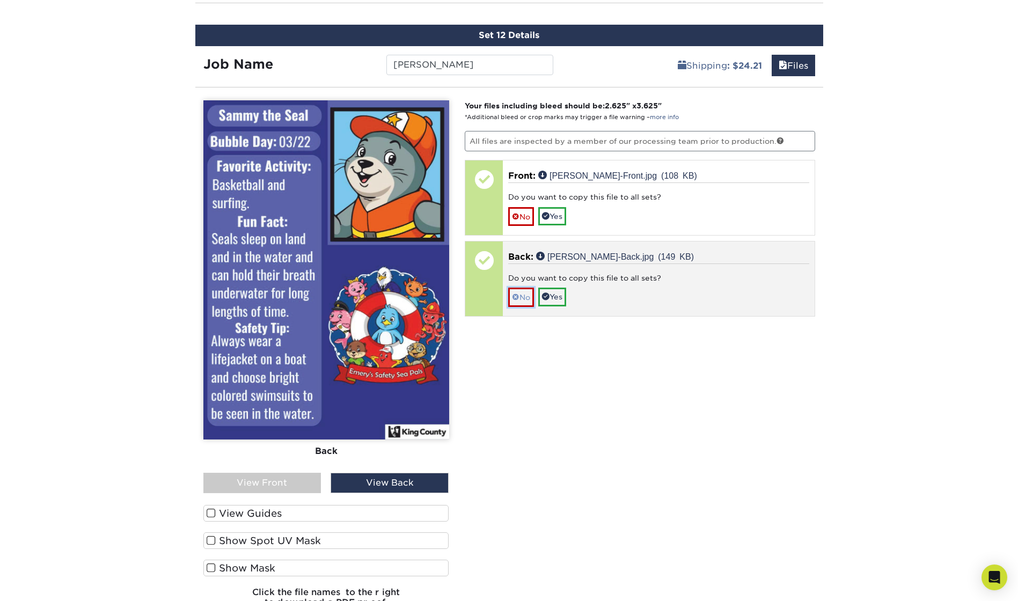
click at [525, 301] on link "No" at bounding box center [521, 297] width 26 height 19
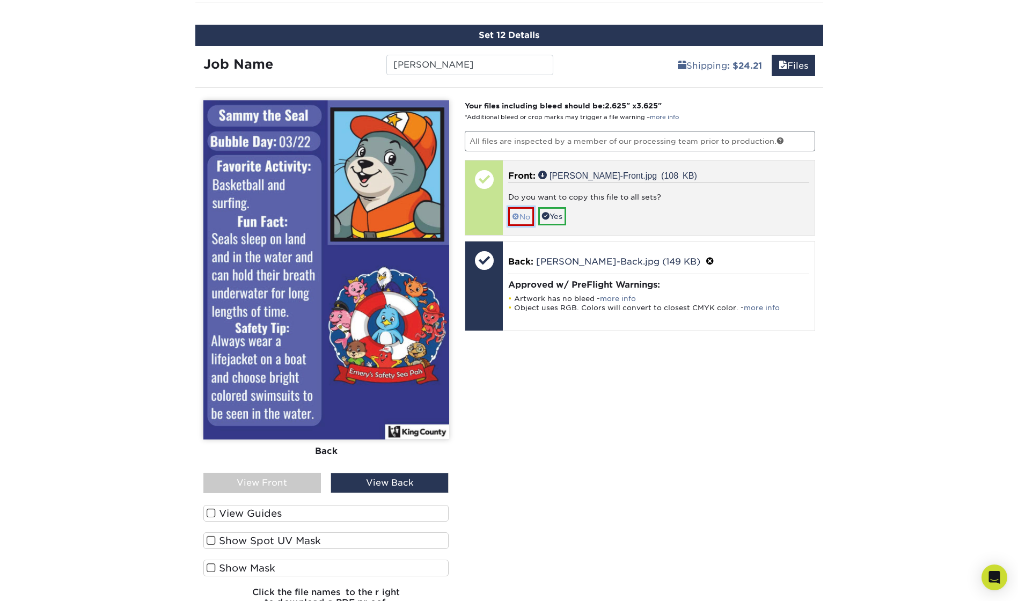
click at [519, 216] on span at bounding box center [516, 217] width 8 height 9
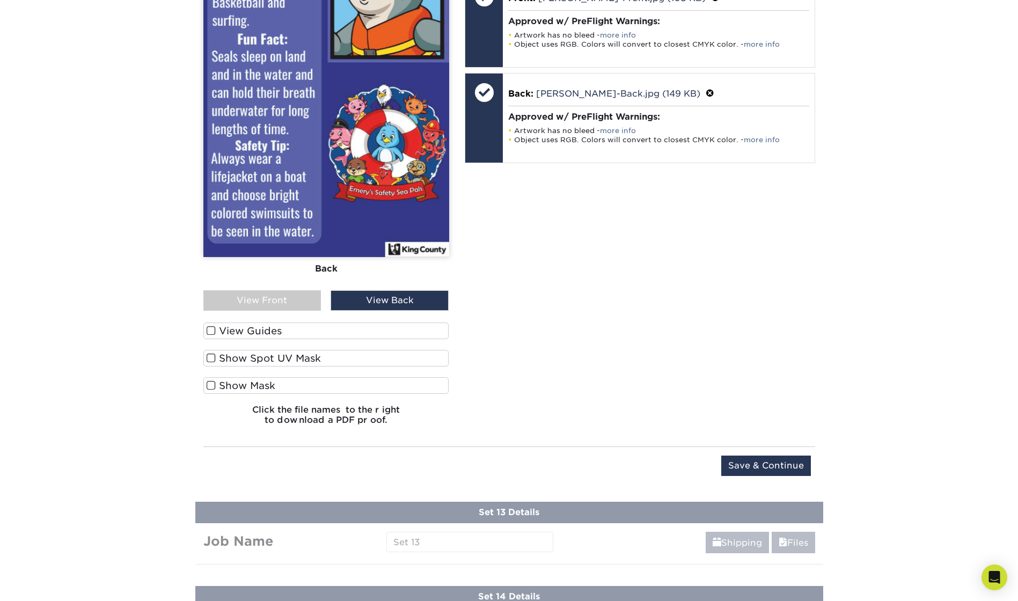
scroll to position [1753, 0]
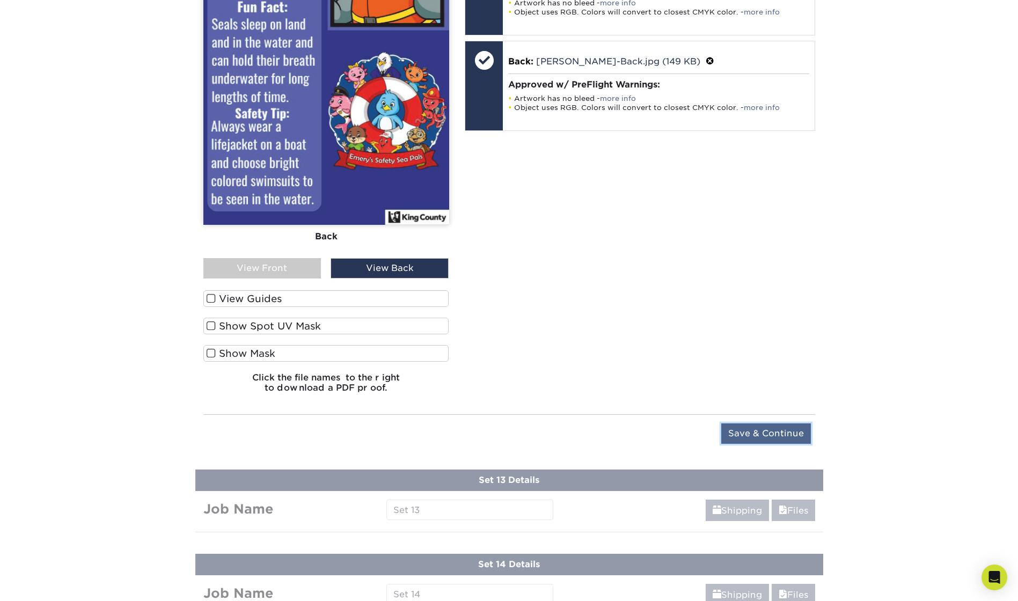
click at [766, 433] on input "Save & Continue" at bounding box center [766, 434] width 90 height 20
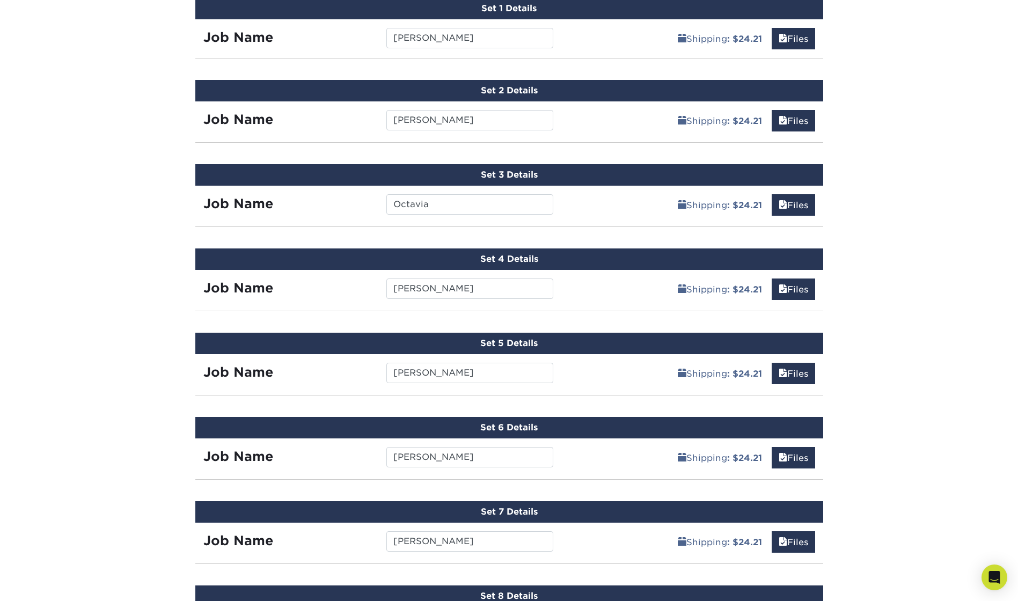
scroll to position [388, 0]
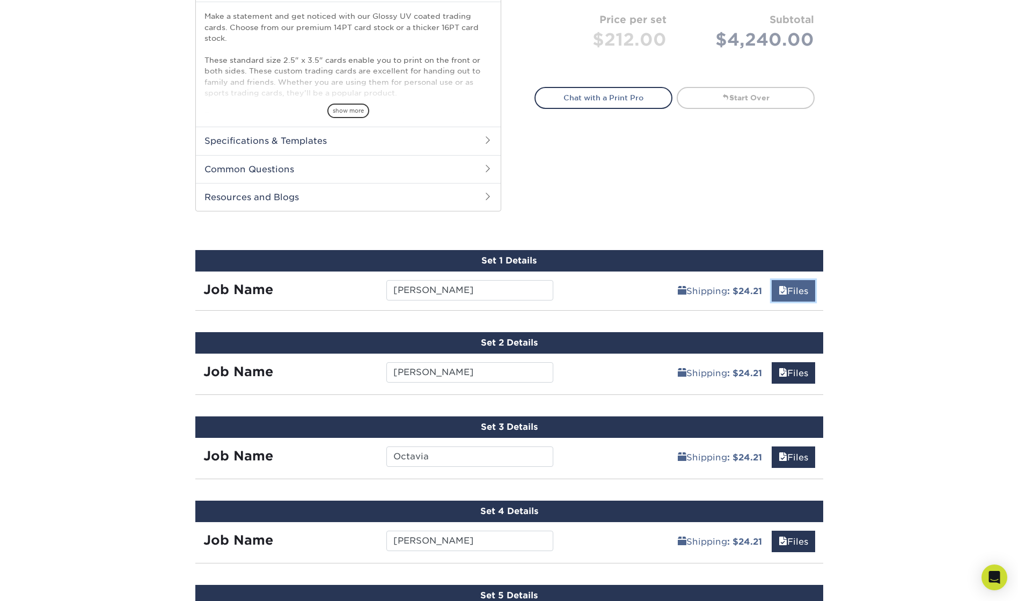
click at [791, 288] on link "Files" at bounding box center [793, 290] width 43 height 21
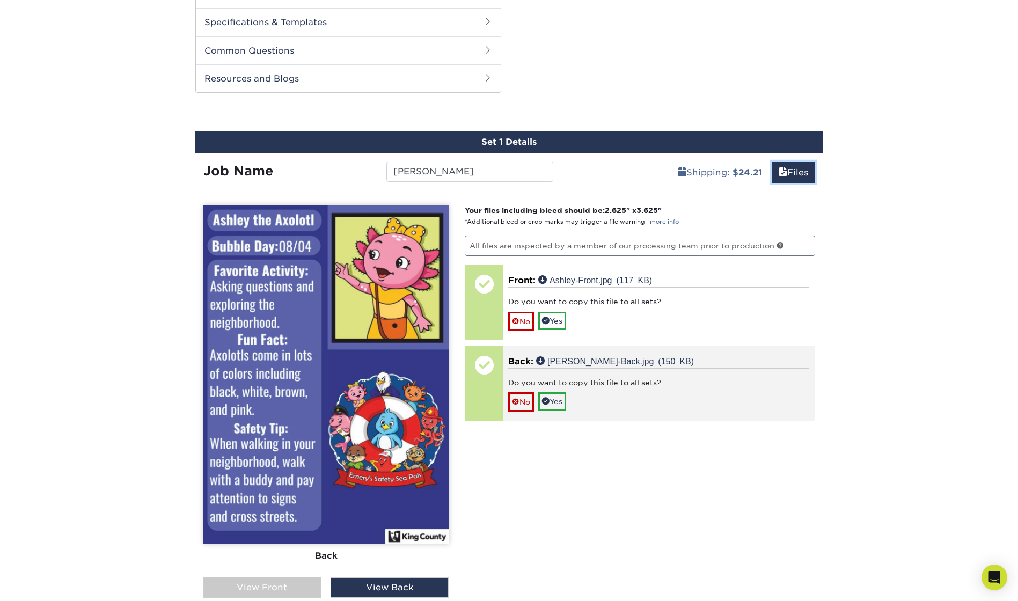
scroll to position [549, 0]
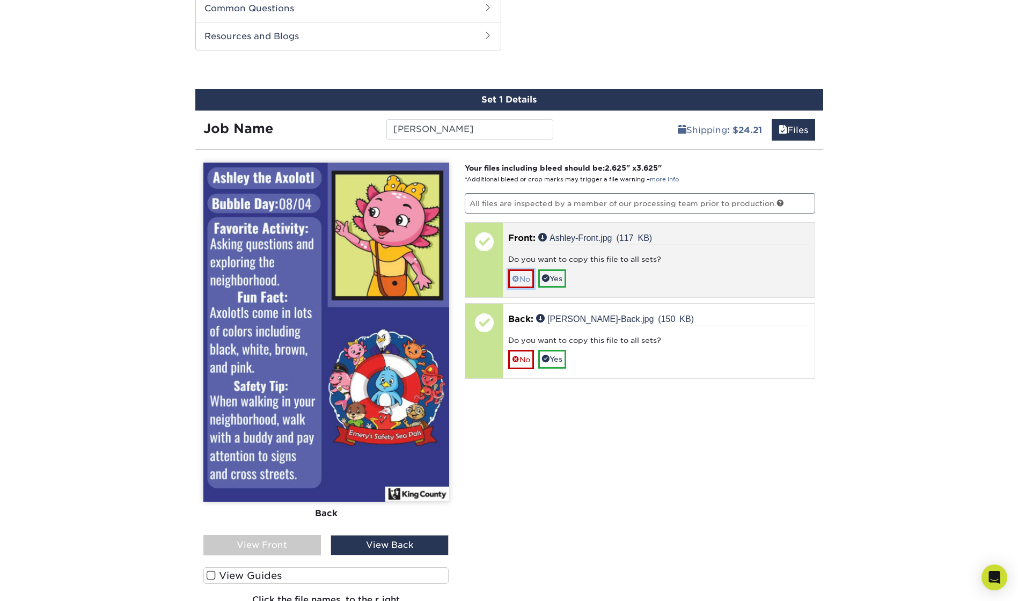
click at [510, 277] on link "No" at bounding box center [521, 278] width 26 height 19
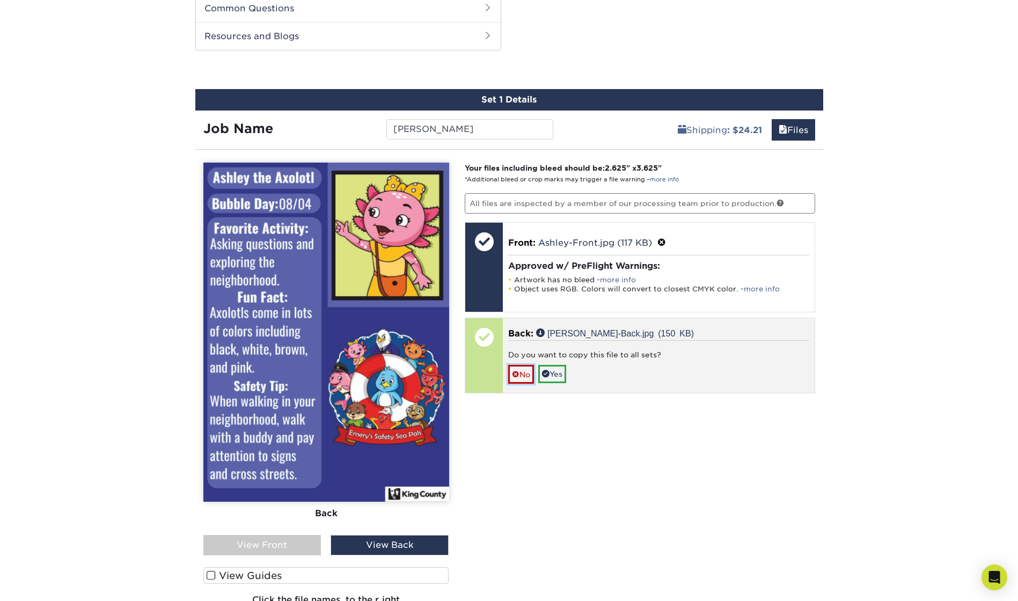
click at [531, 374] on link "No" at bounding box center [521, 374] width 26 height 19
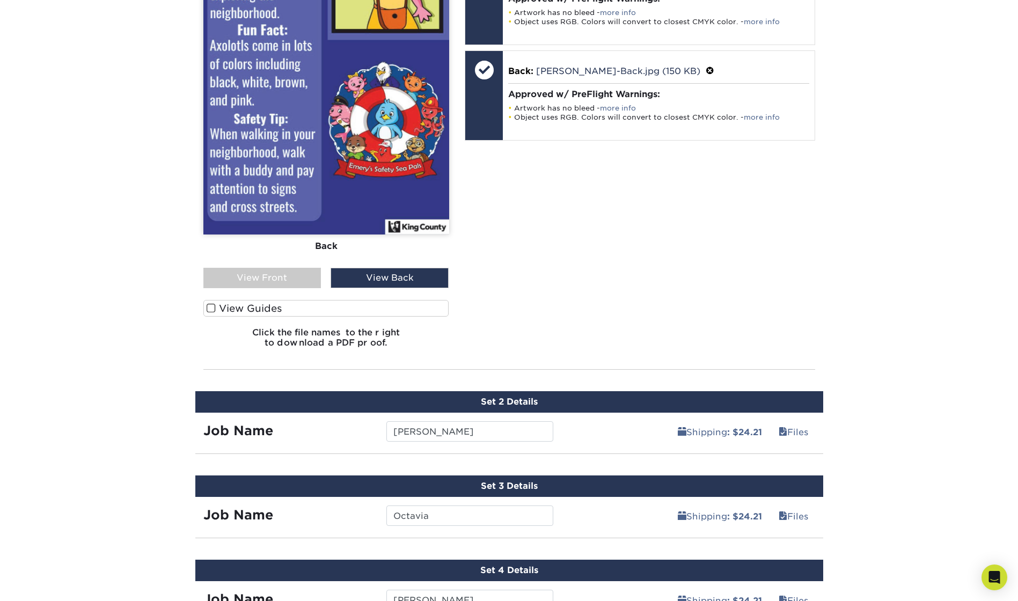
scroll to position [871, 0]
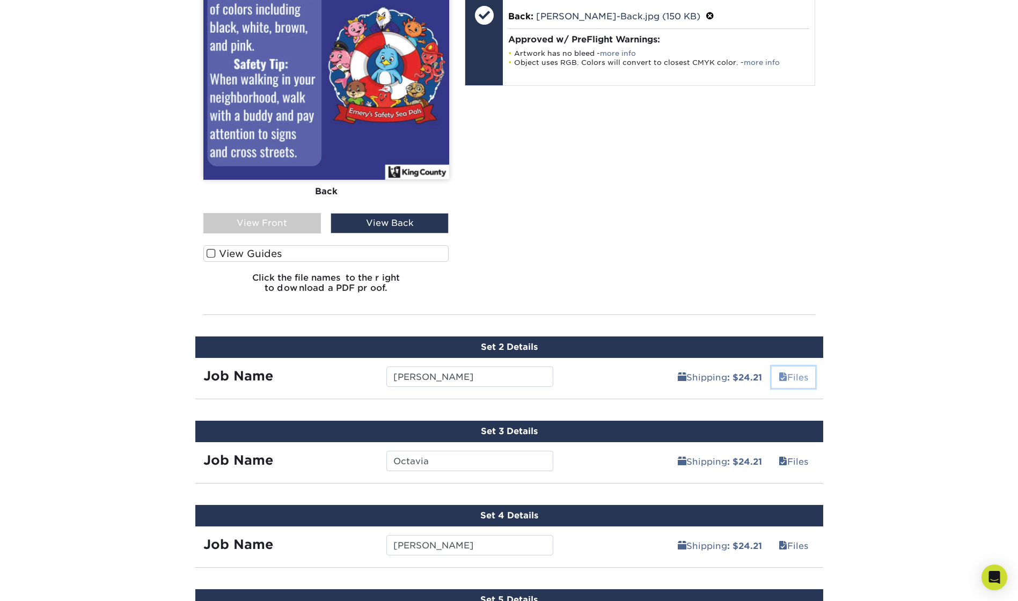
click at [795, 374] on link "Files" at bounding box center [793, 377] width 43 height 21
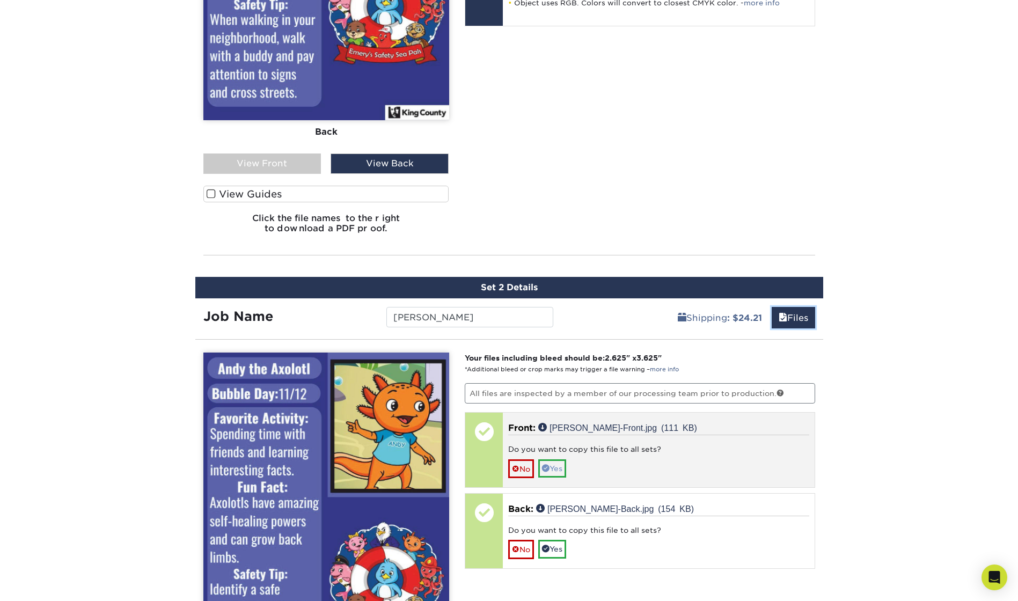
scroll to position [1139, 0]
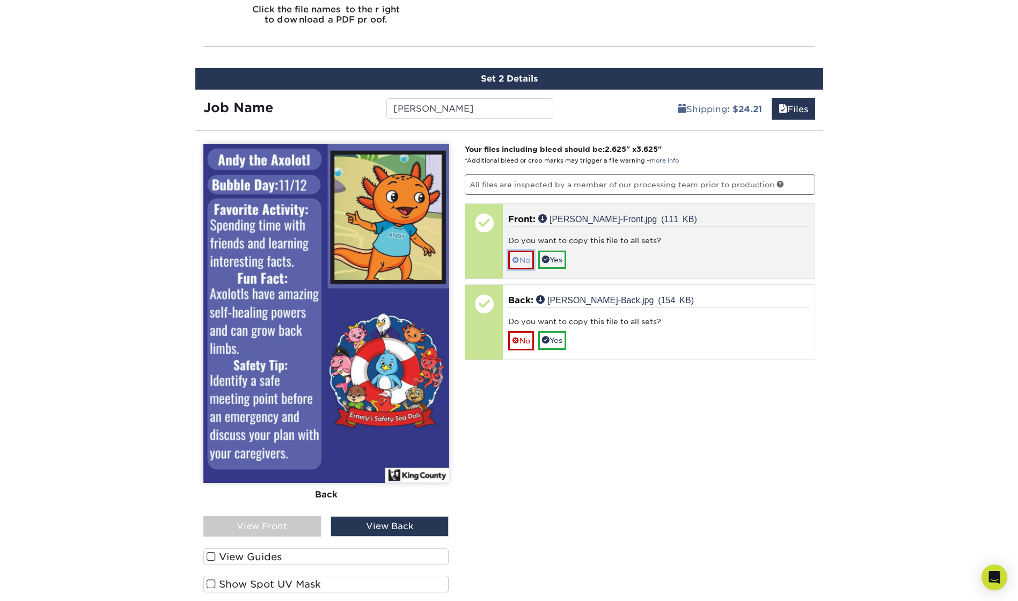
click at [524, 263] on link "No" at bounding box center [521, 260] width 26 height 19
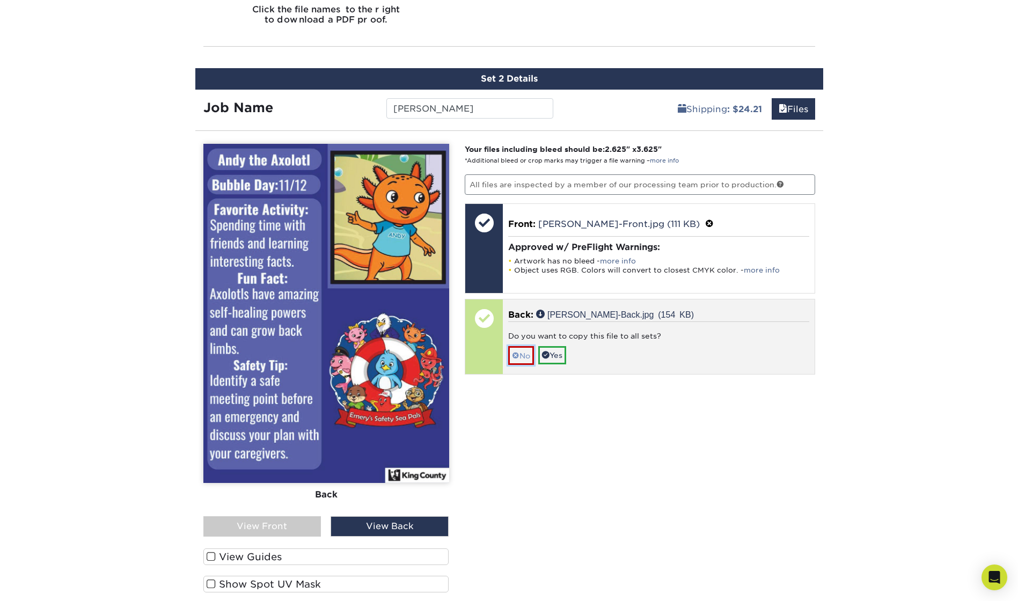
drag, startPoint x: 530, startPoint y: 358, endPoint x: 553, endPoint y: 374, distance: 28.1
click at [529, 358] on link "No" at bounding box center [521, 355] width 26 height 19
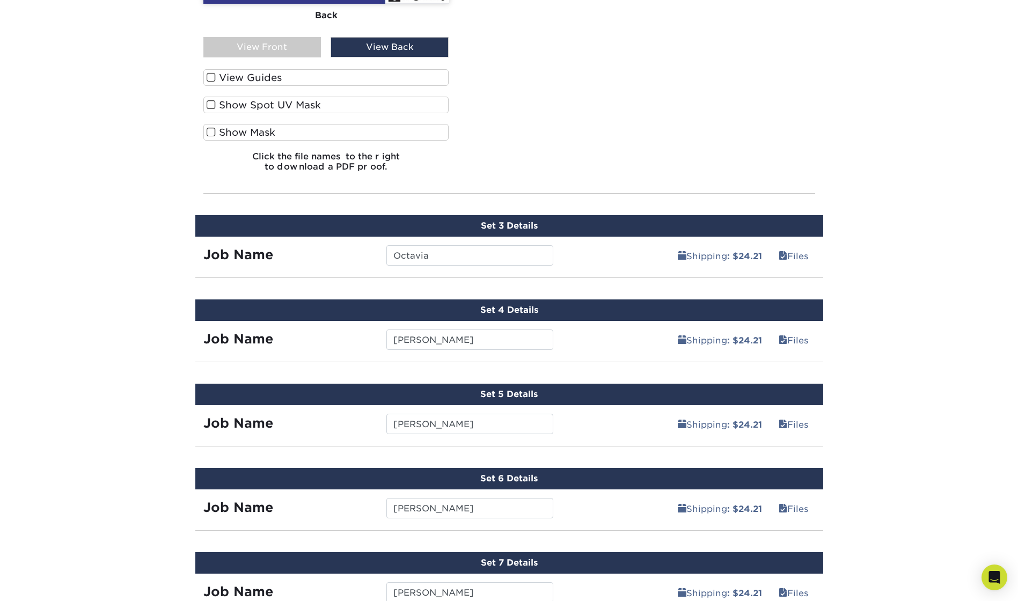
scroll to position [1622, 0]
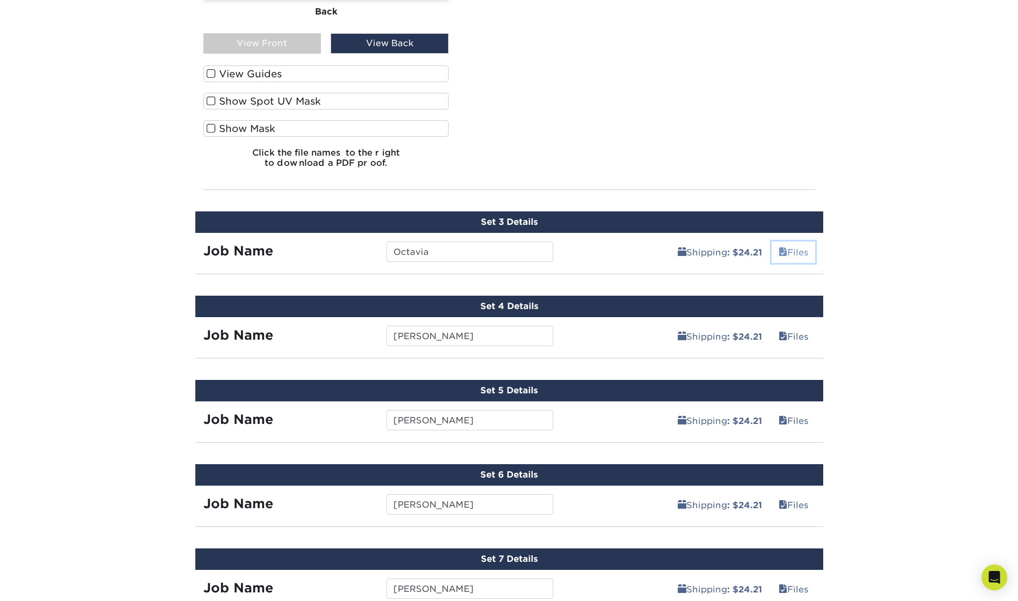
click at [784, 255] on span at bounding box center [783, 252] width 9 height 10
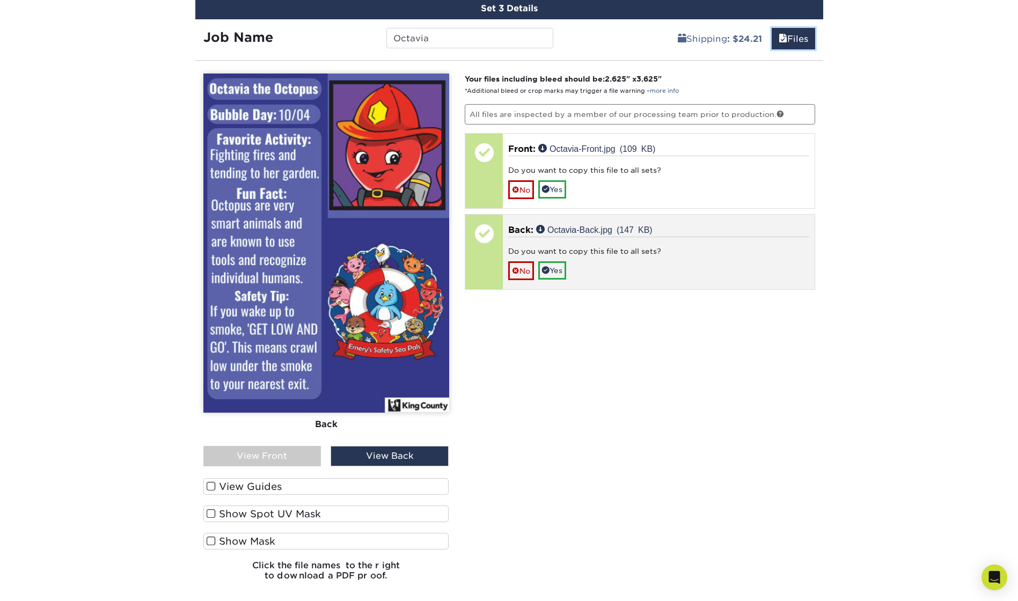
scroll to position [1837, 0]
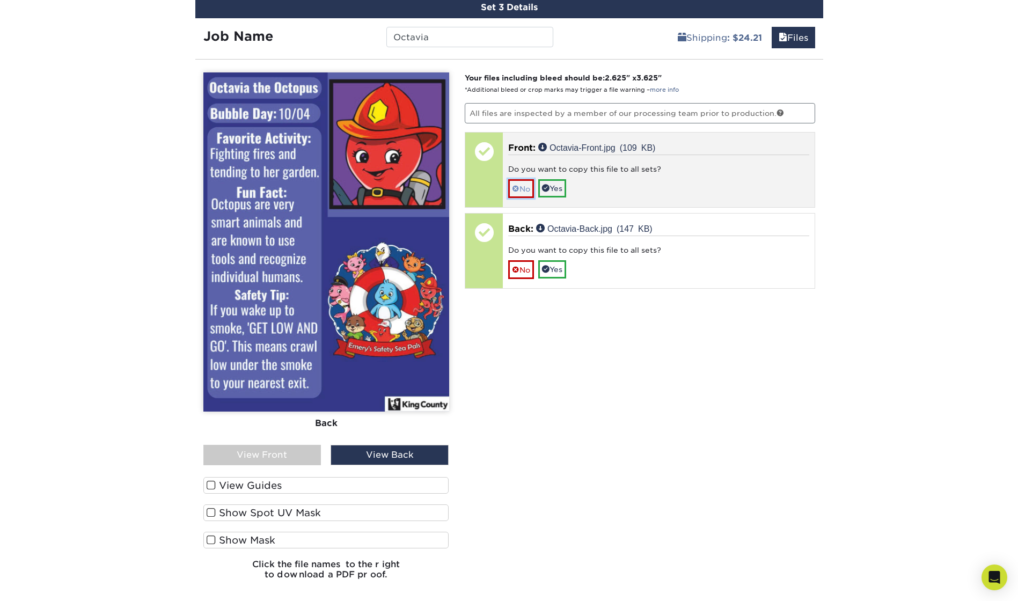
click at [513, 191] on span at bounding box center [516, 189] width 8 height 9
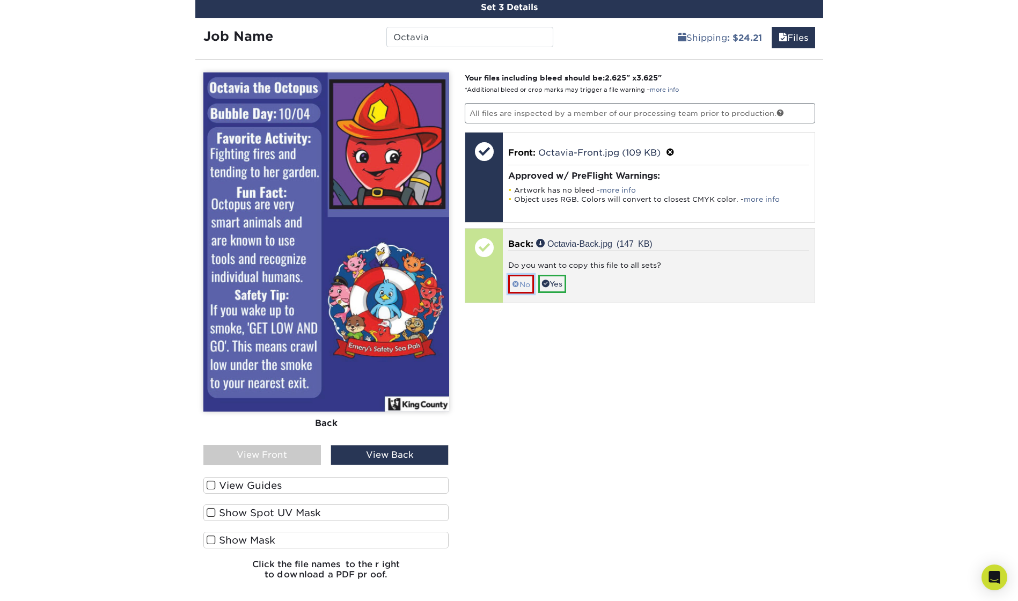
click at [522, 287] on link "No" at bounding box center [521, 284] width 26 height 19
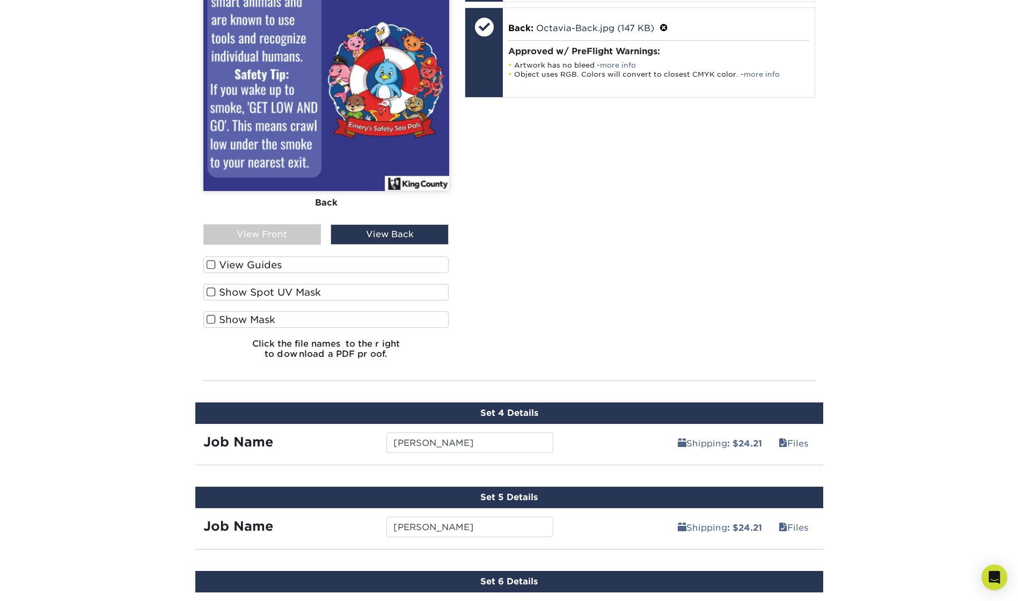
scroll to position [2159, 0]
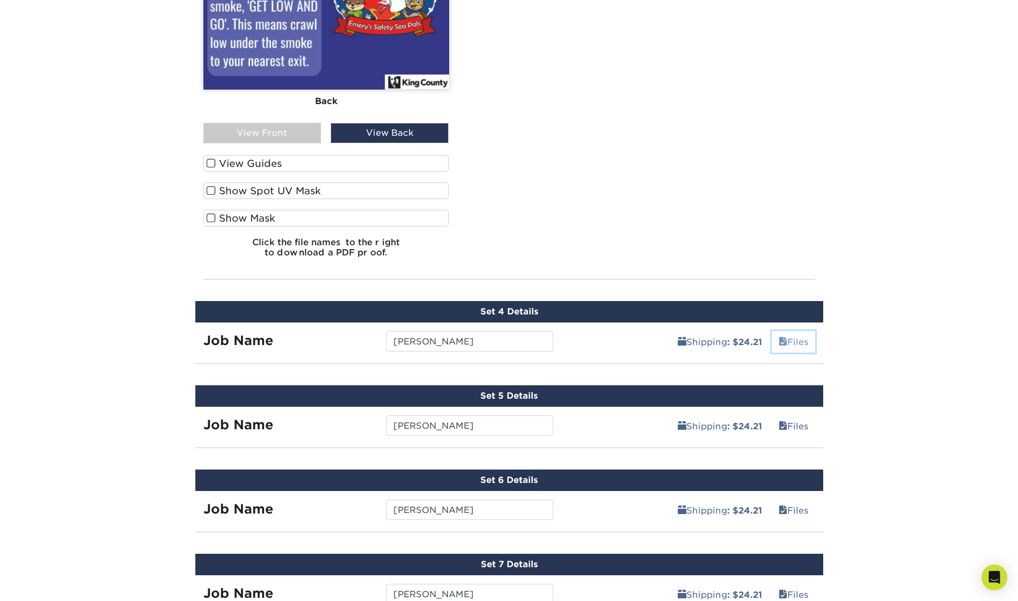
click at [800, 346] on link "Files" at bounding box center [793, 341] width 43 height 21
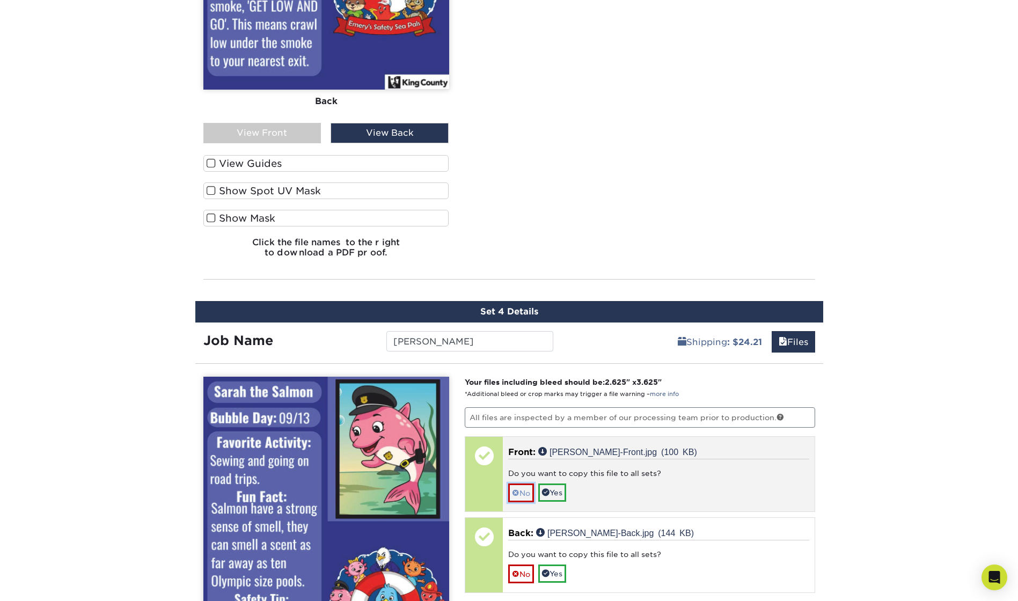
click at [517, 490] on span at bounding box center [516, 493] width 8 height 9
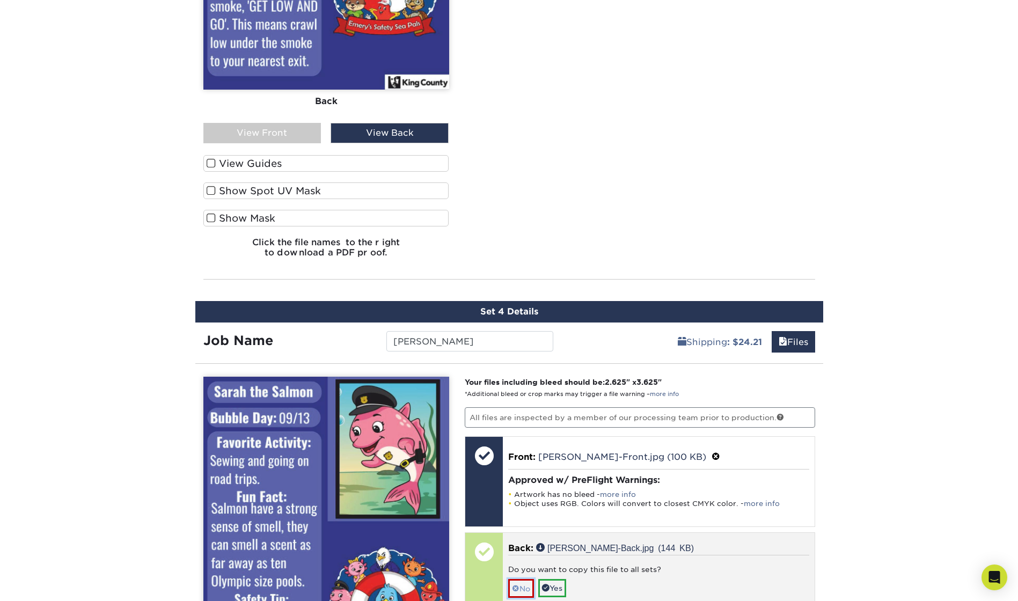
click at [534, 586] on link "No" at bounding box center [521, 588] width 26 height 19
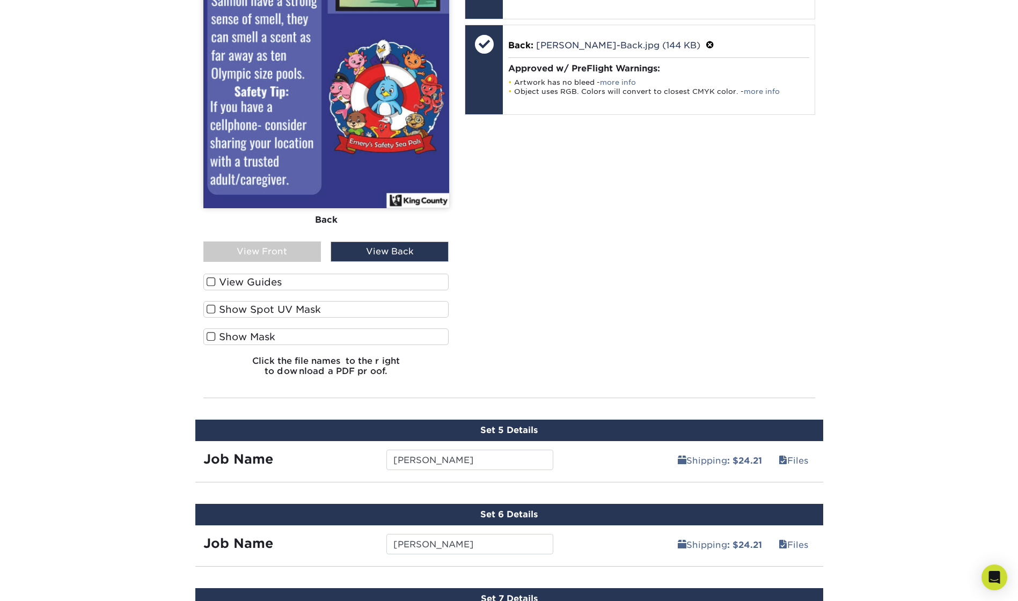
scroll to position [2749, 0]
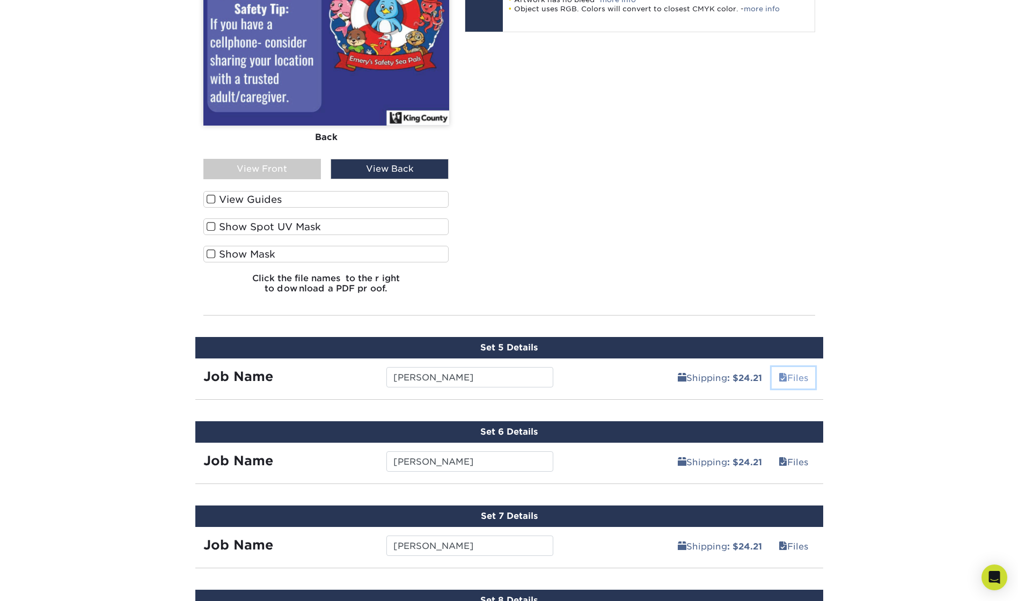
click at [793, 379] on link "Files" at bounding box center [793, 377] width 43 height 21
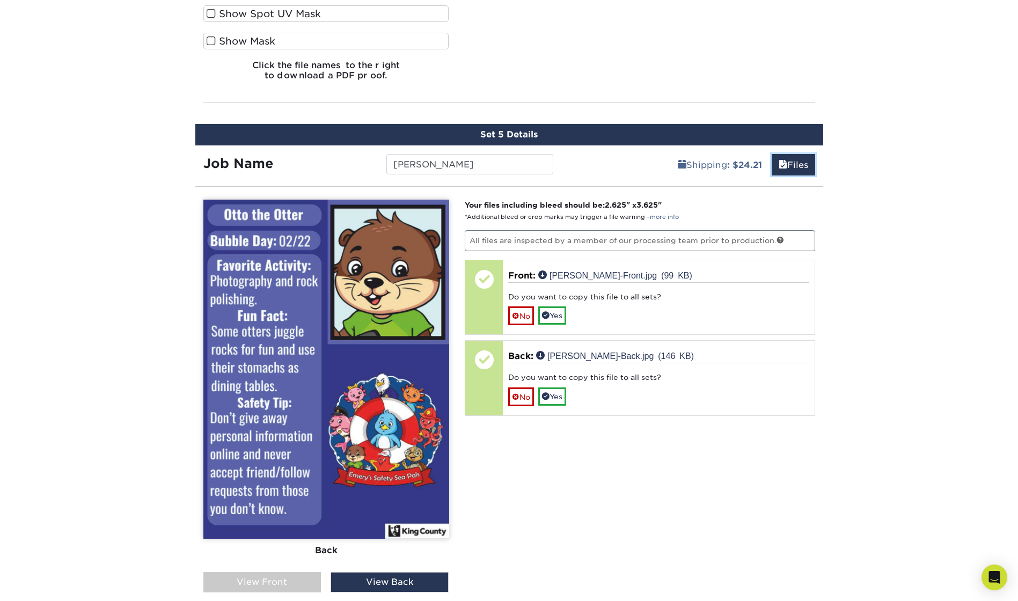
scroll to position [3018, 0]
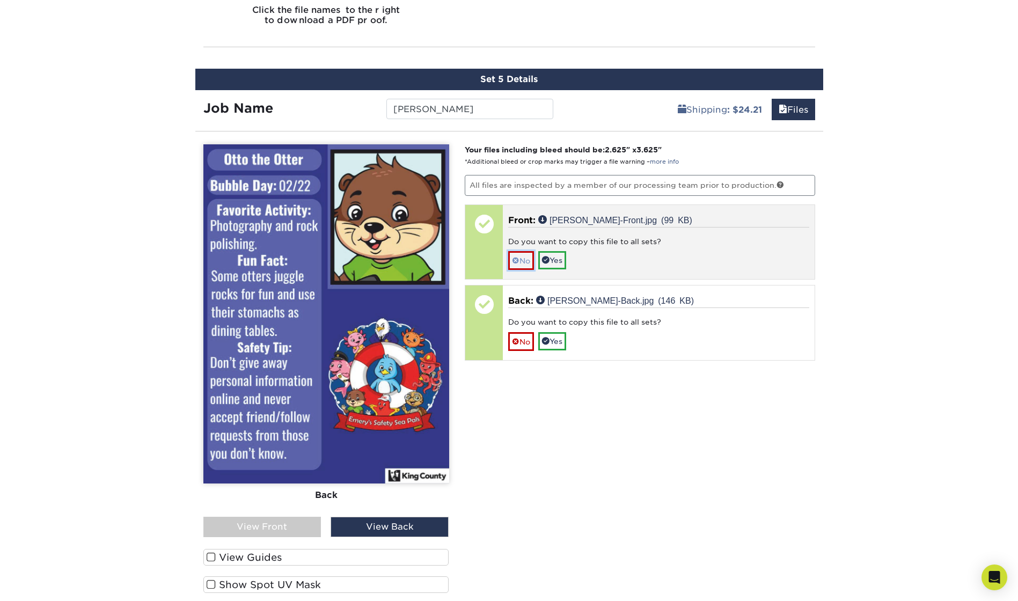
click at [526, 260] on link "No" at bounding box center [521, 260] width 26 height 19
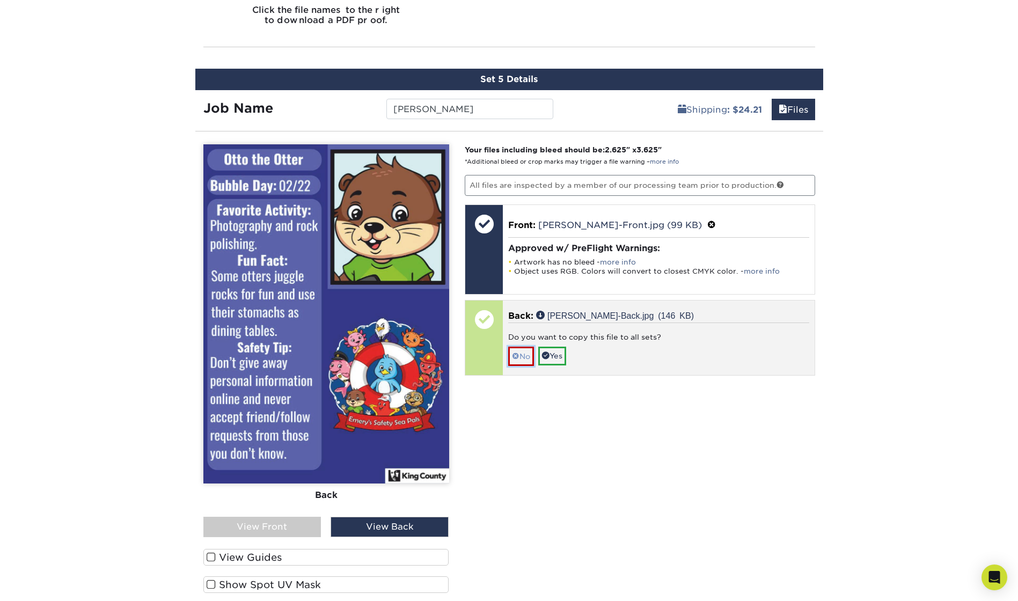
click at [531, 359] on link "No" at bounding box center [521, 356] width 26 height 19
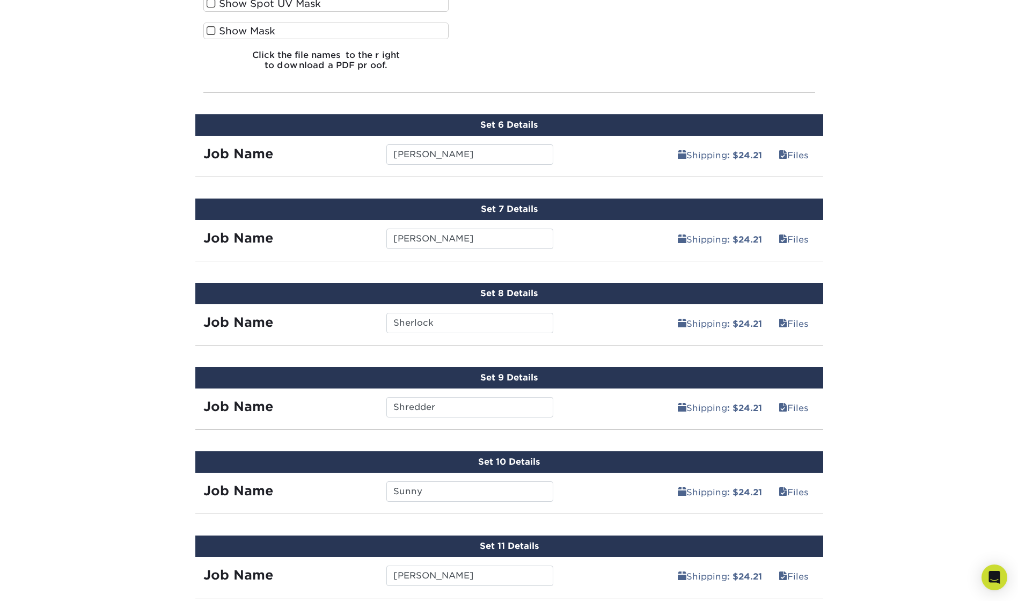
scroll to position [3608, 0]
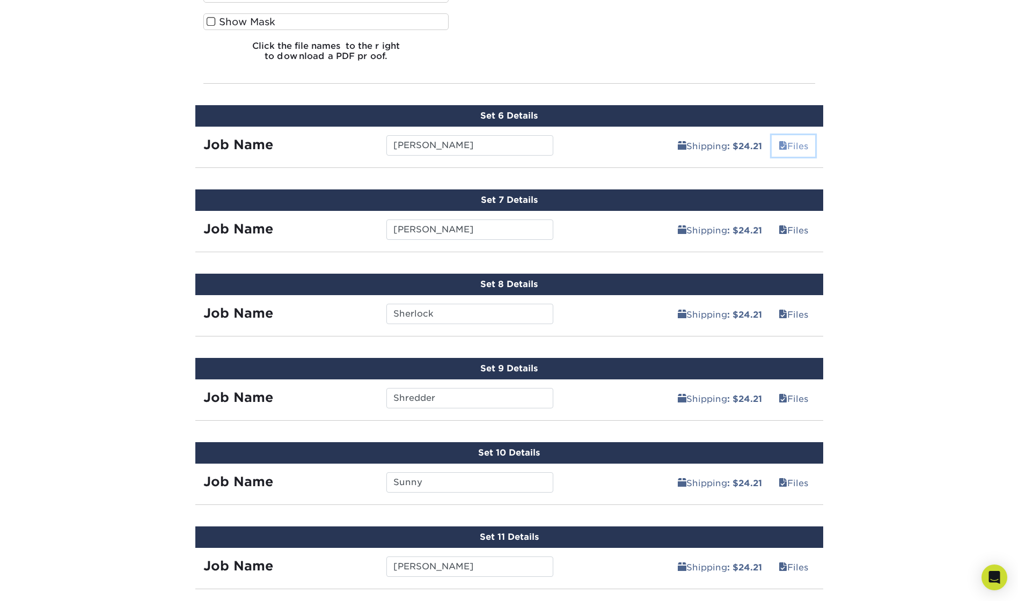
click at [795, 147] on link "Files" at bounding box center [793, 145] width 43 height 21
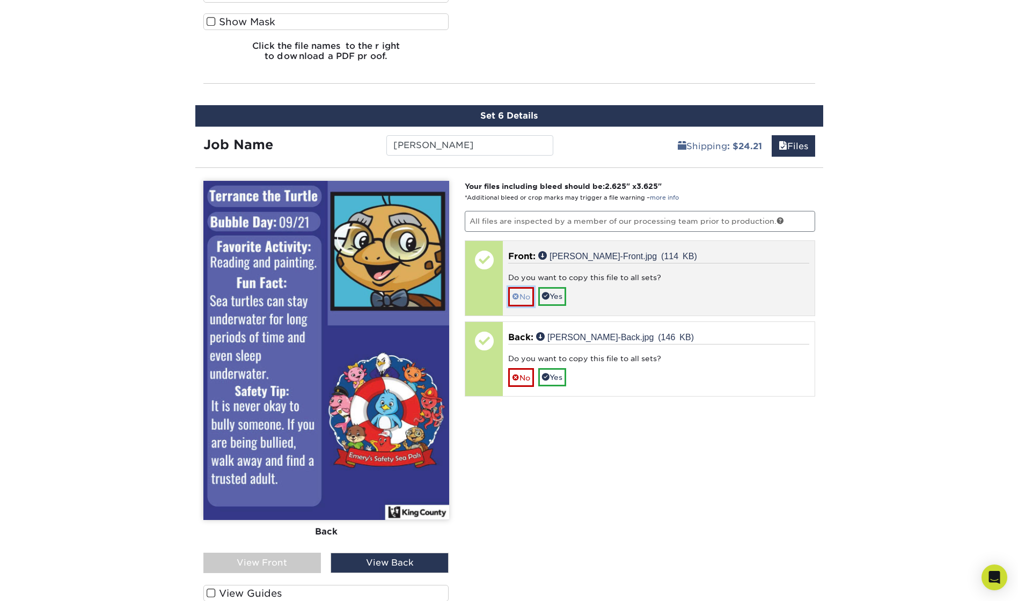
click at [522, 300] on link "No" at bounding box center [521, 296] width 26 height 19
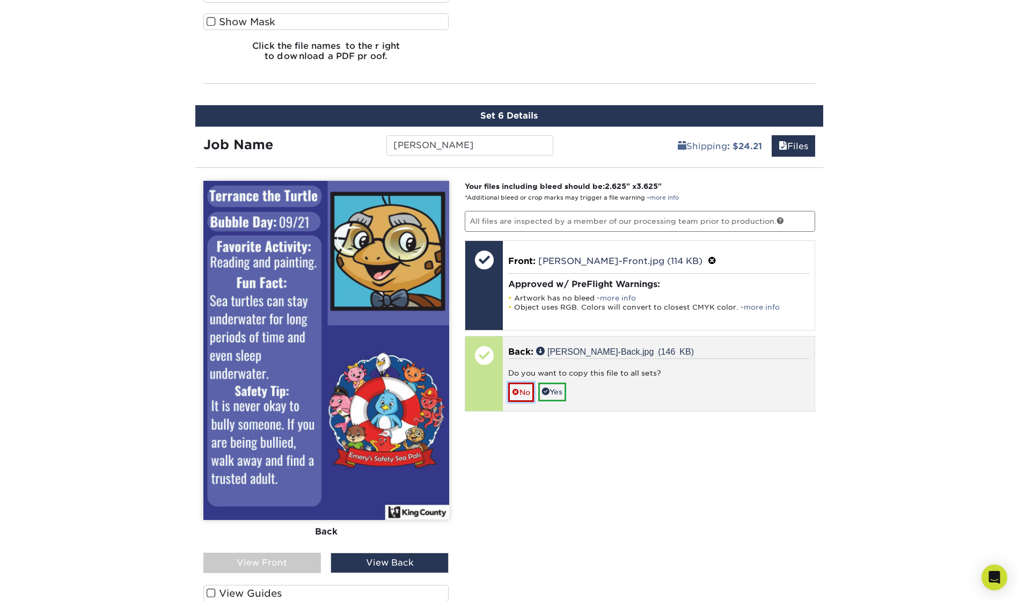
click at [521, 397] on link "No" at bounding box center [521, 392] width 26 height 19
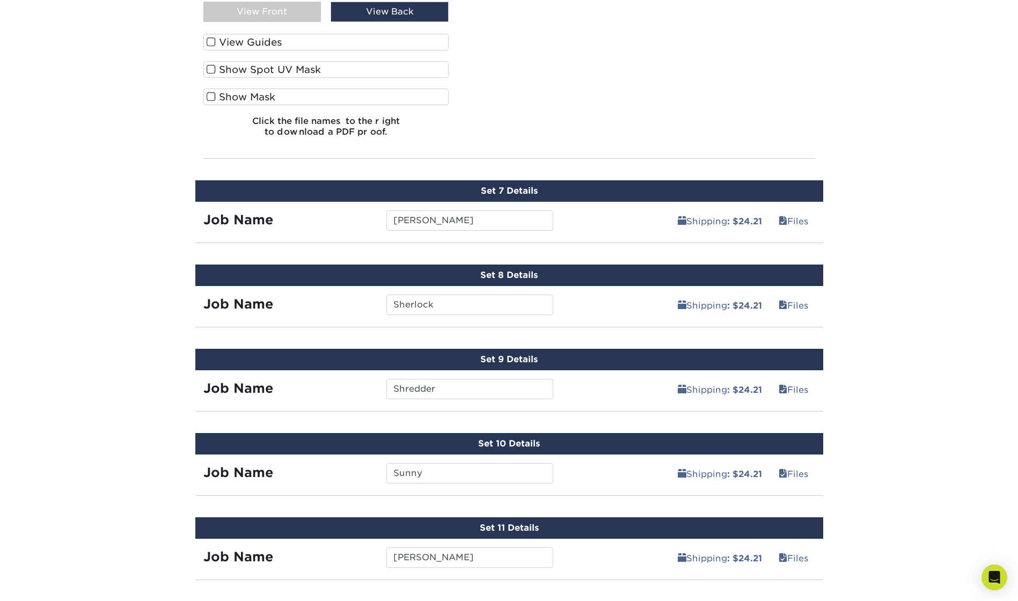
scroll to position [4199, 0]
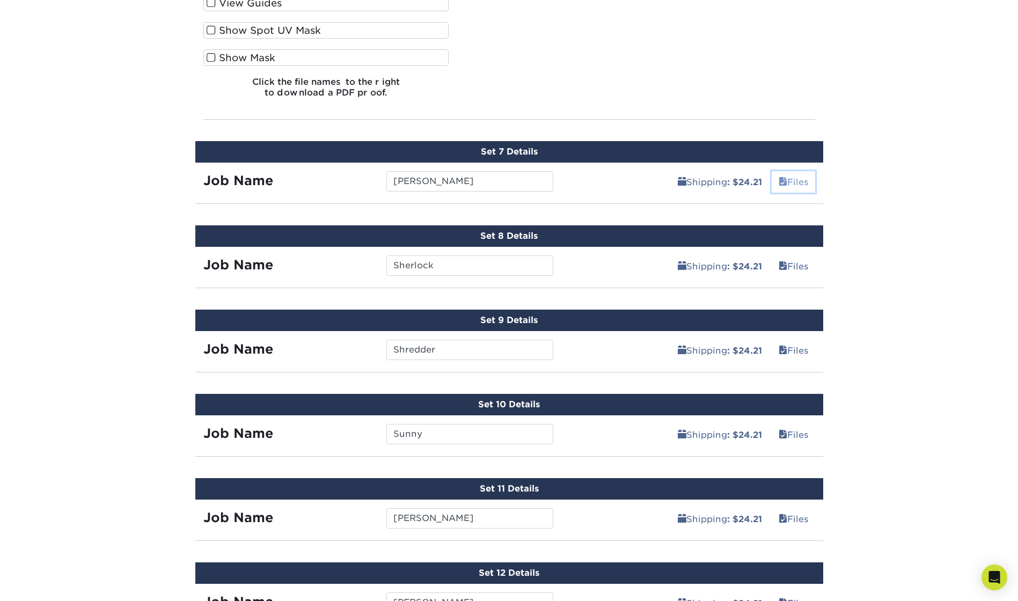
click at [792, 184] on link "Files" at bounding box center [793, 181] width 43 height 21
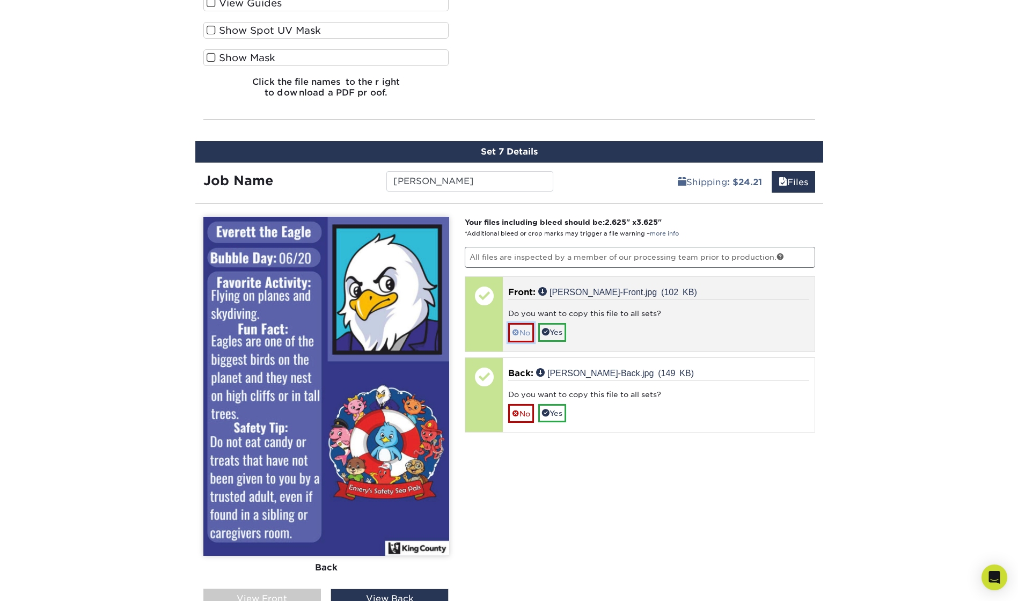
click at [512, 335] on span at bounding box center [516, 332] width 8 height 9
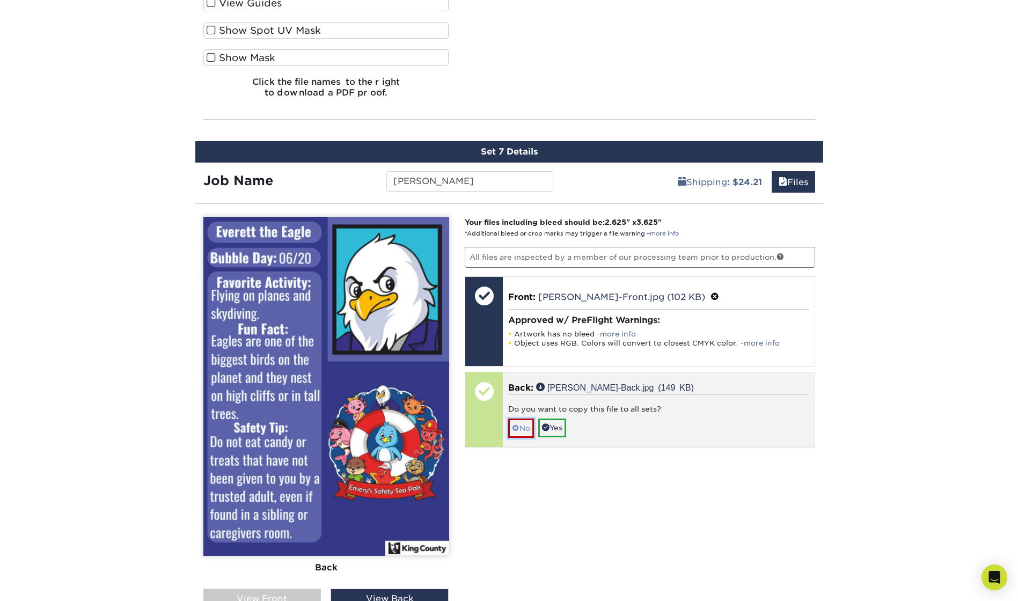
click at [516, 426] on span at bounding box center [516, 428] width 8 height 9
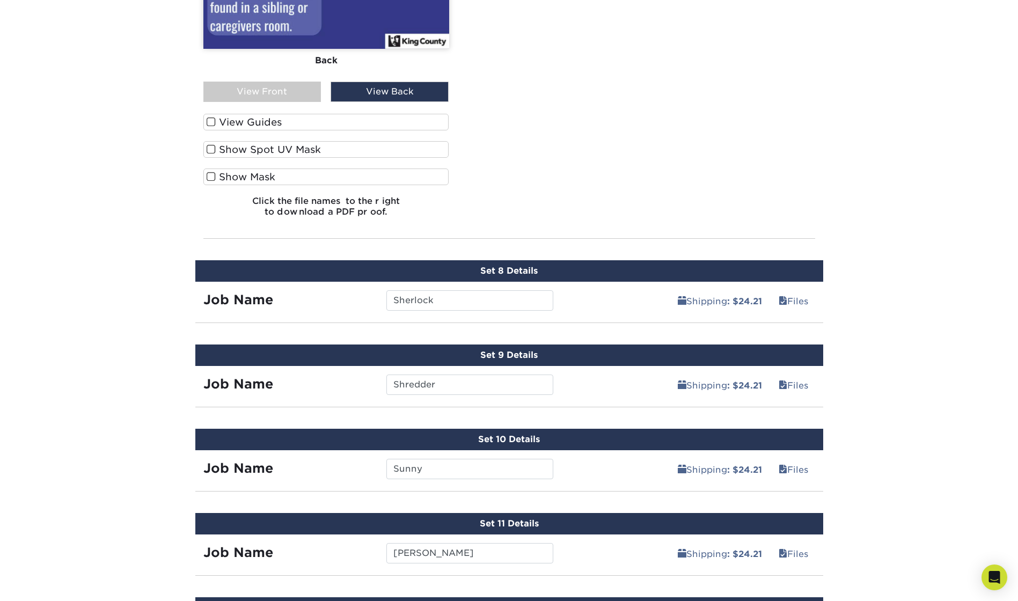
scroll to position [4789, 0]
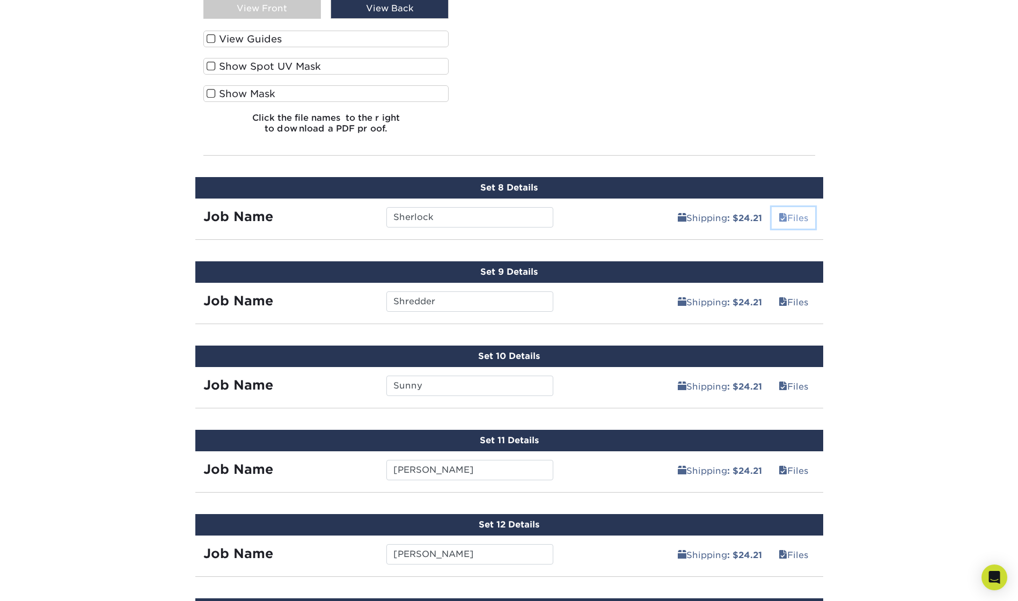
click at [800, 216] on link "Files" at bounding box center [793, 217] width 43 height 21
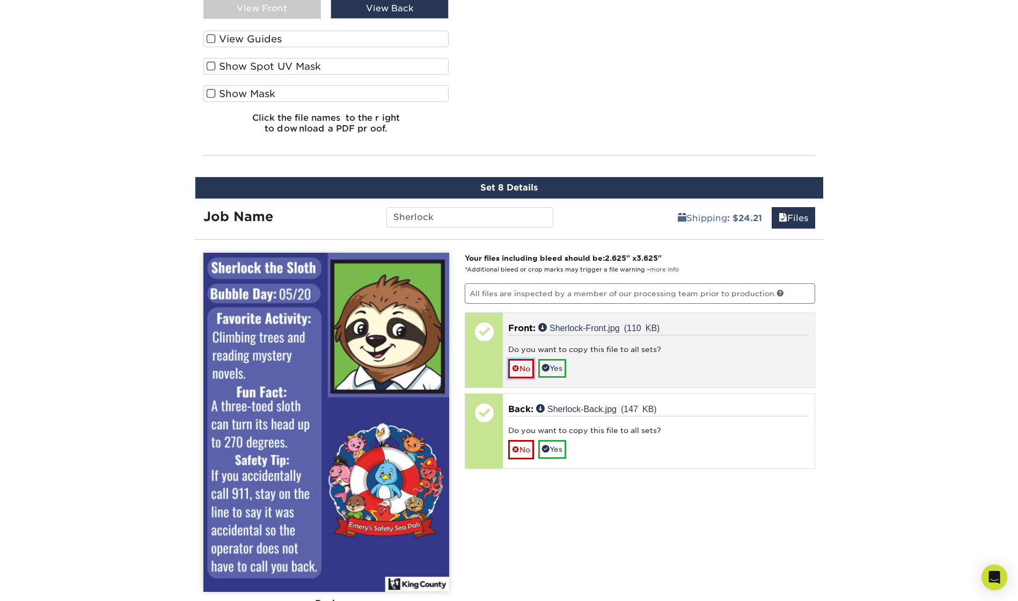
drag, startPoint x: 525, startPoint y: 369, endPoint x: 517, endPoint y: 391, distance: 23.6
click at [524, 369] on link "No" at bounding box center [521, 368] width 26 height 19
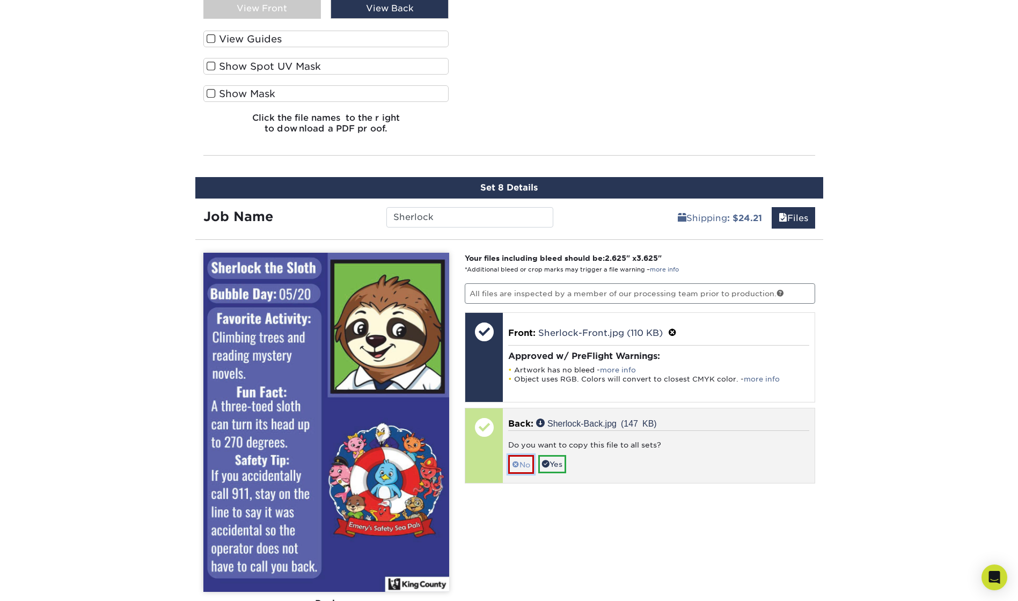
click at [519, 464] on span at bounding box center [516, 465] width 8 height 9
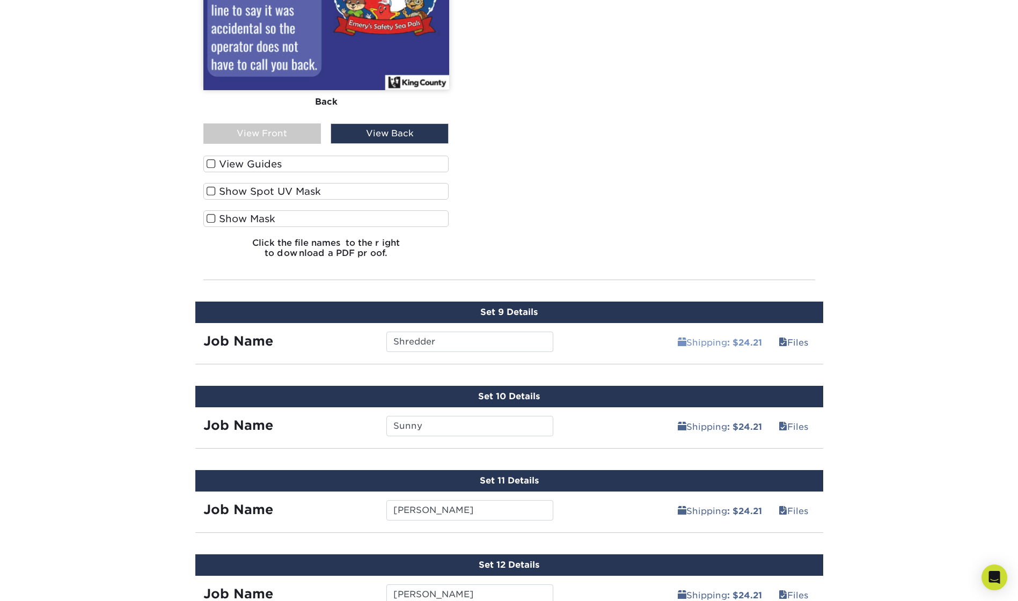
scroll to position [5379, 0]
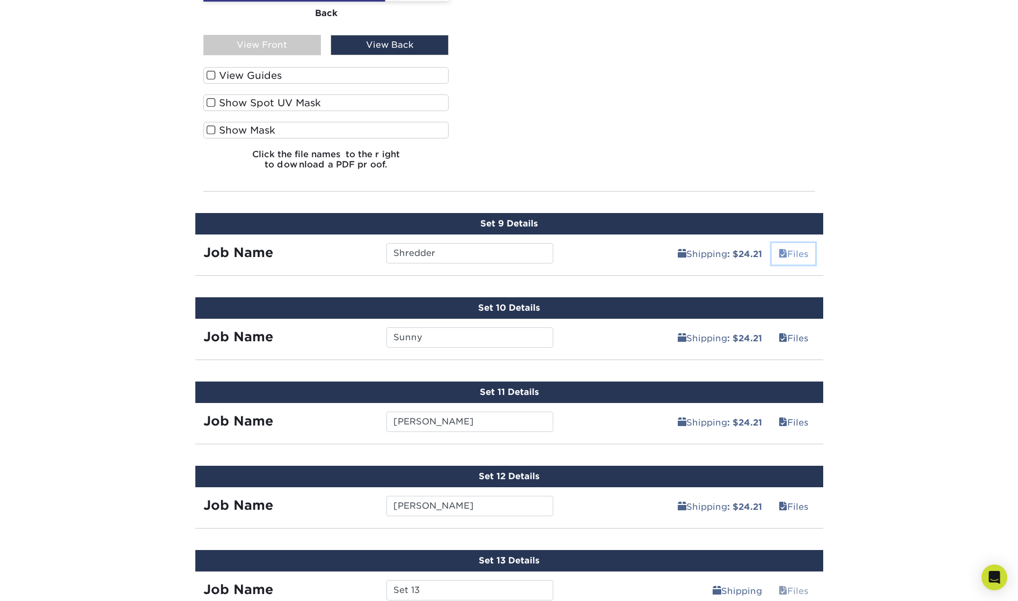
click at [793, 253] on link "Files" at bounding box center [793, 253] width 43 height 21
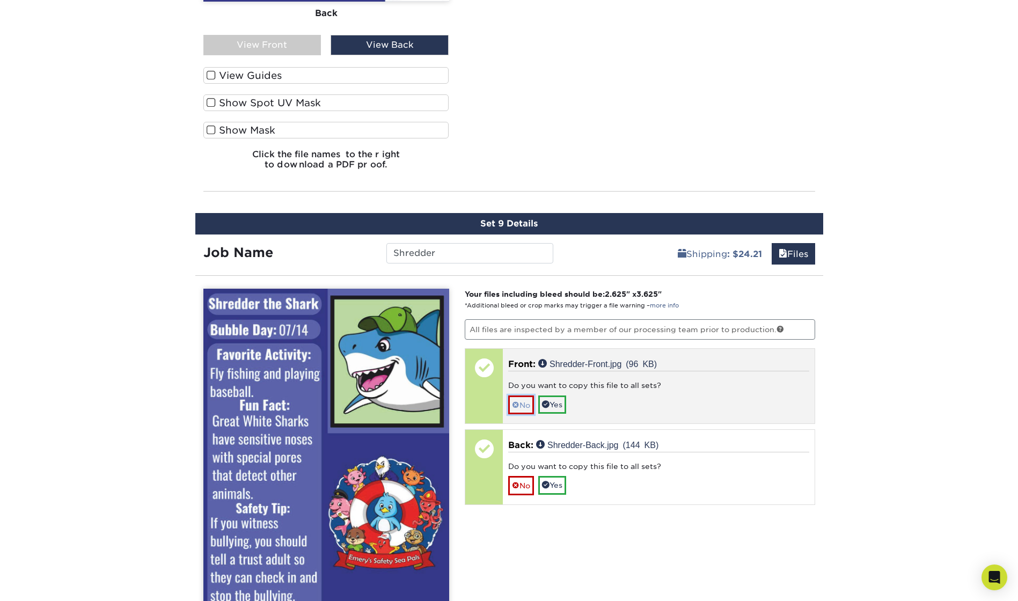
click at [517, 403] on span at bounding box center [516, 405] width 8 height 9
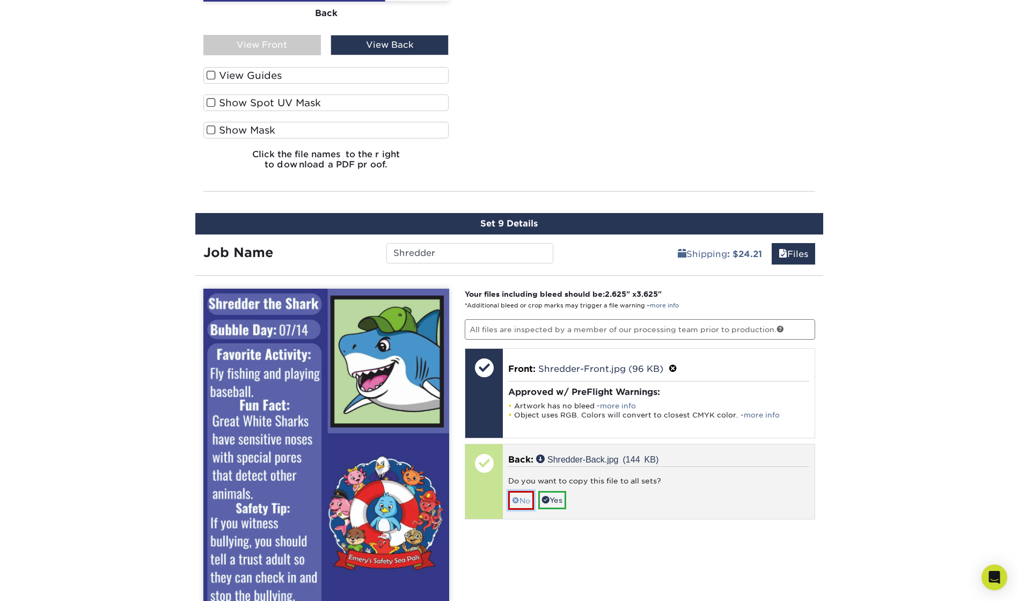
click at [524, 502] on link "No" at bounding box center [521, 500] width 26 height 19
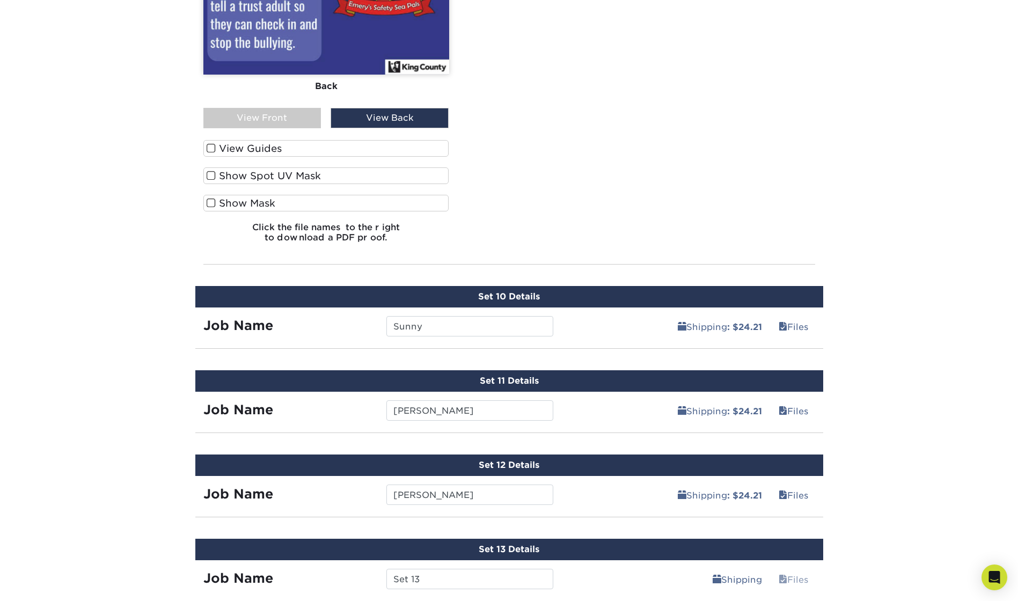
scroll to position [5970, 0]
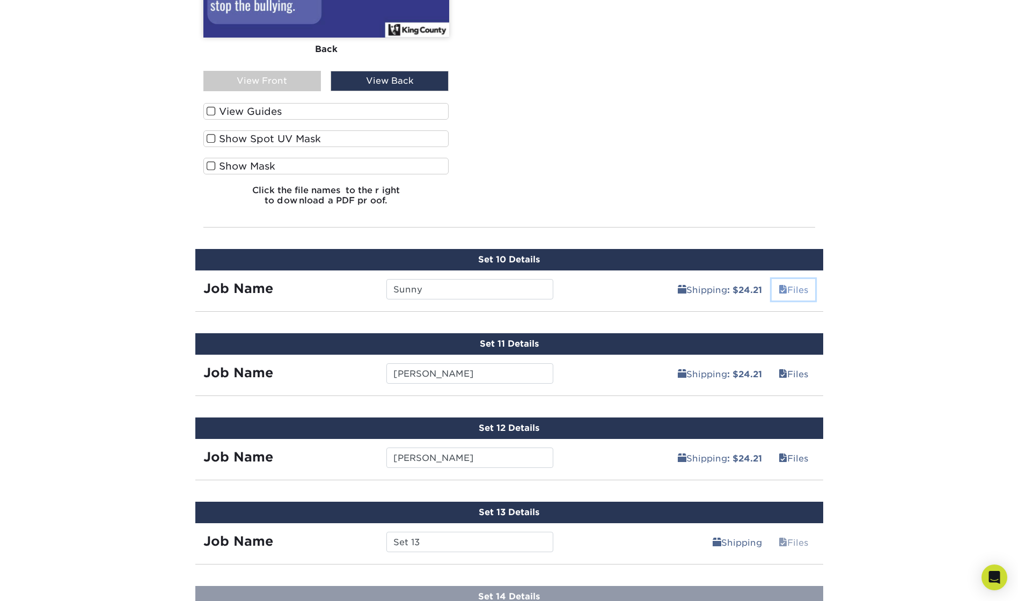
click at [793, 291] on link "Files" at bounding box center [793, 289] width 43 height 21
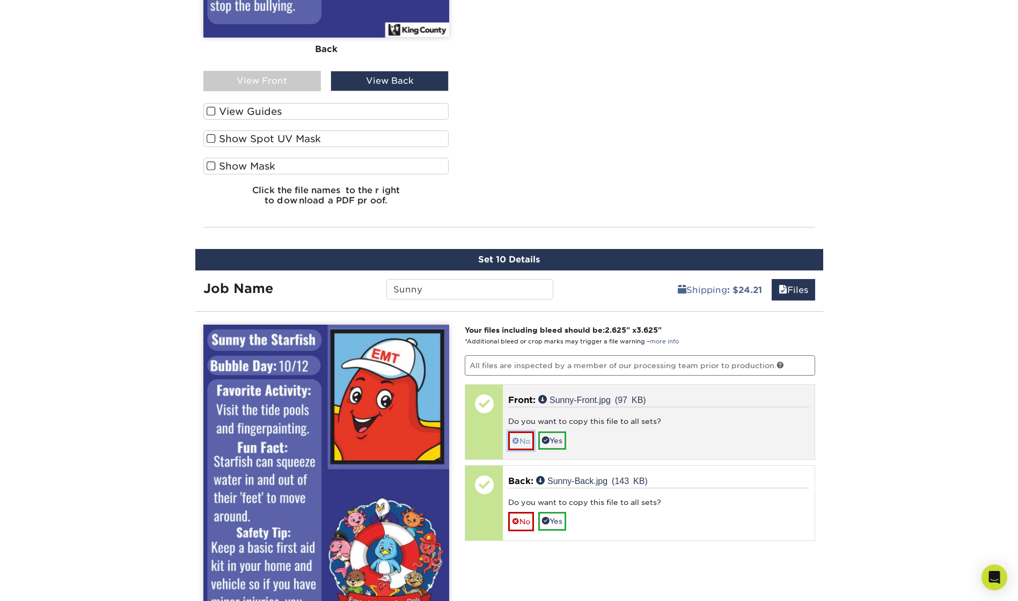
click at [518, 443] on span at bounding box center [516, 441] width 8 height 9
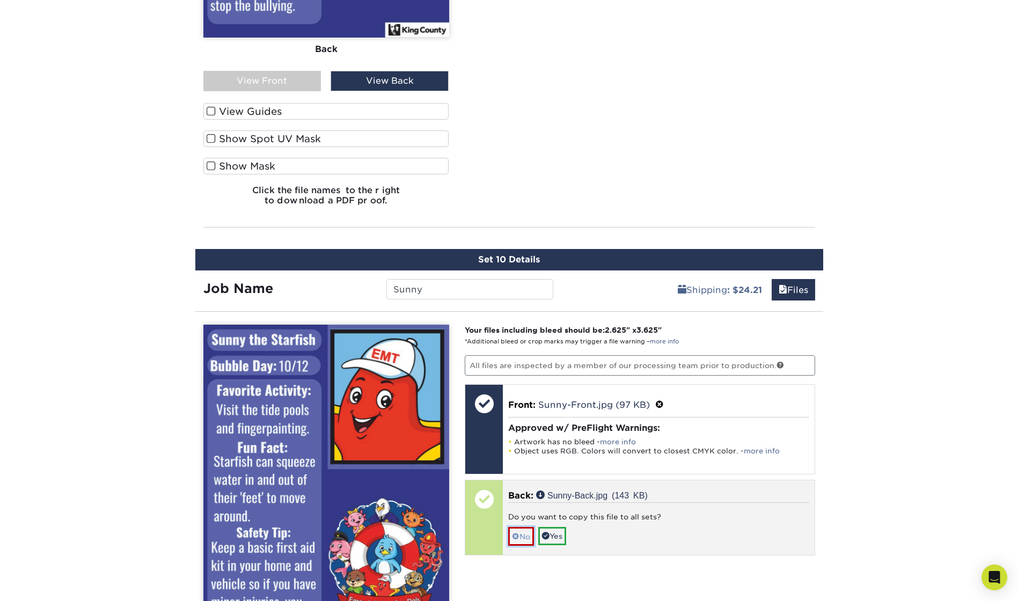
click at [517, 537] on span at bounding box center [516, 536] width 8 height 9
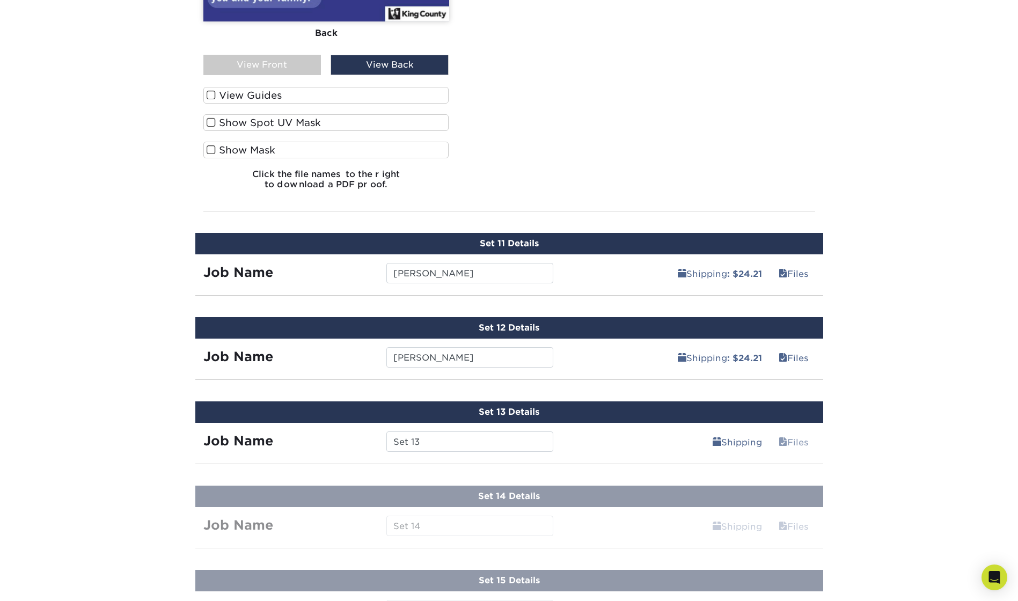
scroll to position [6614, 0]
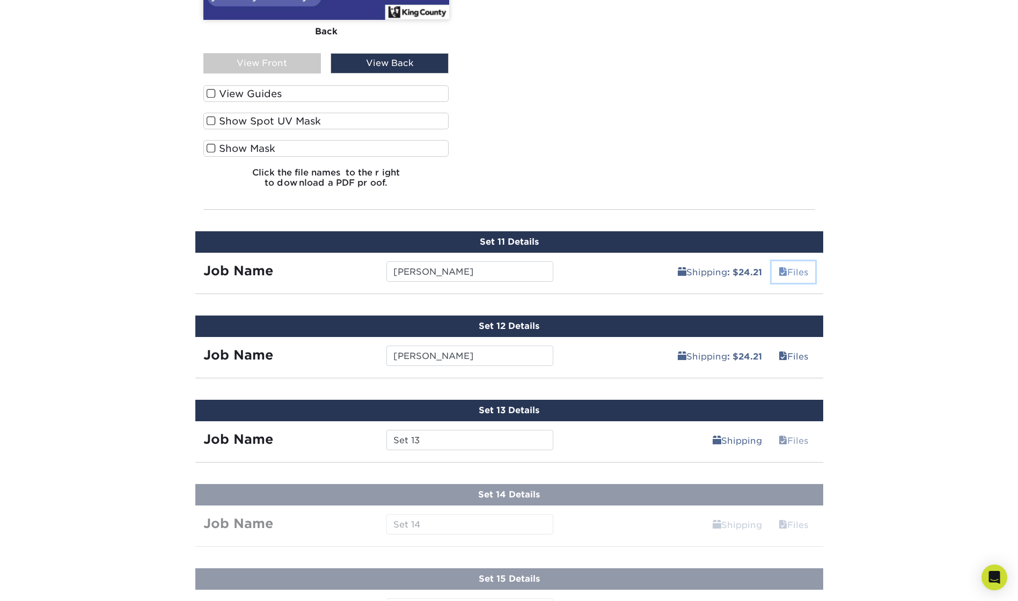
click at [793, 272] on link "Files" at bounding box center [793, 271] width 43 height 21
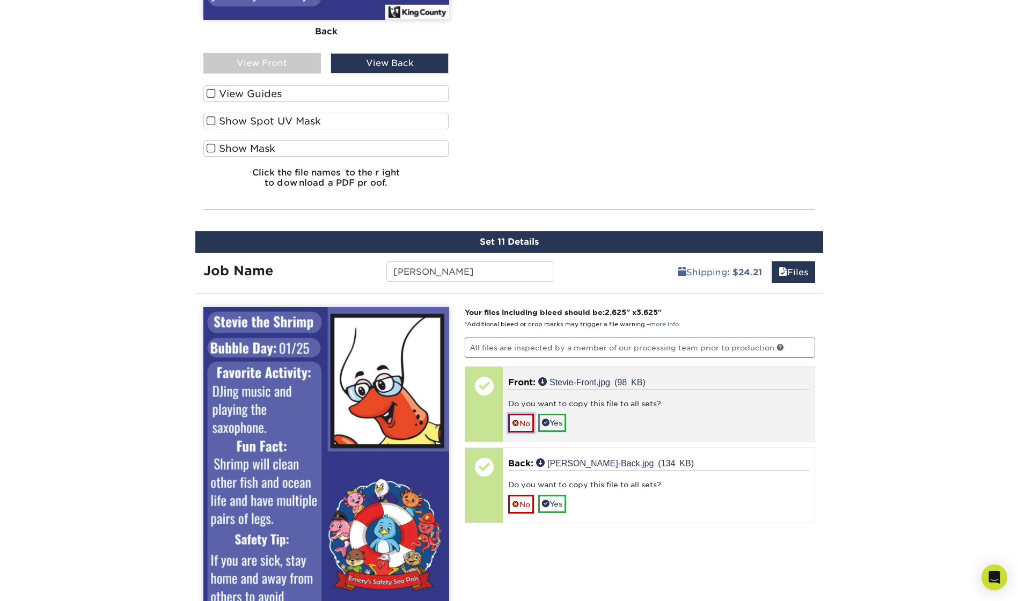
drag, startPoint x: 524, startPoint y: 428, endPoint x: 530, endPoint y: 449, distance: 21.9
click at [524, 427] on link "No" at bounding box center [521, 423] width 26 height 19
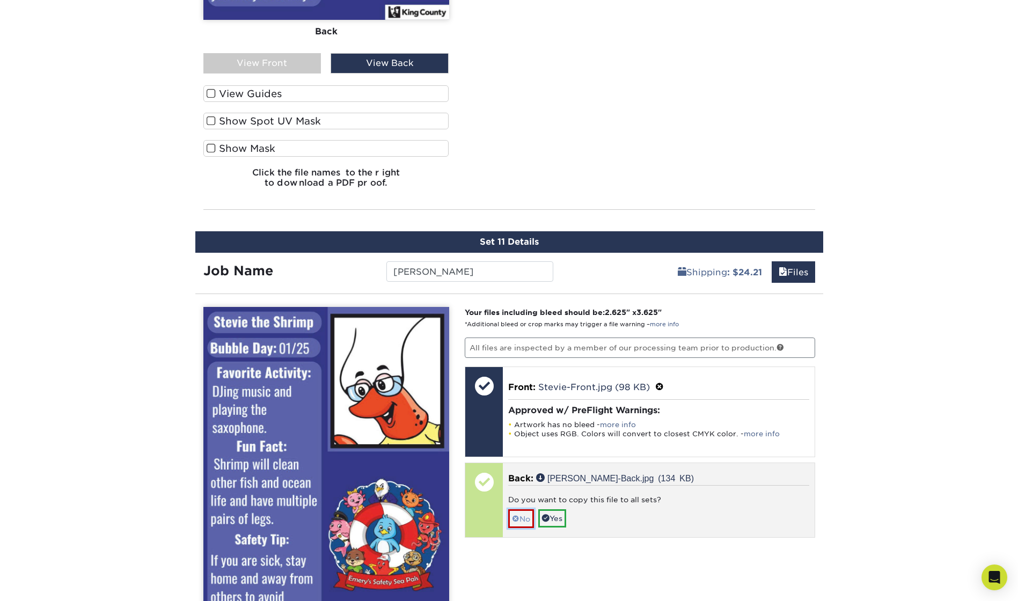
click at [525, 519] on link "No" at bounding box center [521, 518] width 26 height 19
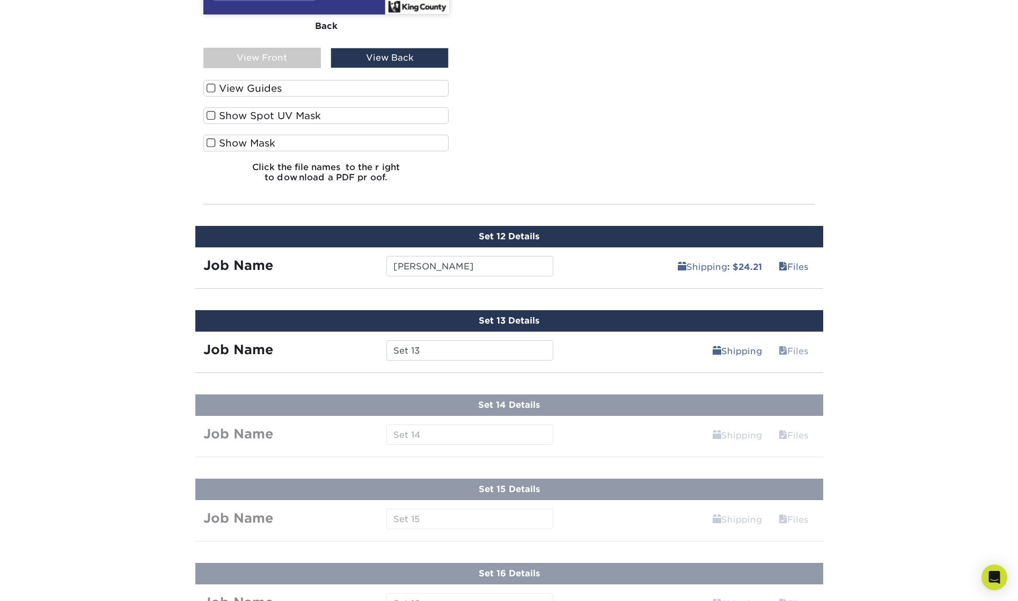
scroll to position [7258, 0]
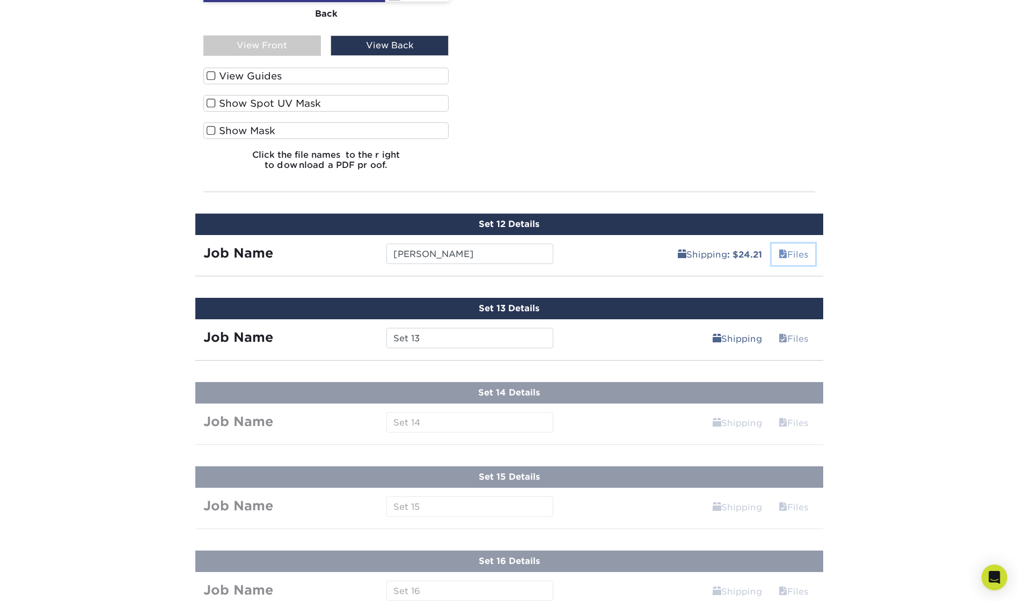
click at [791, 255] on link "Files" at bounding box center [793, 254] width 43 height 21
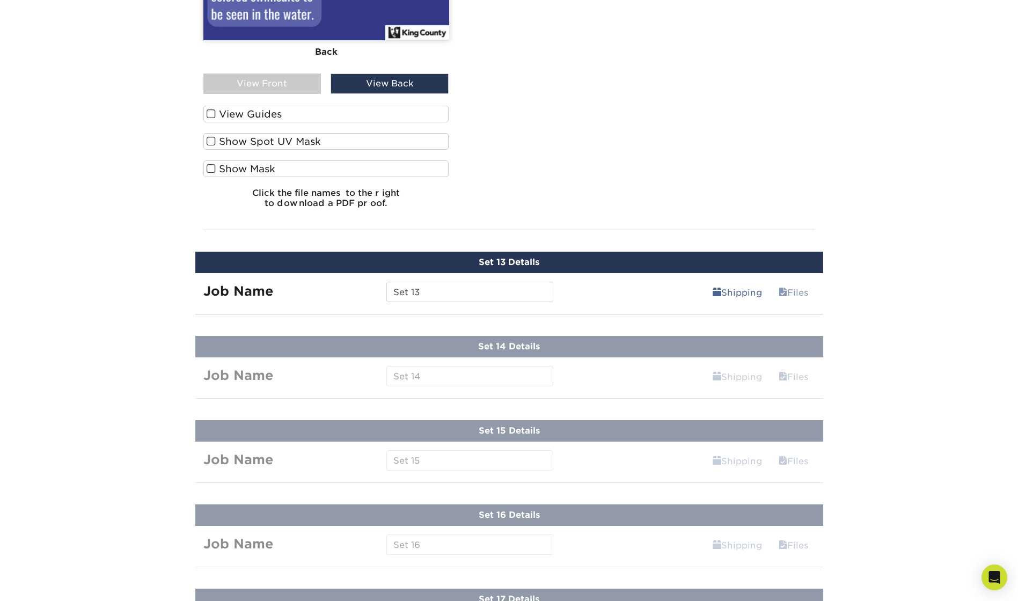
scroll to position [7849, 0]
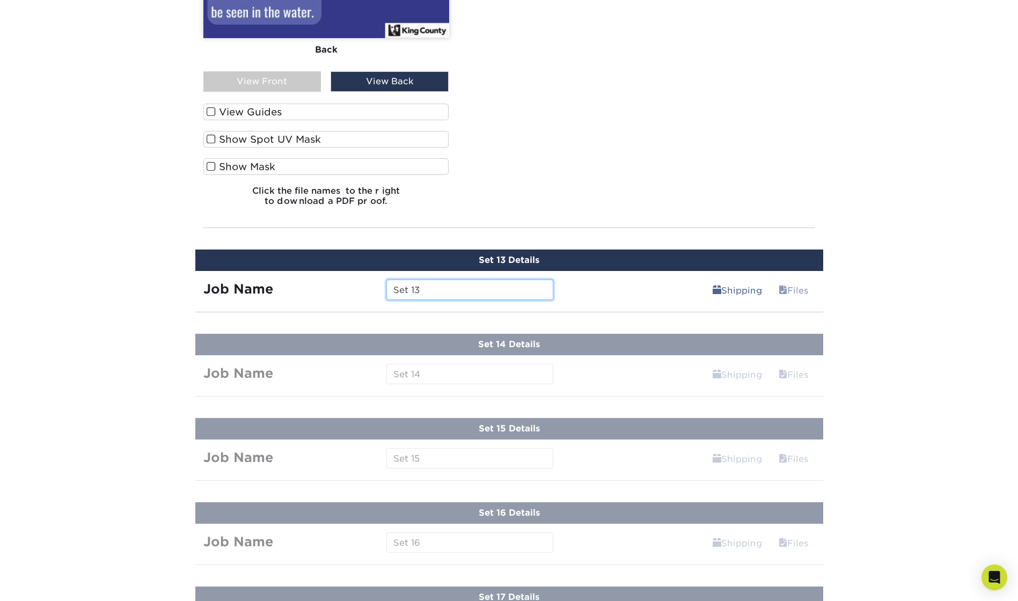
click at [454, 290] on input "Set 13" at bounding box center [469, 290] width 167 height 20
drag, startPoint x: 454, startPoint y: 290, endPoint x: 364, endPoint y: 294, distance: 89.2
click at [364, 294] on div "Job Name Set 13" at bounding box center [378, 290] width 367 height 20
click at [427, 294] on input "Set 13" at bounding box center [469, 290] width 167 height 20
type input "[GEOGRAPHIC_DATA]"
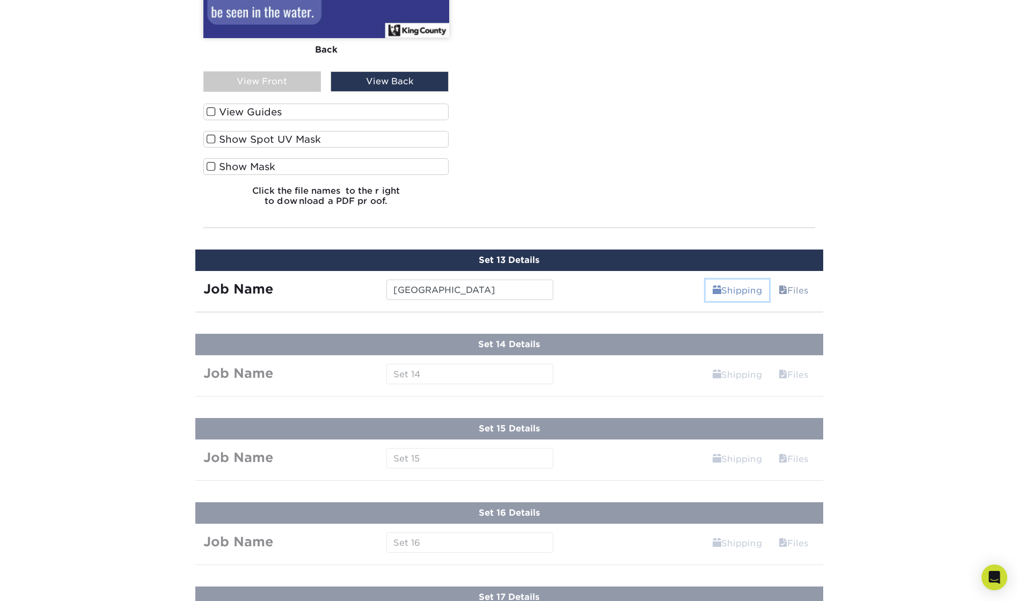
click at [720, 291] on link "Shipping" at bounding box center [737, 290] width 63 height 21
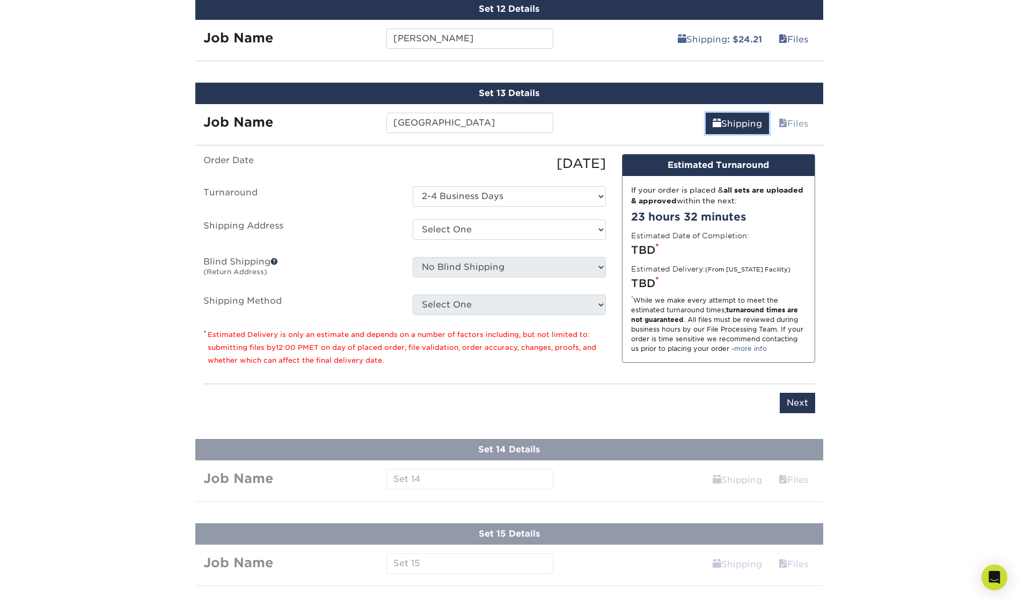
scroll to position [1515, 0]
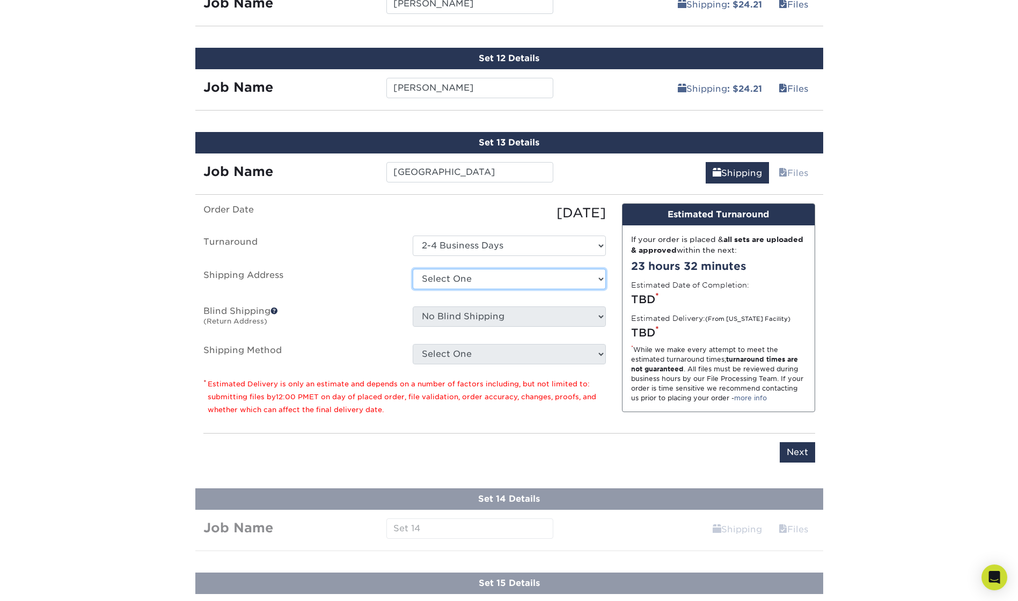
click at [456, 274] on select "Select One King County + Add New Address - Login" at bounding box center [509, 279] width 193 height 20
select select "286831"
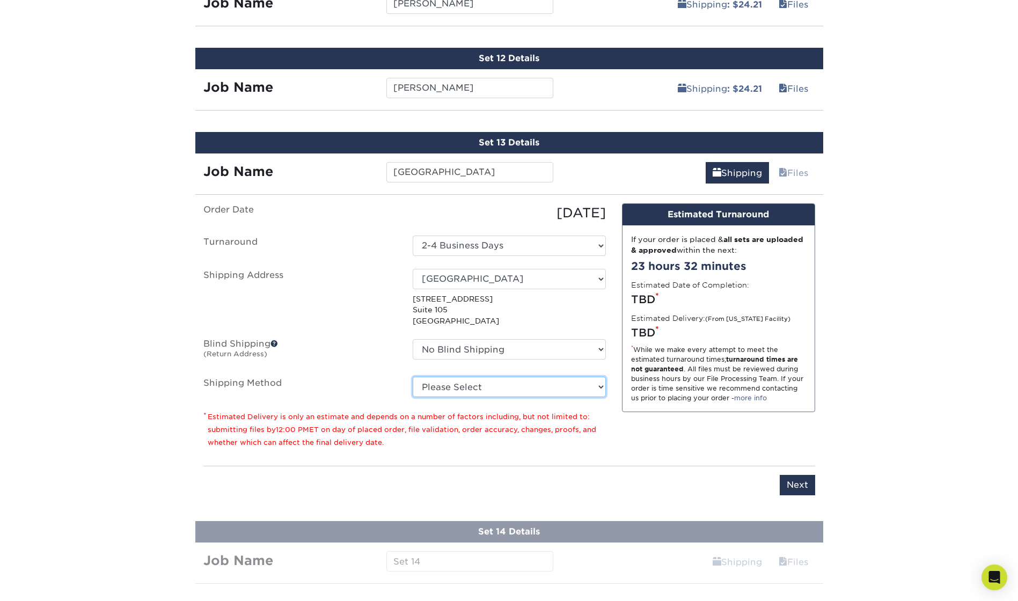
click at [434, 386] on select "Please Select Ground Shipping (+$24.21) 3 Day Shipping Service (+$43.75) 2 Day …" at bounding box center [509, 387] width 193 height 20
select select "03"
click at [413, 377] on select "Please Select Ground Shipping (+$24.21) 3 Day Shipping Service (+$43.75) 2 Day …" at bounding box center [509, 387] width 193 height 20
click at [805, 484] on input "Next" at bounding box center [797, 485] width 35 height 20
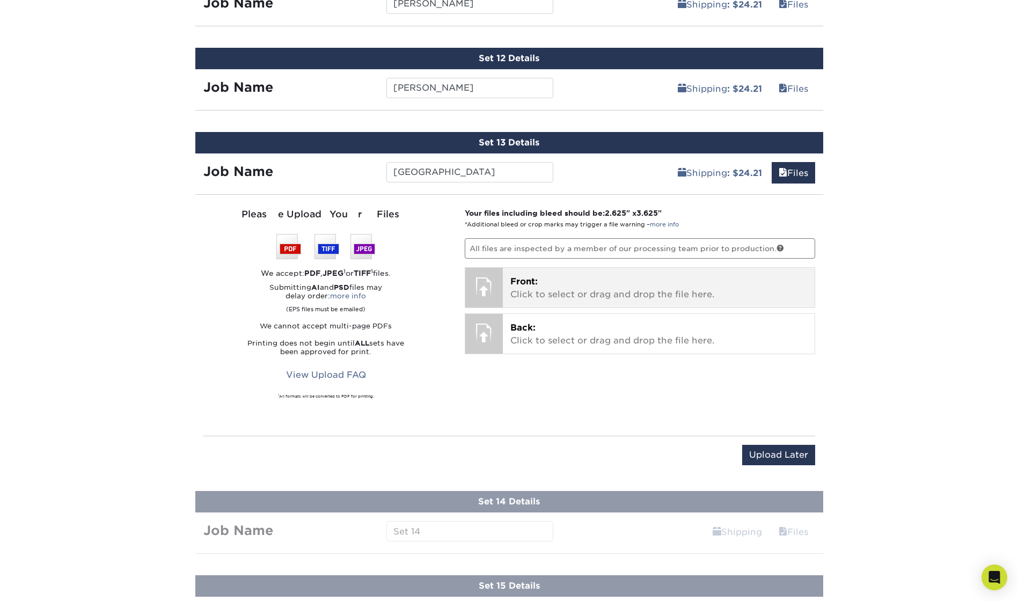
click at [550, 289] on p "Front: Click to select or drag and drop the file here." at bounding box center [658, 288] width 297 height 26
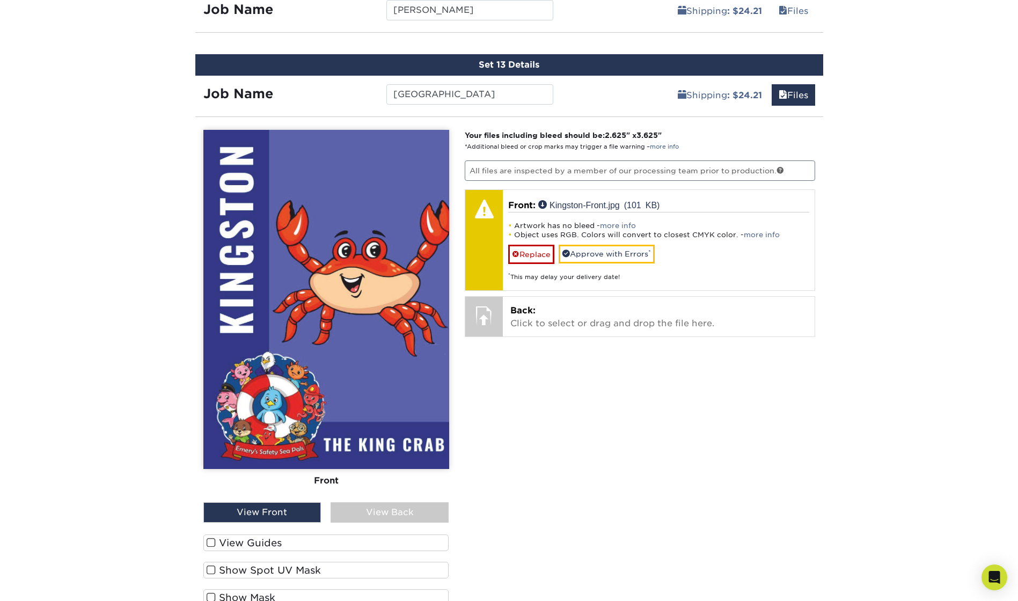
scroll to position [1622, 0]
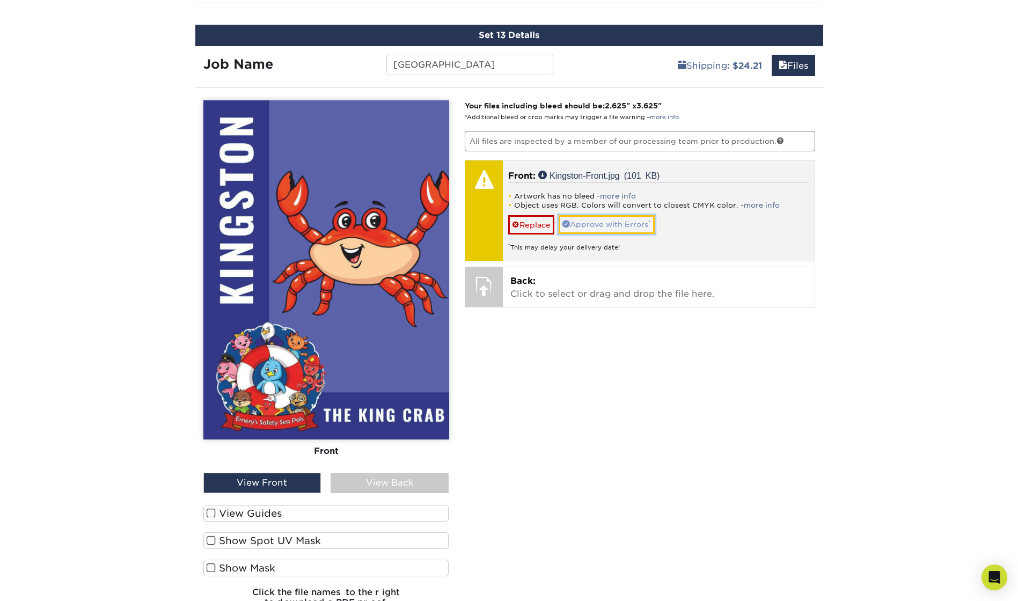
click at [601, 220] on link "Approve with Errors *" at bounding box center [607, 224] width 96 height 18
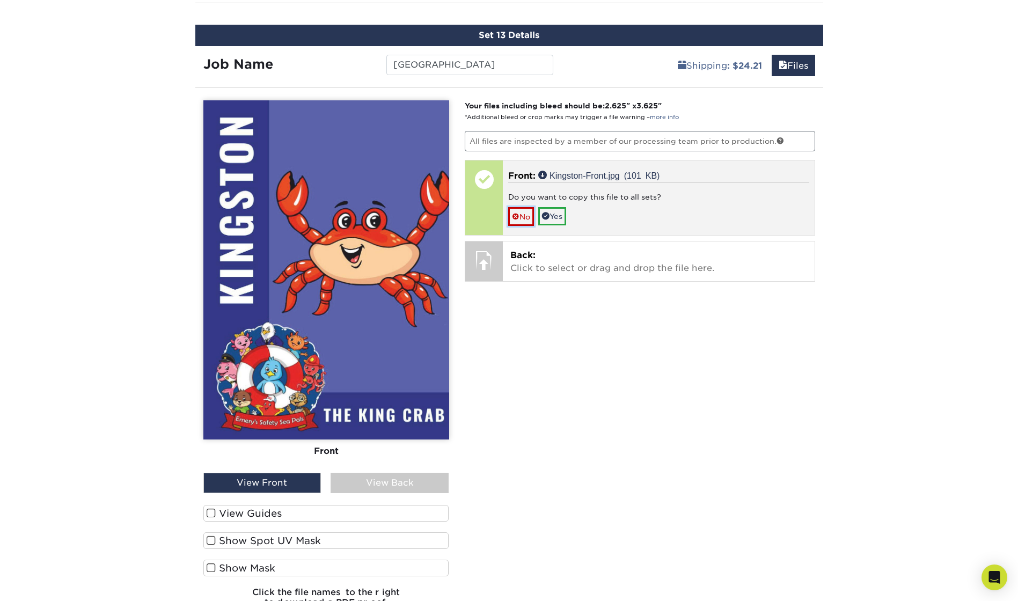
click at [522, 215] on link "No" at bounding box center [521, 216] width 26 height 19
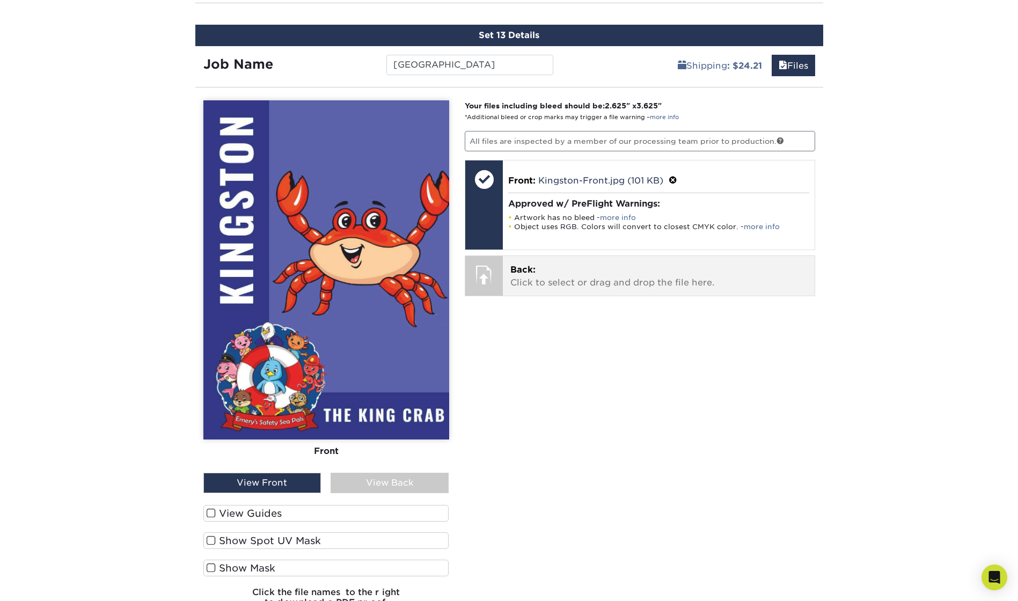
click at [523, 278] on p "Back: Click to select or drag and drop the file here." at bounding box center [658, 277] width 297 height 26
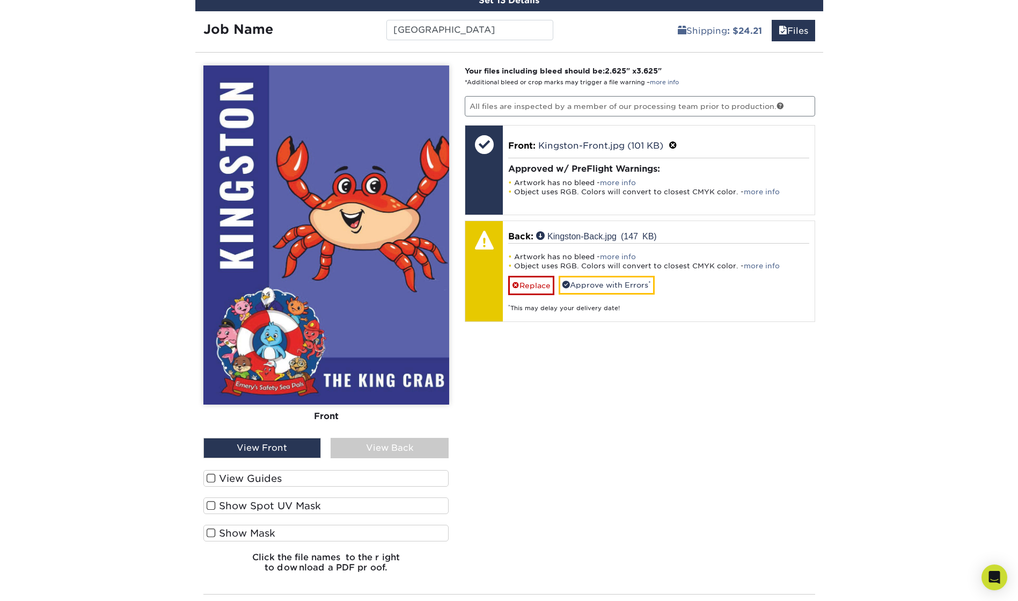
scroll to position [1676, 0]
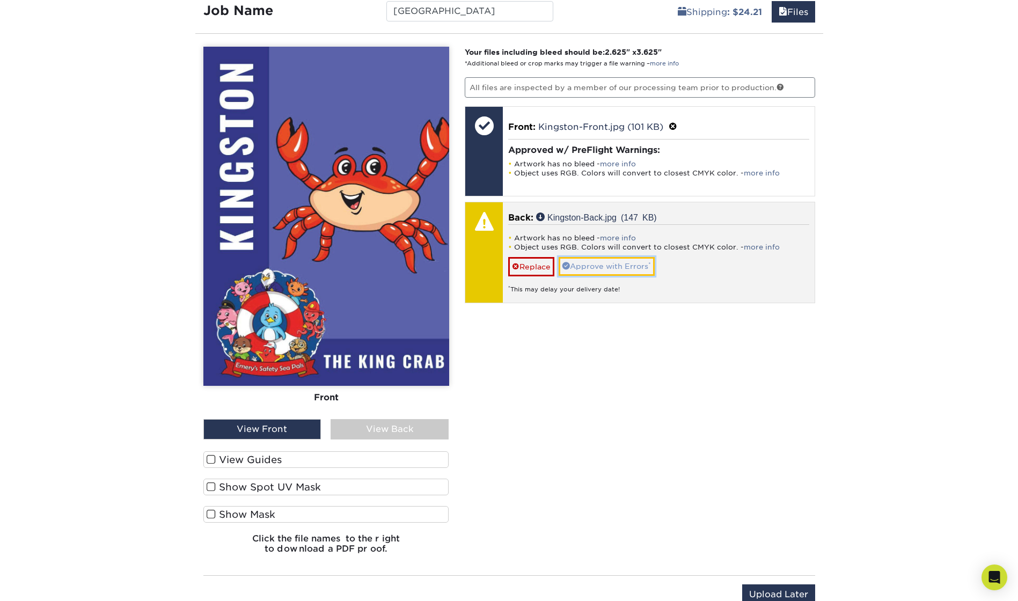
click at [606, 269] on link "Approve with Errors *" at bounding box center [607, 266] width 96 height 18
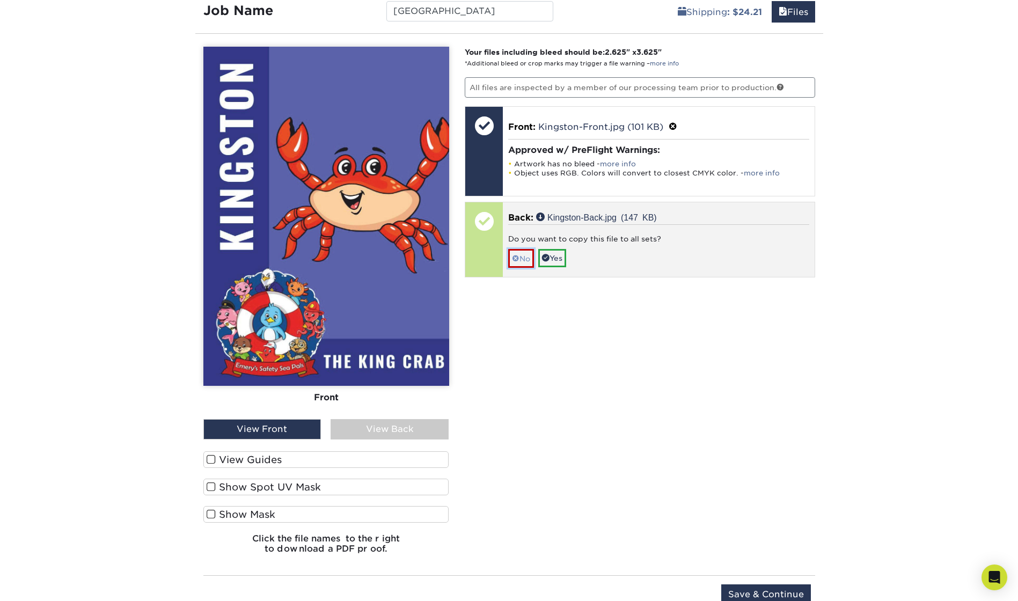
click at [523, 258] on link "No" at bounding box center [521, 258] width 26 height 19
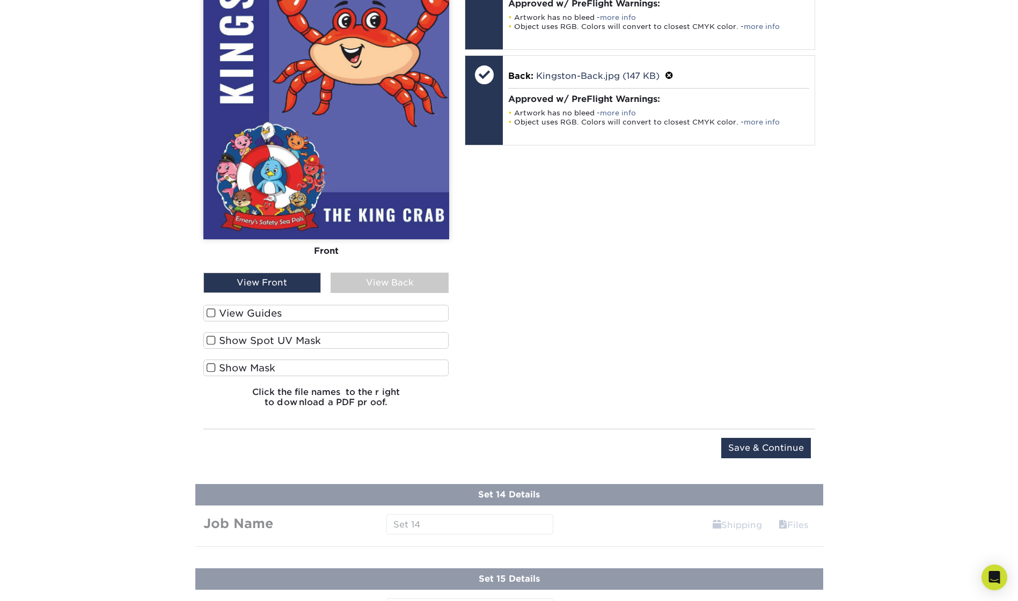
scroll to position [1837, 0]
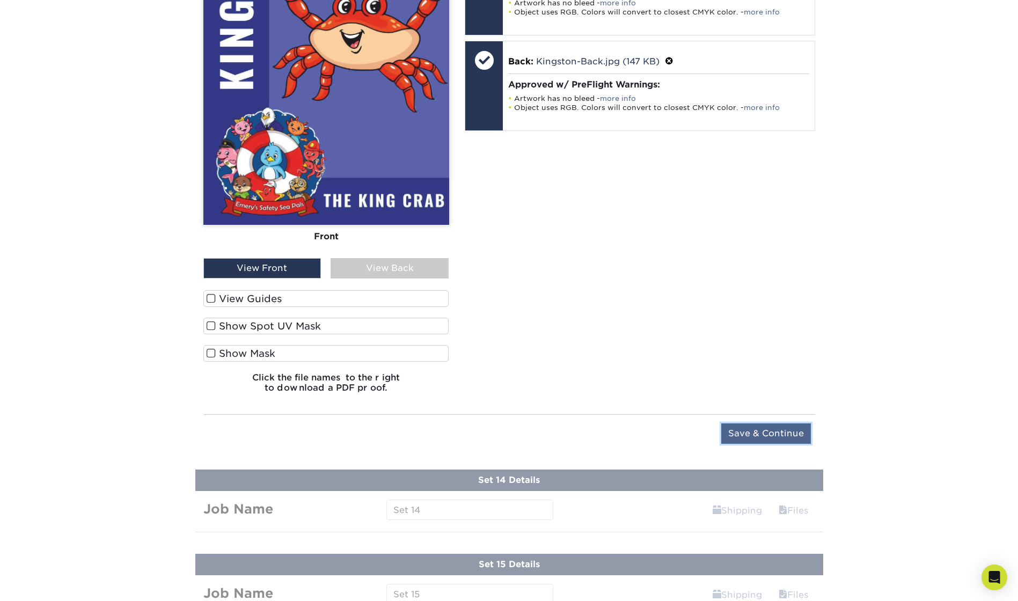
click at [755, 437] on input "Save & Continue" at bounding box center [766, 434] width 90 height 20
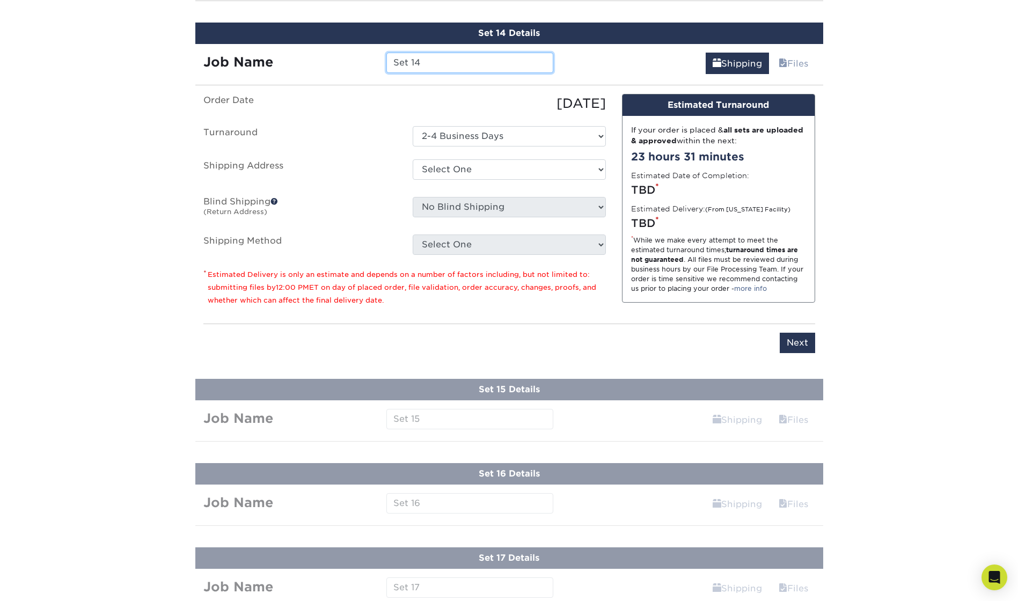
scroll to position [1706, 0]
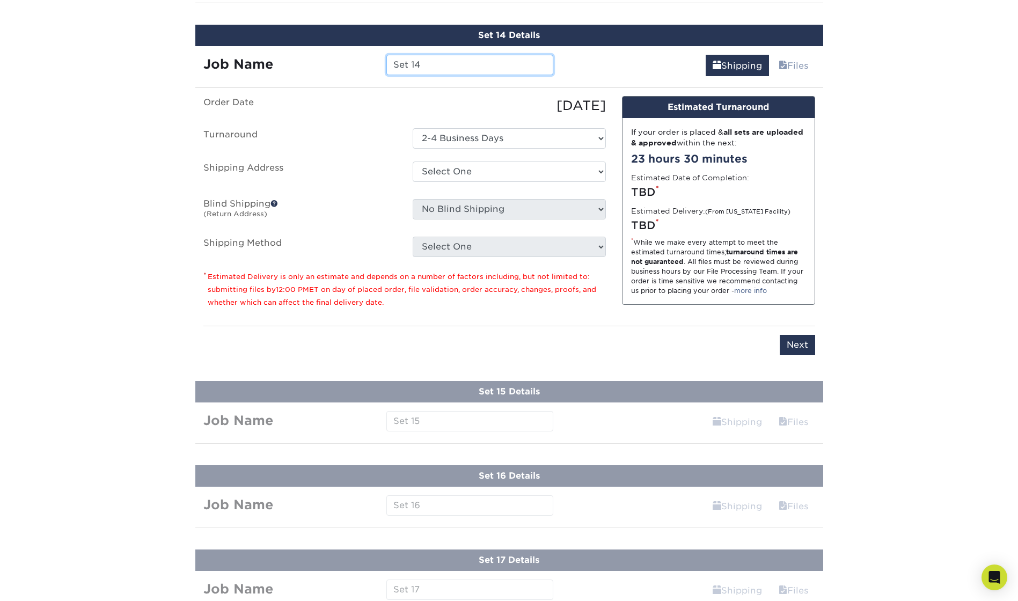
drag, startPoint x: 437, startPoint y: 66, endPoint x: 376, endPoint y: 61, distance: 61.4
click at [376, 61] on div "Job Name Set 14" at bounding box center [378, 65] width 367 height 20
type input "[PERSON_NAME]"
click at [531, 173] on select "Select One King County + Add New Address - Login" at bounding box center [509, 172] width 193 height 20
select select "286831"
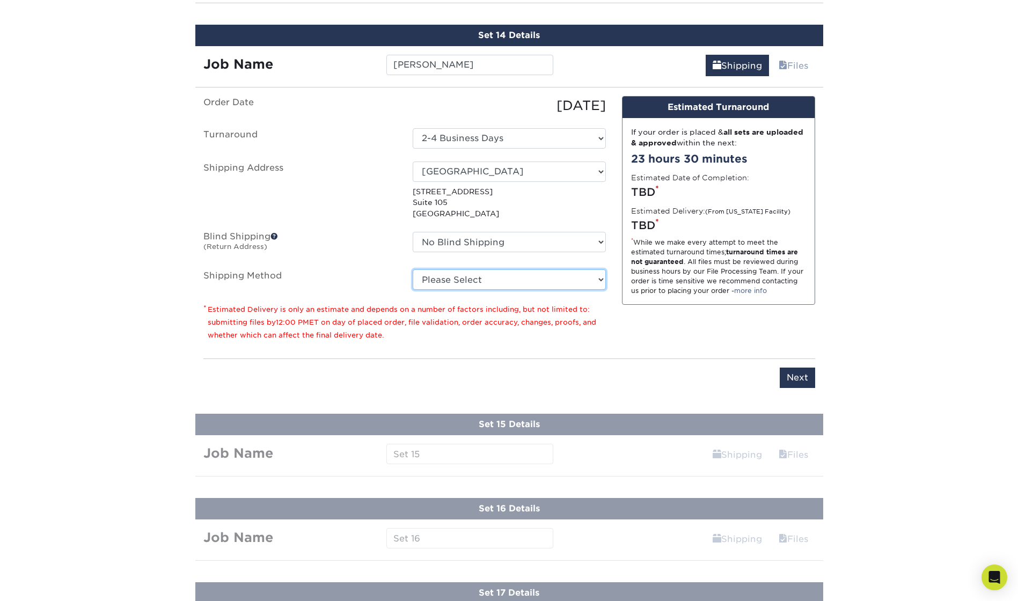
click at [453, 278] on select "Please Select Ground Shipping (+$24.21) 3 Day Shipping Service (+$43.75) 2 Day …" at bounding box center [509, 279] width 193 height 20
select select "03"
click at [413, 269] on select "Please Select Ground Shipping (+$24.21) 3 Day Shipping Service (+$43.75) 2 Day …" at bounding box center [509, 279] width 193 height 20
click at [785, 376] on input "Next" at bounding box center [797, 378] width 35 height 20
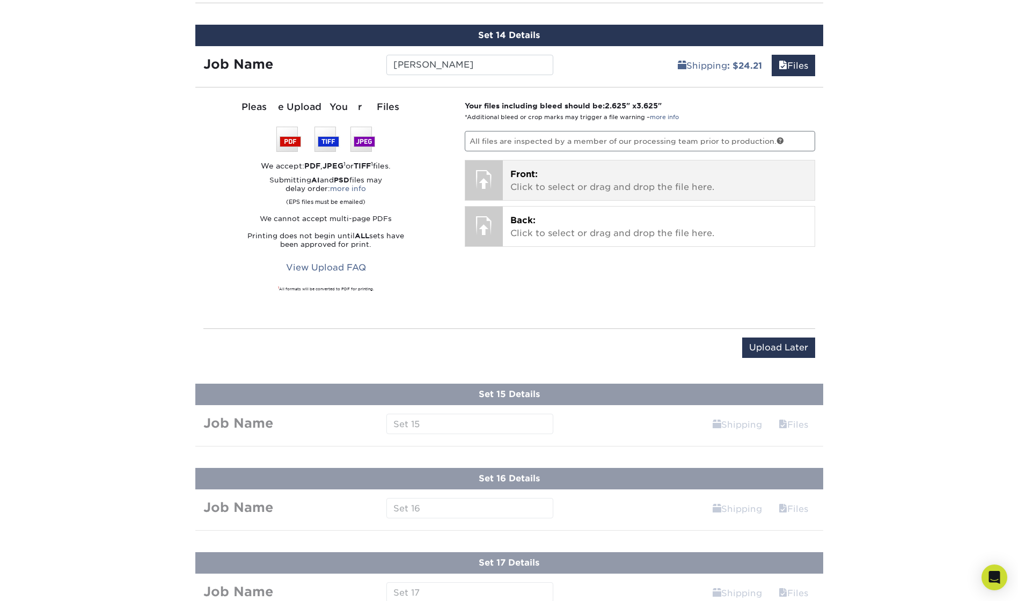
click at [544, 185] on p "Front: Click to select or drag and drop the file here." at bounding box center [658, 181] width 297 height 26
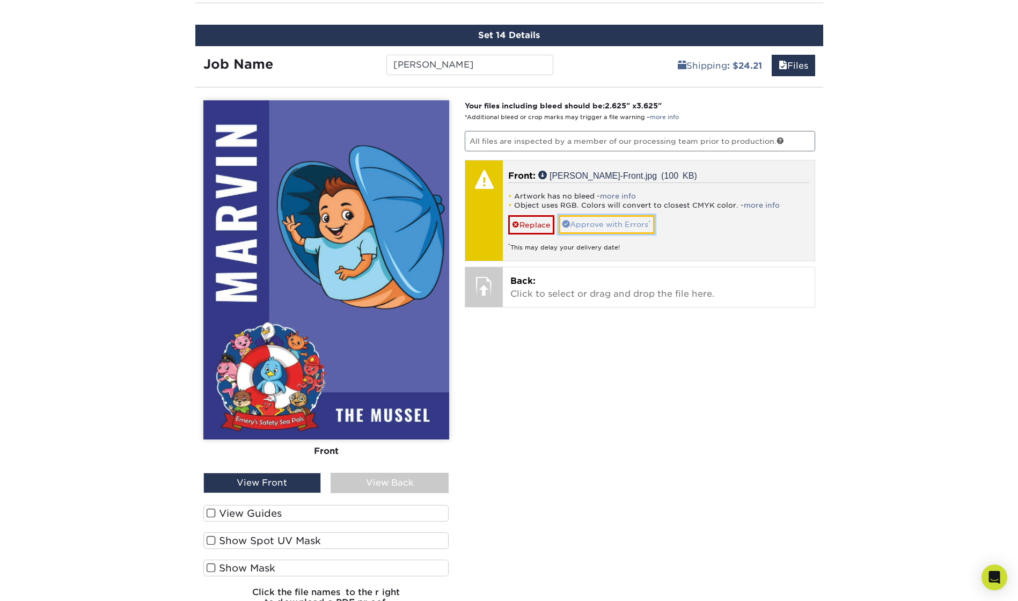
click at [620, 221] on link "Approve with Errors *" at bounding box center [607, 224] width 96 height 18
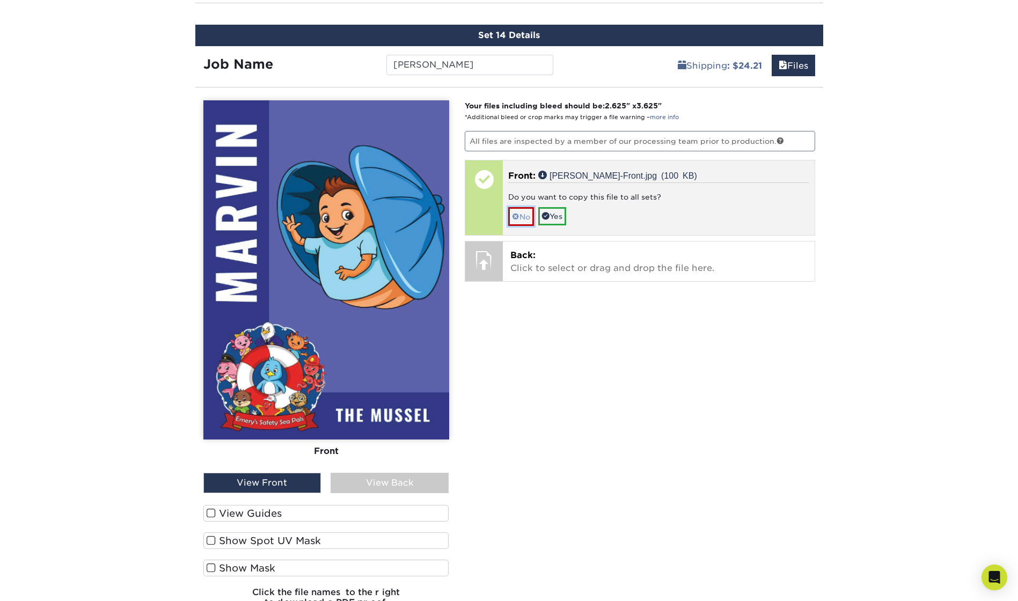
click at [518, 215] on span at bounding box center [516, 217] width 8 height 9
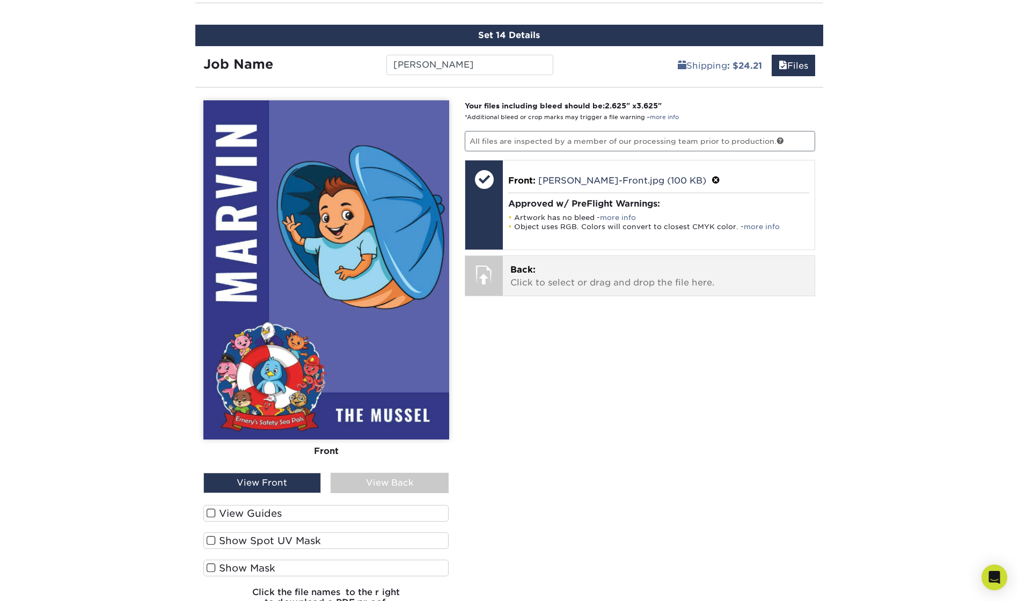
click at [520, 274] on span "Back:" at bounding box center [522, 270] width 25 height 10
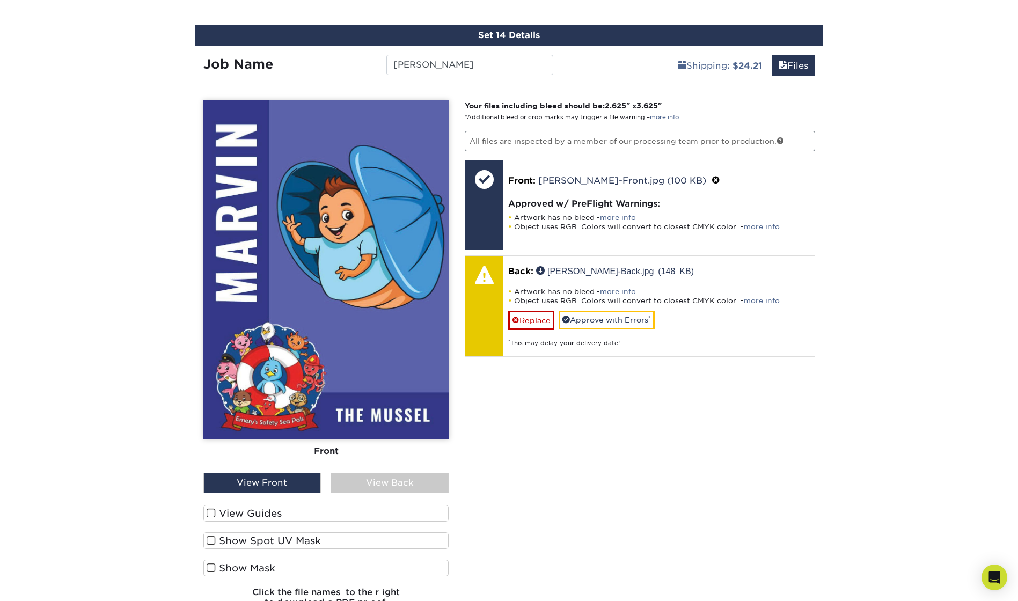
click at [418, 480] on div "View Back" at bounding box center [390, 483] width 118 height 20
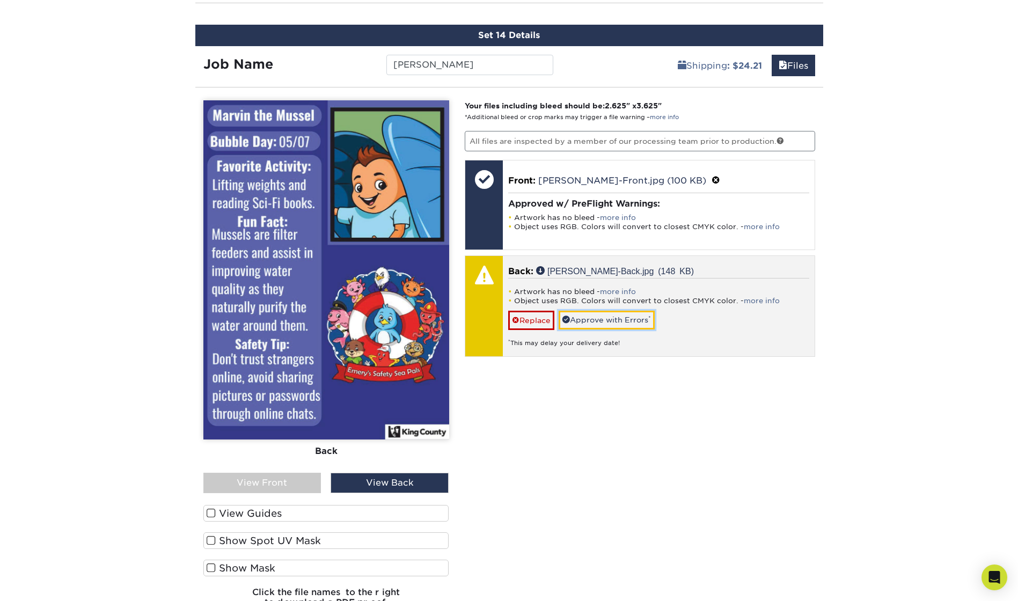
click at [609, 315] on link "Approve with Errors *" at bounding box center [607, 320] width 96 height 18
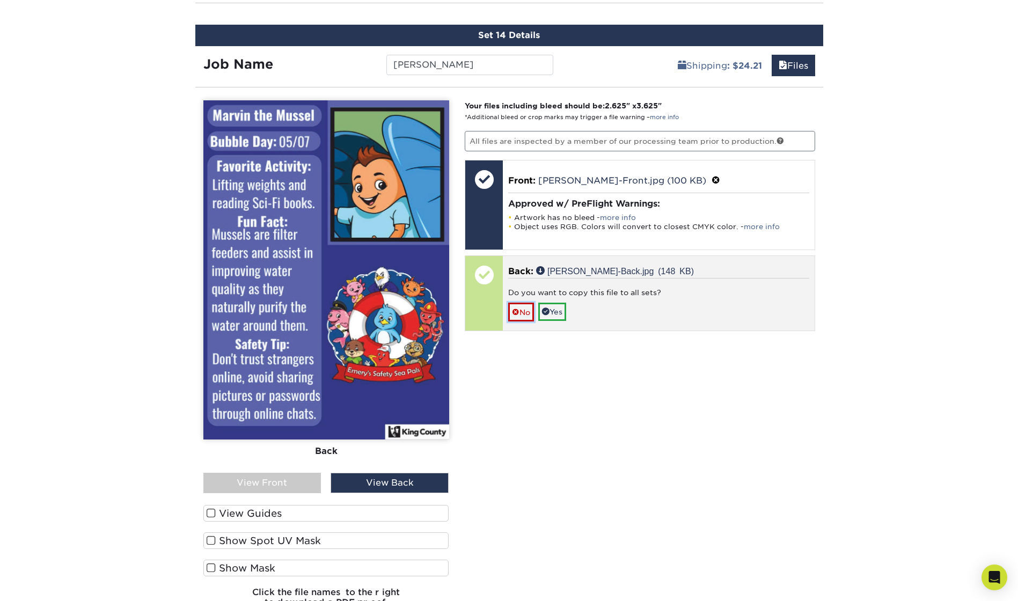
click at [523, 306] on link "No" at bounding box center [521, 312] width 26 height 19
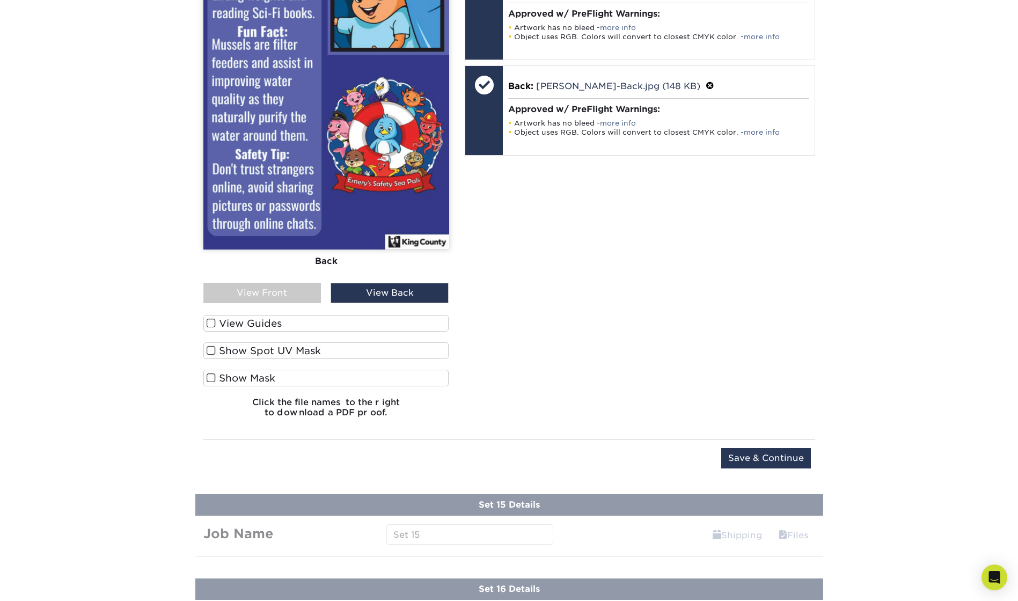
scroll to position [1975, 0]
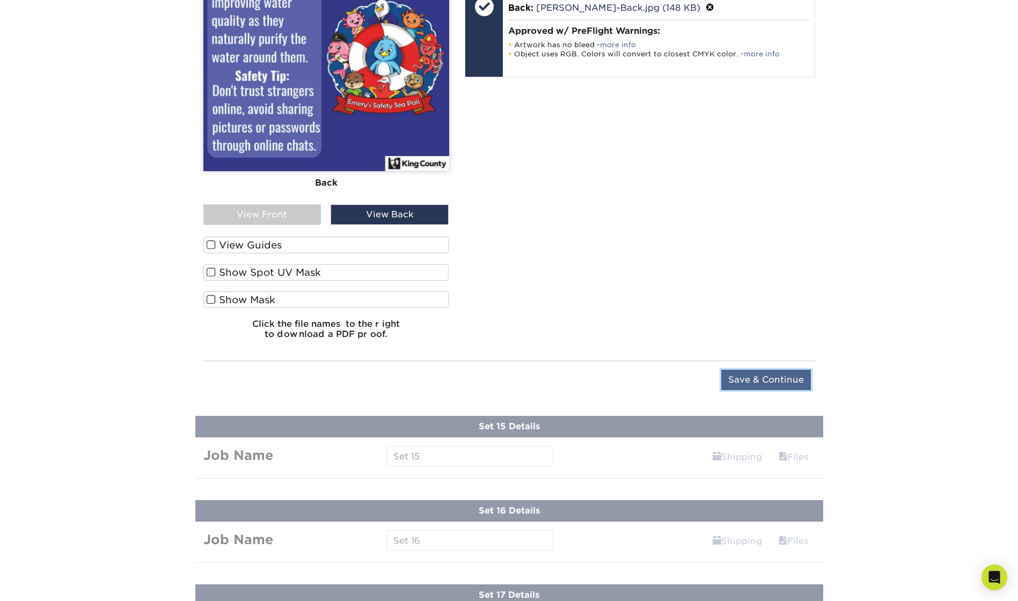
click at [740, 378] on input "Save & Continue" at bounding box center [766, 380] width 90 height 20
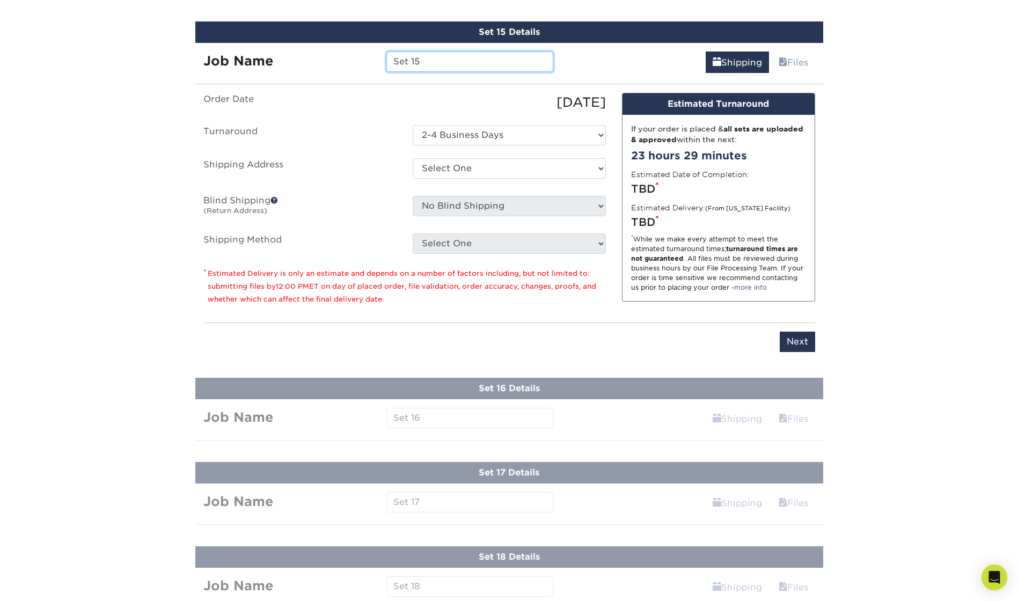
scroll to position [1791, 0]
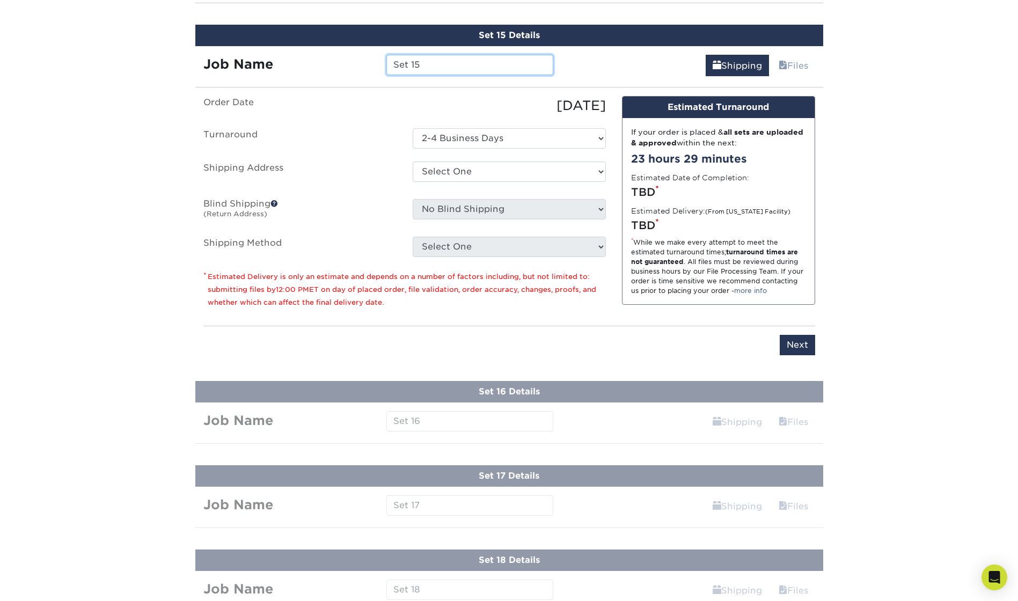
drag, startPoint x: 429, startPoint y: 67, endPoint x: 373, endPoint y: 62, distance: 56.1
click at [373, 62] on div "Job Name Set 15" at bounding box center [378, 65] width 367 height 20
type input "[PERSON_NAME]"
click at [444, 172] on select "Select One King County + Add New Address - Login" at bounding box center [509, 172] width 193 height 20
select select "286831"
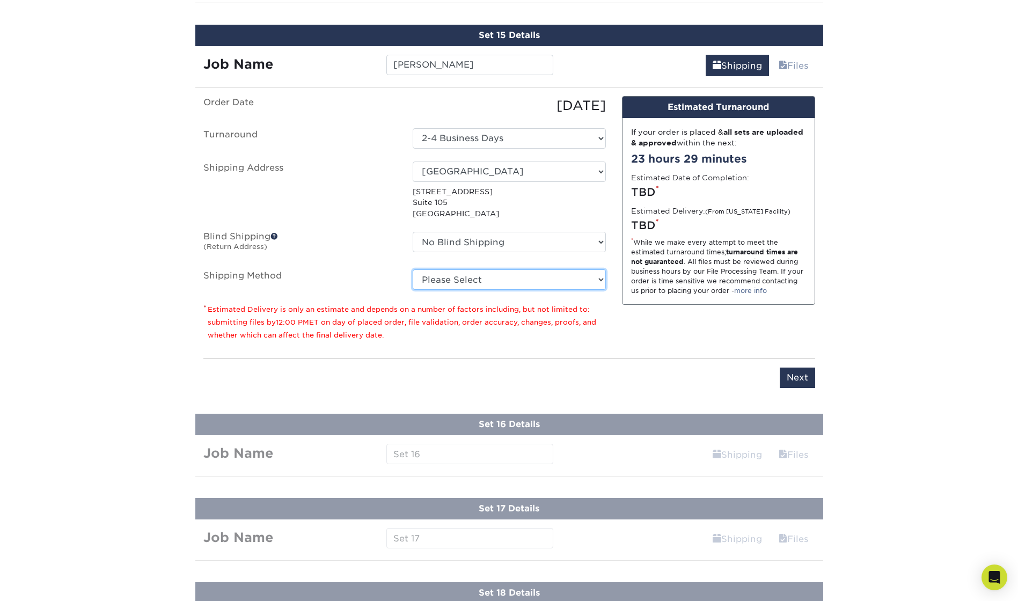
click at [444, 276] on select "Please Select Ground Shipping (+$24.21) 3 Day Shipping Service (+$43.75) 2 Day …" at bounding box center [509, 279] width 193 height 20
select select "03"
click at [413, 269] on select "Please Select Ground Shipping (+$24.21) 3 Day Shipping Service (+$43.75) 2 Day …" at bounding box center [509, 279] width 193 height 20
click at [801, 378] on input "Next" at bounding box center [797, 378] width 35 height 20
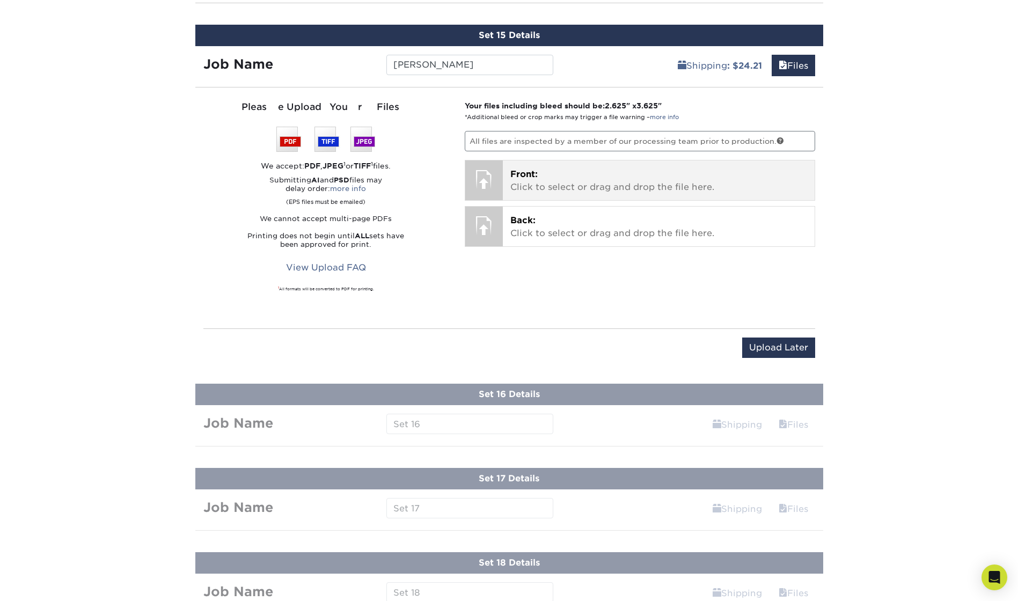
click at [570, 188] on p "Front: Click to select or drag and drop the file here." at bounding box center [658, 181] width 297 height 26
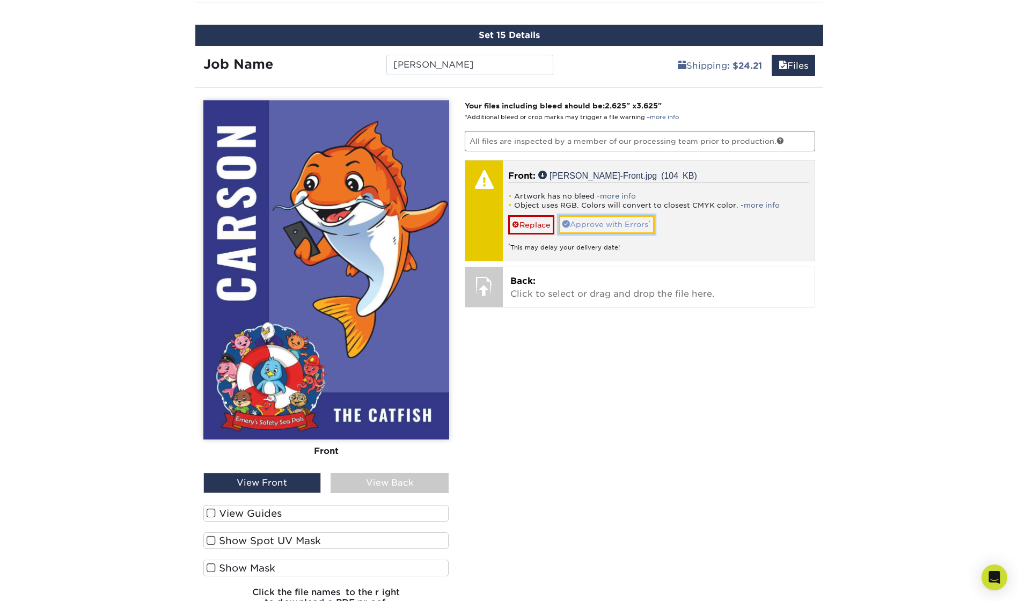
click at [595, 228] on link "Approve with Errors *" at bounding box center [607, 224] width 96 height 18
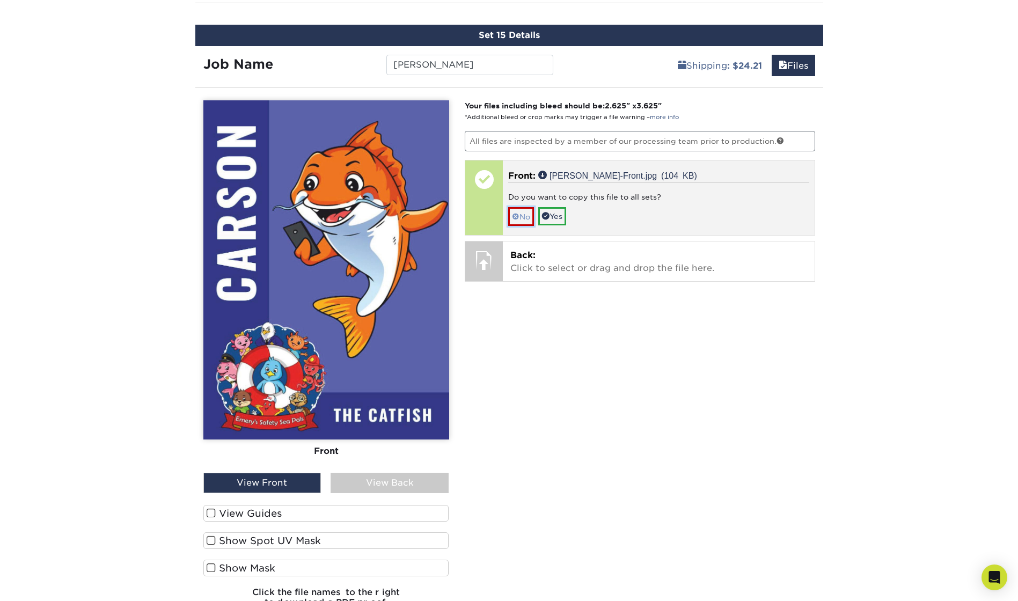
click at [520, 211] on link "No" at bounding box center [521, 216] width 26 height 19
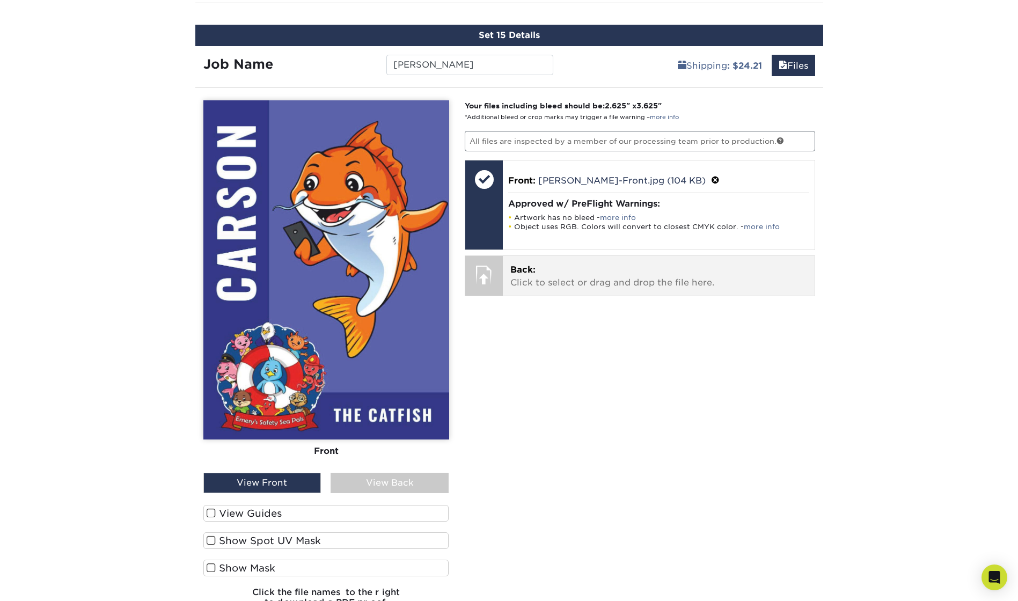
click at [522, 274] on span "Back:" at bounding box center [522, 270] width 25 height 10
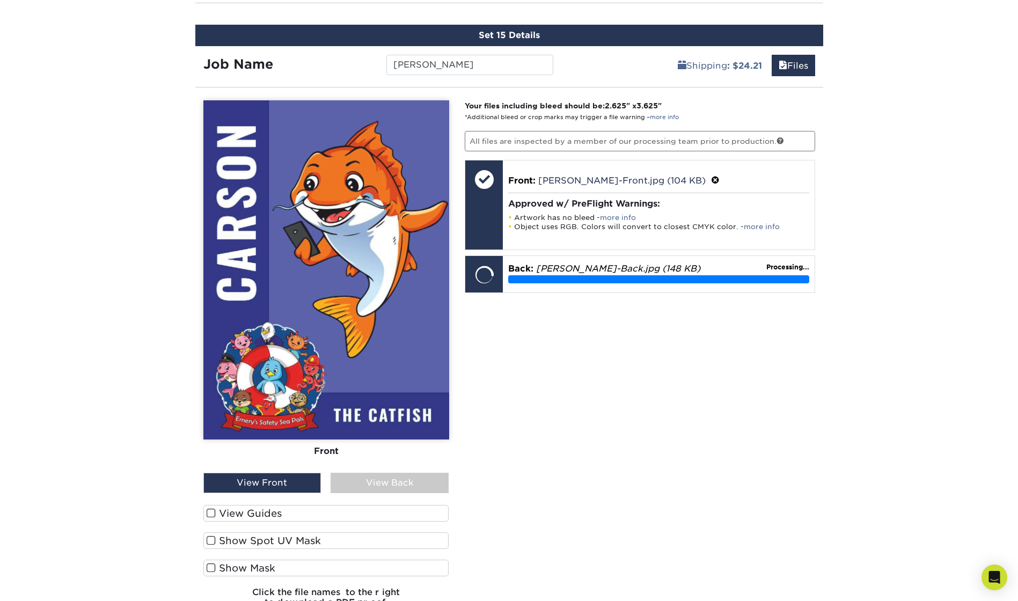
click at [398, 483] on div "View Back" at bounding box center [390, 483] width 118 height 20
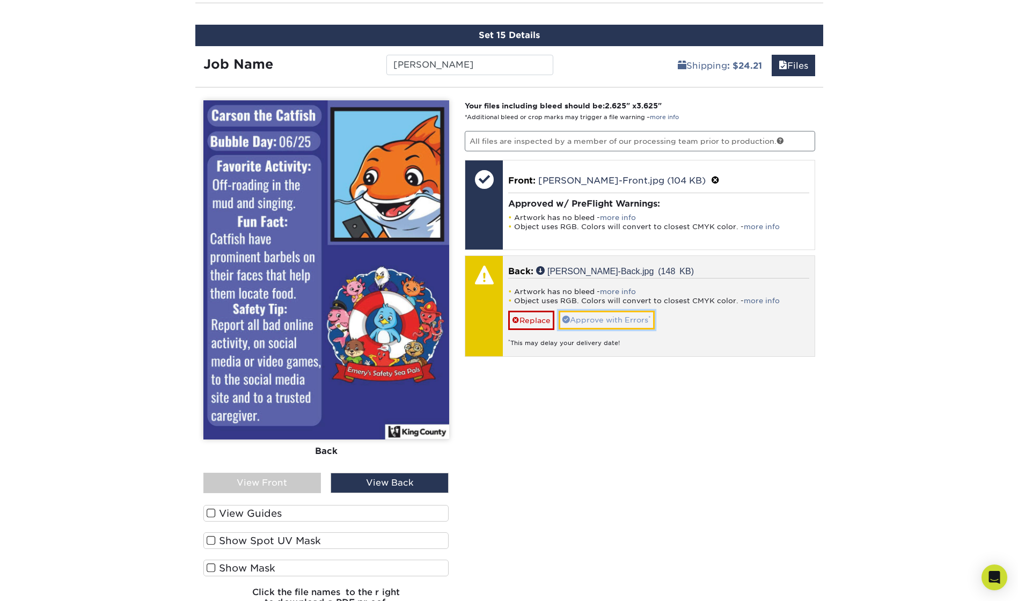
click at [617, 323] on link "Approve with Errors *" at bounding box center [607, 320] width 96 height 18
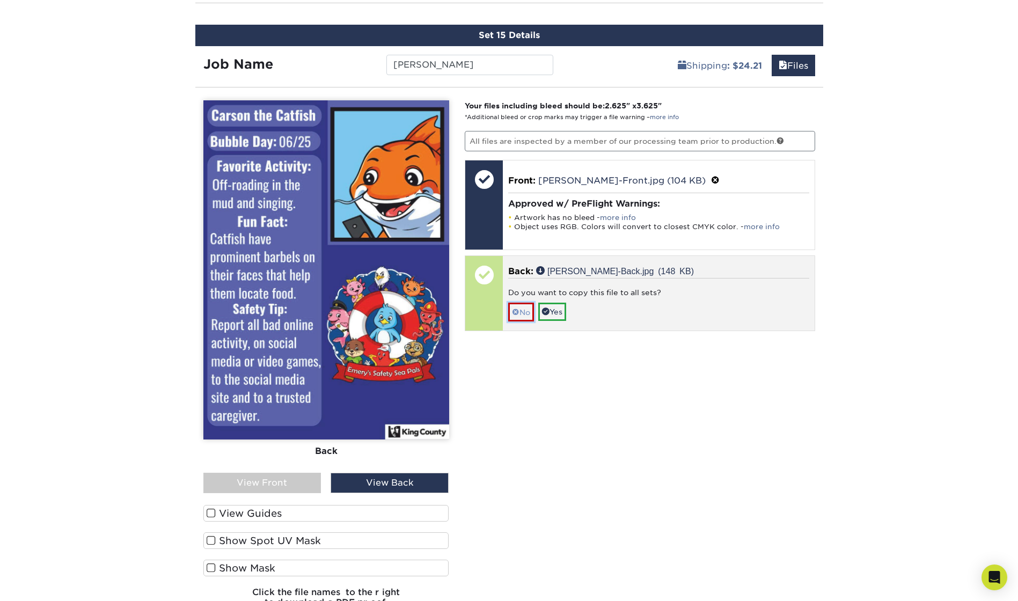
click at [527, 308] on link "No" at bounding box center [521, 312] width 26 height 19
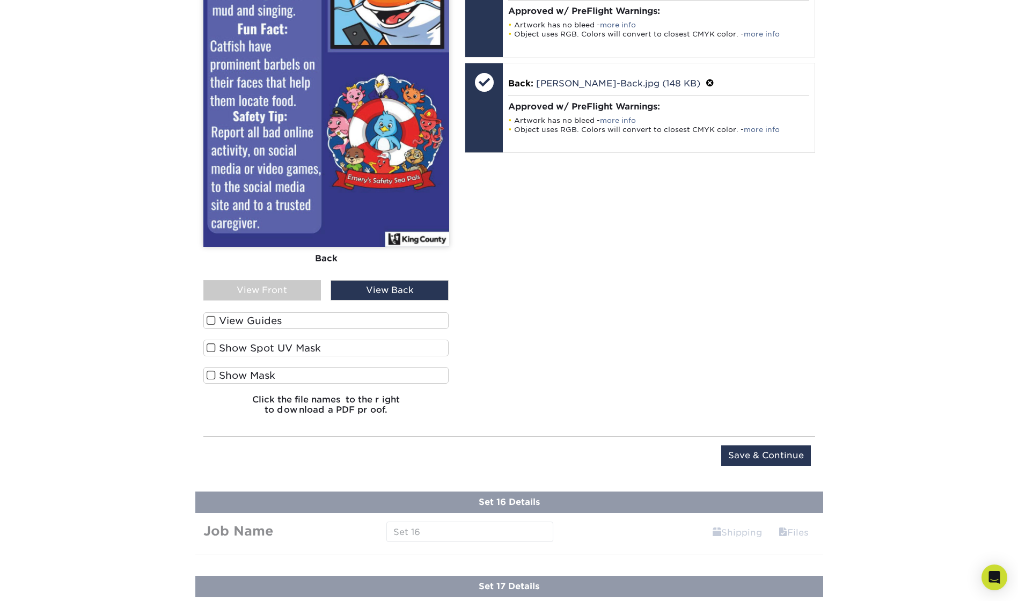
scroll to position [2059, 0]
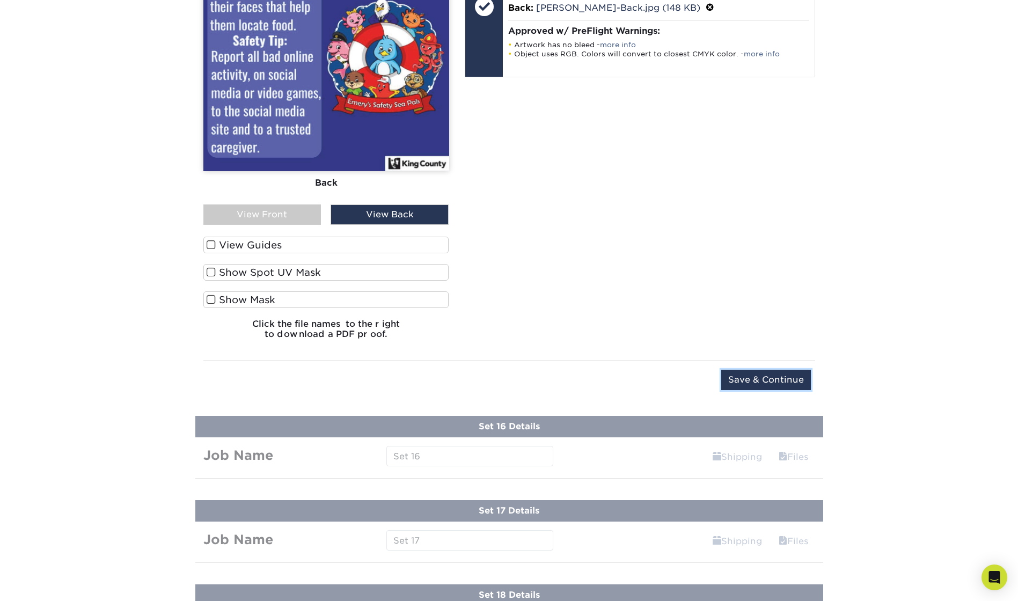
click at [769, 380] on input "Save & Continue" at bounding box center [766, 380] width 90 height 20
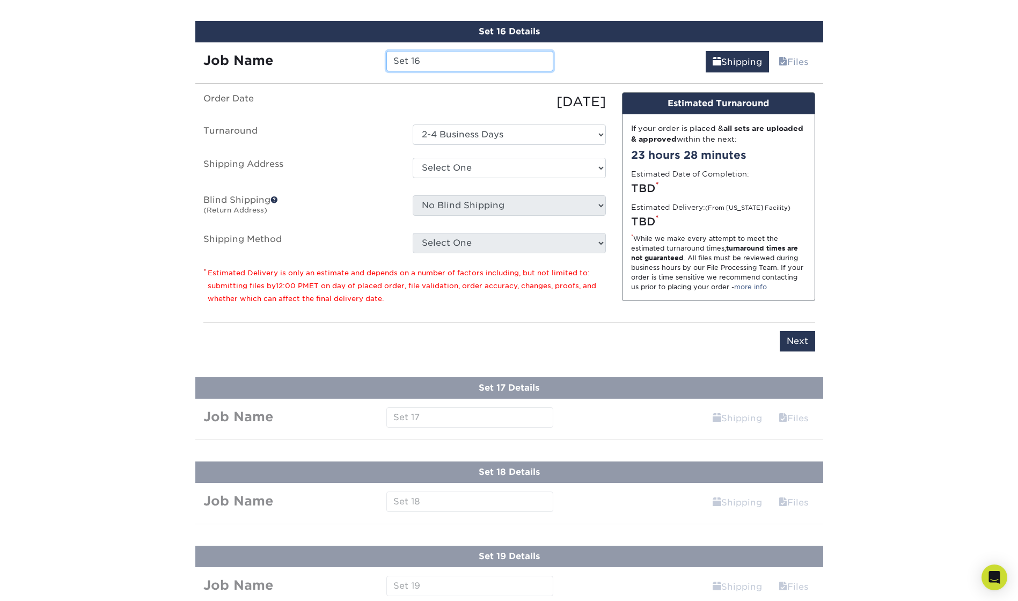
scroll to position [1875, 0]
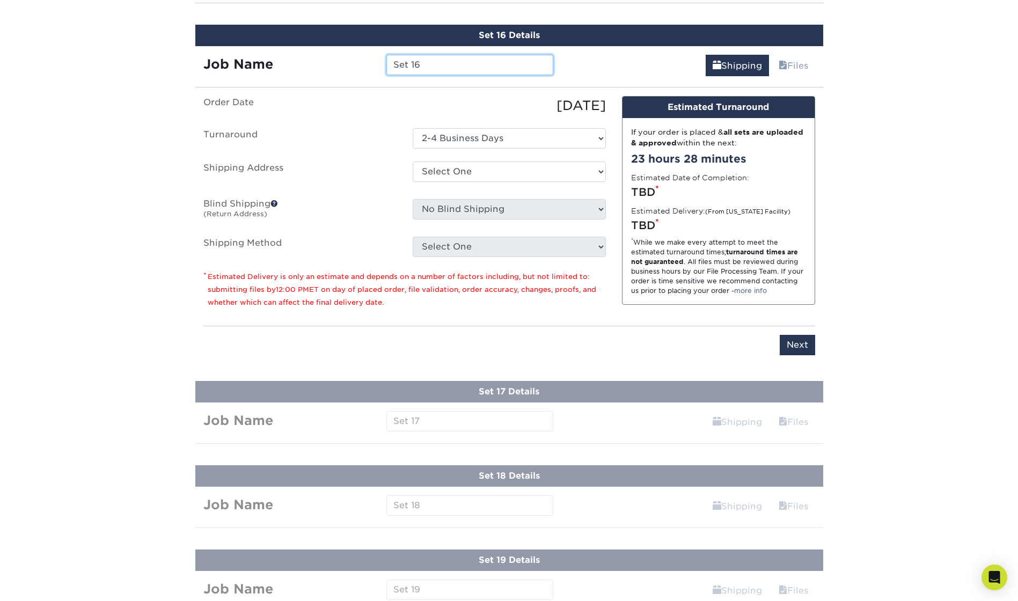
drag, startPoint x: 439, startPoint y: 65, endPoint x: 372, endPoint y: 57, distance: 67.0
click at [372, 57] on div "Job Name Set 16" at bounding box center [378, 65] width 367 height 20
type input "[PERSON_NAME]"
click at [468, 173] on select "Select One King County + Add New Address - Login" at bounding box center [509, 172] width 193 height 20
select select "286831"
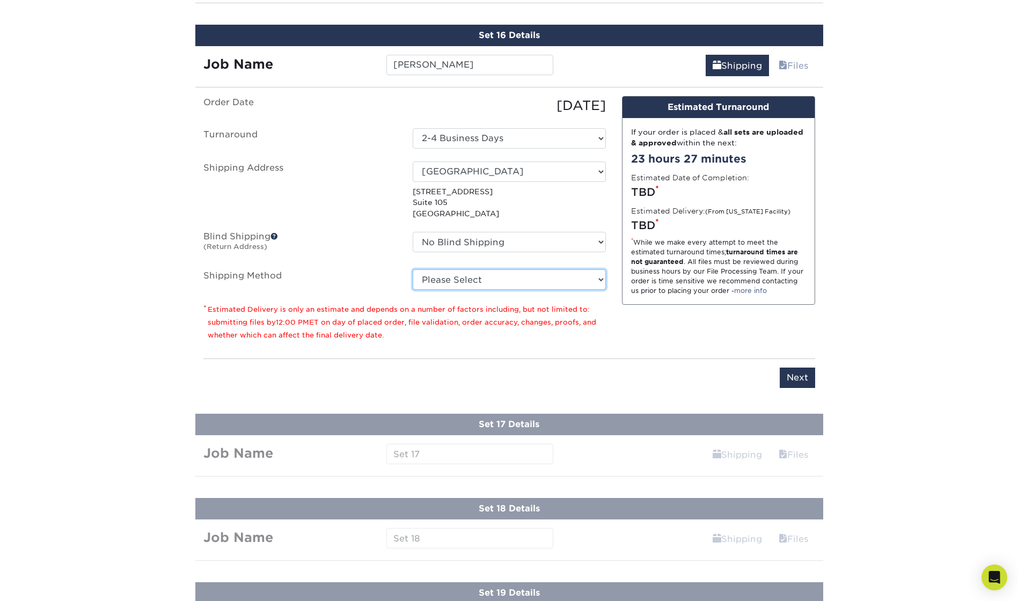
click at [498, 280] on select "Please Select Ground Shipping (+$24.21) 3 Day Shipping Service (+$43.75) 2 Day …" at bounding box center [509, 279] width 193 height 20
select select "03"
click at [413, 269] on select "Please Select Ground Shipping (+$24.21) 3 Day Shipping Service (+$43.75) 2 Day …" at bounding box center [509, 279] width 193 height 20
click at [798, 382] on input "Next" at bounding box center [797, 378] width 35 height 20
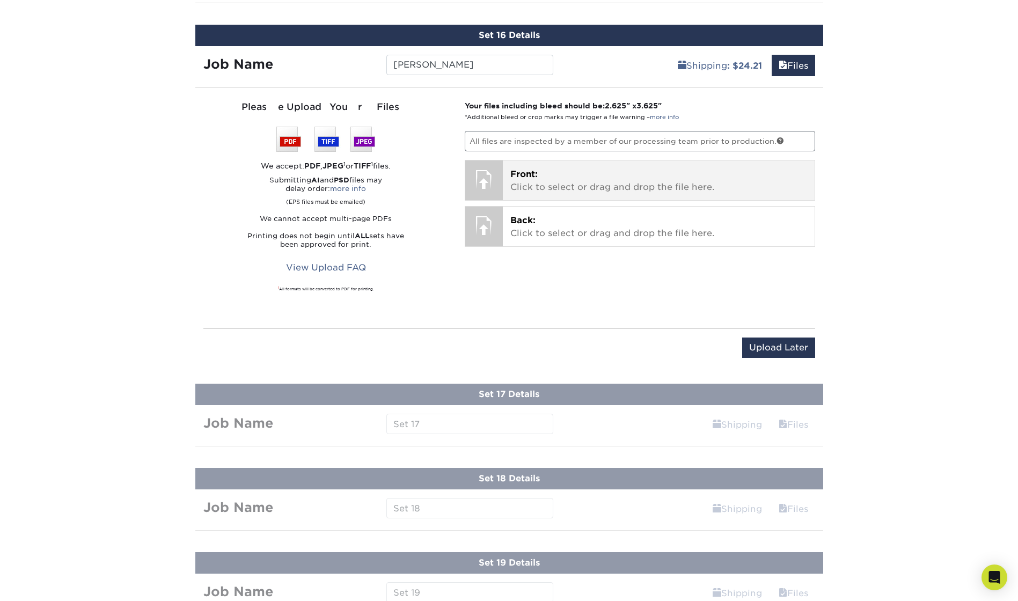
click at [535, 168] on div "Front: Click to select or drag and drop the file here. Choose file" at bounding box center [659, 180] width 312 height 40
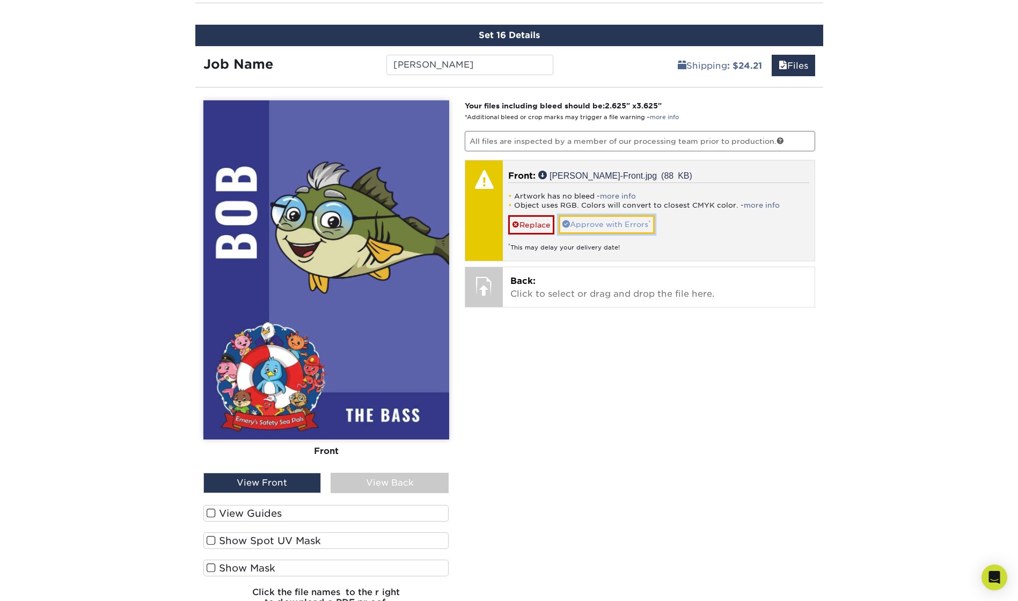
click at [601, 221] on link "Approve with Errors *" at bounding box center [607, 224] width 96 height 18
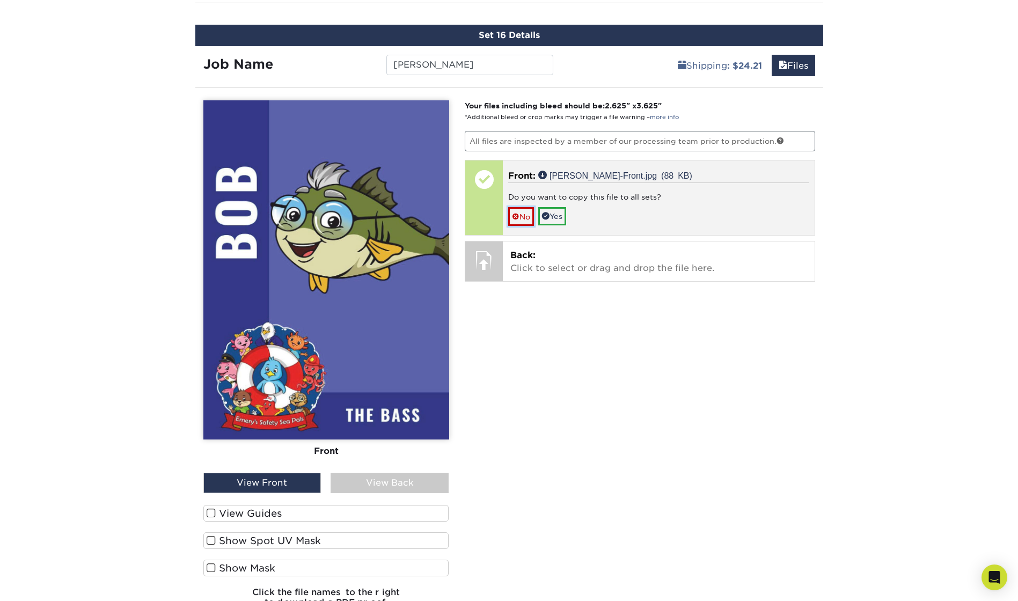
click at [522, 219] on link "No" at bounding box center [521, 216] width 26 height 19
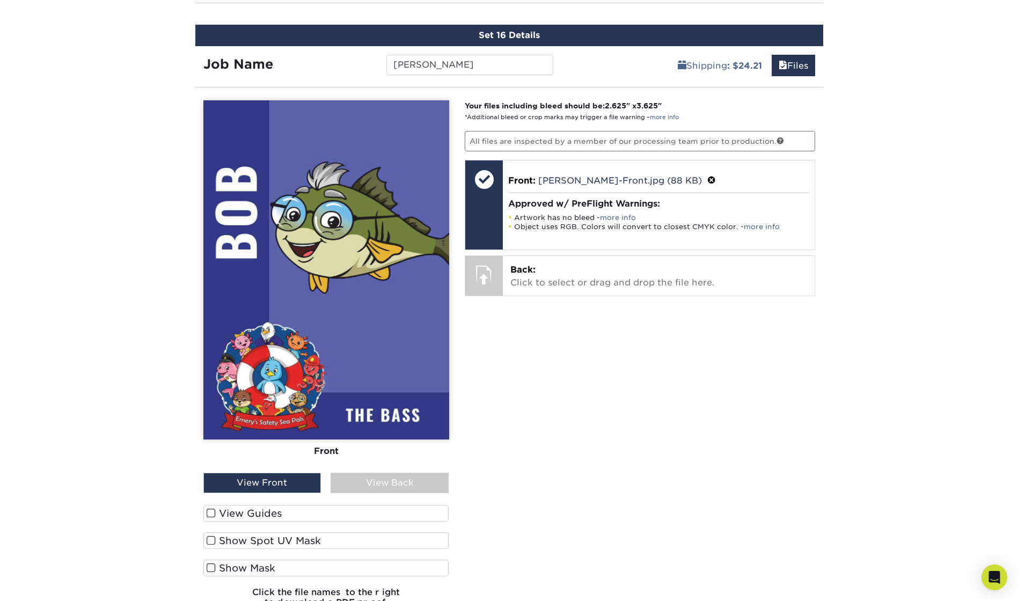
drag, startPoint x: 396, startPoint y: 483, endPoint x: 395, endPoint y: 475, distance: 7.7
click at [395, 476] on div "View Back" at bounding box center [390, 483] width 118 height 20
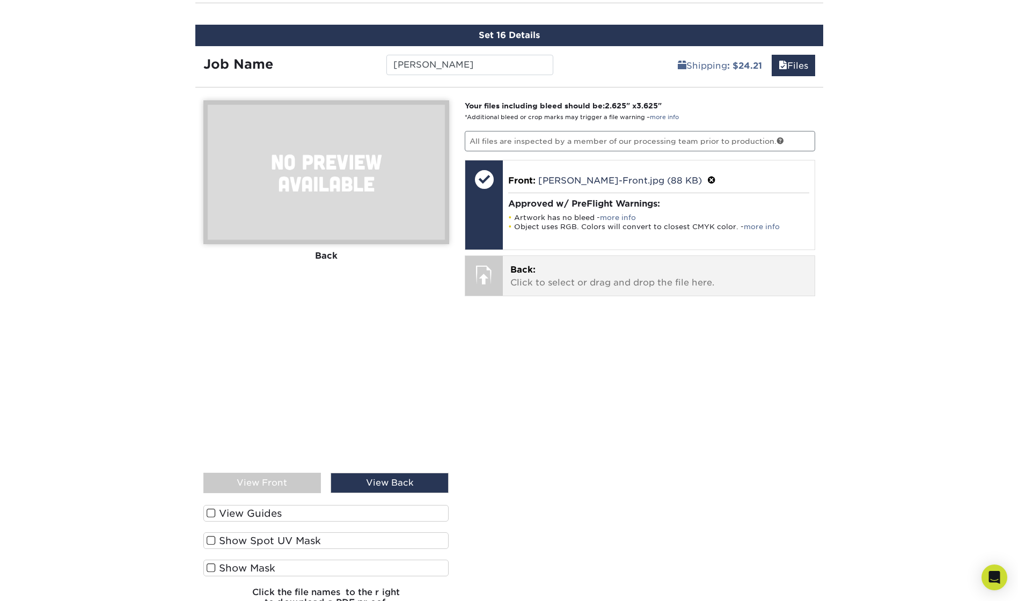
click at [557, 276] on p "Back: Click to select or drag and drop the file here." at bounding box center [658, 277] width 297 height 26
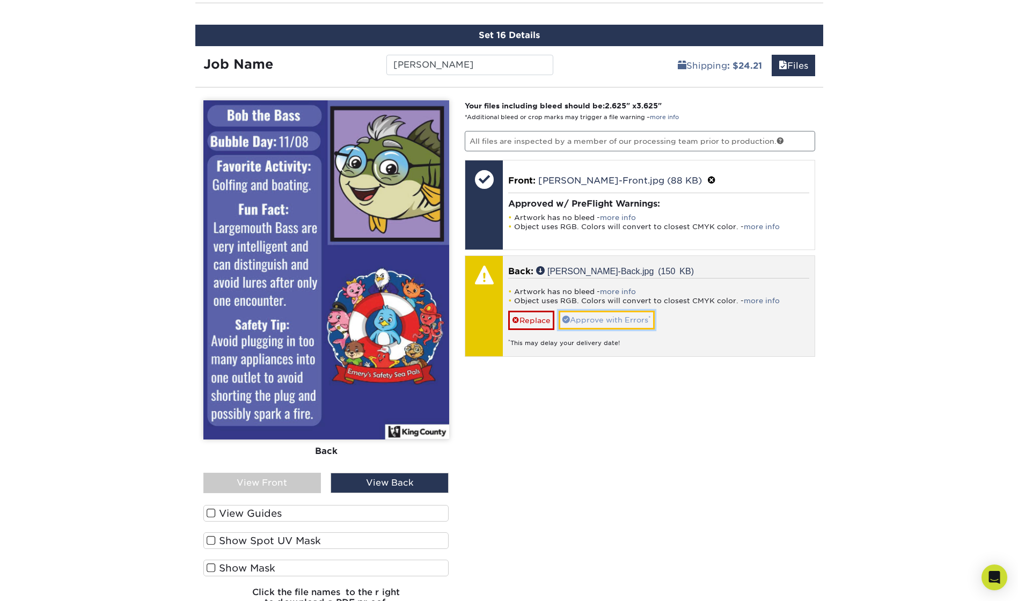
click at [604, 323] on link "Approve with Errors *" at bounding box center [607, 320] width 96 height 18
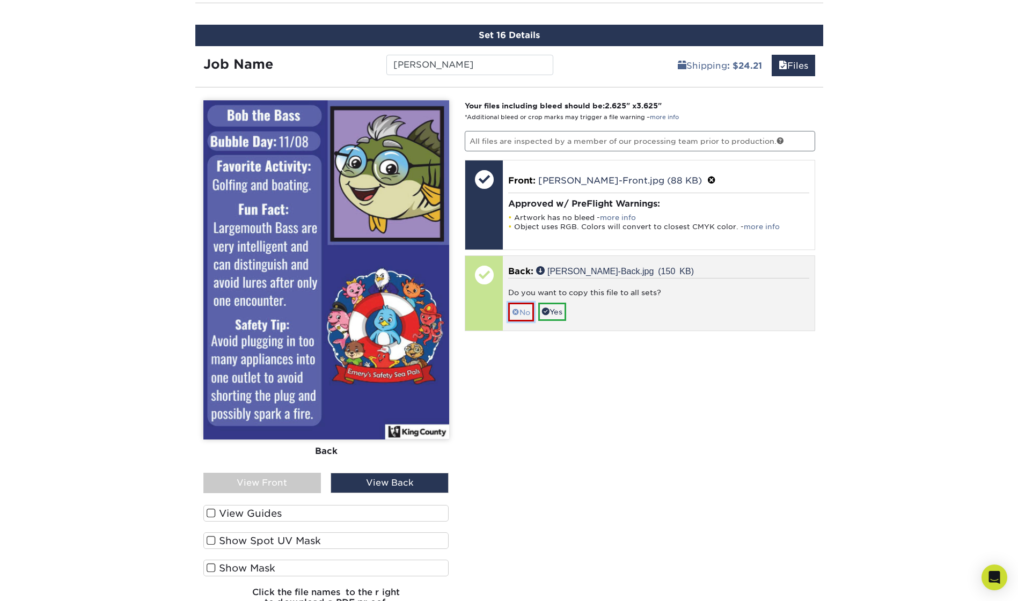
click at [520, 316] on link "No" at bounding box center [521, 312] width 26 height 19
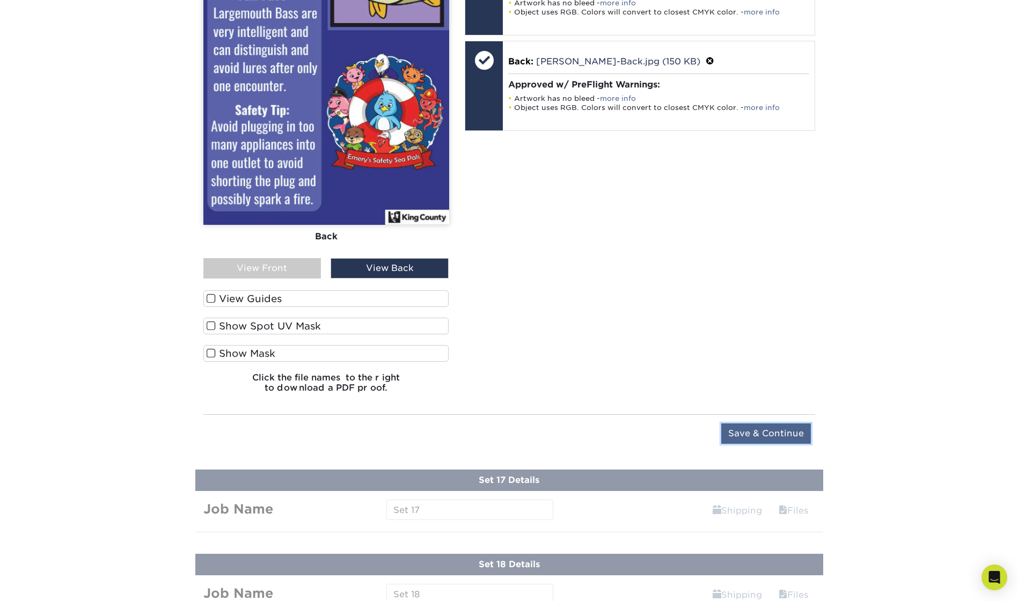
click at [784, 429] on input "Save & Continue" at bounding box center [766, 434] width 90 height 20
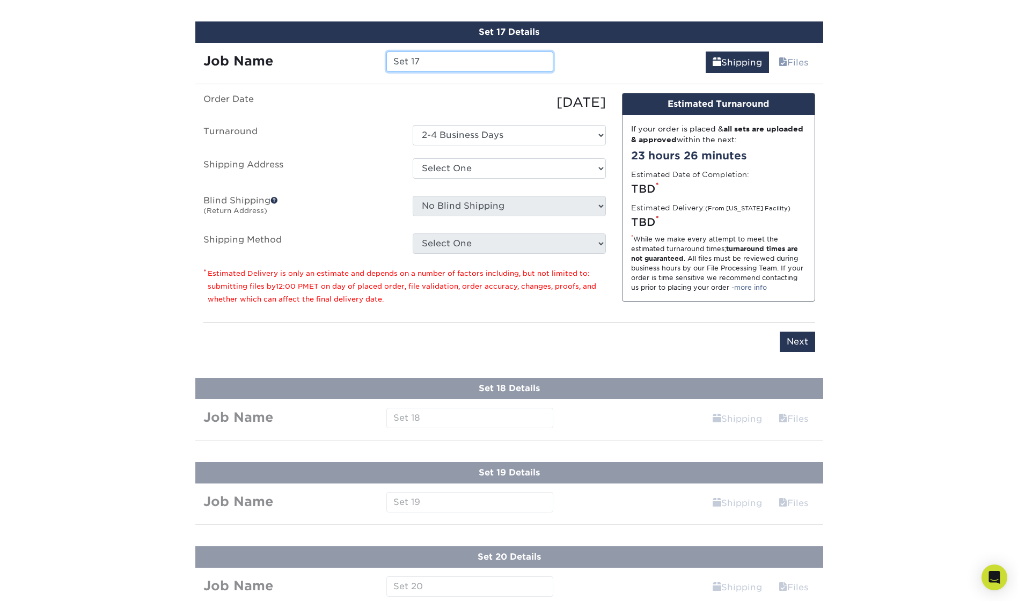
scroll to position [1959, 0]
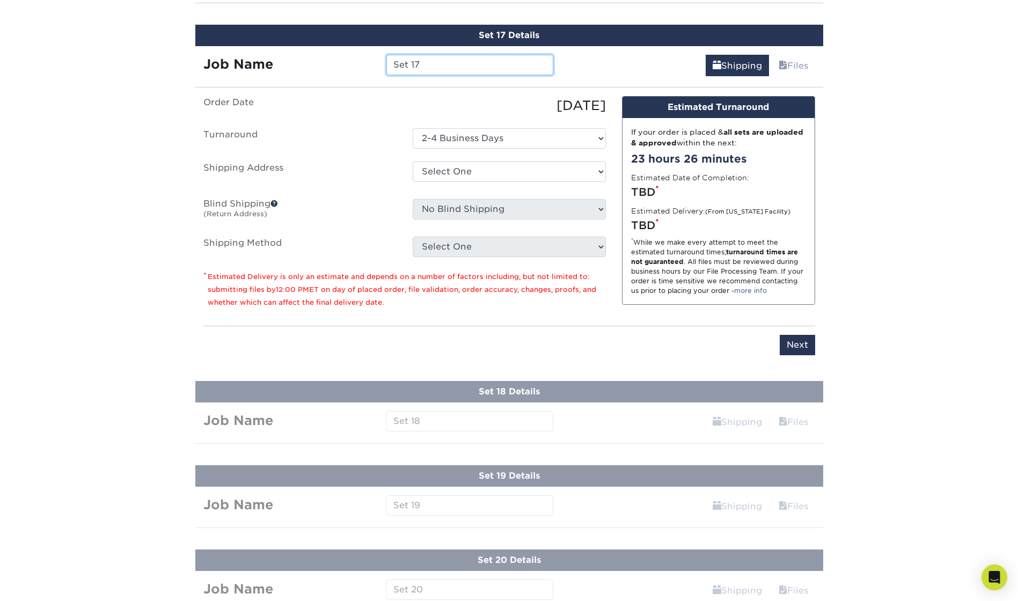
drag, startPoint x: 461, startPoint y: 68, endPoint x: 378, endPoint y: 65, distance: 82.7
click at [378, 65] on div "Set 17" at bounding box center [469, 65] width 183 height 20
type input "[PERSON_NAME]"
click at [539, 171] on select "Select One King County + Add New Address - Login" at bounding box center [509, 172] width 193 height 20
select select "286831"
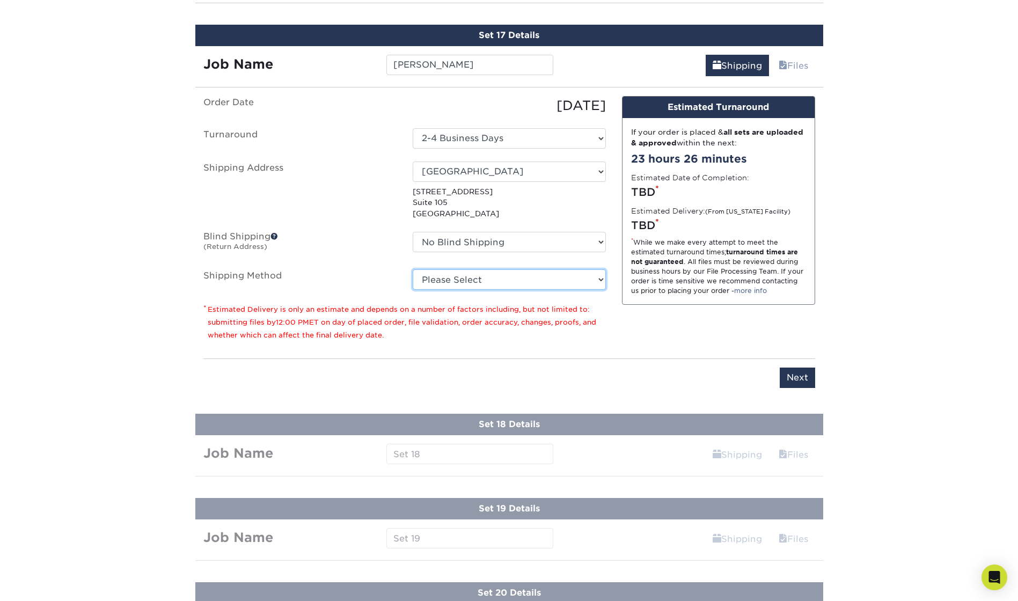
click at [488, 278] on select "Please Select Ground Shipping (+$24.21) 3 Day Shipping Service (+$43.75) 2 Day …" at bounding box center [509, 279] width 193 height 20
select select "03"
click at [413, 269] on select "Please Select Ground Shipping (+$24.21) 3 Day Shipping Service (+$43.75) 2 Day …" at bounding box center [509, 279] width 193 height 20
click at [790, 371] on input "Next" at bounding box center [797, 378] width 35 height 20
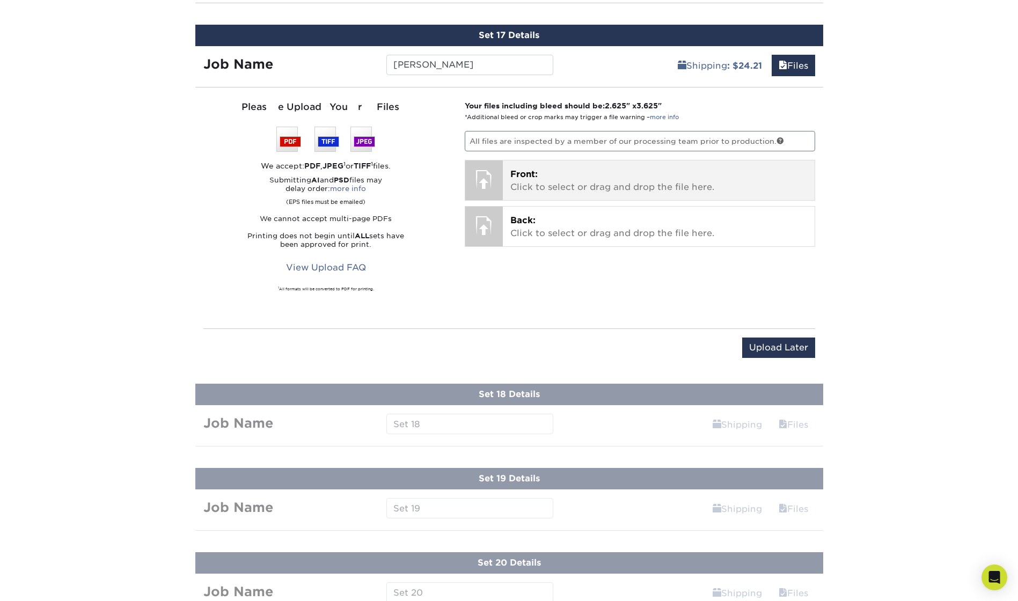
click at [520, 180] on p "Front: Click to select or drag and drop the file here." at bounding box center [658, 181] width 297 height 26
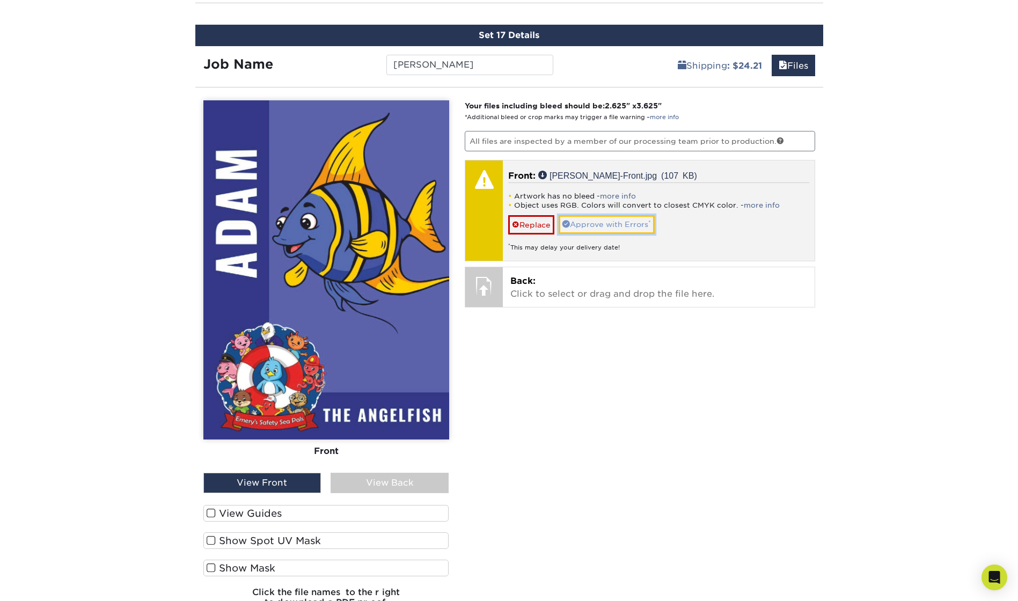
click at [590, 224] on link "Approve with Errors *" at bounding box center [607, 224] width 96 height 18
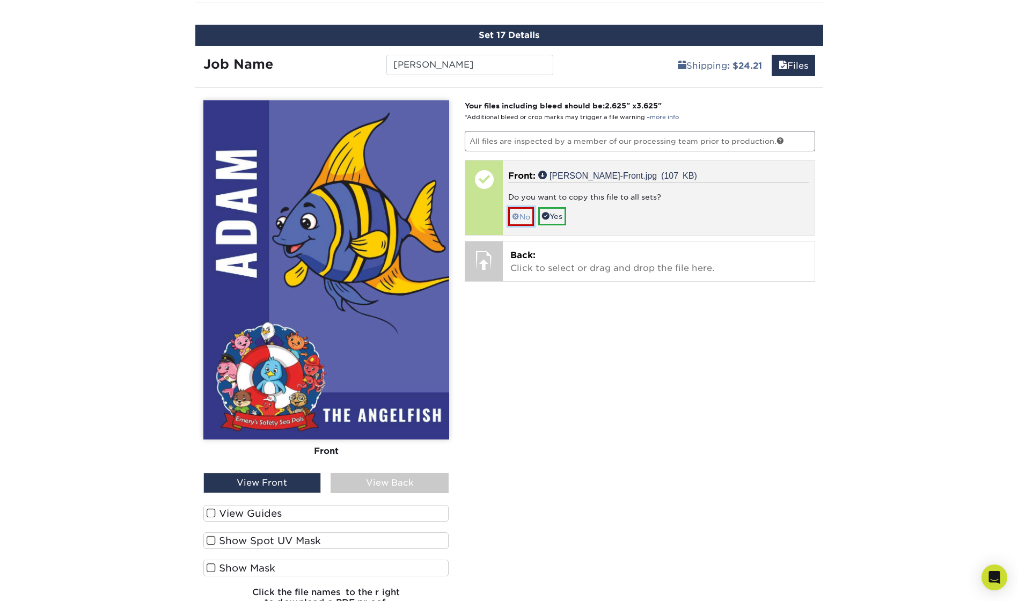
click at [524, 216] on link "No" at bounding box center [521, 216] width 26 height 19
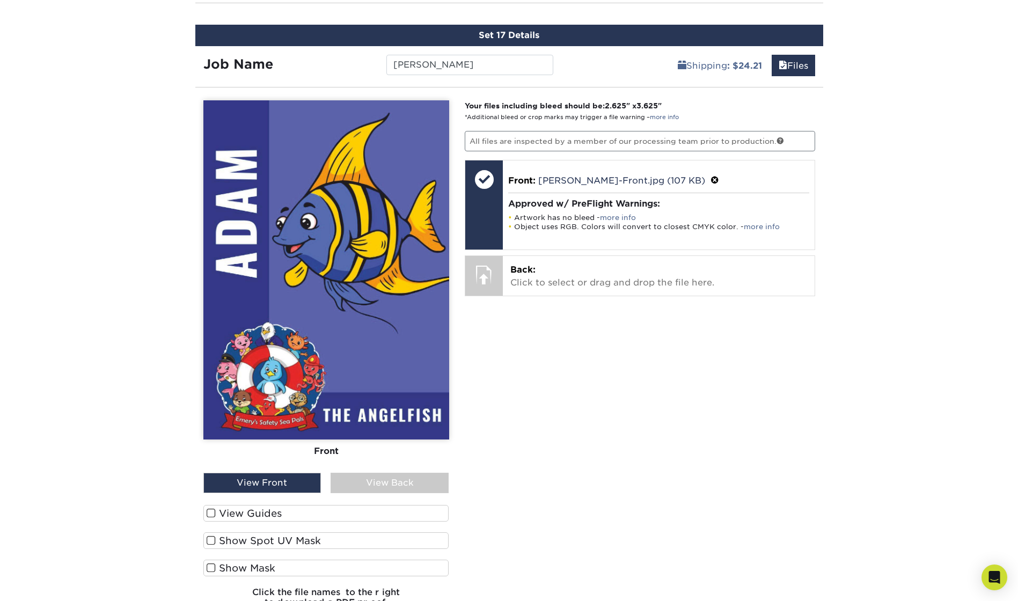
click at [405, 483] on div "View Back" at bounding box center [390, 483] width 118 height 20
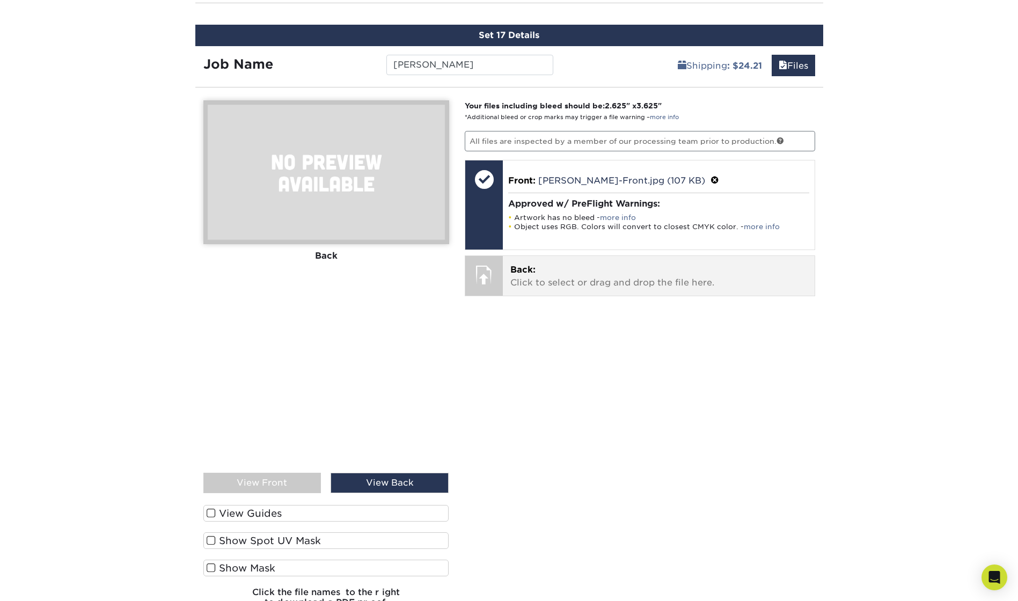
click at [554, 284] on p "Back: Click to select or drag and drop the file here." at bounding box center [658, 277] width 297 height 26
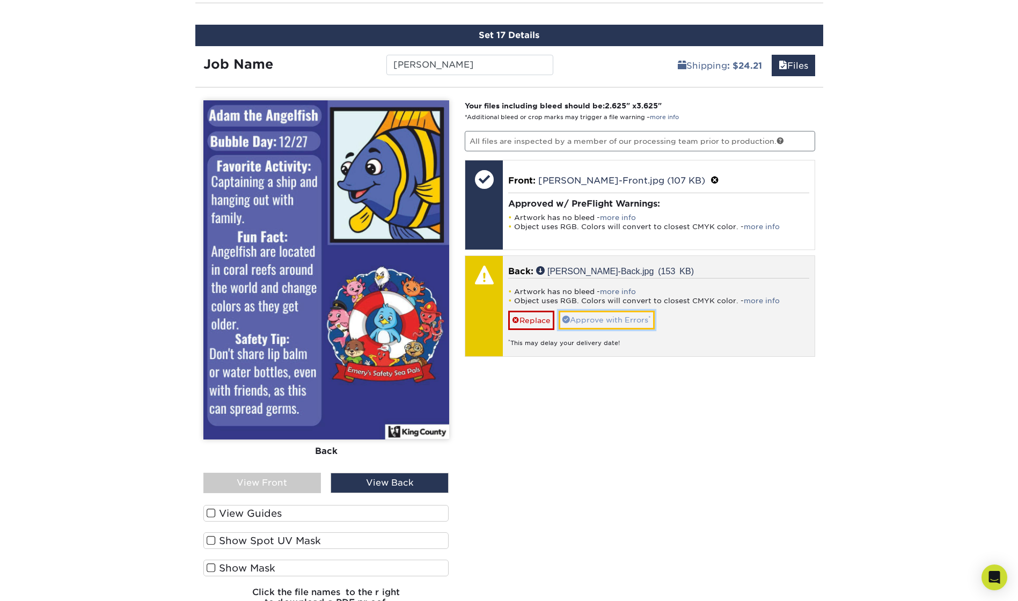
click at [599, 318] on link "Approve with Errors *" at bounding box center [607, 320] width 96 height 18
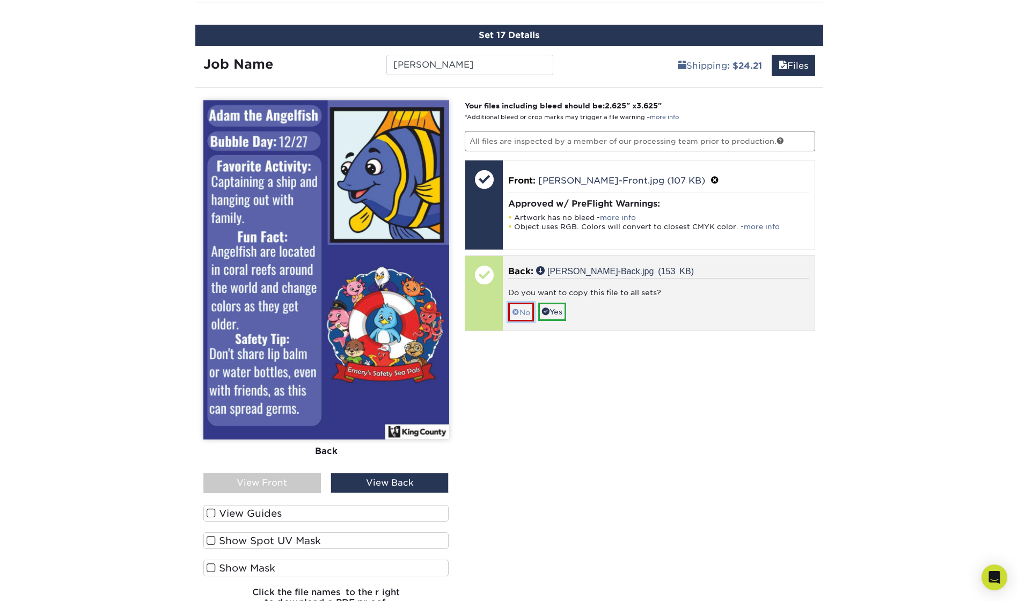
click at [523, 308] on link "No" at bounding box center [521, 312] width 26 height 19
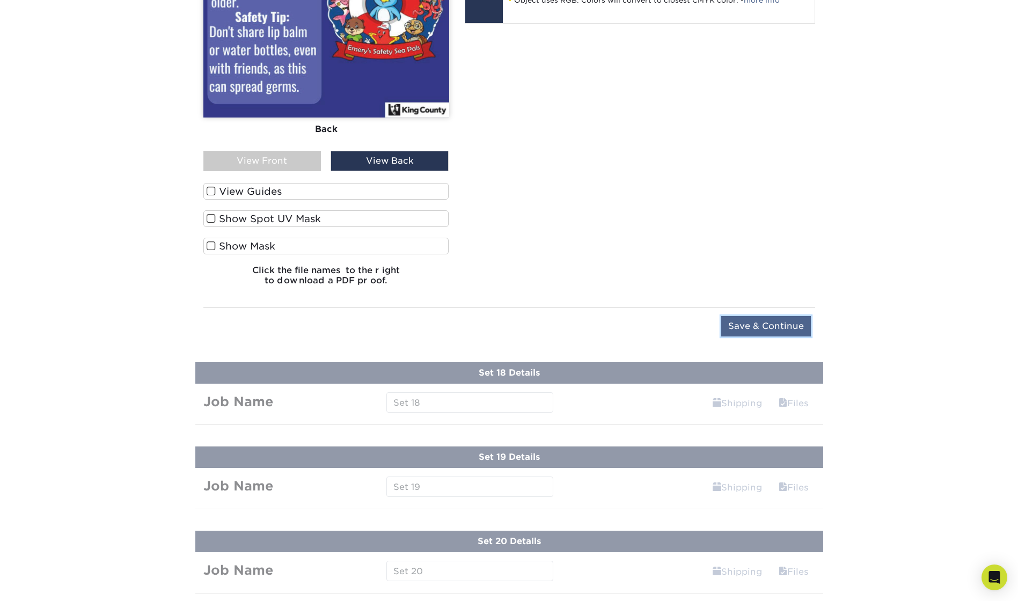
click at [764, 326] on input "Save & Continue" at bounding box center [766, 326] width 90 height 20
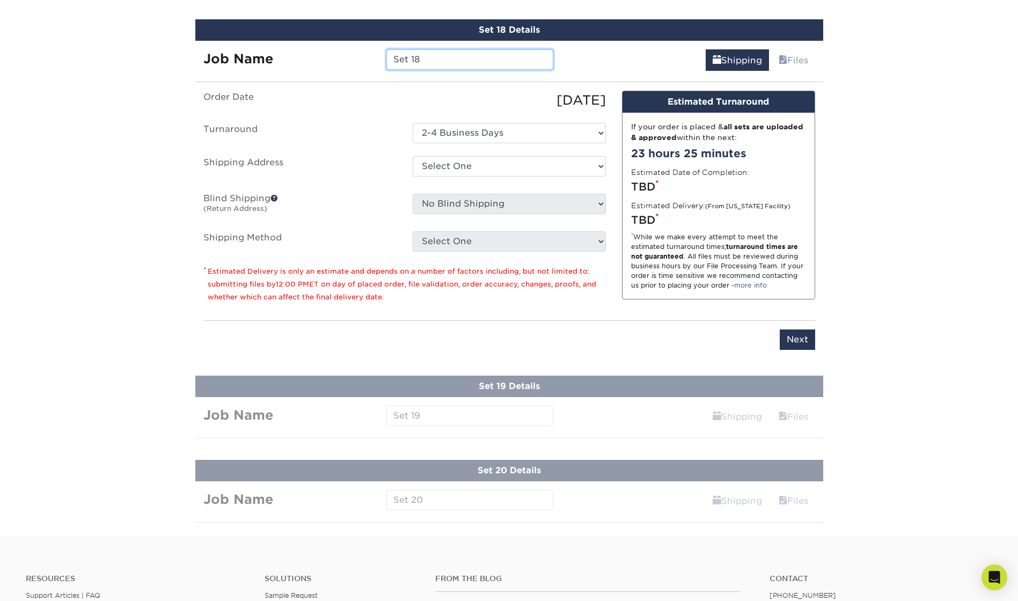
scroll to position [2043, 0]
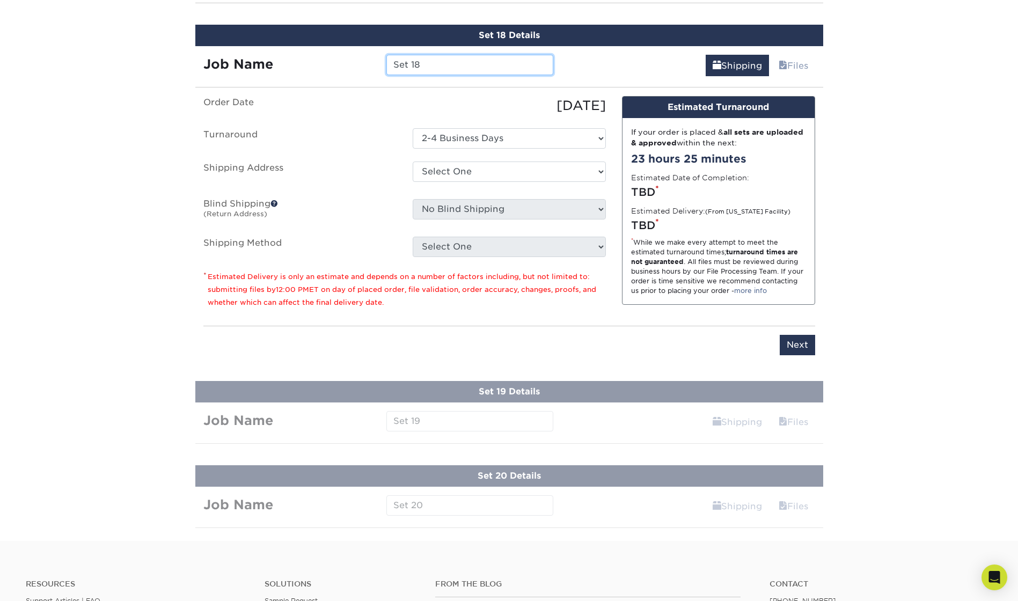
drag, startPoint x: 443, startPoint y: 61, endPoint x: 392, endPoint y: 66, distance: 51.8
click at [392, 66] on input "Set 18" at bounding box center [469, 65] width 167 height 20
type input "[PERSON_NAME]"
click at [442, 165] on select "Select One King County + Add New Address - Login" at bounding box center [509, 172] width 193 height 20
select select "286831"
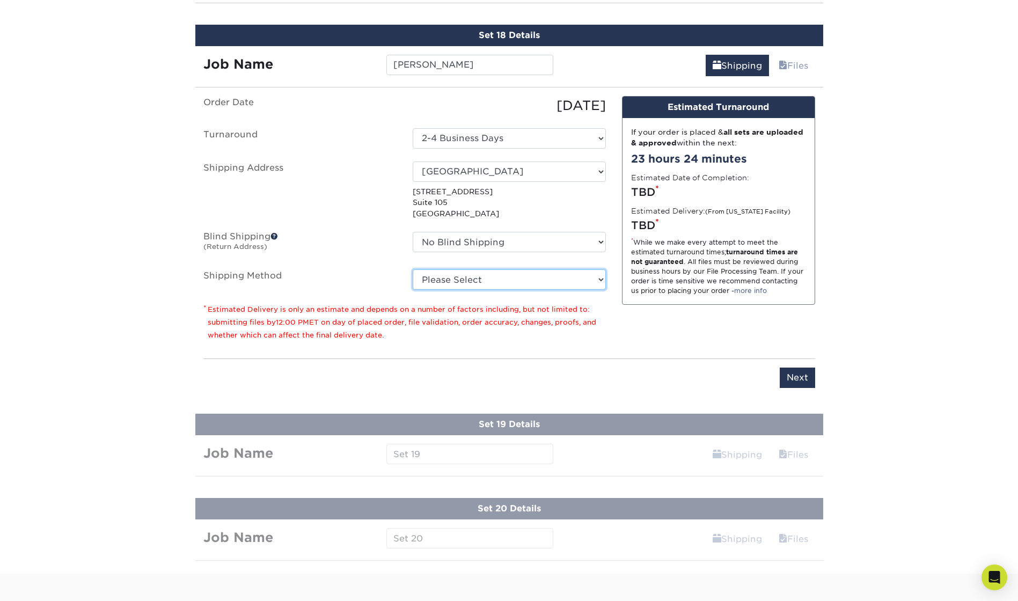
click at [463, 281] on select "Please Select Ground Shipping (+$24.21) 3 Day Shipping Service (+$43.75) 2 Day …" at bounding box center [509, 279] width 193 height 20
select select "03"
click at [413, 269] on select "Please Select Ground Shipping (+$24.21) 3 Day Shipping Service (+$43.75) 2 Day …" at bounding box center [509, 279] width 193 height 20
click at [794, 381] on input "Next" at bounding box center [797, 378] width 35 height 20
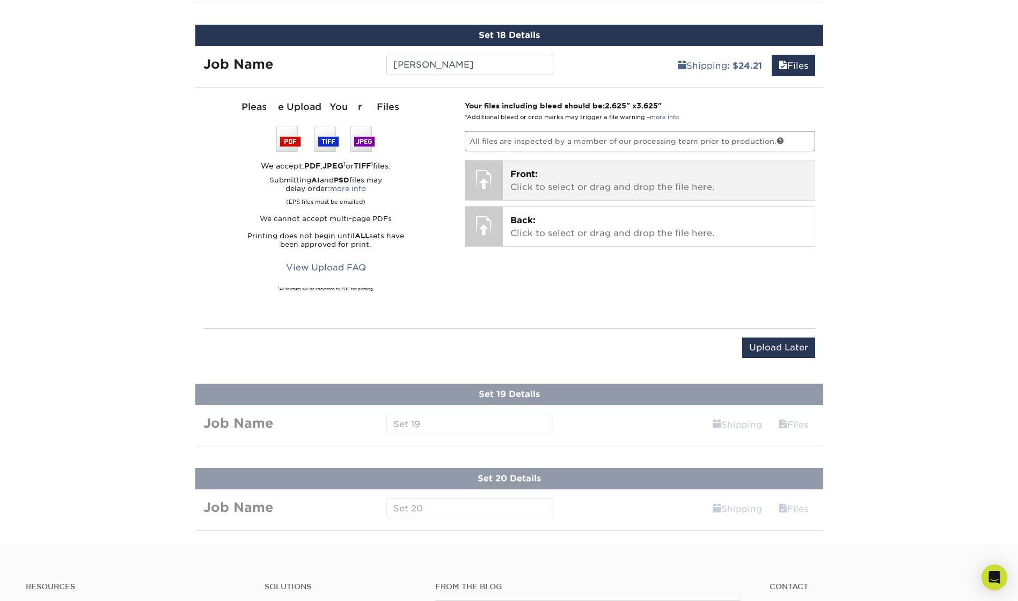
click at [528, 180] on p "Front: Click to select or drag and drop the file here." at bounding box center [658, 181] width 297 height 26
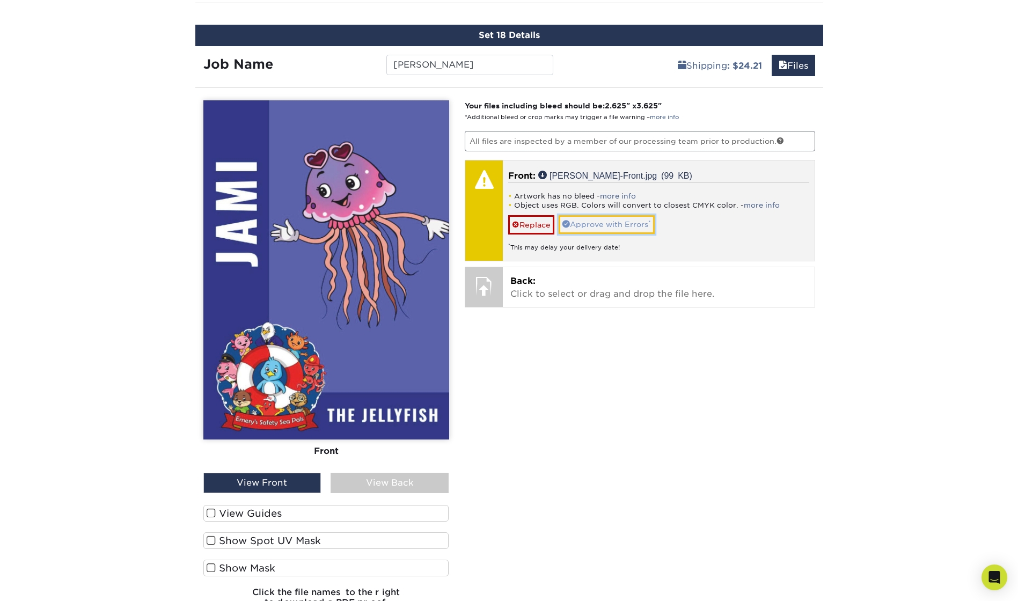
click at [595, 222] on link "Approve with Errors *" at bounding box center [607, 224] width 96 height 18
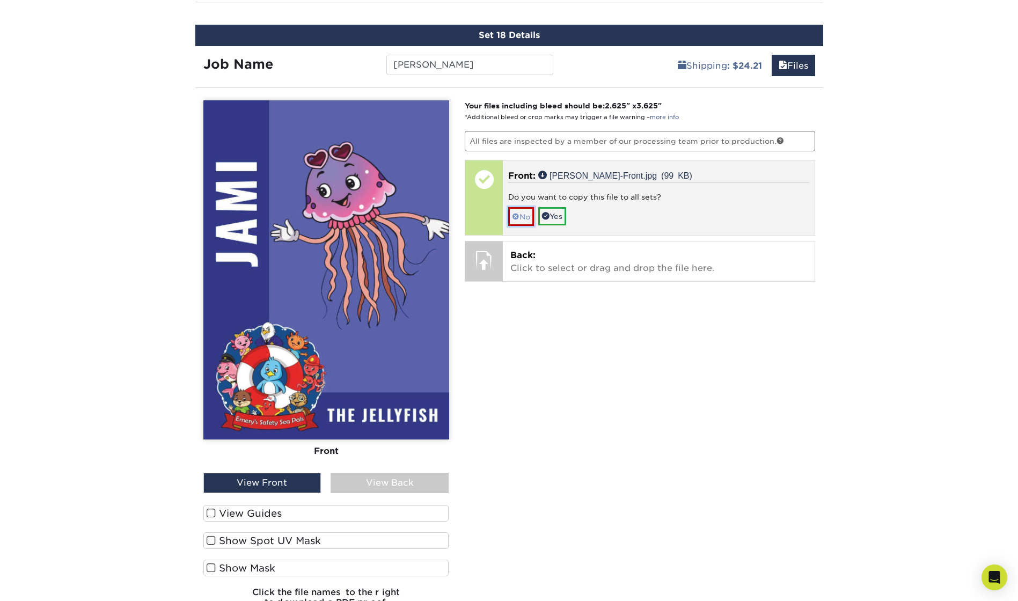
click at [525, 219] on link "No" at bounding box center [521, 216] width 26 height 19
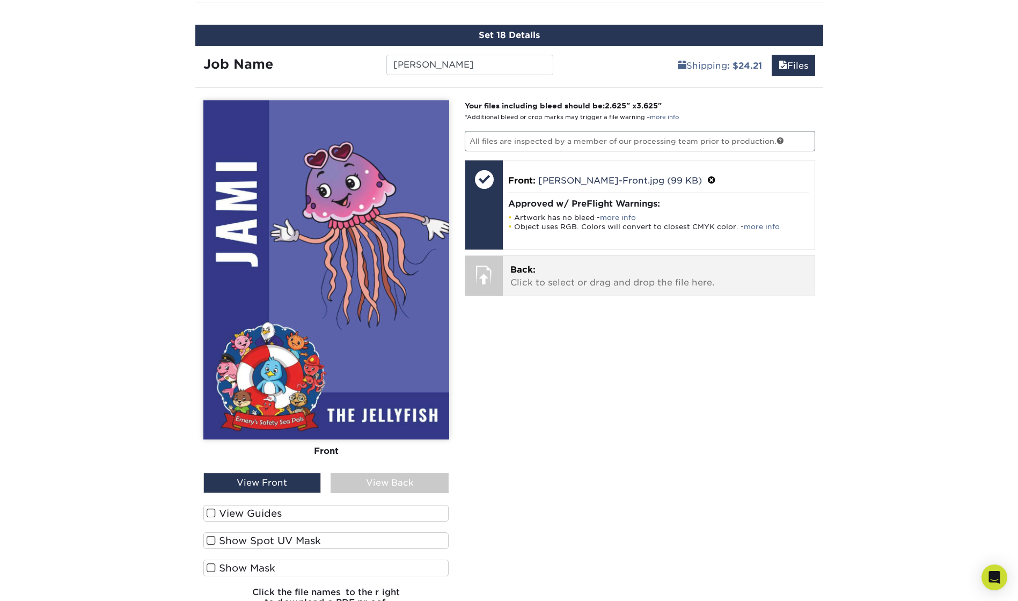
click at [530, 280] on p "Back: Click to select or drag and drop the file here." at bounding box center [658, 277] width 297 height 26
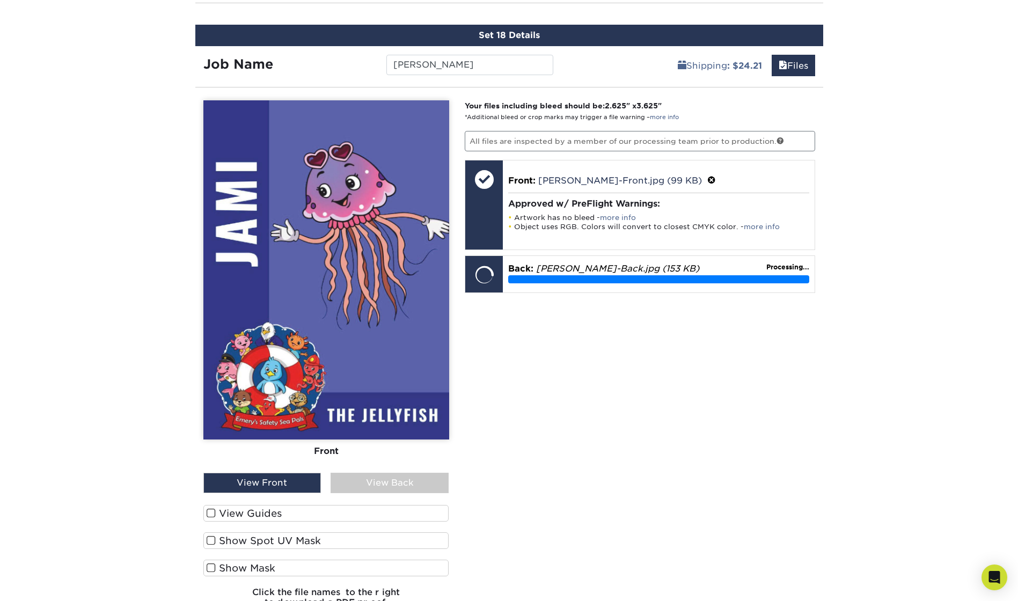
click at [405, 483] on div "View Back" at bounding box center [390, 483] width 118 height 20
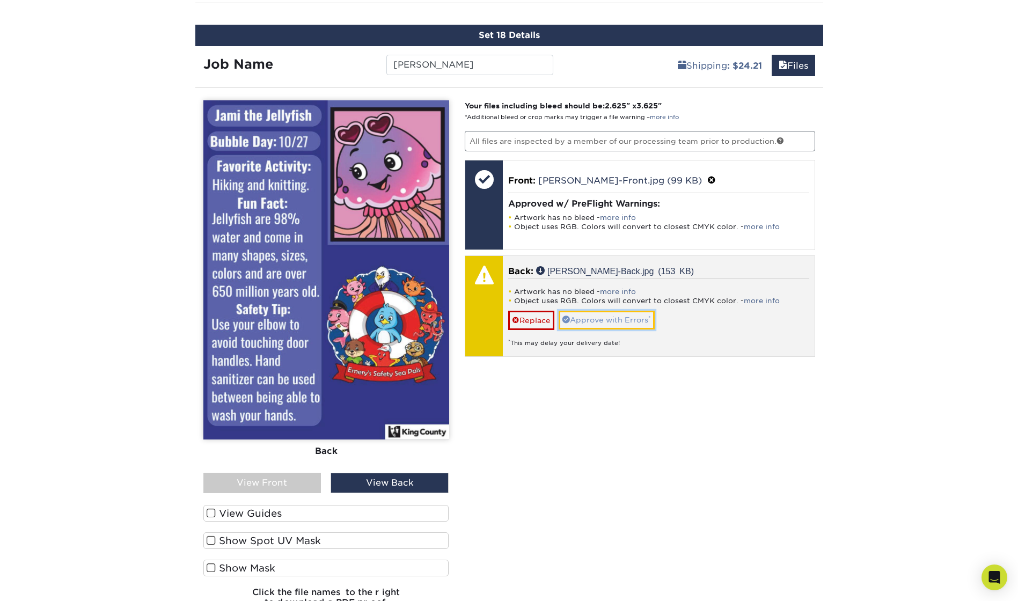
click at [611, 320] on link "Approve with Errors *" at bounding box center [607, 320] width 96 height 18
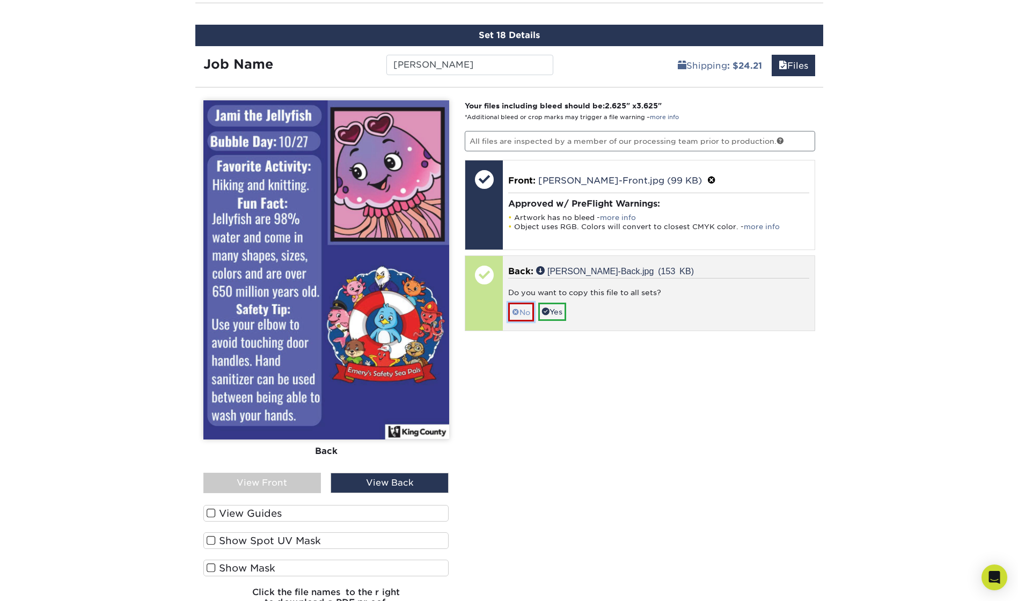
click at [524, 315] on link "No" at bounding box center [521, 312] width 26 height 19
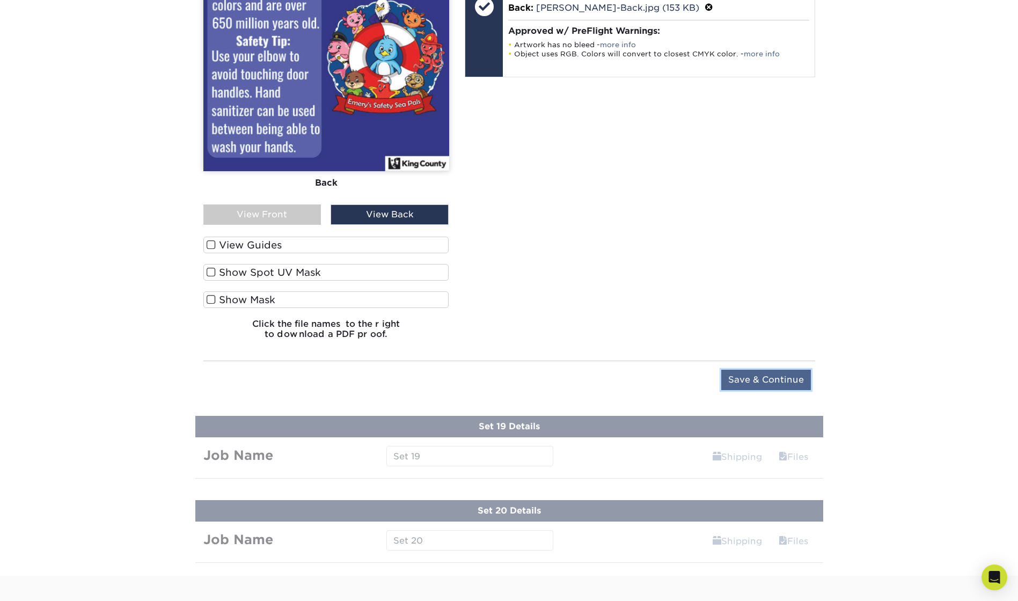
click at [769, 383] on input "Save & Continue" at bounding box center [766, 380] width 90 height 20
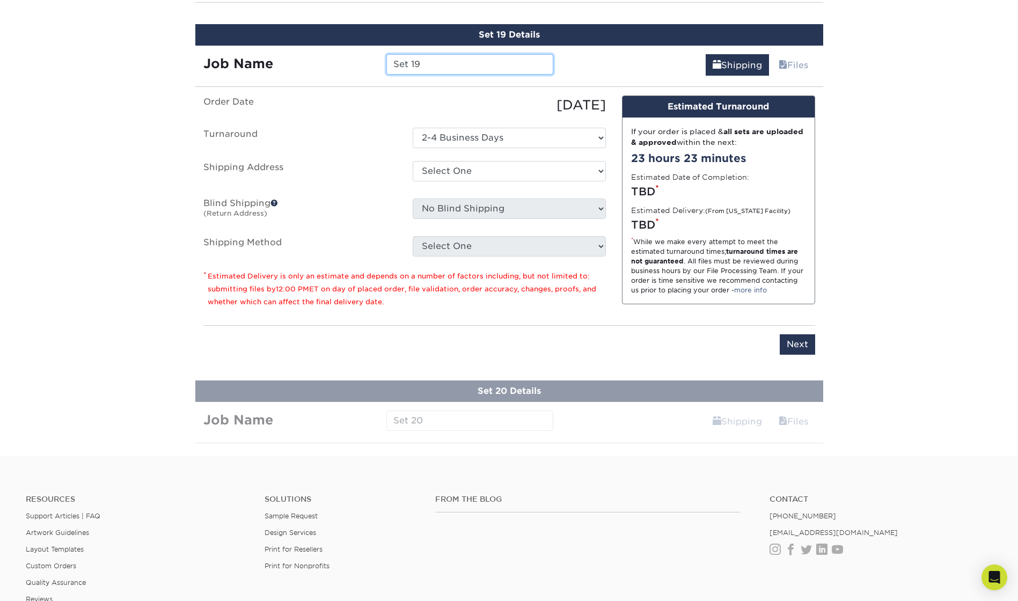
scroll to position [2128, 0]
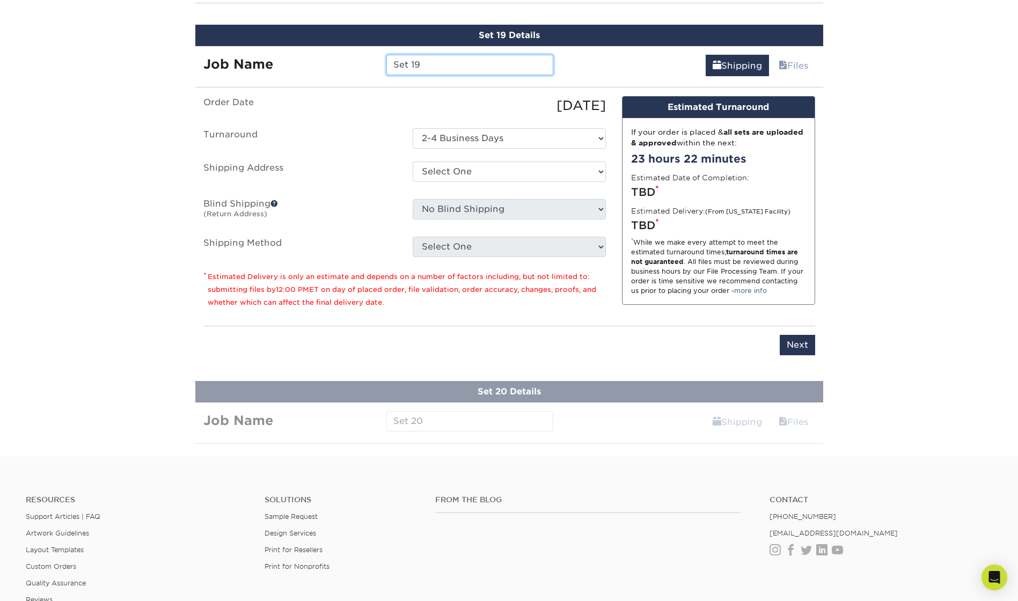
drag, startPoint x: 429, startPoint y: 65, endPoint x: 369, endPoint y: 59, distance: 61.0
click at [369, 59] on div "Job Name Set 19" at bounding box center [378, 65] width 367 height 20
type input "[PERSON_NAME]"
drag, startPoint x: 429, startPoint y: 169, endPoint x: 425, endPoint y: 166, distance: 5.5
click at [425, 166] on select "Select One King County + Add New Address - Login" at bounding box center [509, 172] width 193 height 20
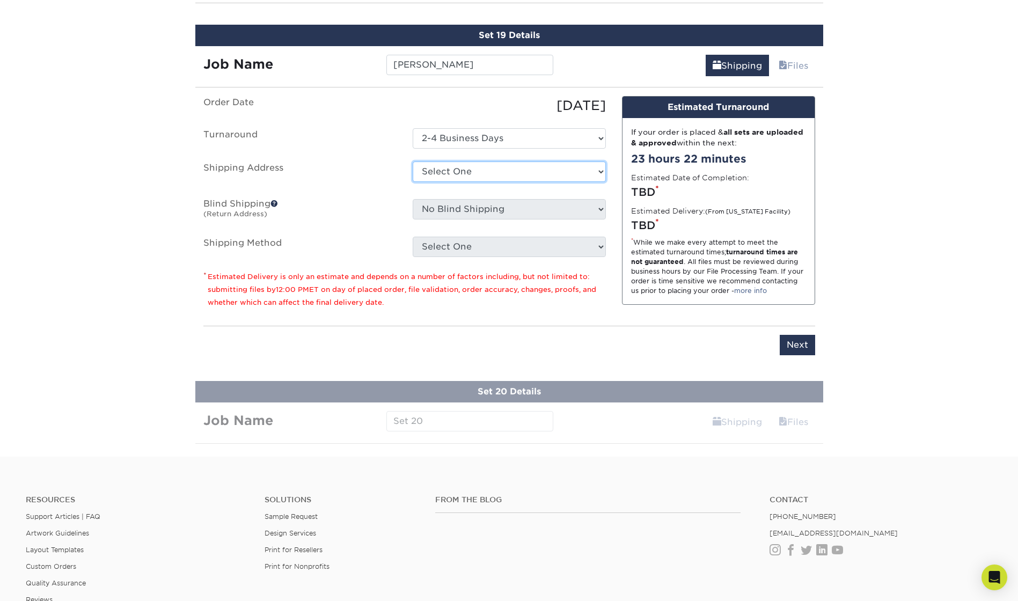
select select "286831"
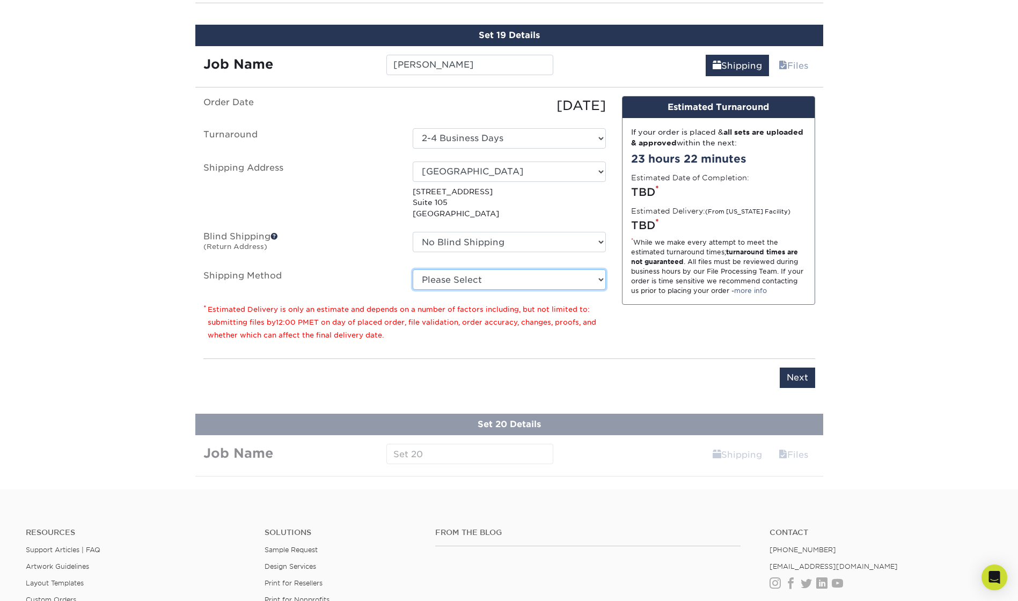
click at [447, 278] on select "Please Select Ground Shipping (+$24.21) 3 Day Shipping Service (+$43.75) 2 Day …" at bounding box center [509, 279] width 193 height 20
select select "03"
click at [413, 269] on select "Please Select Ground Shipping (+$24.21) 3 Day Shipping Service (+$43.75) 2 Day …" at bounding box center [509, 279] width 193 height 20
click at [798, 380] on input "Next" at bounding box center [797, 378] width 35 height 20
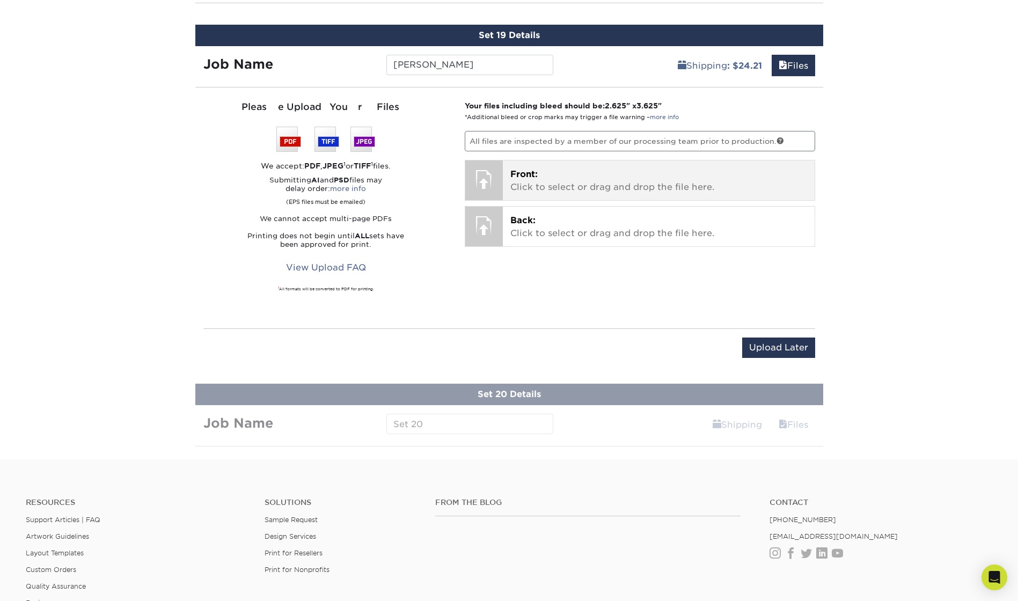
click at [553, 181] on p "Front: Click to select or drag and drop the file here." at bounding box center [658, 181] width 297 height 26
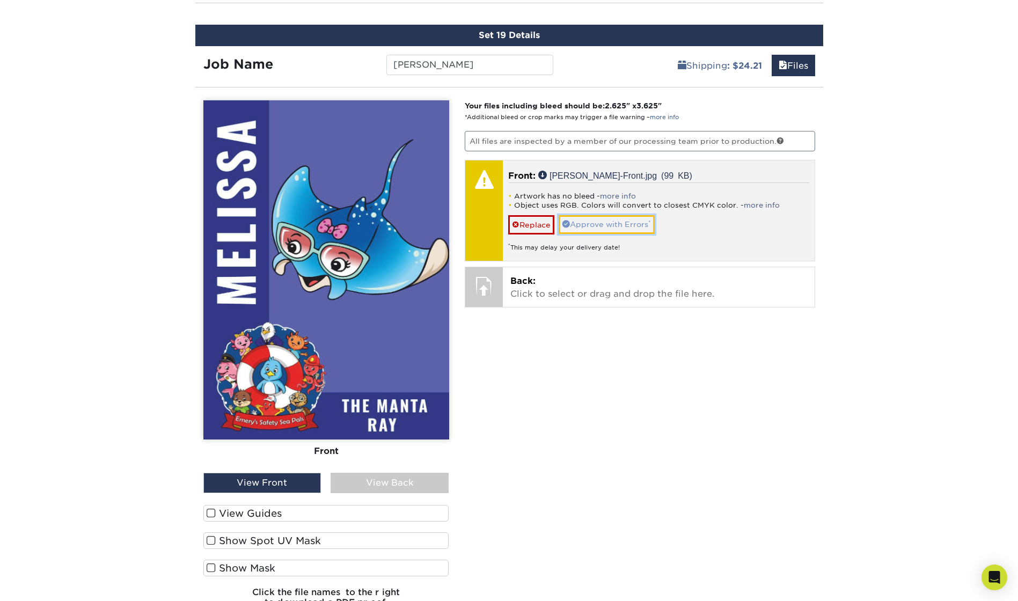
click at [605, 224] on link "Approve with Errors *" at bounding box center [607, 224] width 96 height 18
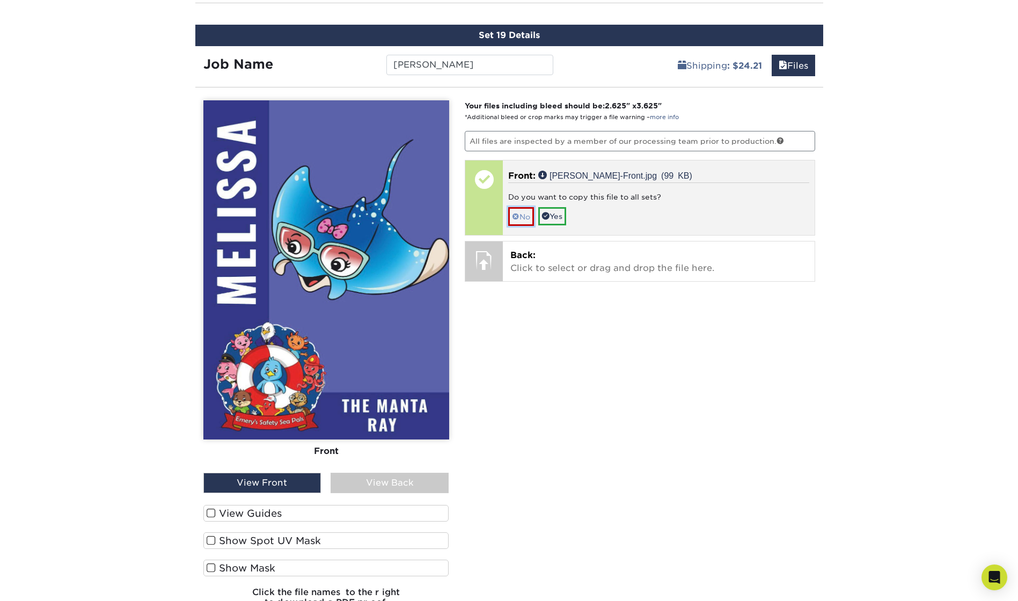
click at [526, 216] on link "No" at bounding box center [521, 216] width 26 height 19
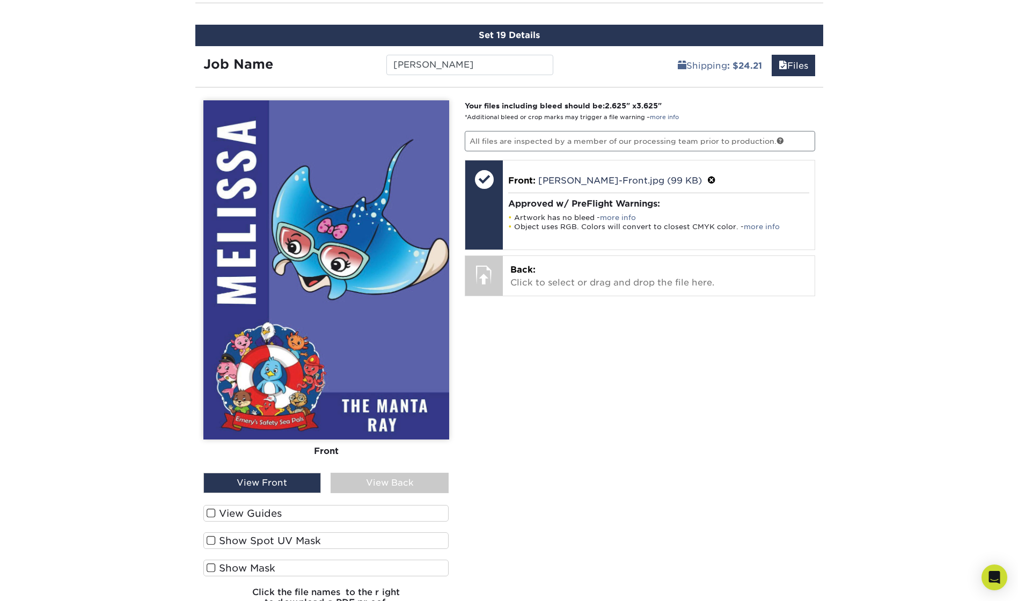
drag, startPoint x: 397, startPoint y: 477, endPoint x: 401, endPoint y: 458, distance: 19.3
click at [397, 471] on div "Front Back View Front View Back" at bounding box center [326, 296] width 246 height 393
drag, startPoint x: 409, startPoint y: 485, endPoint x: 414, endPoint y: 476, distance: 10.3
click at [408, 482] on div "View Back" at bounding box center [390, 483] width 118 height 20
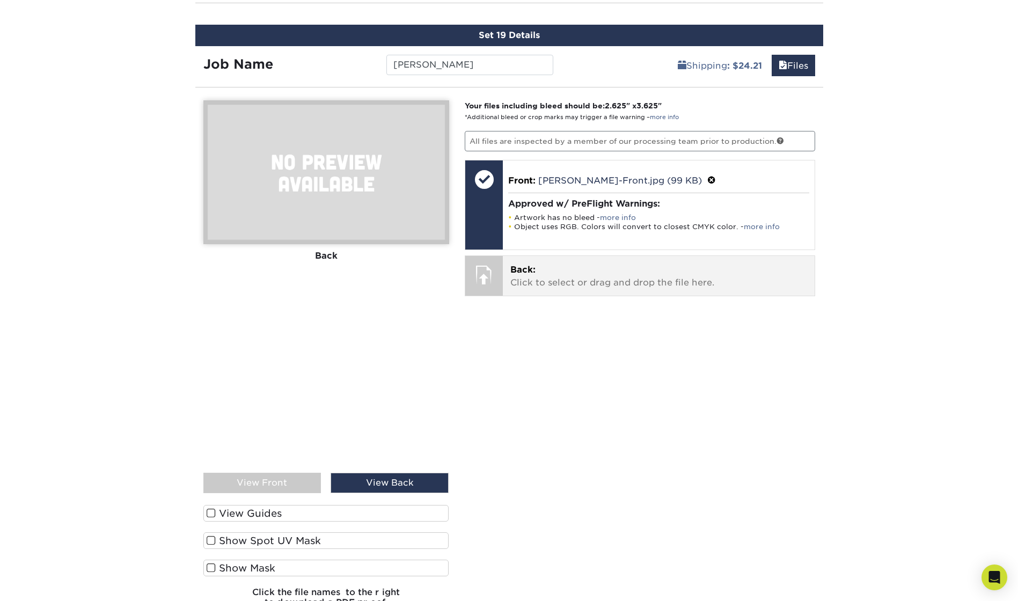
click at [544, 267] on p "Back: Click to select or drag and drop the file here." at bounding box center [658, 277] width 297 height 26
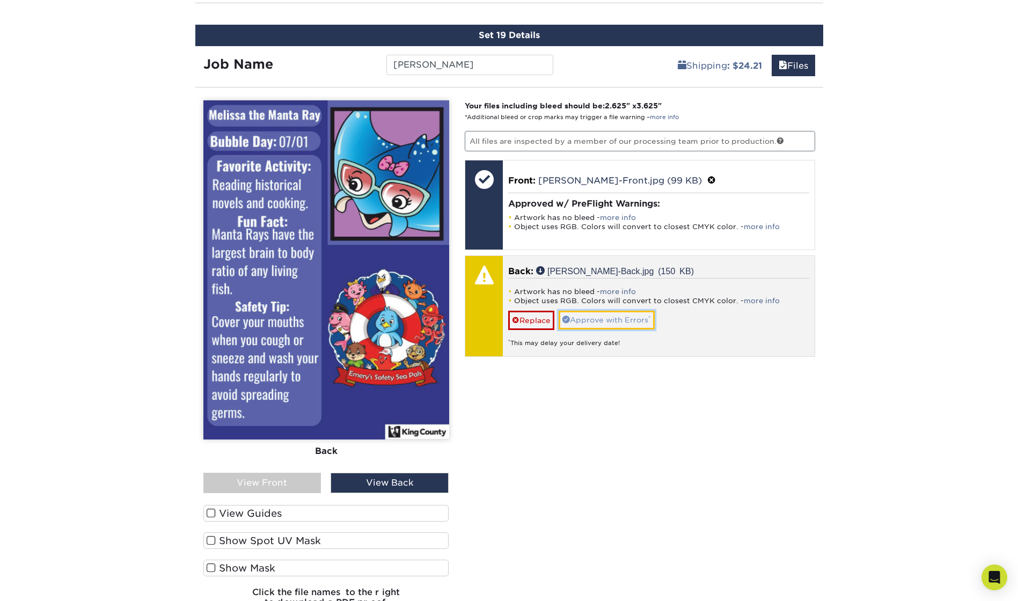
click at [614, 317] on link "Approve with Errors *" at bounding box center [607, 320] width 96 height 18
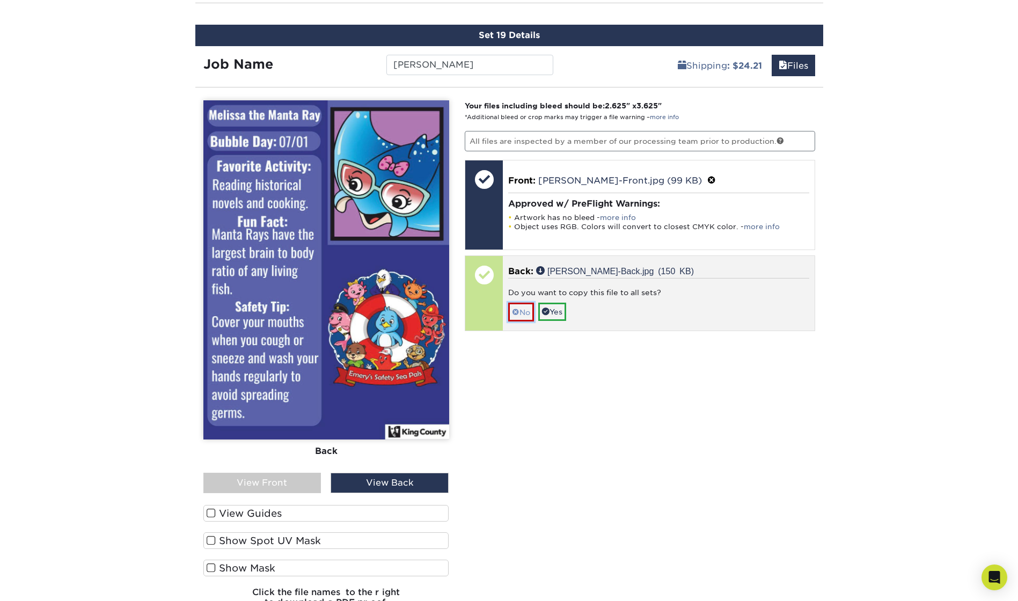
click at [522, 309] on link "No" at bounding box center [521, 312] width 26 height 19
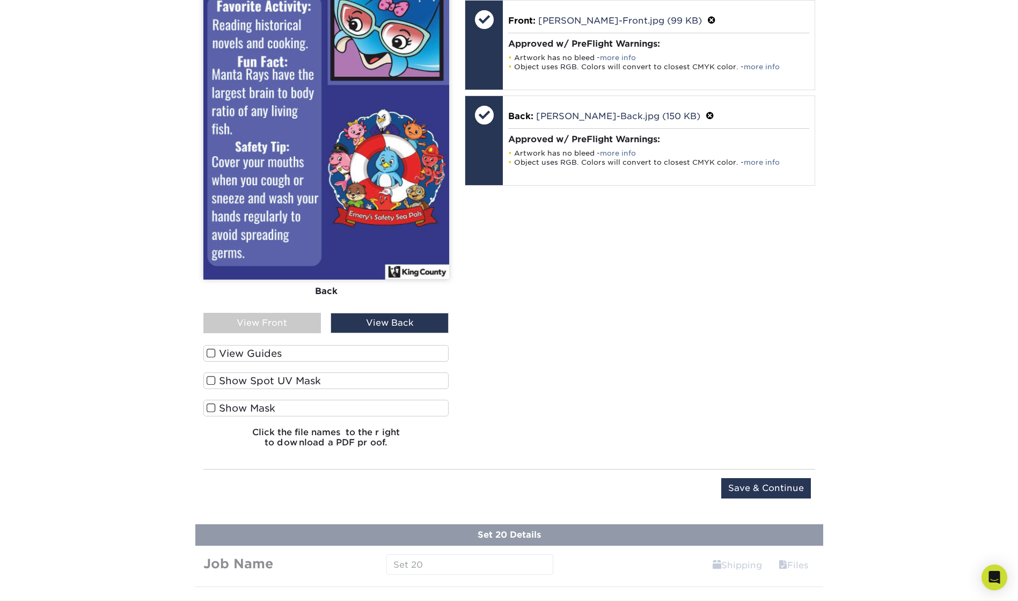
scroll to position [2289, 0]
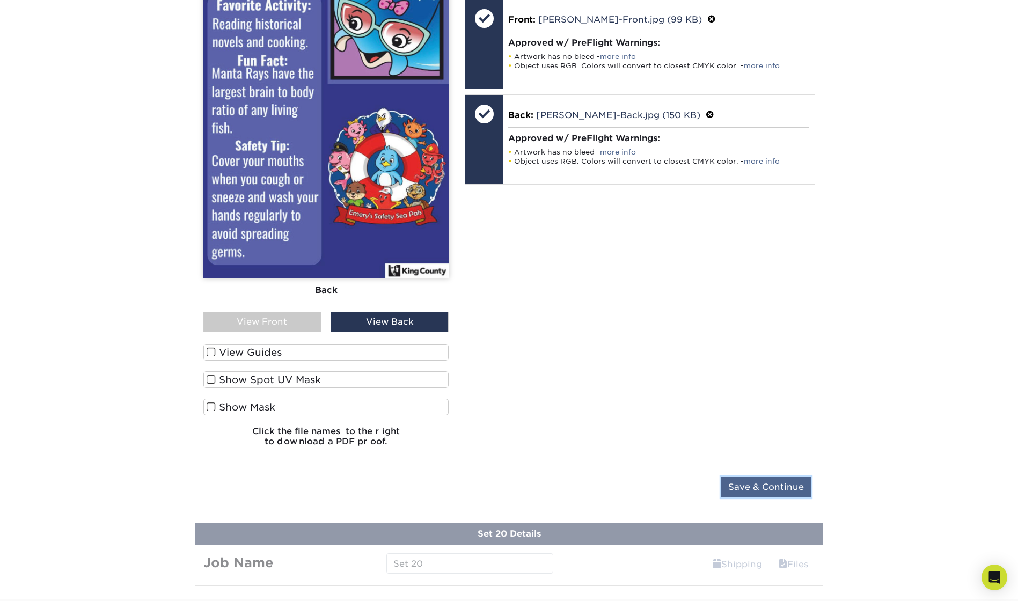
click at [758, 486] on input "Save & Continue" at bounding box center [766, 487] width 90 height 20
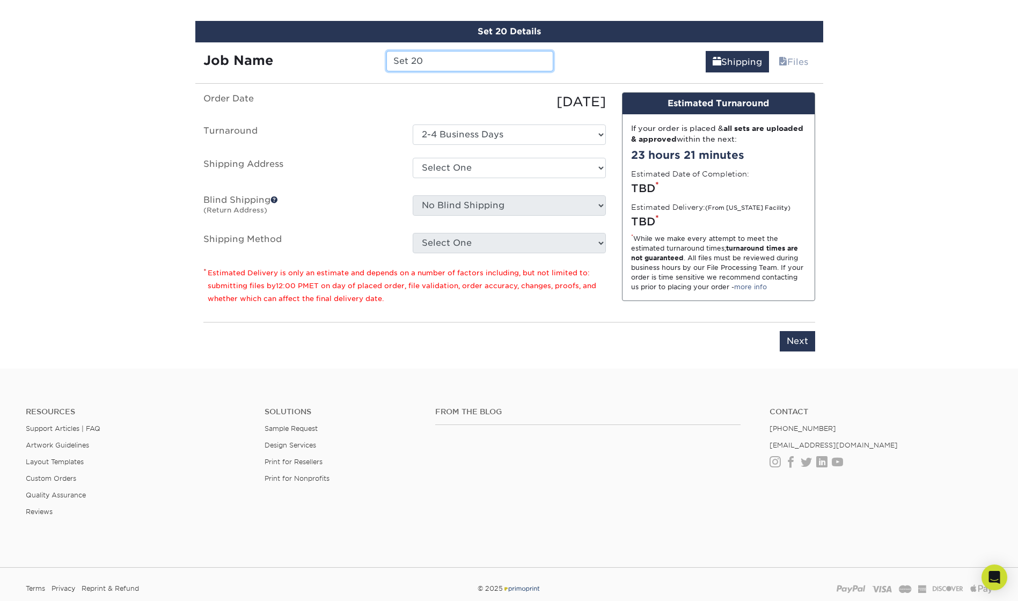
scroll to position [2212, 0]
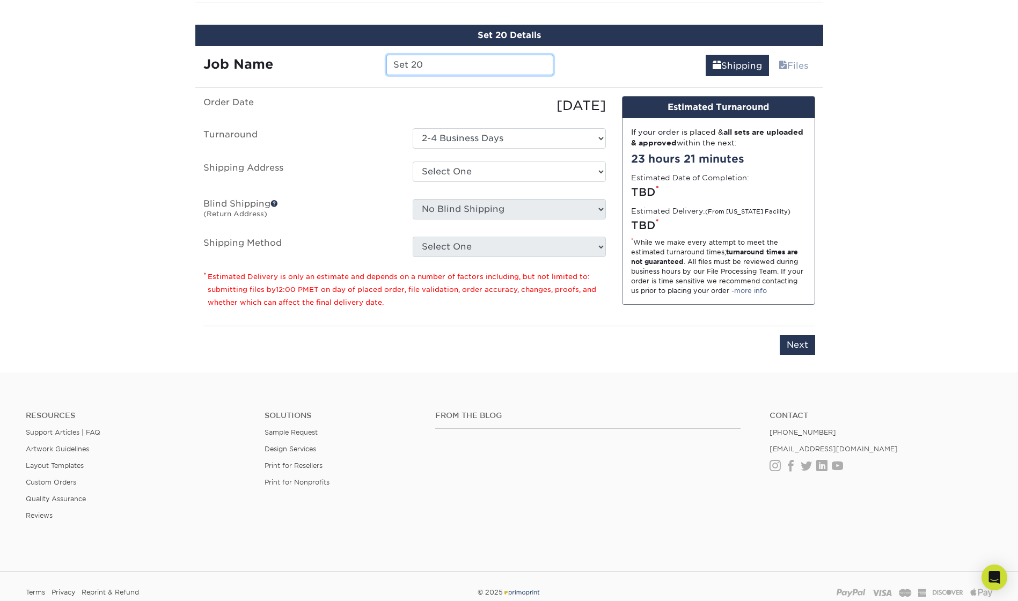
drag, startPoint x: 446, startPoint y: 63, endPoint x: 367, endPoint y: 63, distance: 78.9
click at [367, 63] on div "Job Name Set 20" at bounding box center [378, 65] width 367 height 20
type input "[PERSON_NAME]"
click at [431, 172] on select "Select One King County + Add New Address - Login" at bounding box center [509, 172] width 193 height 20
select select "286831"
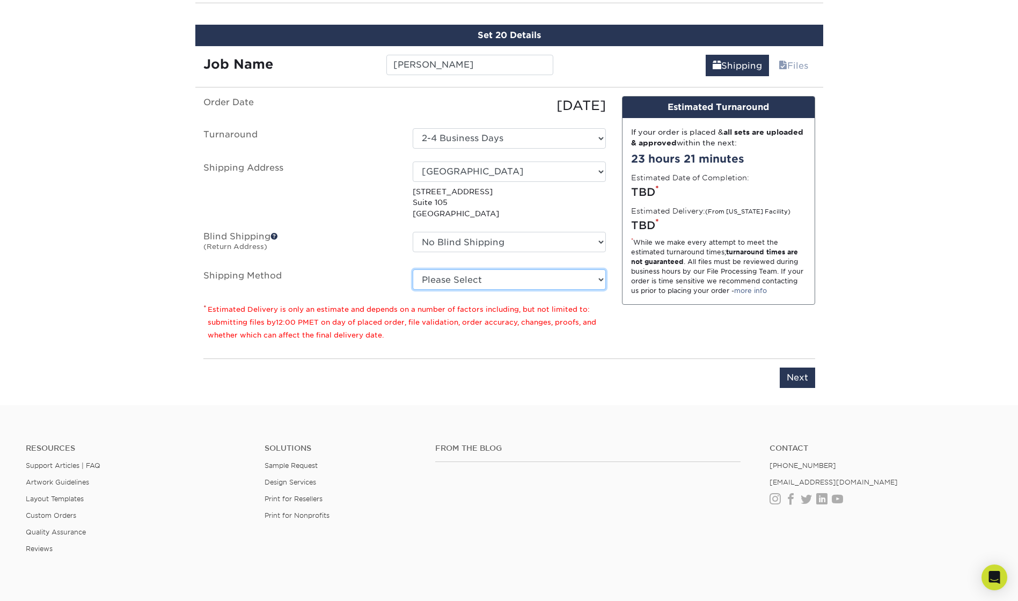
click at [477, 280] on select "Please Select Ground Shipping (+$24.21) 3 Day Shipping Service (+$43.75) 2 Day …" at bounding box center [509, 279] width 193 height 20
select select "03"
click at [413, 269] on select "Please Select Ground Shipping (+$24.21) 3 Day Shipping Service (+$43.75) 2 Day …" at bounding box center [509, 279] width 193 height 20
click at [795, 372] on input "Next" at bounding box center [797, 378] width 35 height 20
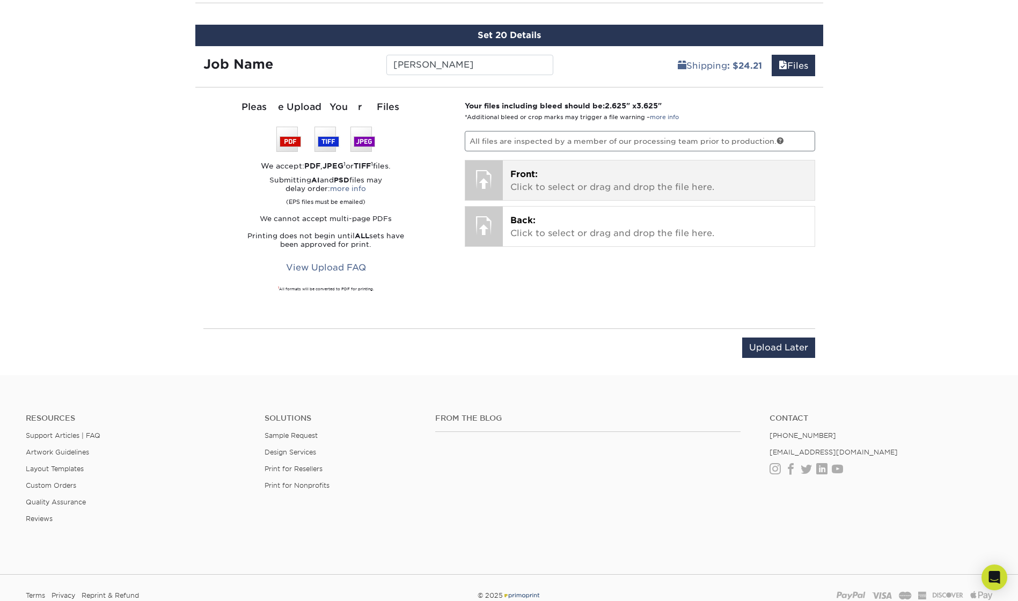
click at [583, 181] on p "Front: Click to select or drag and drop the file here." at bounding box center [658, 181] width 297 height 26
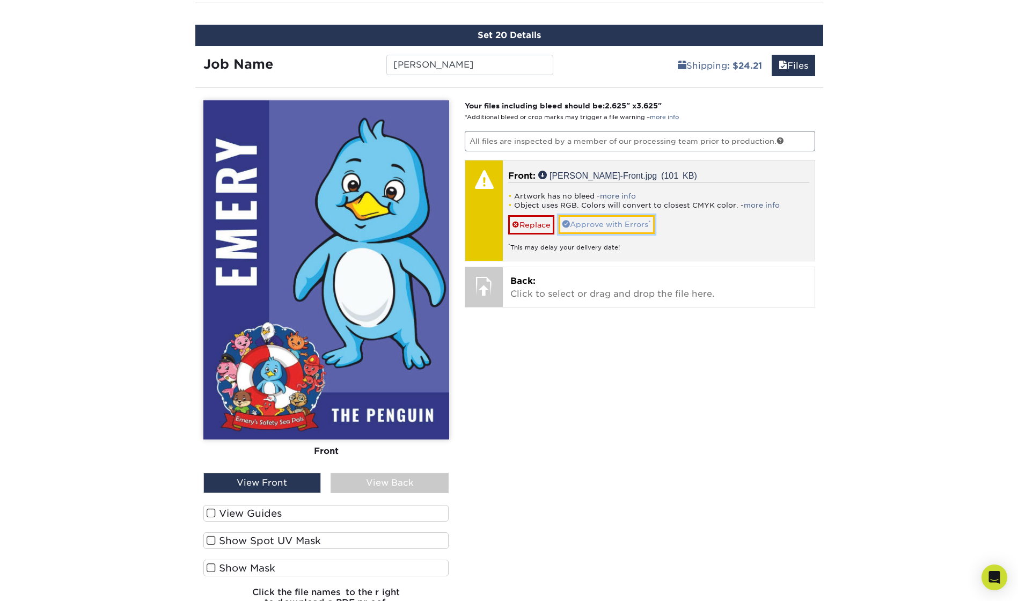
click at [607, 229] on link "Approve with Errors *" at bounding box center [607, 224] width 96 height 18
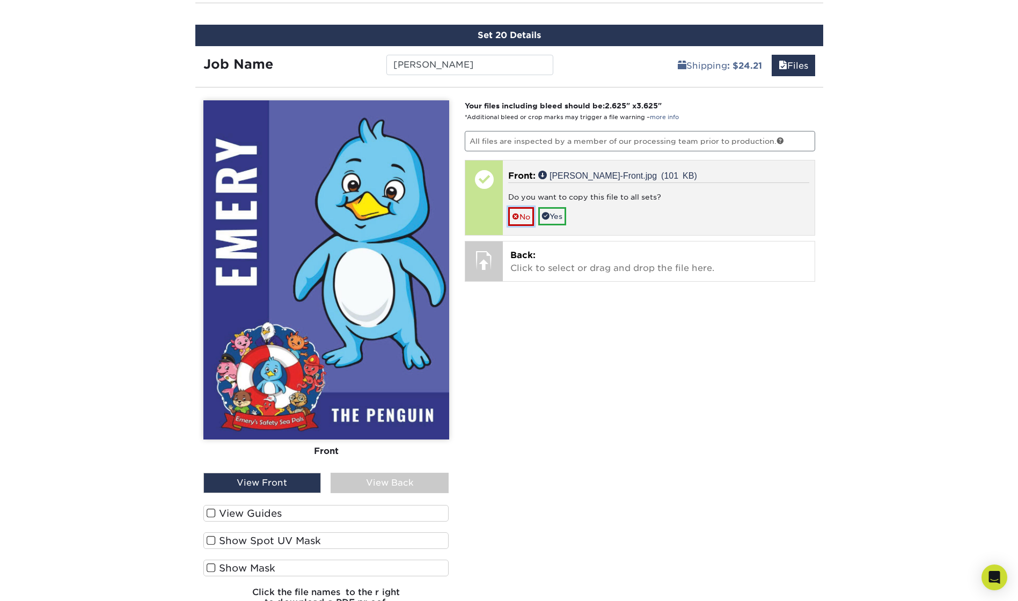
click at [516, 214] on span at bounding box center [516, 217] width 8 height 9
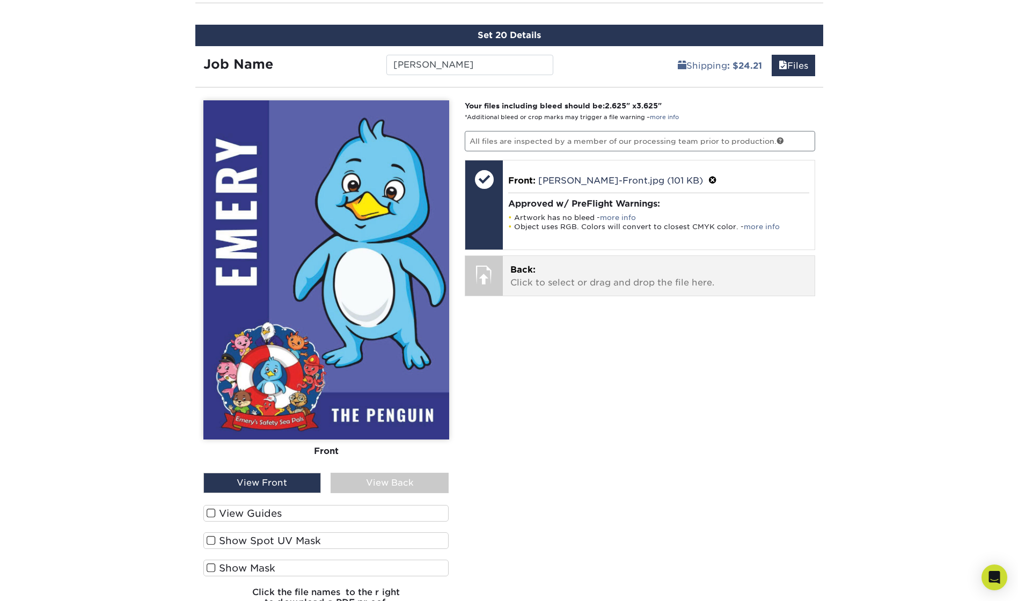
click at [526, 281] on p "Back: Click to select or drag and drop the file here." at bounding box center [658, 277] width 297 height 26
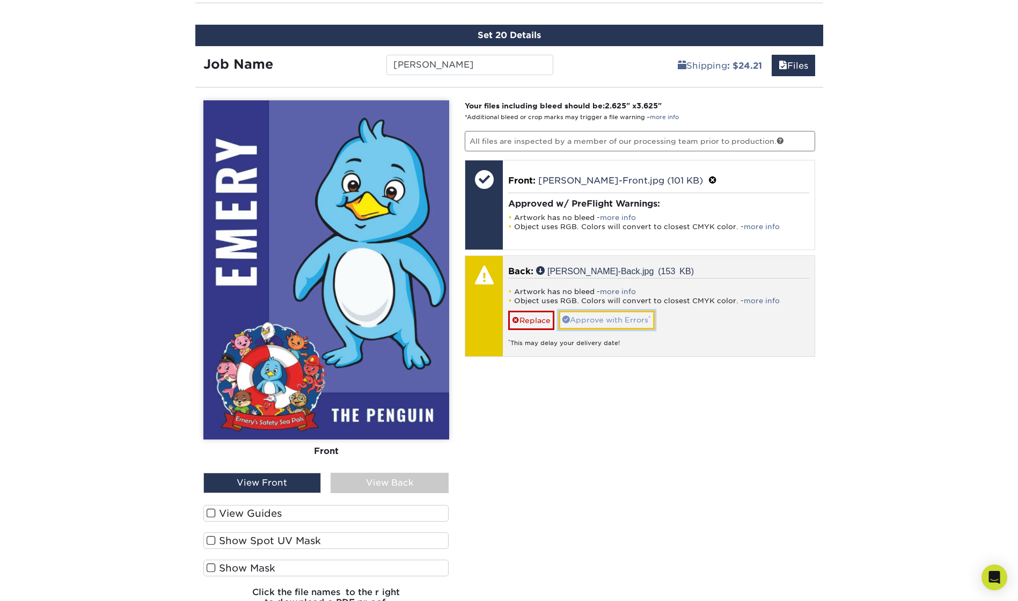
click at [612, 316] on link "Approve with Errors *" at bounding box center [607, 320] width 96 height 18
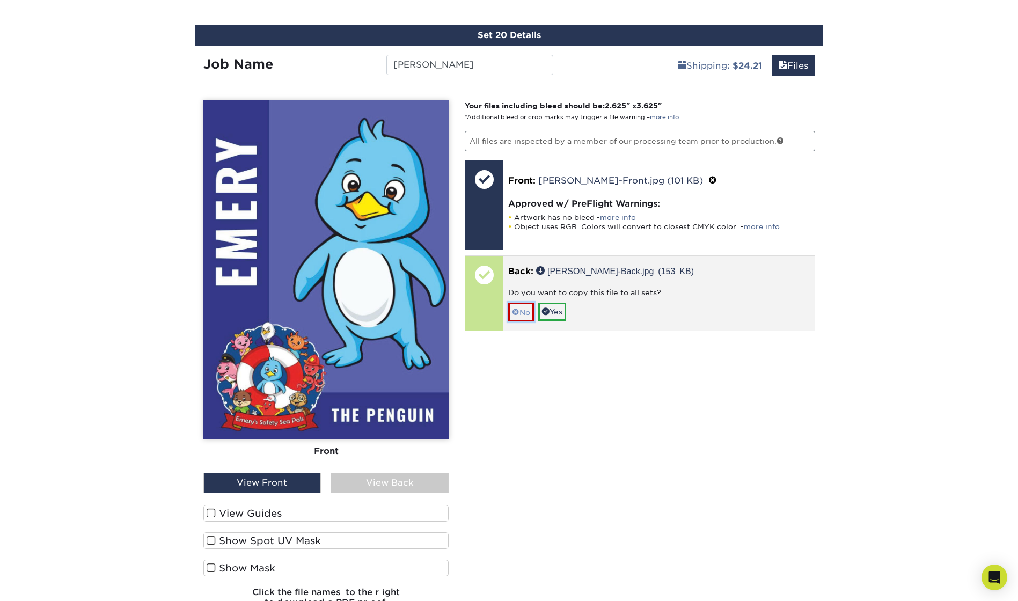
click at [520, 309] on link "No" at bounding box center [521, 312] width 26 height 19
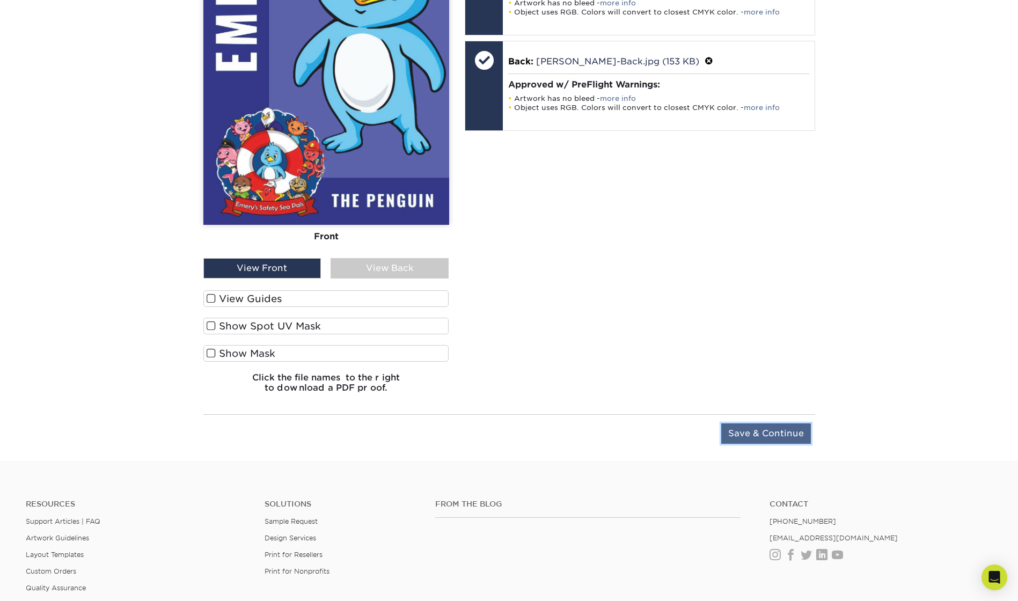
click at [773, 432] on input "Save & Continue" at bounding box center [766, 434] width 90 height 20
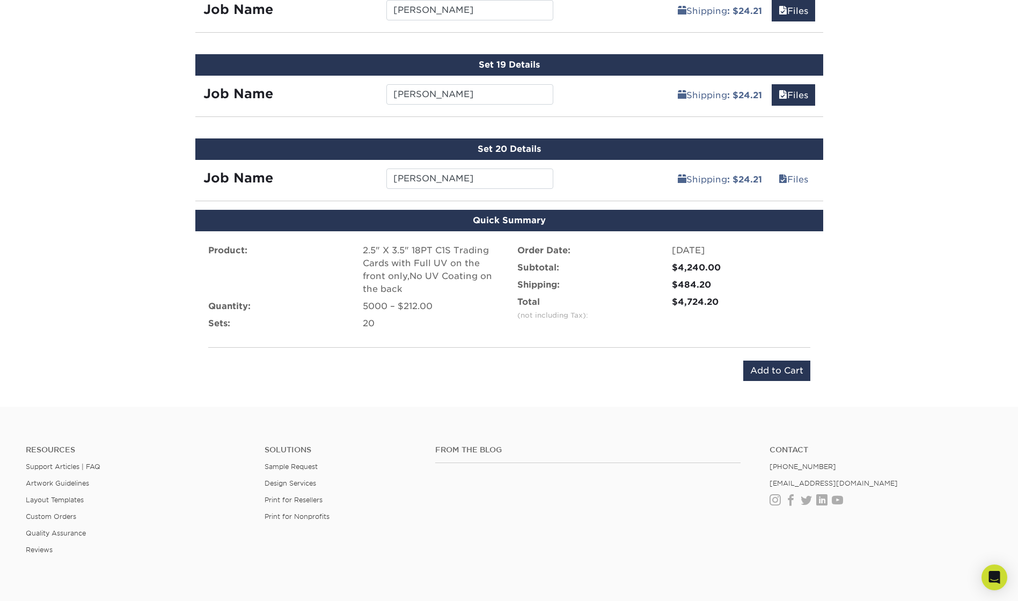
scroll to position [2057, 0]
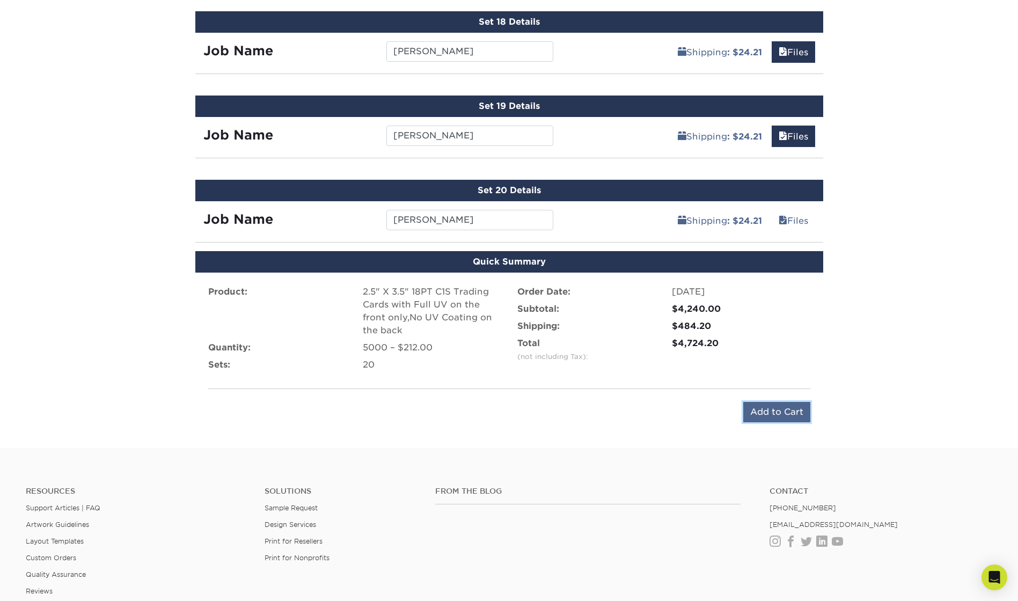
click at [754, 414] on input "Add to Cart" at bounding box center [776, 412] width 67 height 20
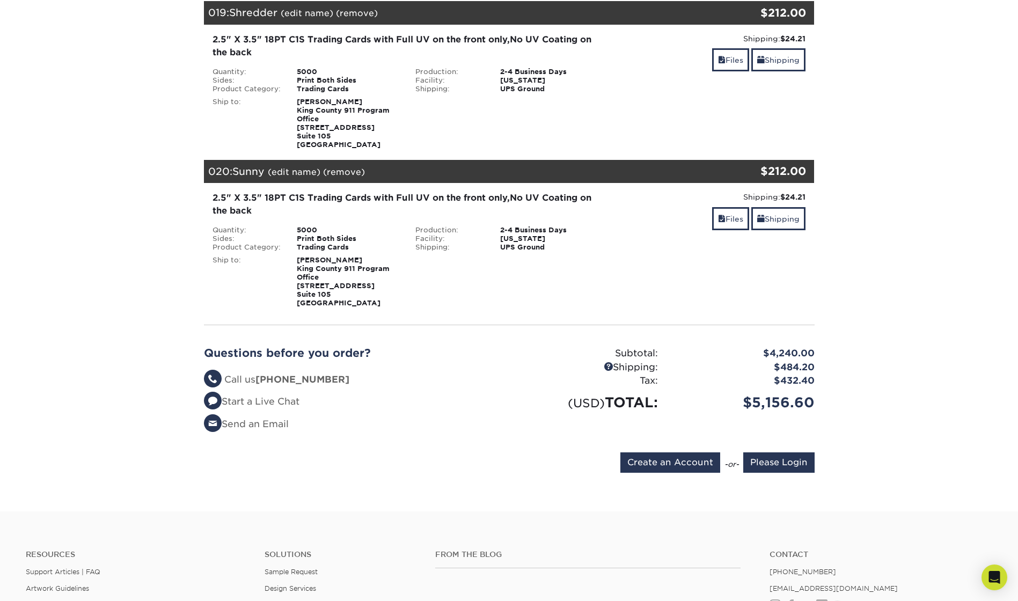
scroll to position [3060, 0]
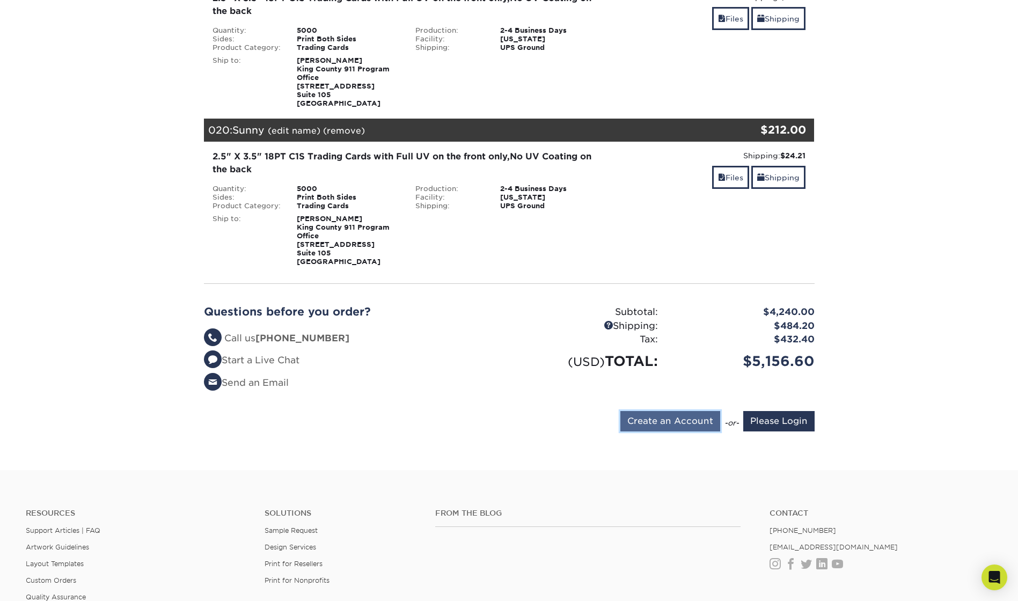
click at [673, 424] on input "Create an Account" at bounding box center [670, 421] width 100 height 20
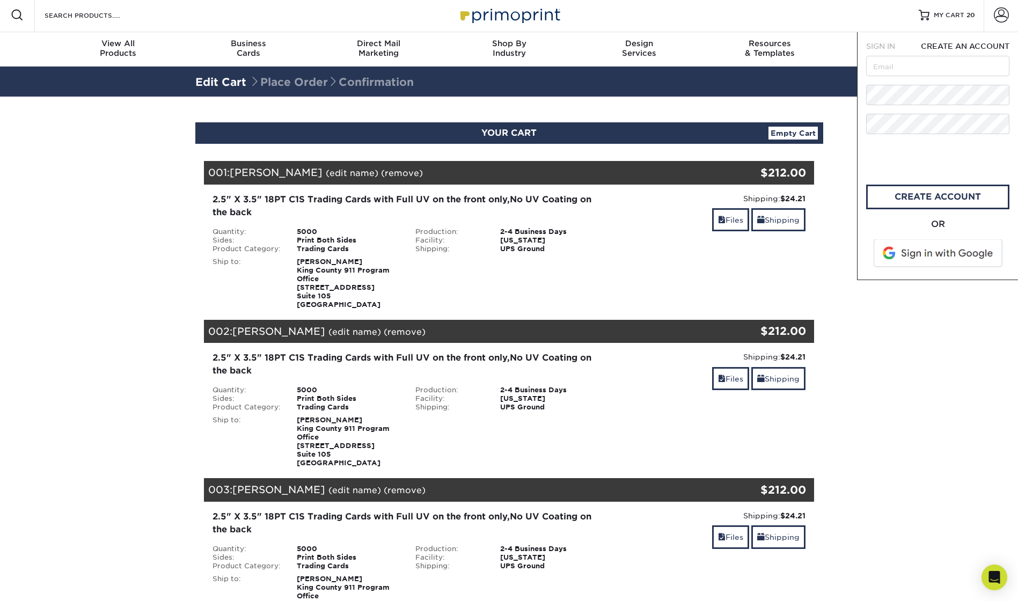
scroll to position [0, 0]
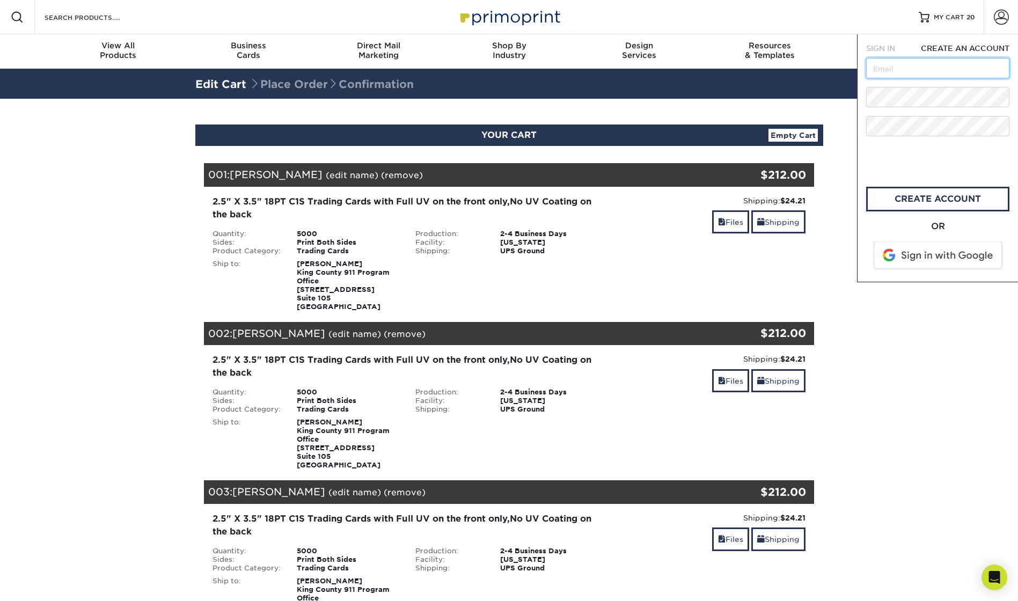
click at [881, 71] on input "text" at bounding box center [937, 68] width 143 height 20
type input "[EMAIL_ADDRESS][DOMAIN_NAME]"
click at [922, 198] on link "create account" at bounding box center [937, 199] width 143 height 25
click at [821, 297] on div "2.5" X 3.5" 18PT C1S Trading Cards with Full UV on the front only,No UV Coating…" at bounding box center [509, 253] width 627 height 133
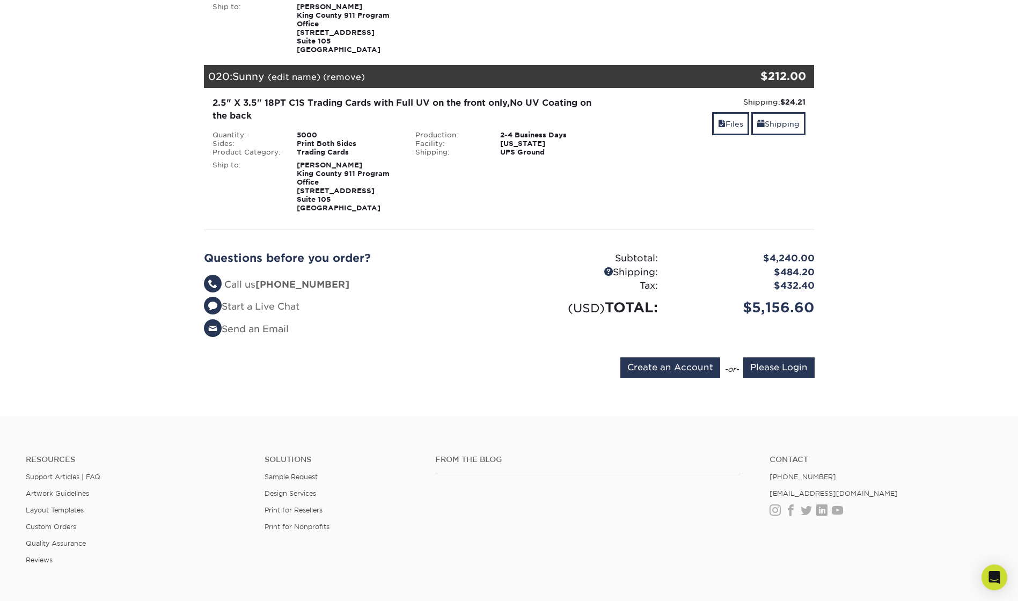
scroll to position [3243, 0]
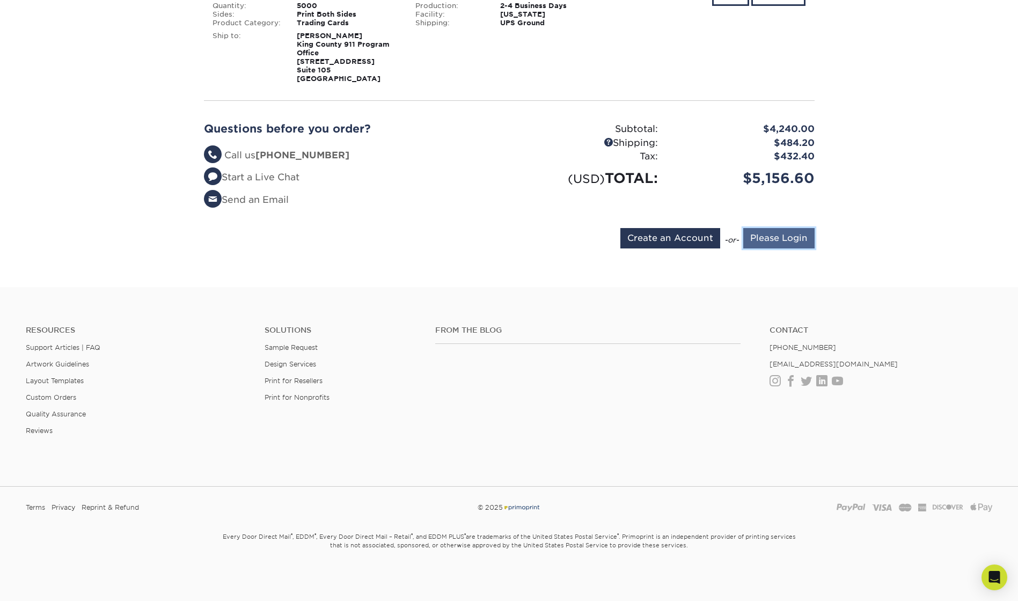
click at [795, 238] on input "Please Login" at bounding box center [778, 238] width 71 height 20
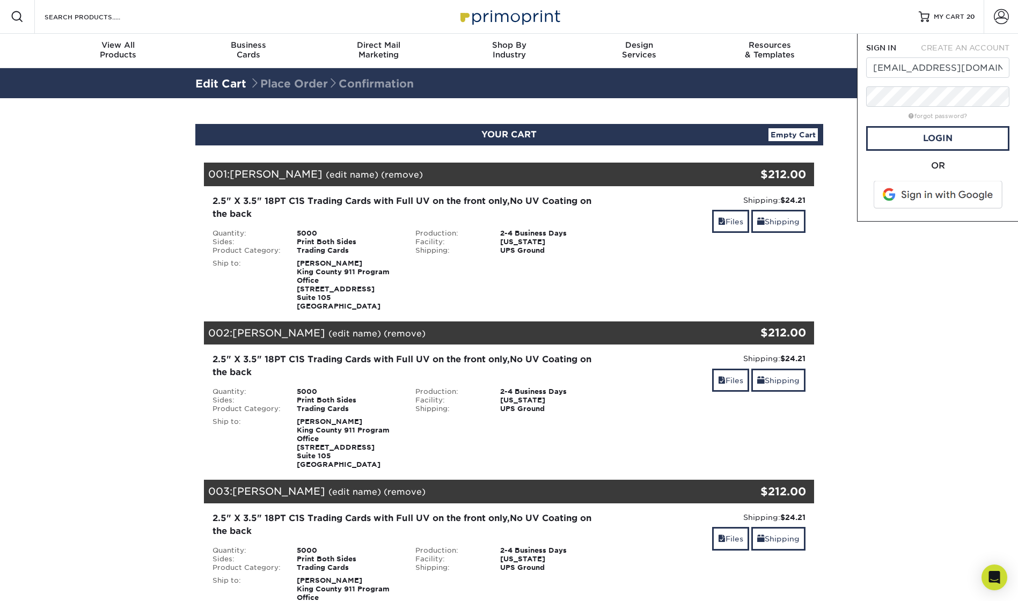
scroll to position [0, 0]
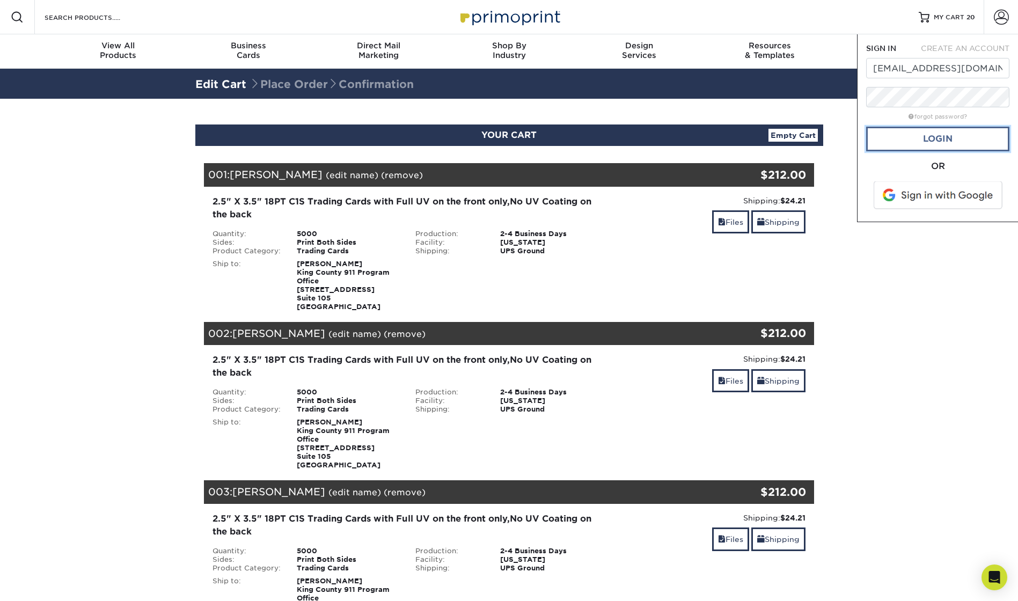
click at [924, 132] on link "Login" at bounding box center [937, 139] width 143 height 25
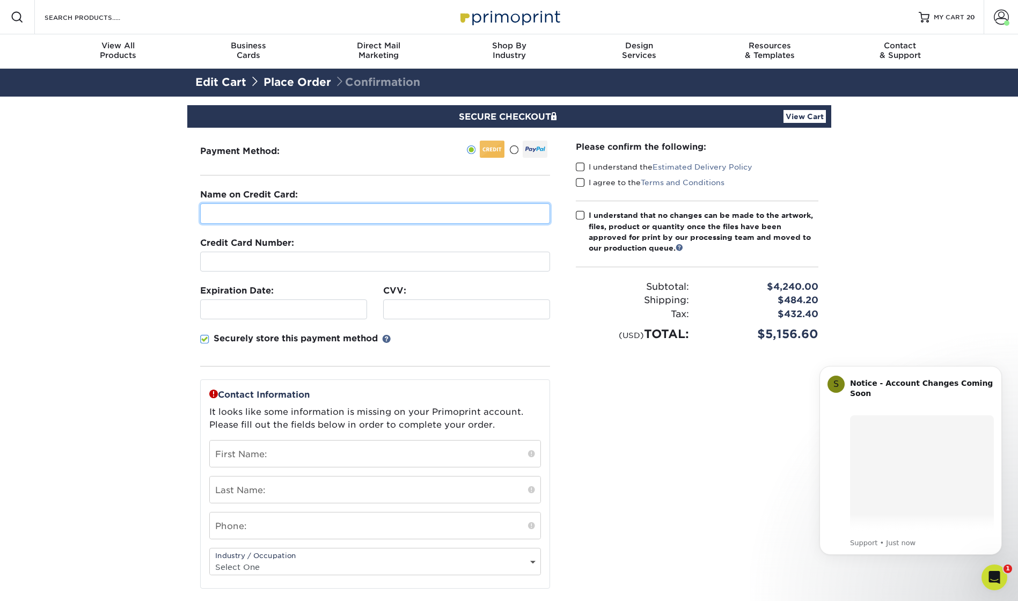
click at [235, 212] on input "text" at bounding box center [375, 213] width 350 height 20
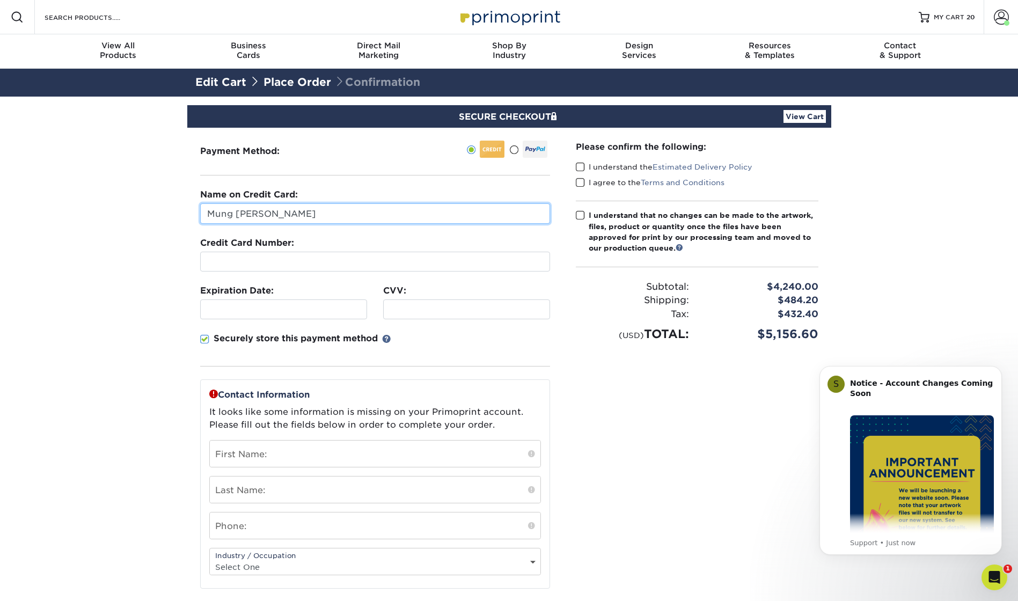
type input "Mung [PERSON_NAME]"
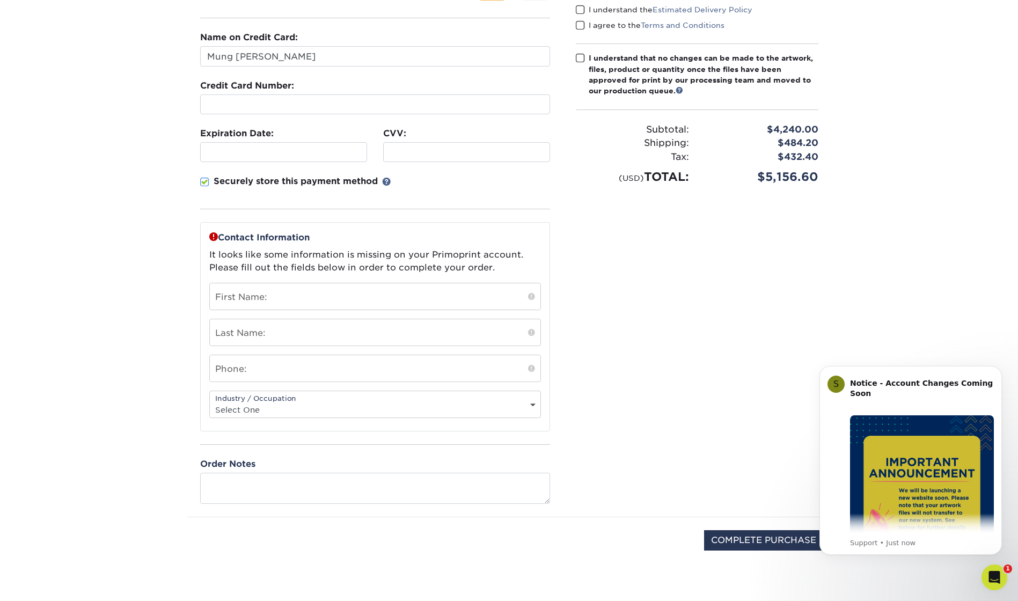
scroll to position [161, 0]
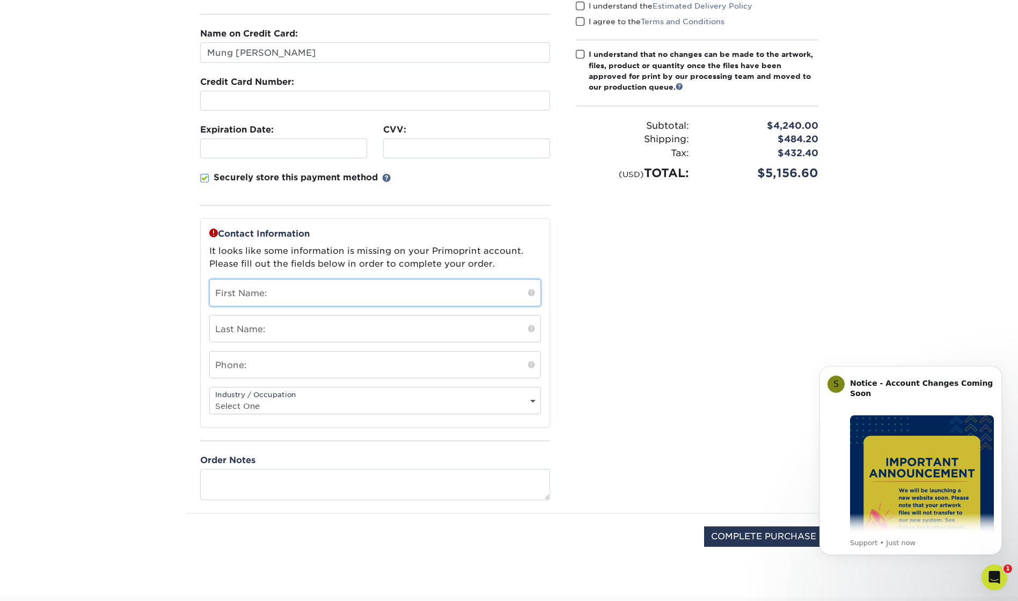
click at [242, 292] on input "text" at bounding box center [375, 293] width 331 height 26
type input "[PERSON_NAME]"
type input "2062633550"
click at [240, 399] on select "Select One Administrative Executive Human Resources Construction Education Ente…" at bounding box center [375, 406] width 331 height 16
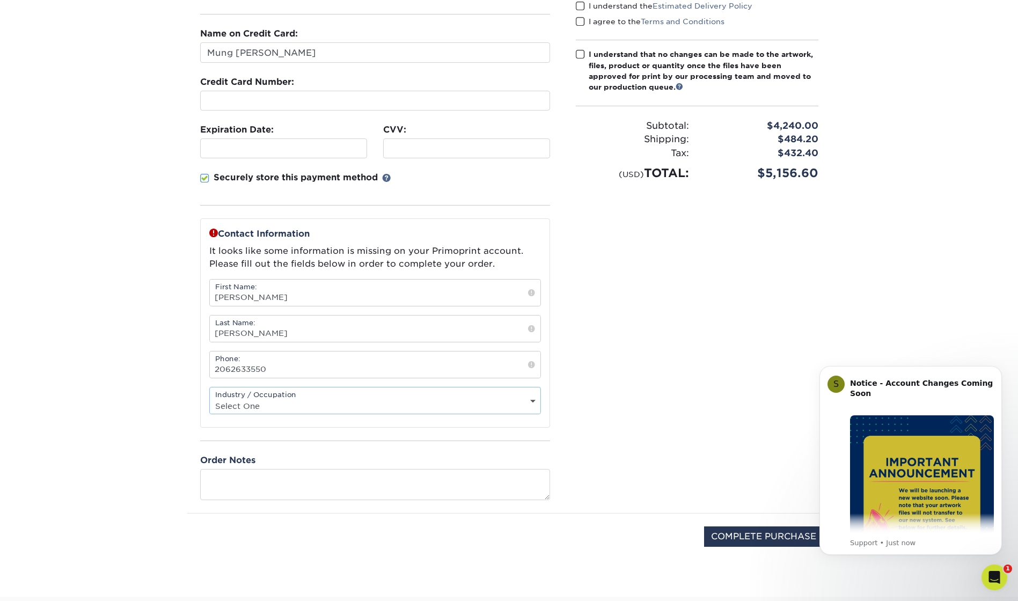
click at [210, 398] on select "Select One Administrative Executive Human Resources Construction Education Ente…" at bounding box center [375, 406] width 331 height 16
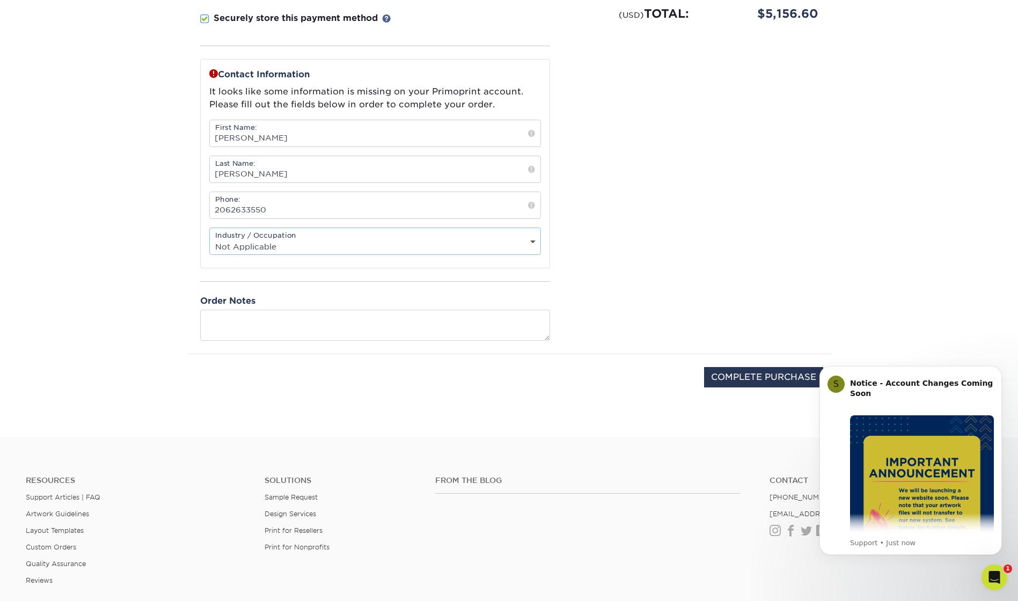
scroll to position [376, 0]
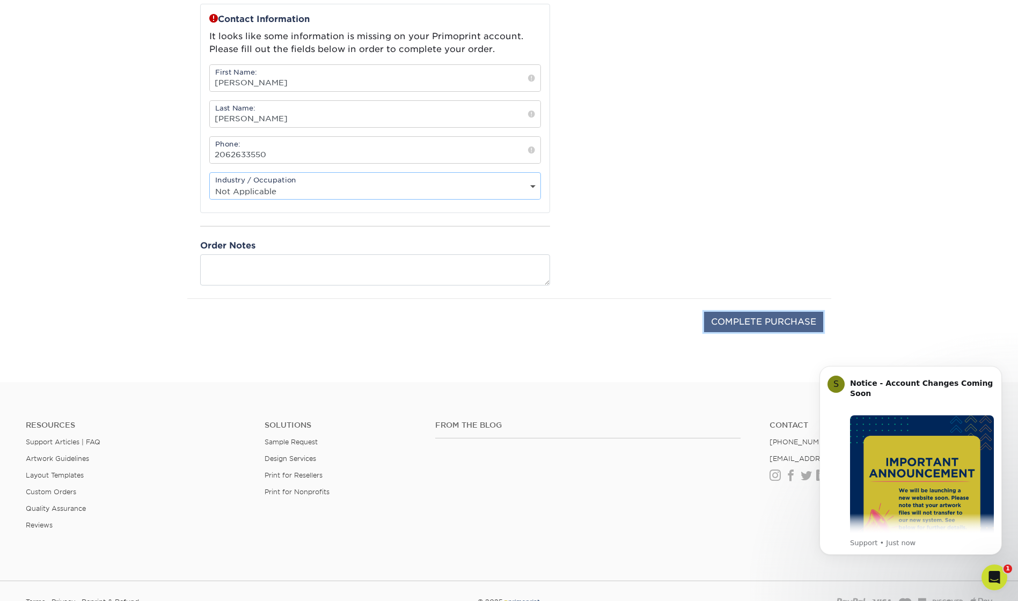
click at [729, 316] on input "COMPLETE PURCHASE" at bounding box center [763, 322] width 119 height 20
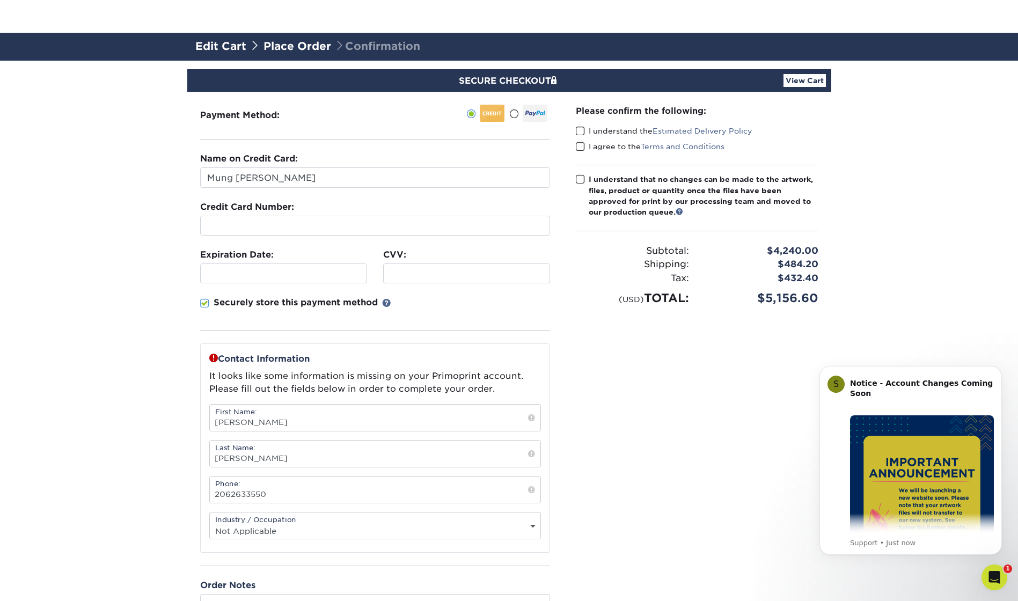
scroll to position [107, 0]
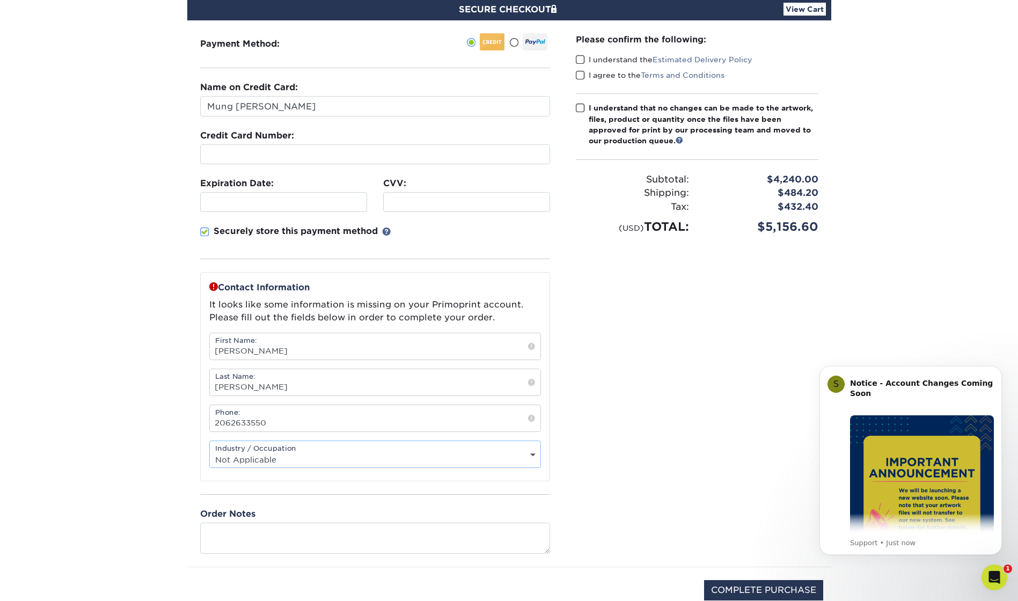
click at [322, 459] on select "Select One Administrative Executive Human Resources Construction Education Ente…" at bounding box center [375, 460] width 331 height 16
select select "18"
click at [210, 452] on select "Select One Administrative Executive Human Resources Construction Education Ente…" at bounding box center [375, 460] width 331 height 16
click at [230, 427] on input "2062633550" at bounding box center [375, 418] width 331 height 26
type input "206-263-3550"
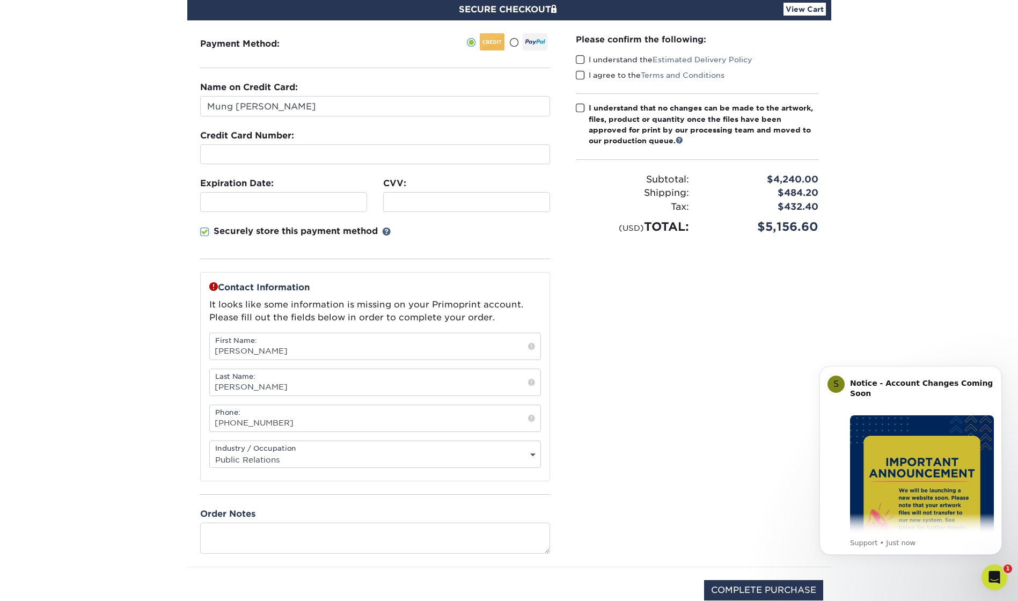
click at [617, 418] on div "Please confirm the following: I understand the Estimated Delivery Policy I agre…" at bounding box center [697, 293] width 268 height 546
drag, startPoint x: 247, startPoint y: 445, endPoint x: 259, endPoint y: 460, distance: 19.1
click at [247, 444] on div "Industry / Occupation Select One Administrative Executive Human Resources Const…" at bounding box center [375, 454] width 332 height 27
click at [262, 462] on select "Select One Administrative Executive Human Resources Construction Education Ente…" at bounding box center [375, 460] width 331 height 16
click at [210, 452] on select "Select One Administrative Executive Human Resources Construction Education Ente…" at bounding box center [375, 460] width 331 height 16
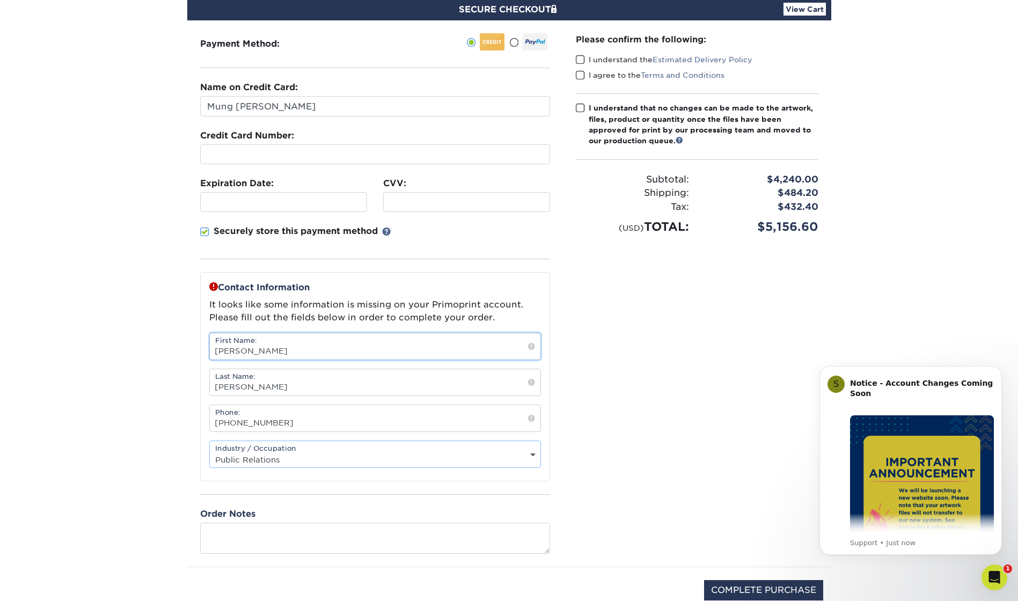
click at [262, 351] on input "[PERSON_NAME]" at bounding box center [375, 346] width 331 height 26
click at [262, 387] on input "Walker" at bounding box center [375, 382] width 331 height 26
click at [288, 427] on input "206-263-3550" at bounding box center [375, 418] width 331 height 26
drag, startPoint x: 287, startPoint y: 428, endPoint x: 199, endPoint y: 427, distance: 87.5
click at [199, 427] on div "Payment Method:" at bounding box center [375, 293] width 376 height 546
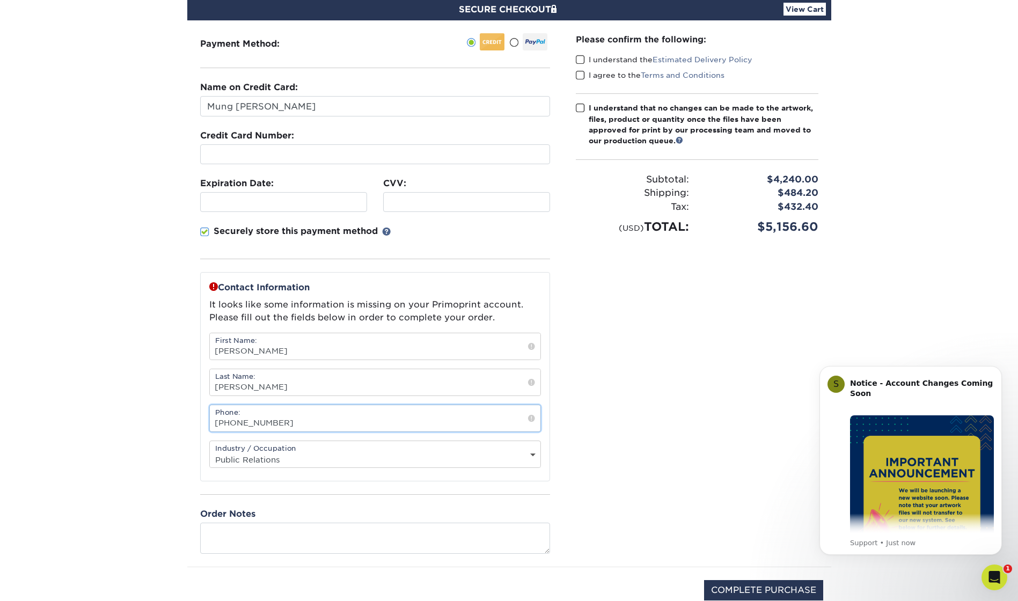
type input "206-263-3550"
click at [286, 459] on select "Select One Administrative Executive Human Resources Construction Education Ente…" at bounding box center [375, 460] width 331 height 16
select select "20"
click at [210, 452] on select "Select One Administrative Executive Human Resources Construction Education Ente…" at bounding box center [375, 460] width 331 height 16
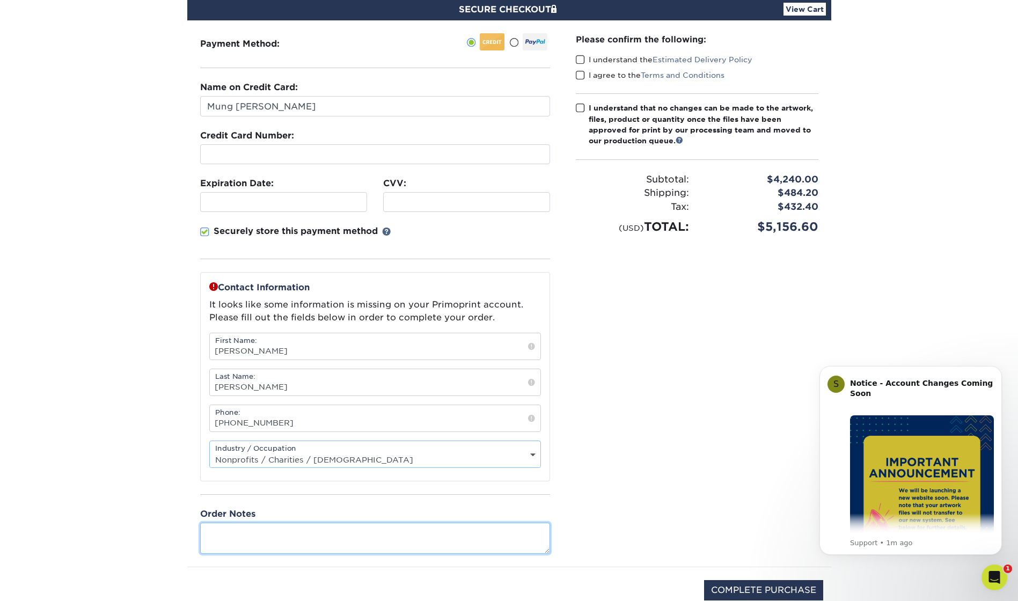
click at [304, 531] on textarea at bounding box center [375, 538] width 350 height 31
click at [579, 56] on span at bounding box center [580, 60] width 9 height 10
click at [0, 0] on input "I understand the Estimated Delivery Policy" at bounding box center [0, 0] width 0 height 0
click at [581, 75] on span at bounding box center [580, 75] width 9 height 10
click at [0, 0] on input "I agree to the Terms and Conditions" at bounding box center [0, 0] width 0 height 0
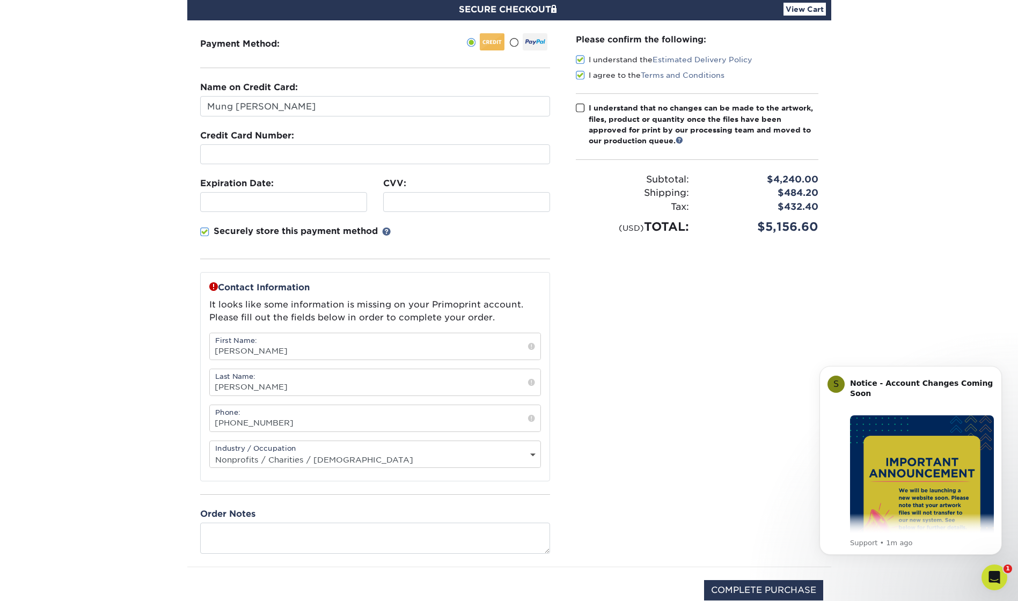
click at [582, 107] on span at bounding box center [580, 108] width 9 height 10
click at [0, 0] on input "I understand that no changes can be made to the artwork, files, product or quan…" at bounding box center [0, 0] width 0 height 0
click at [765, 592] on input "COMPLETE PURCHASE" at bounding box center [763, 590] width 119 height 20
type input "PROCESSING, PLEASE WAIT..."
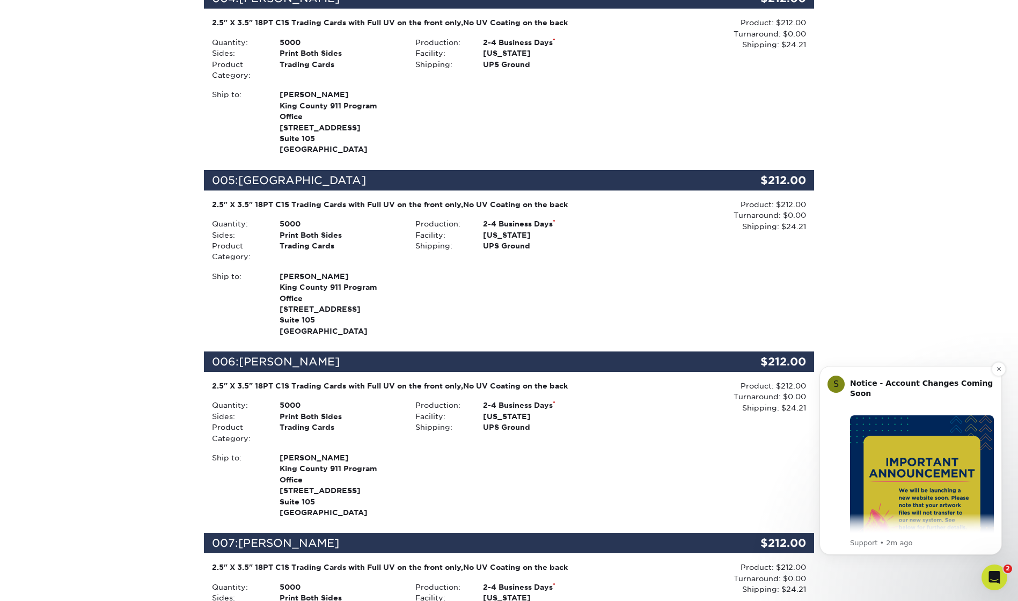
scroll to position [859, 0]
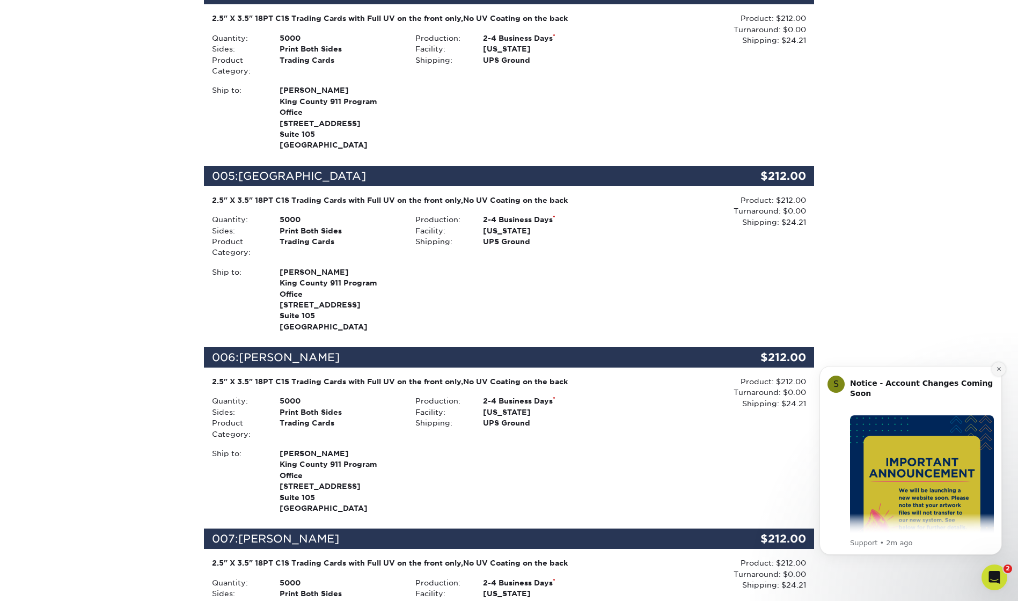
click at [999, 369] on icon "Dismiss notification" at bounding box center [999, 369] width 4 height 4
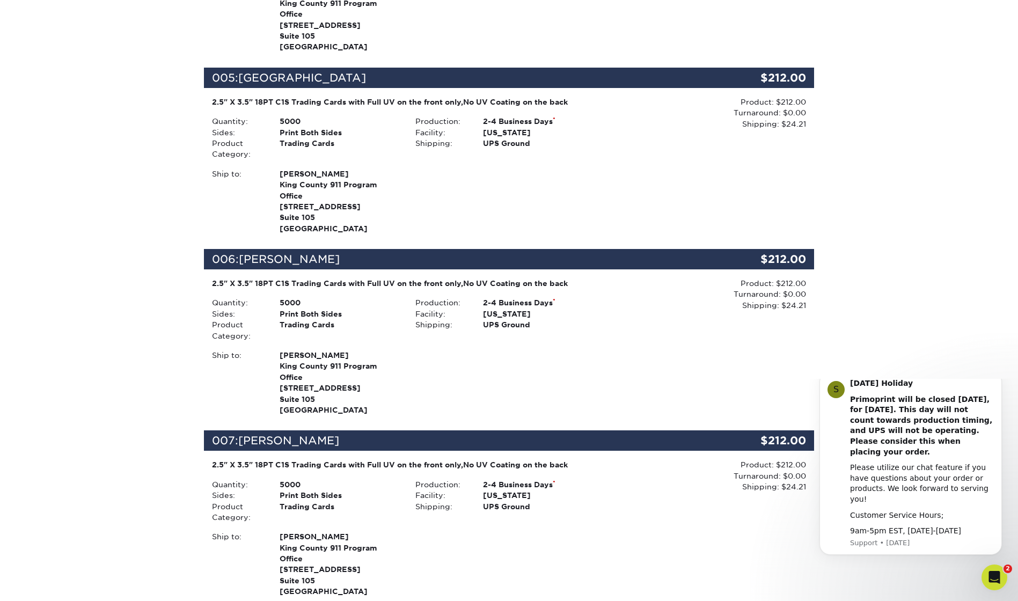
scroll to position [1181, 0]
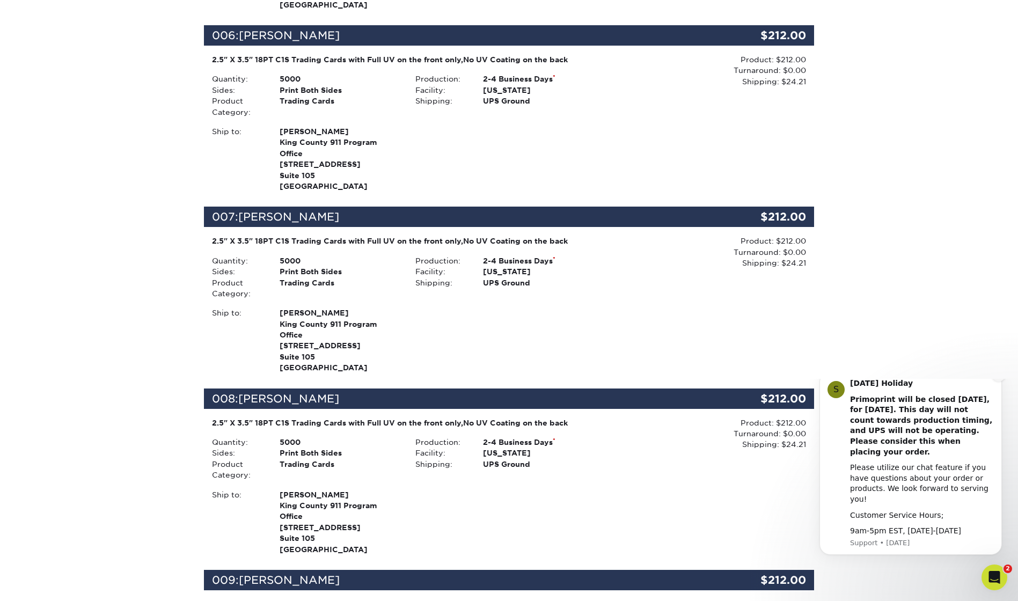
click at [996, 378] on icon "Dismiss notification" at bounding box center [999, 375] width 6 height 6
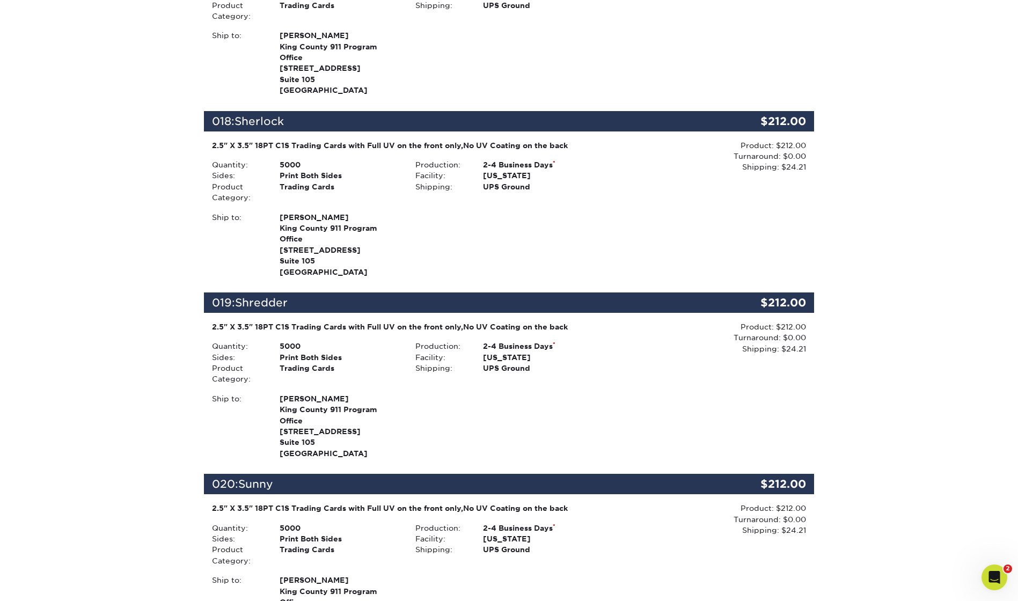
scroll to position [3543, 0]
